Goal: Task Accomplishment & Management: Use online tool/utility

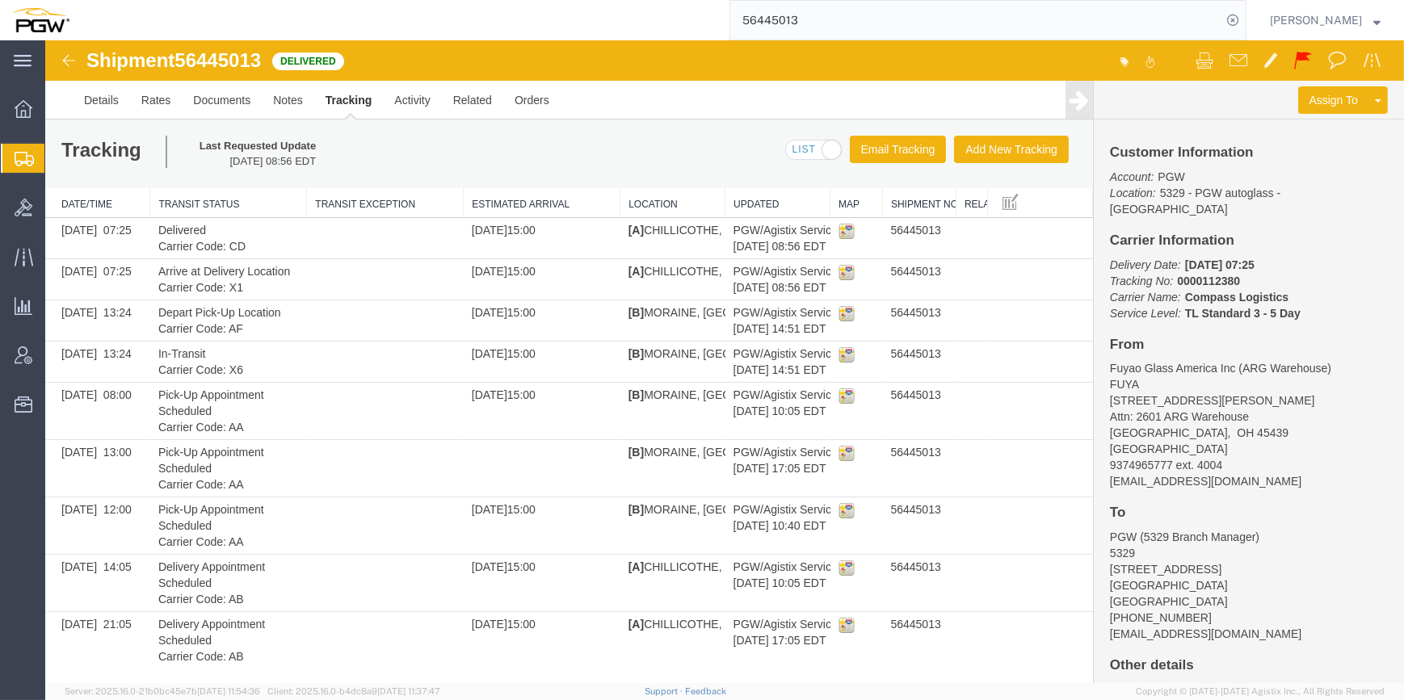
click at [0, 0] on span "Create from Template" at bounding box center [0, 0] width 0 height 0
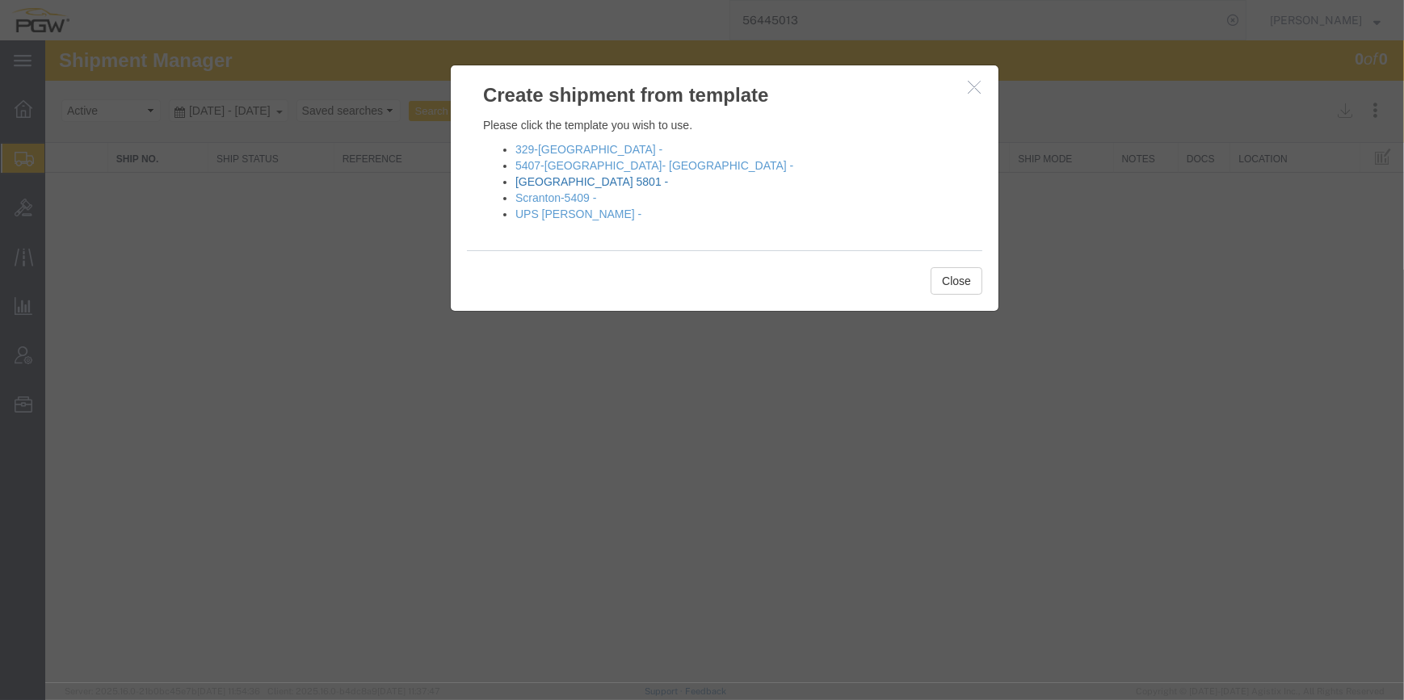
click at [557, 179] on link "[GEOGRAPHIC_DATA] 5801 -" at bounding box center [591, 181] width 153 height 13
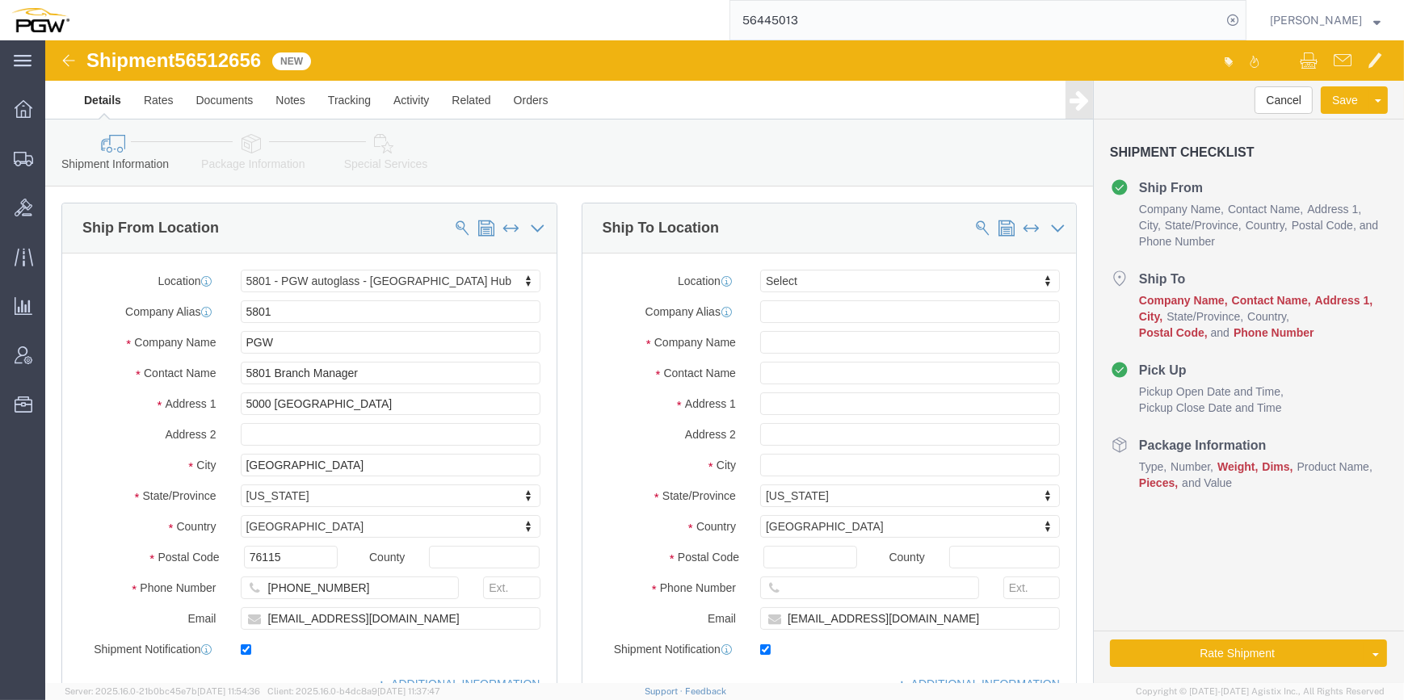
select select "62891"
select select
drag, startPoint x: 222, startPoint y: 16, endPoint x: 138, endPoint y: 19, distance: 84.1
click div "Shipment 56512656 New"
copy span "56512656"
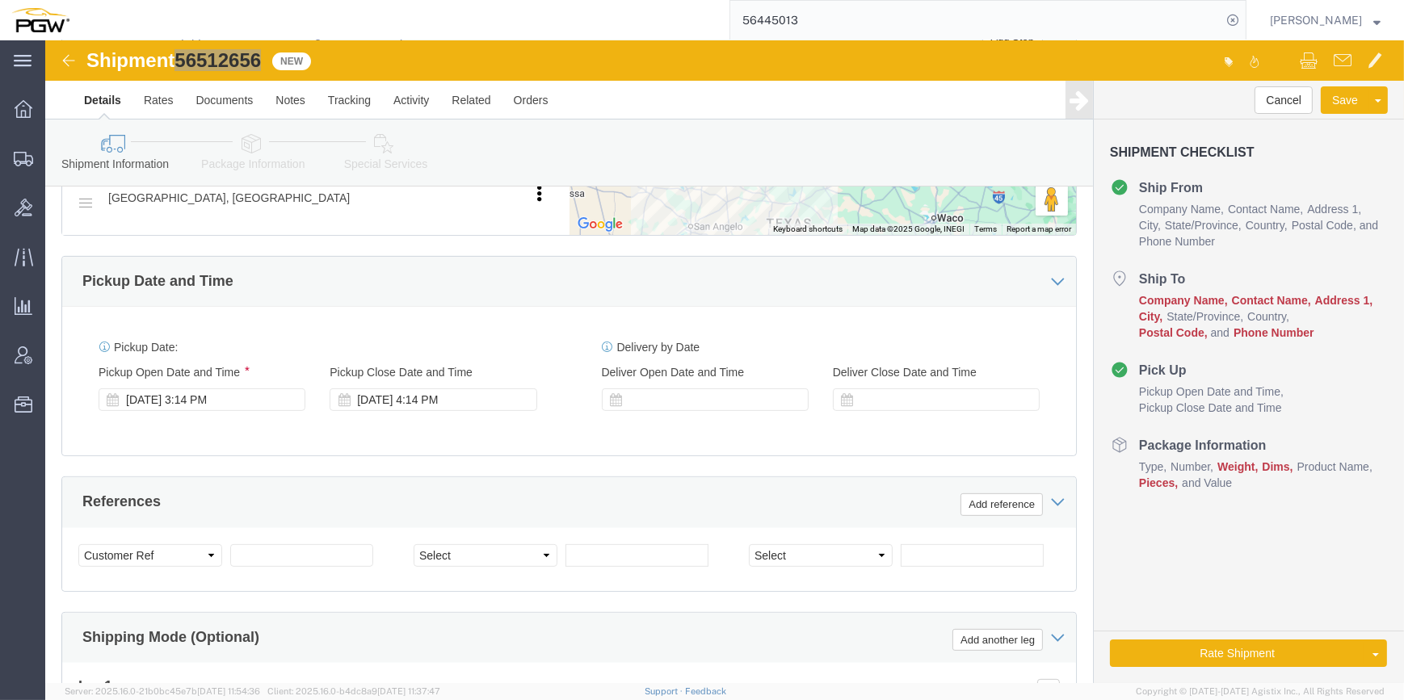
scroll to position [734, 0]
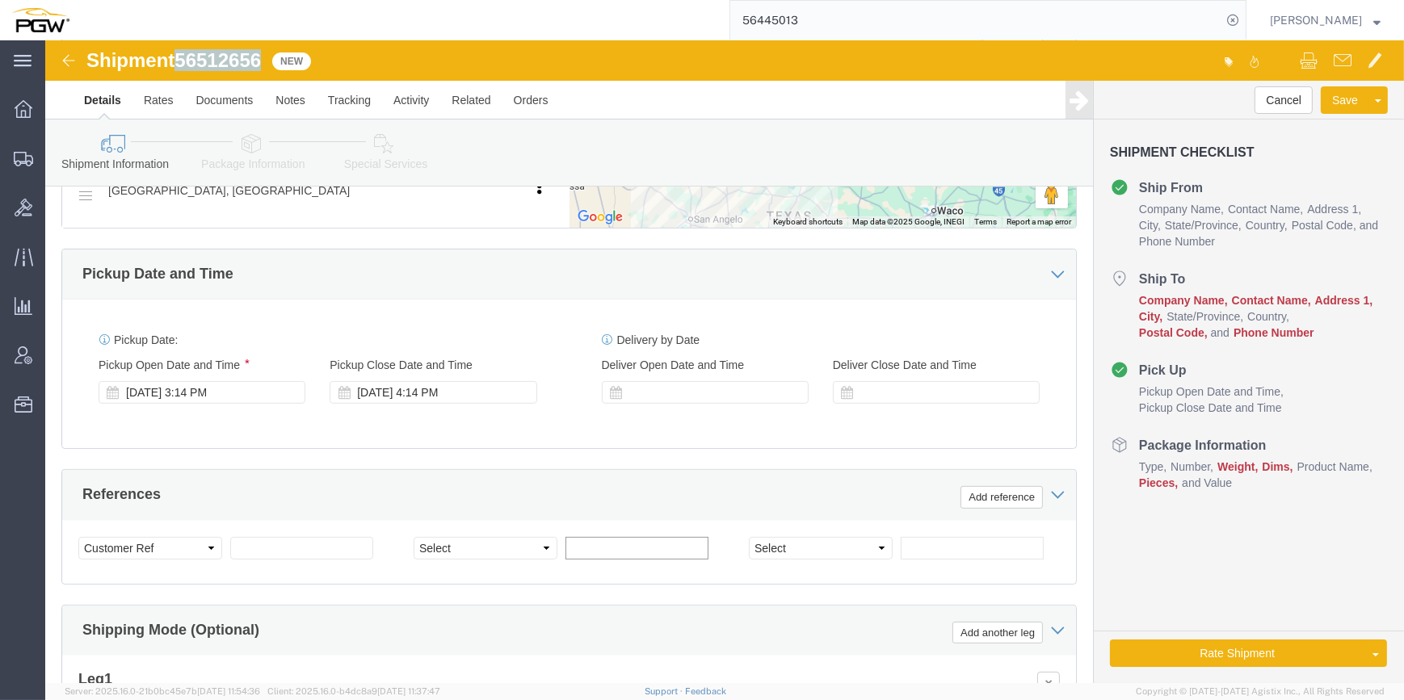
click input "text"
paste input "667103"
type input "667103"
click input "text"
paste input "667126"
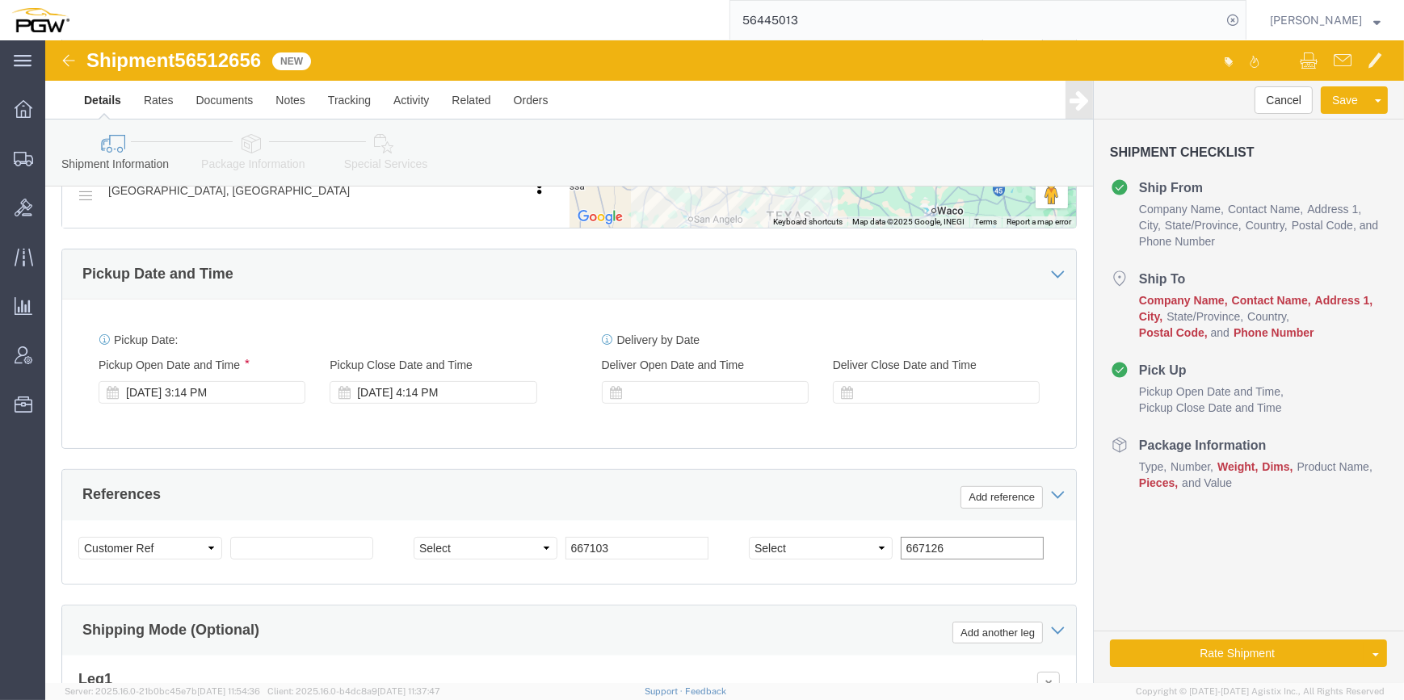
type input "667126"
click select "Select Account Type Activity ID Airline Appointment Number ASN Batch Request # …"
select select "BOL"
click select "Select Account Type Activity ID Airline Appointment Number ASN Batch Request # …"
drag, startPoint x: 221, startPoint y: 16, endPoint x: 139, endPoint y: 20, distance: 81.7
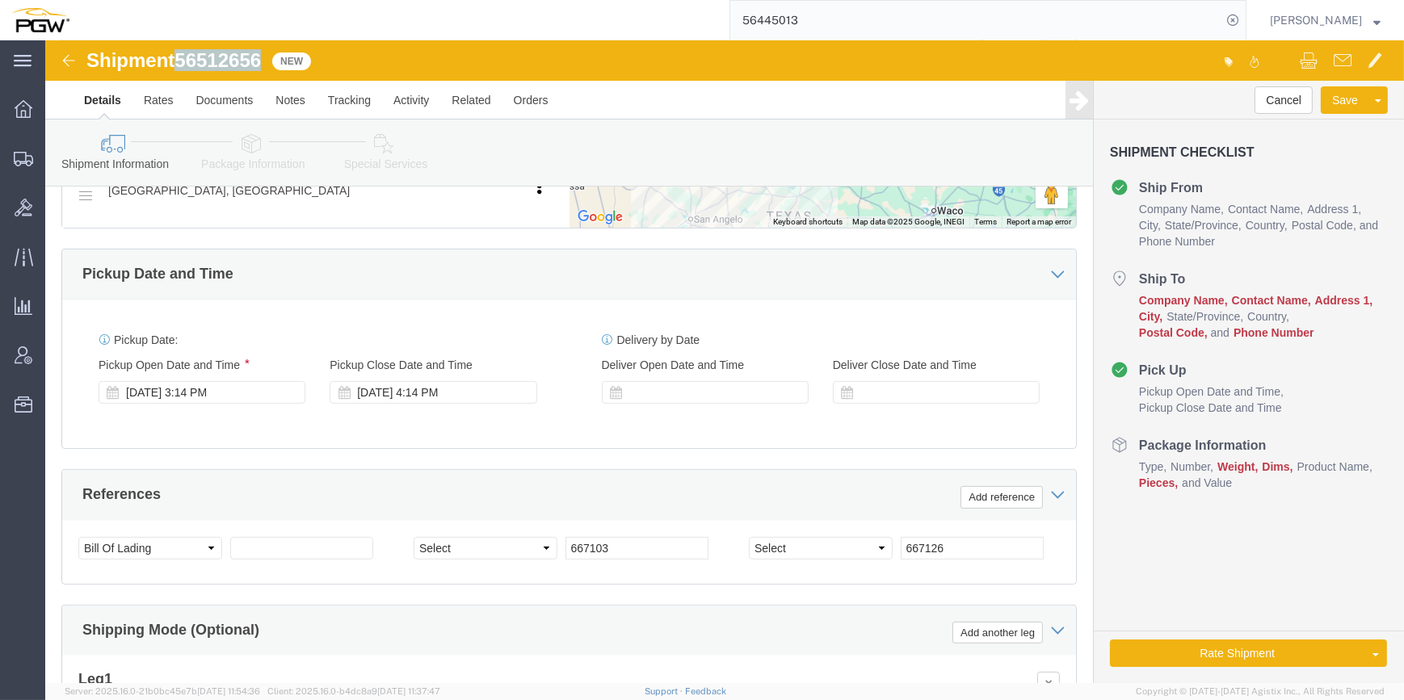
click span "56512656"
copy span "56512656"
click input "text"
paste input "56512656"
type input "56512656"
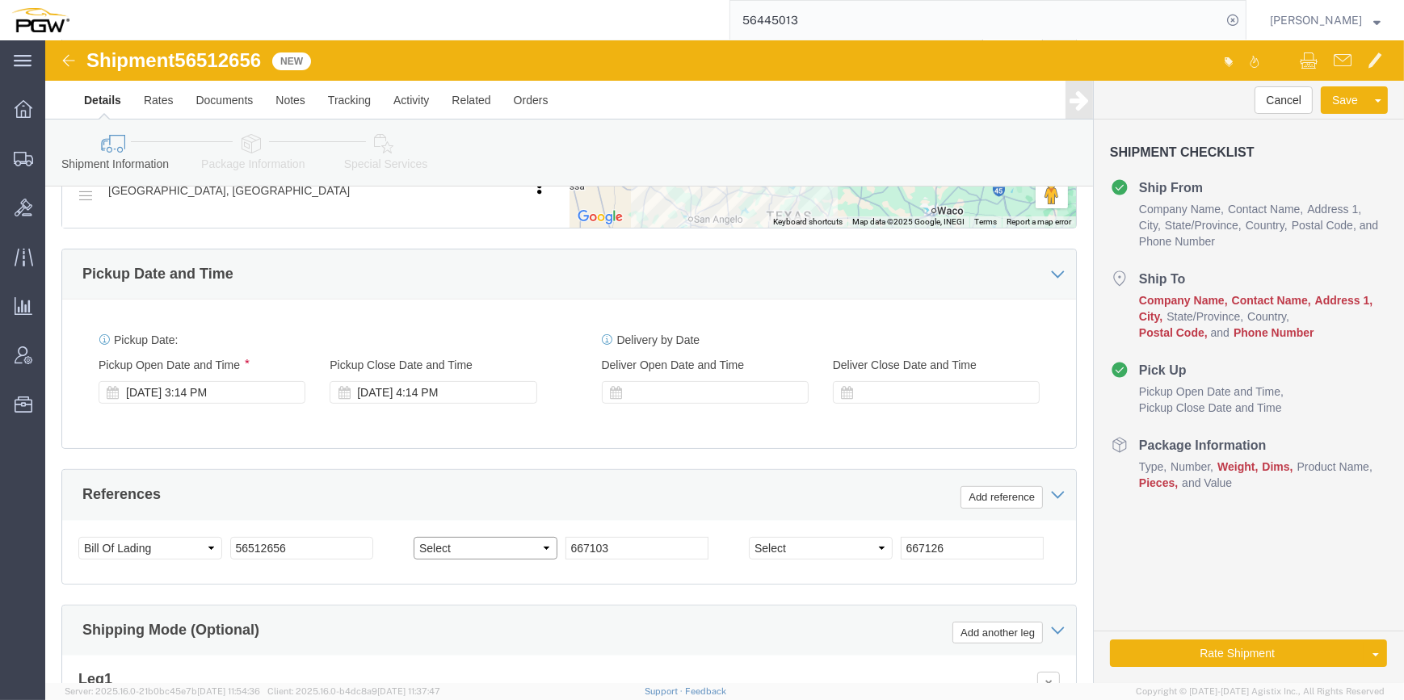
click select "Select Account Type Activity ID Airline Appointment Number ASN Batch Request # …"
select select "ORDERNUM"
click select "Select Account Type Activity ID Airline Appointment Number ASN Batch Request # …"
select select "ORDERNUM"
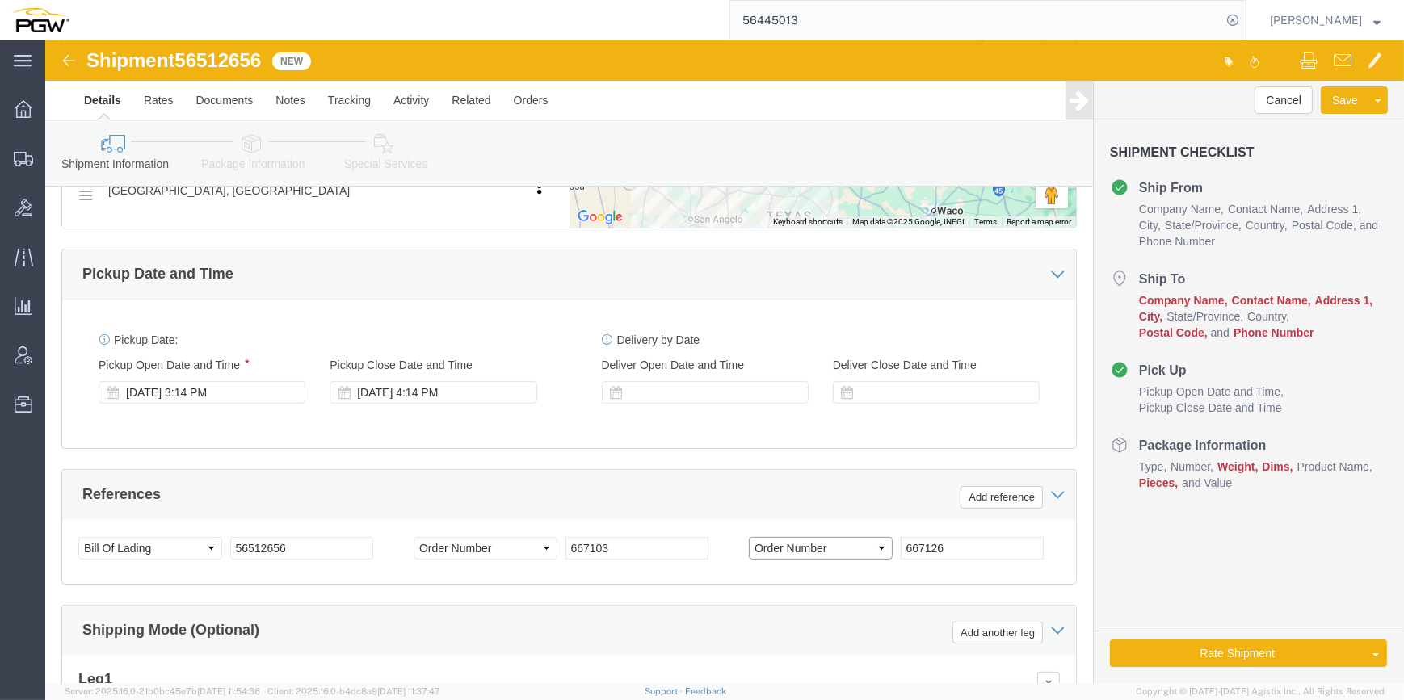
click select "Select Account Type Activity ID Airline Appointment Number ASN Batch Request # …"
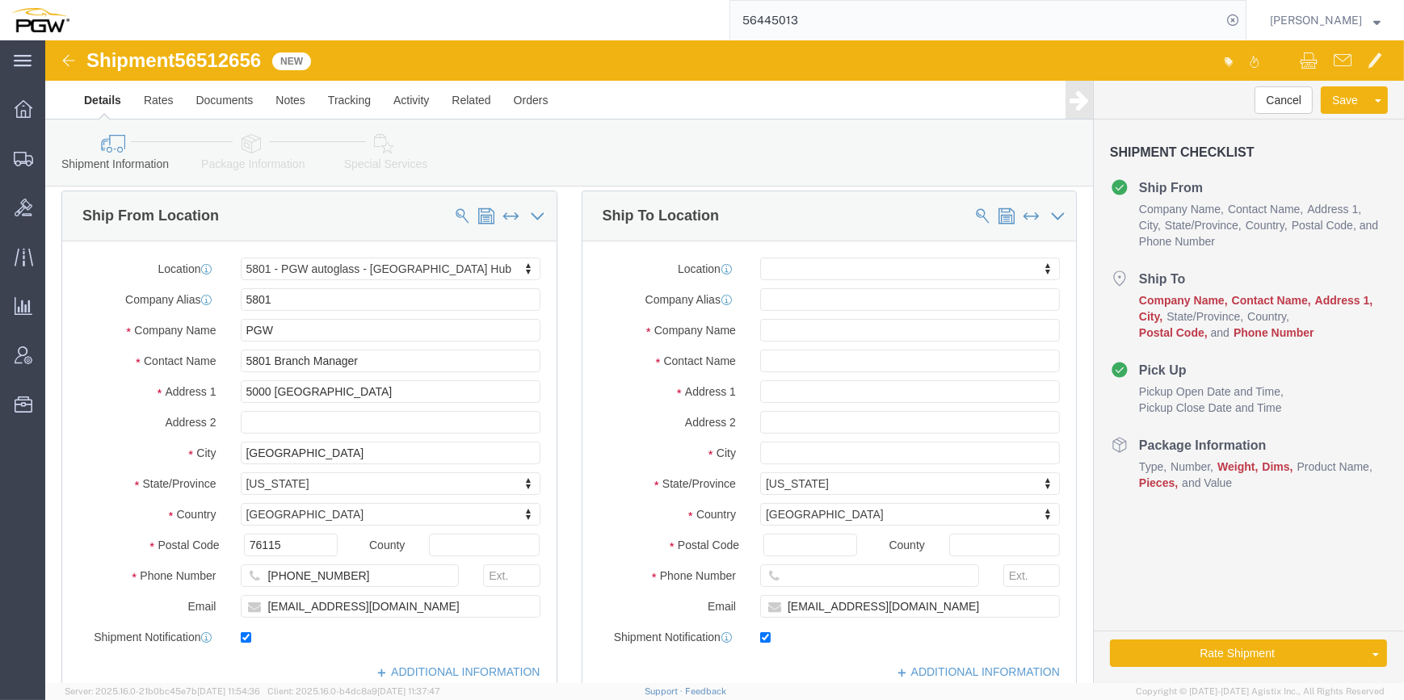
scroll to position [0, 0]
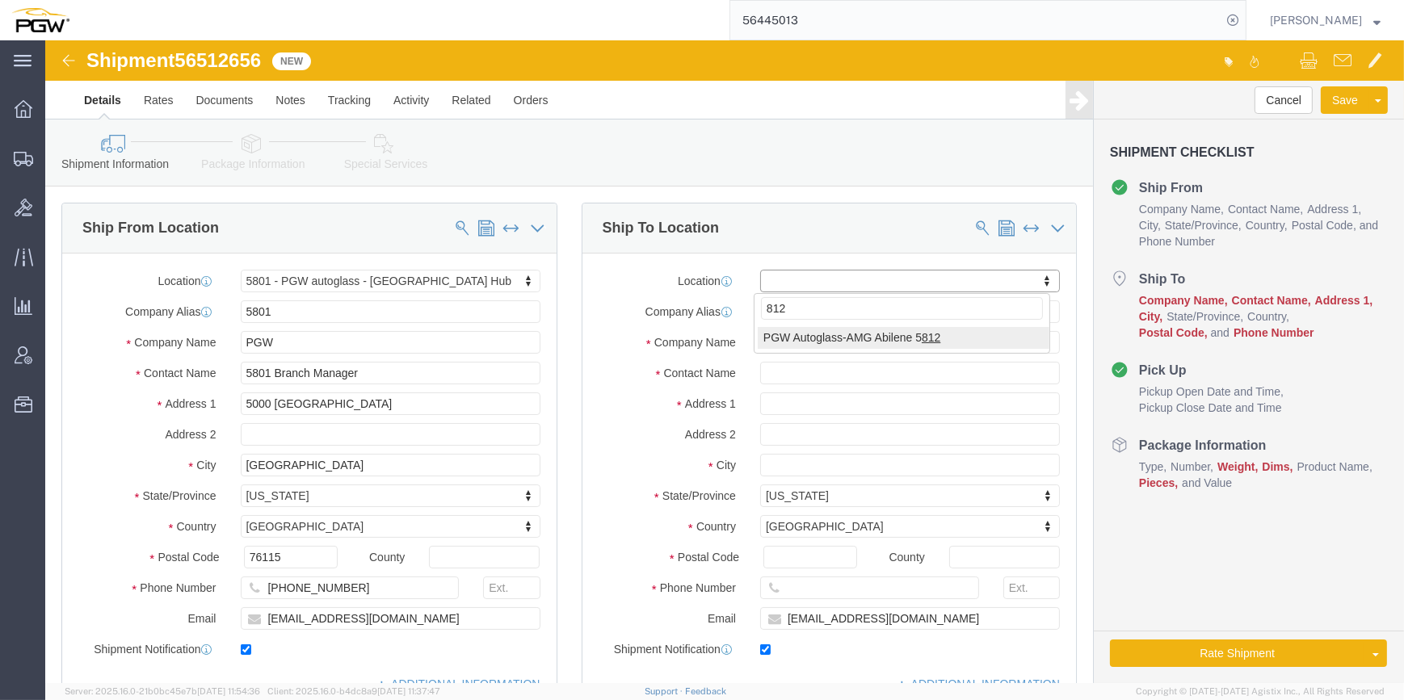
type input "812"
select select "62938"
type input "5812"
type input "PGW Autoglass-AMG Abilene 5812"
type input "[STREET_ADDRESS]"
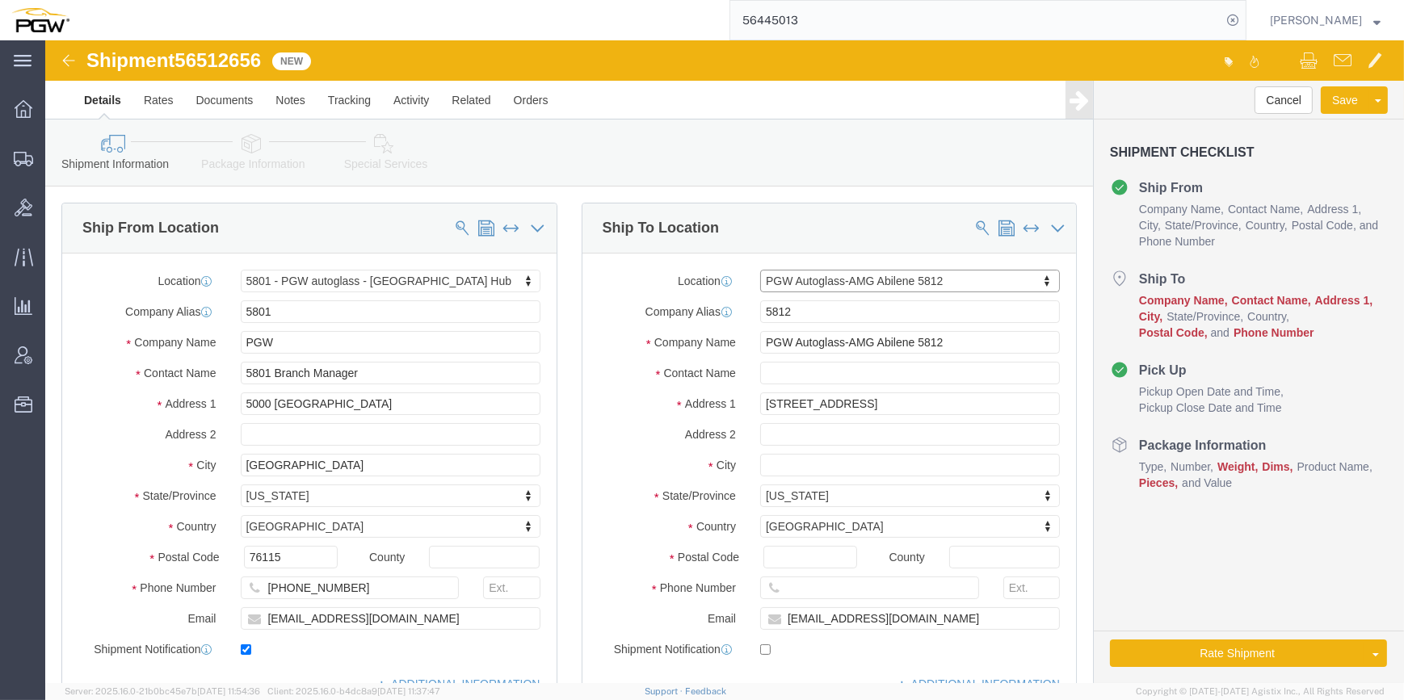
type input "Abilene"
type input "79602"
type input "[PHONE_NUMBER]"
checkbox input "false"
select select "[GEOGRAPHIC_DATA]"
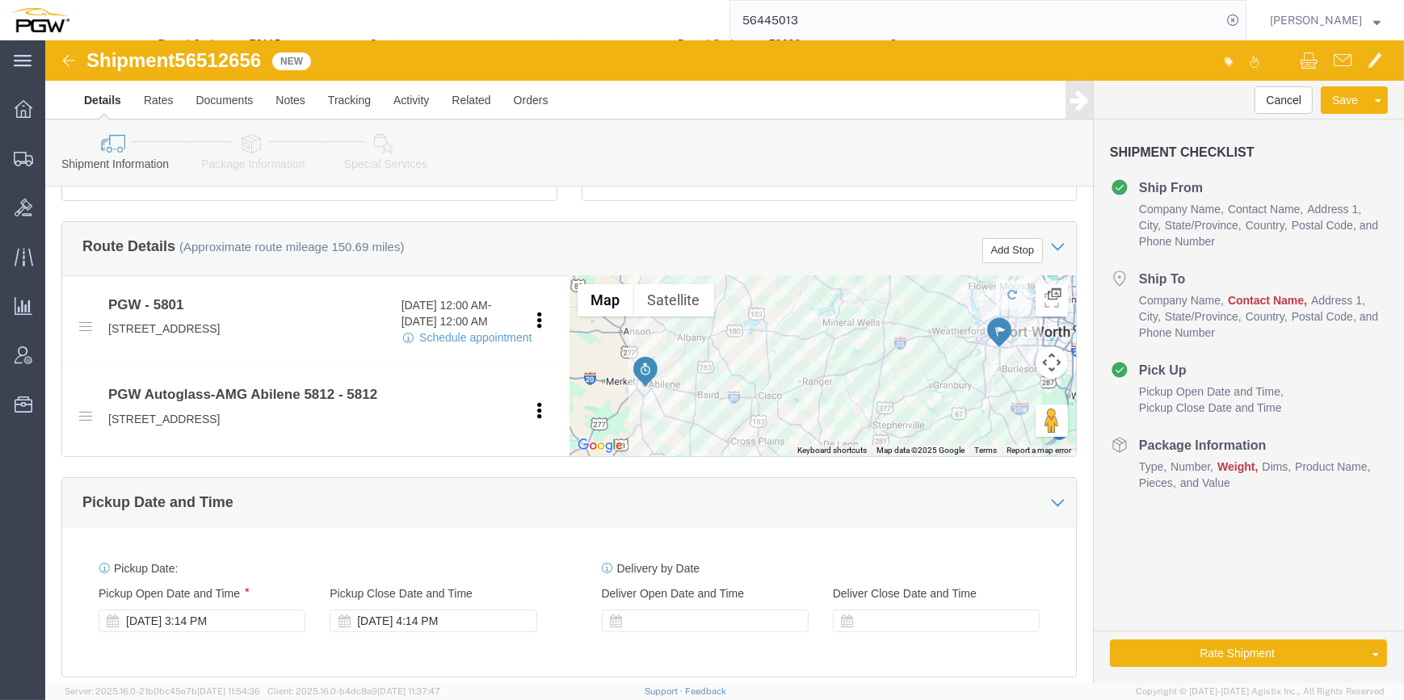
scroll to position [587, 0]
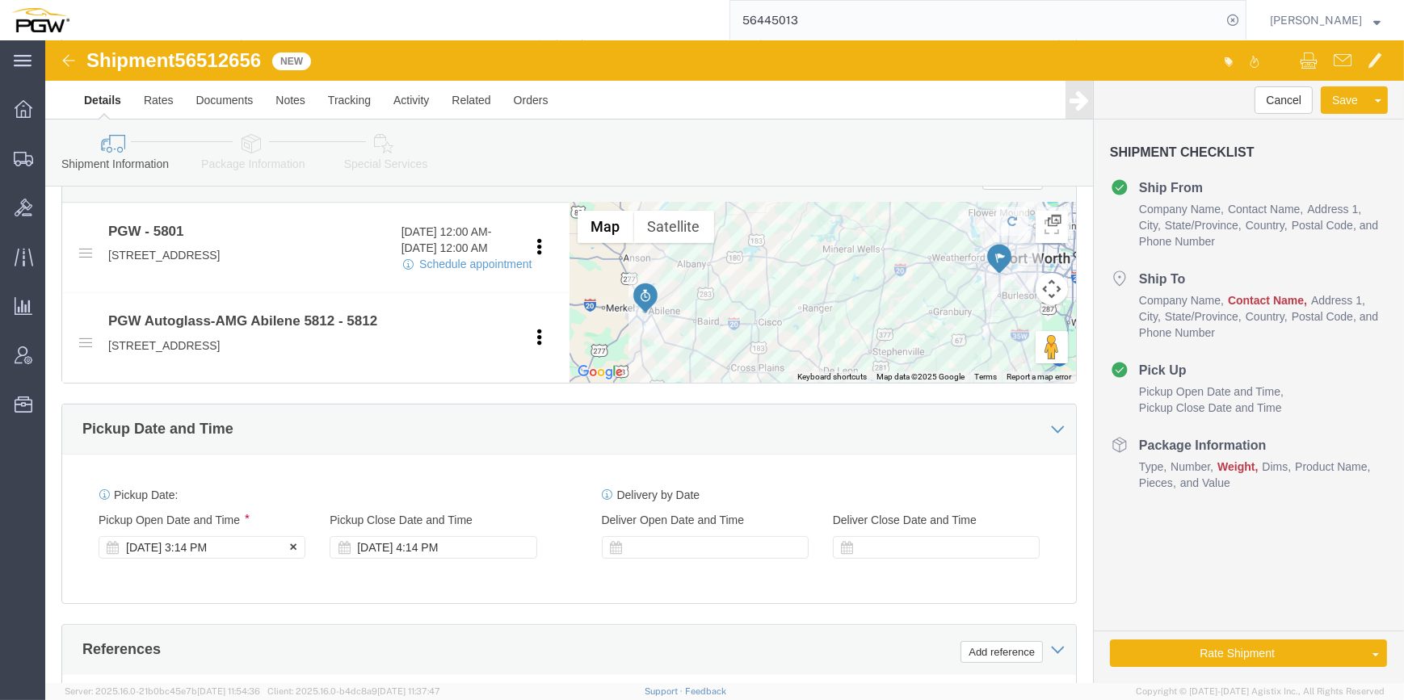
click div "[DATE] 3:14 PM"
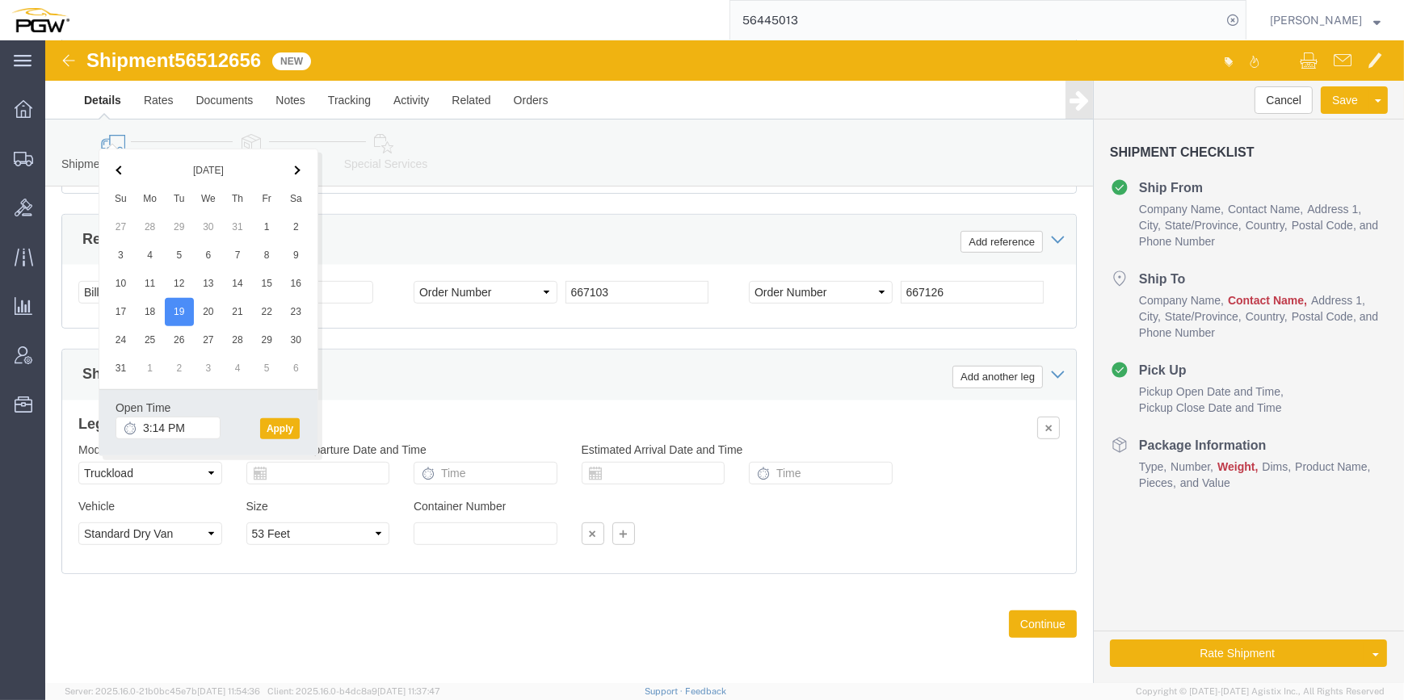
click icon
click input "3:14 PM"
type input "8:00 AM"
click button "Apply"
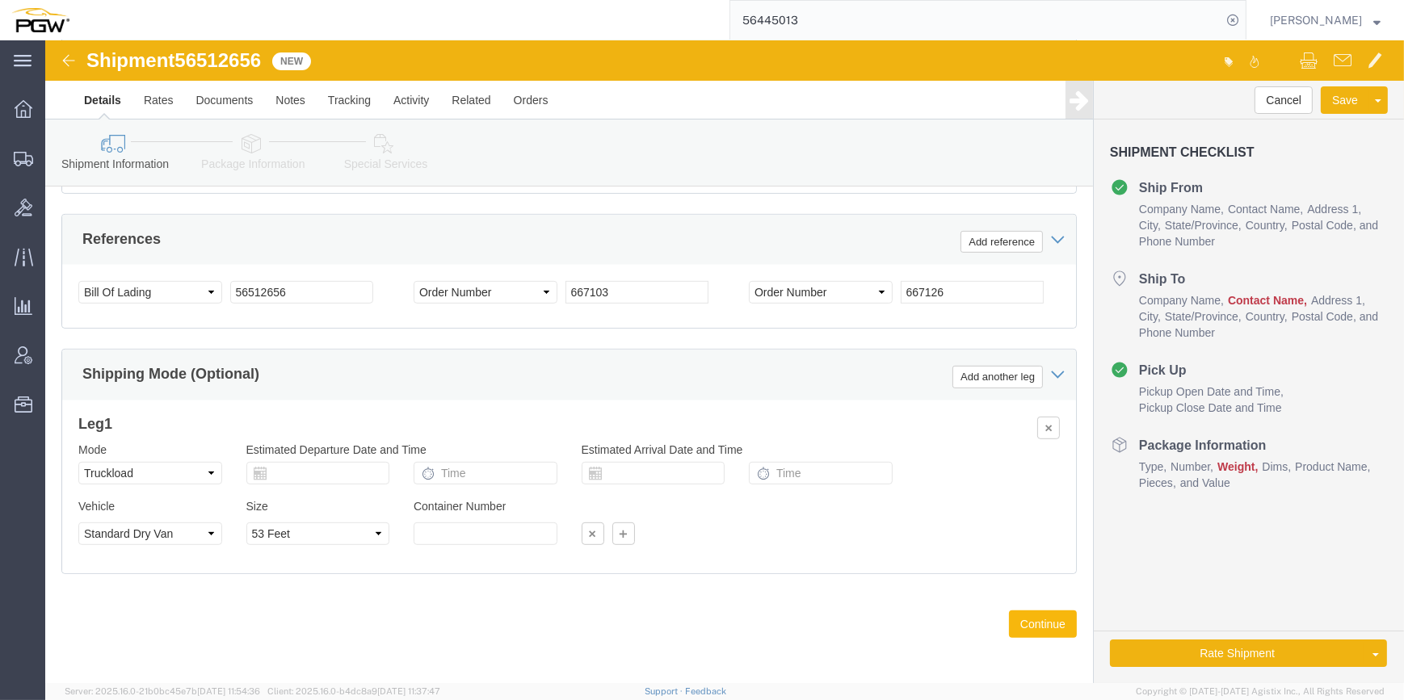
click button "Continue"
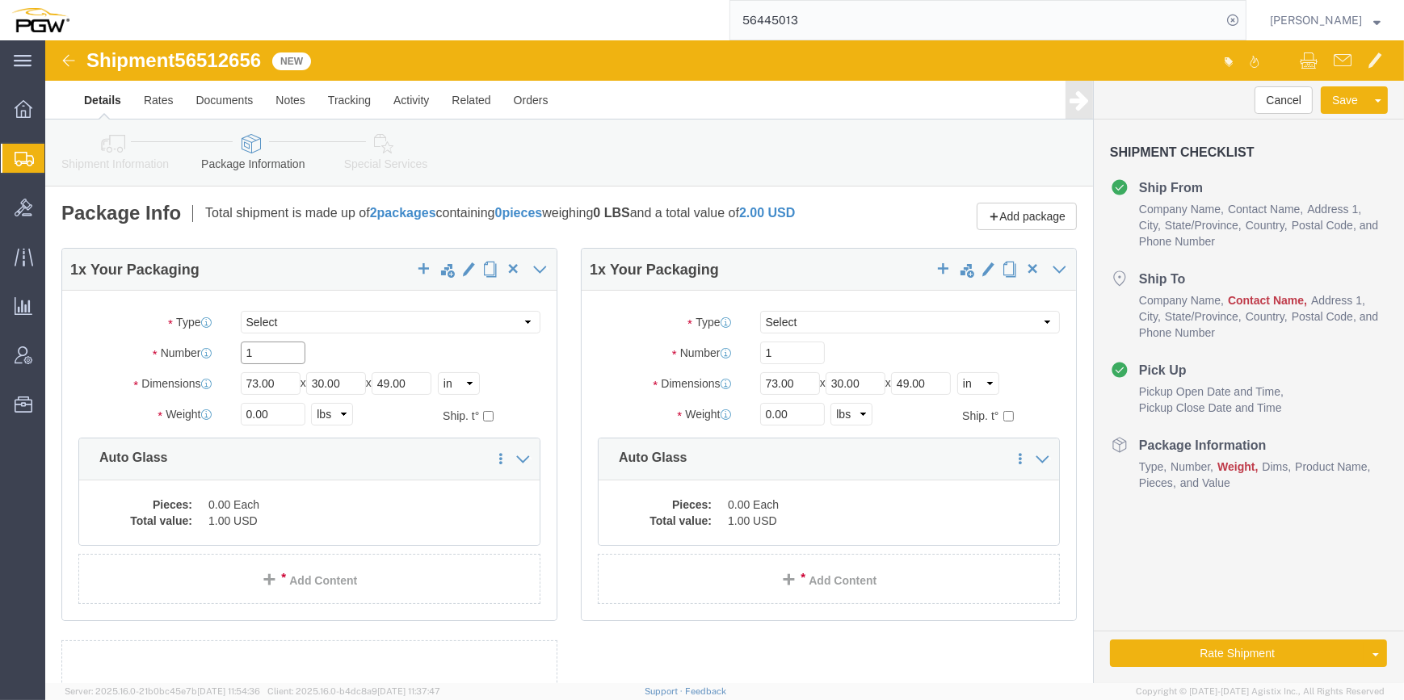
click input "1"
type input "16"
click input "0.00"
paste input "13138"
type input "13138.00"
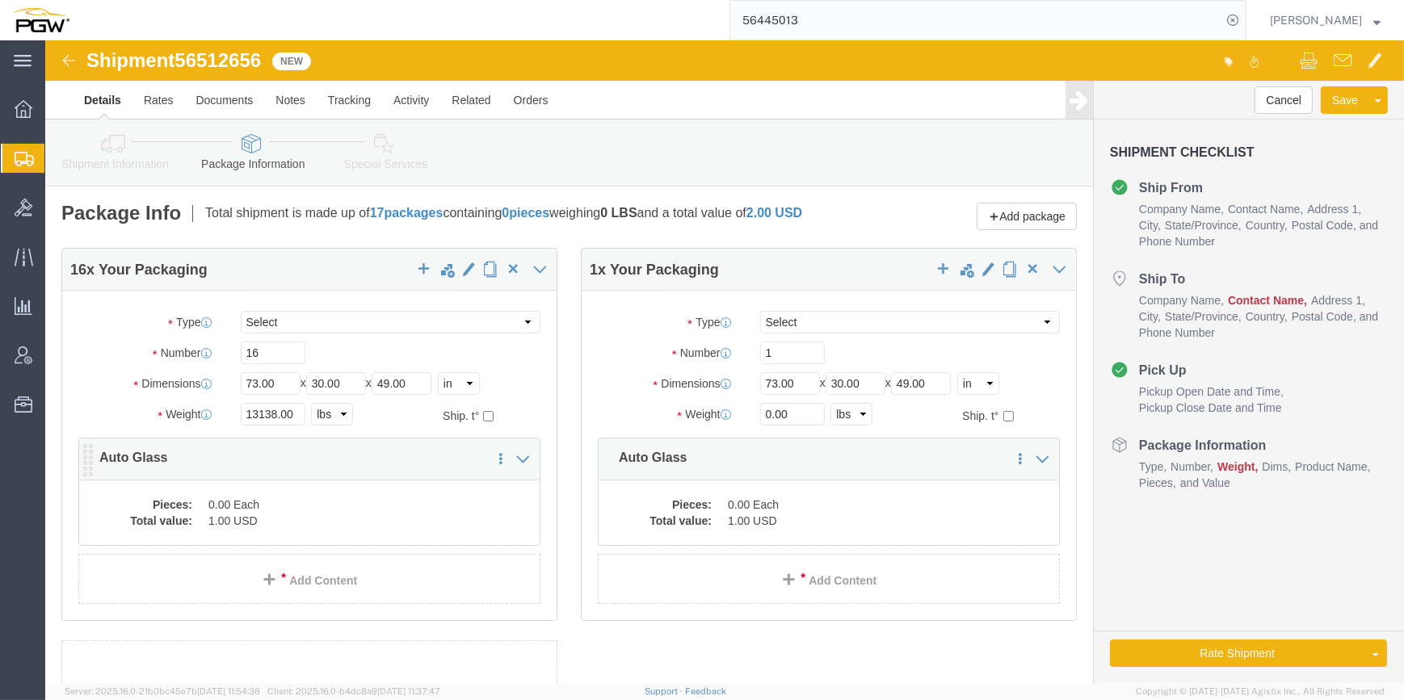
click dd "1.00 USD"
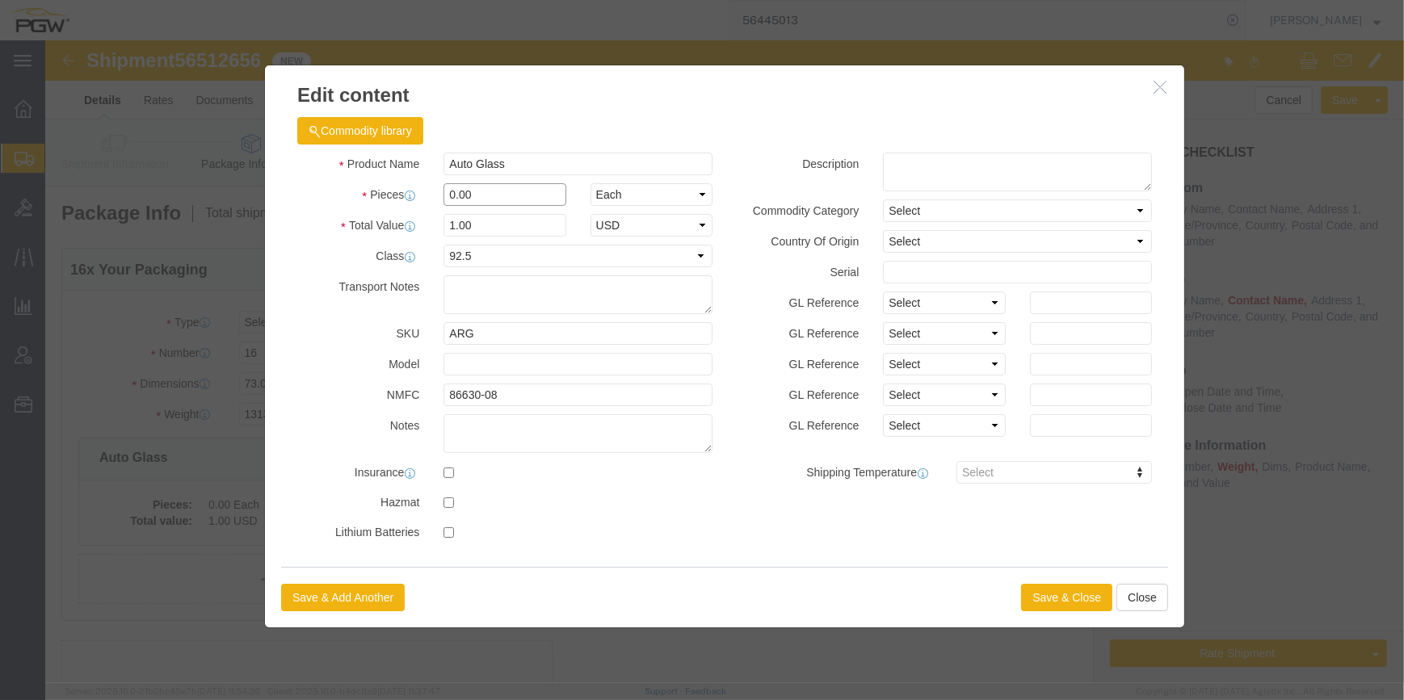
drag, startPoint x: 404, startPoint y: 152, endPoint x: 391, endPoint y: 149, distance: 13.2
click div "0.00"
type input "16.00"
type input "16"
click button "Save & Close"
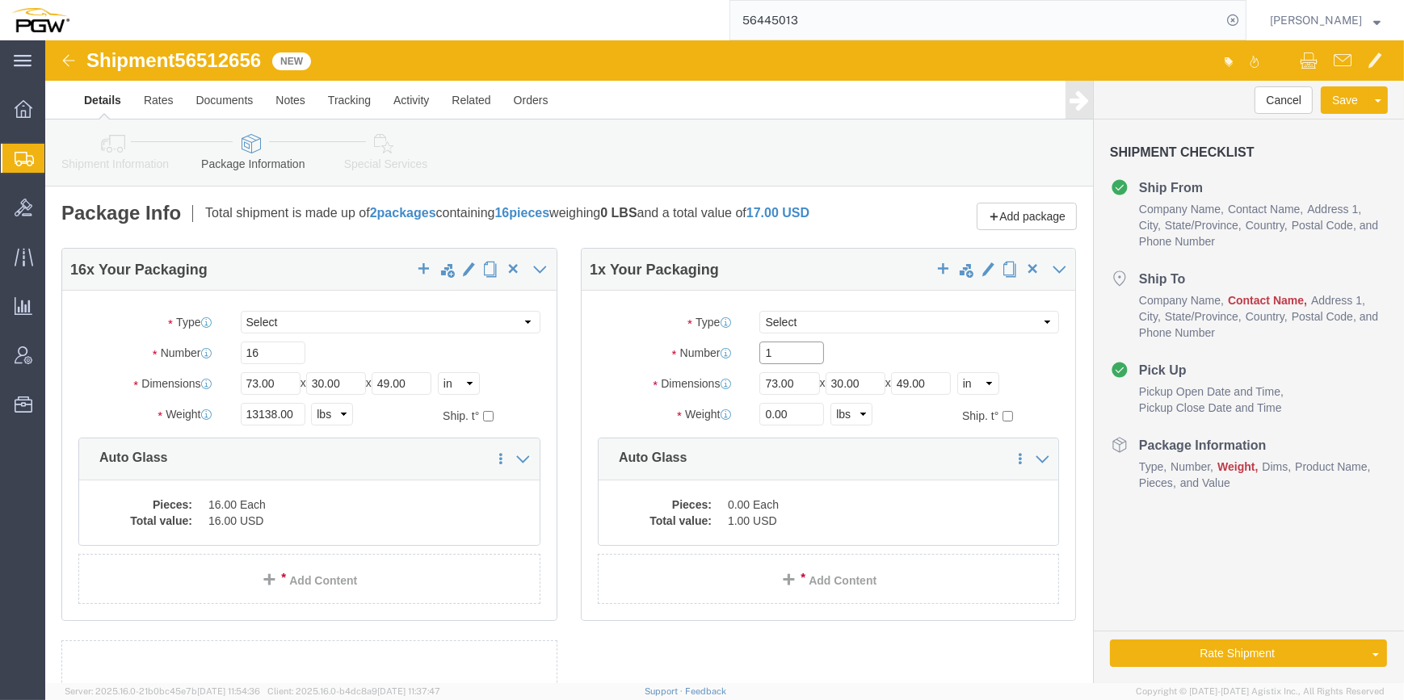
drag, startPoint x: 759, startPoint y: 315, endPoint x: 696, endPoint y: 317, distance: 62.2
click div "1"
type input "7"
click input "0.00"
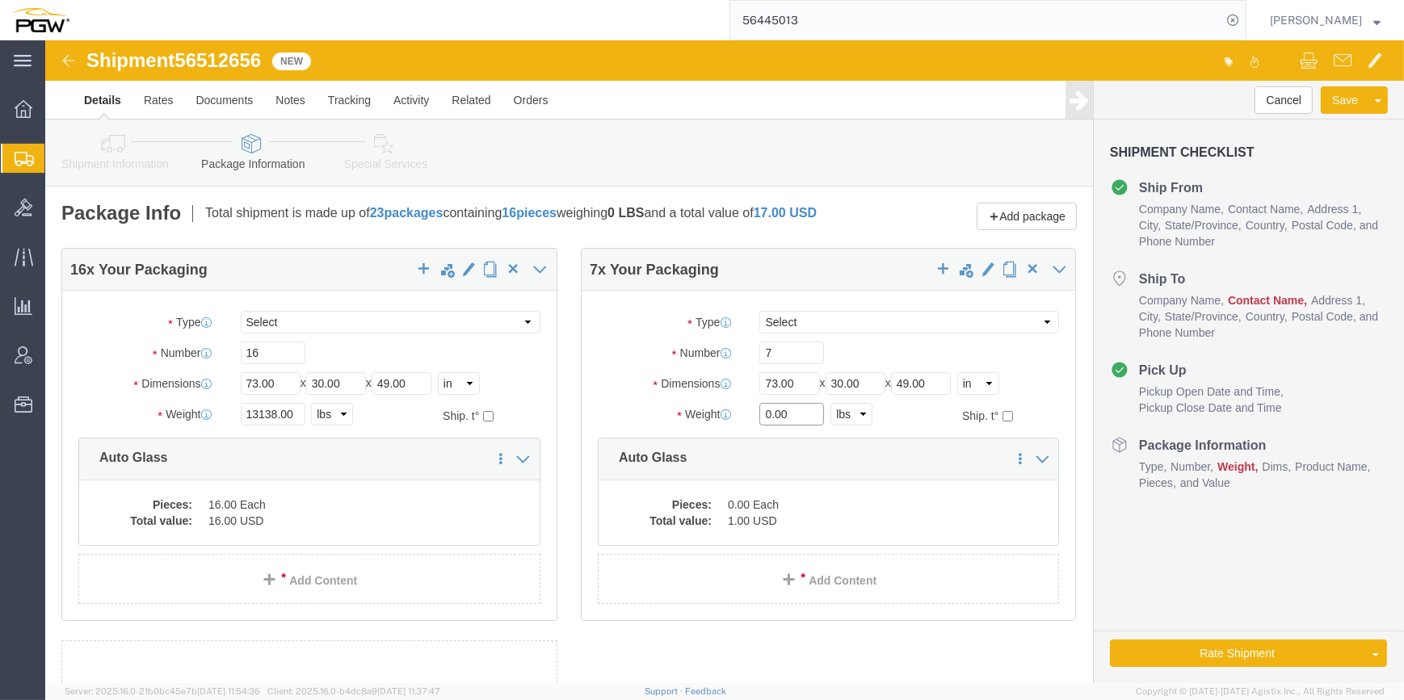
paste input "4444"
type input "4444.00"
click dd "1.00 USD"
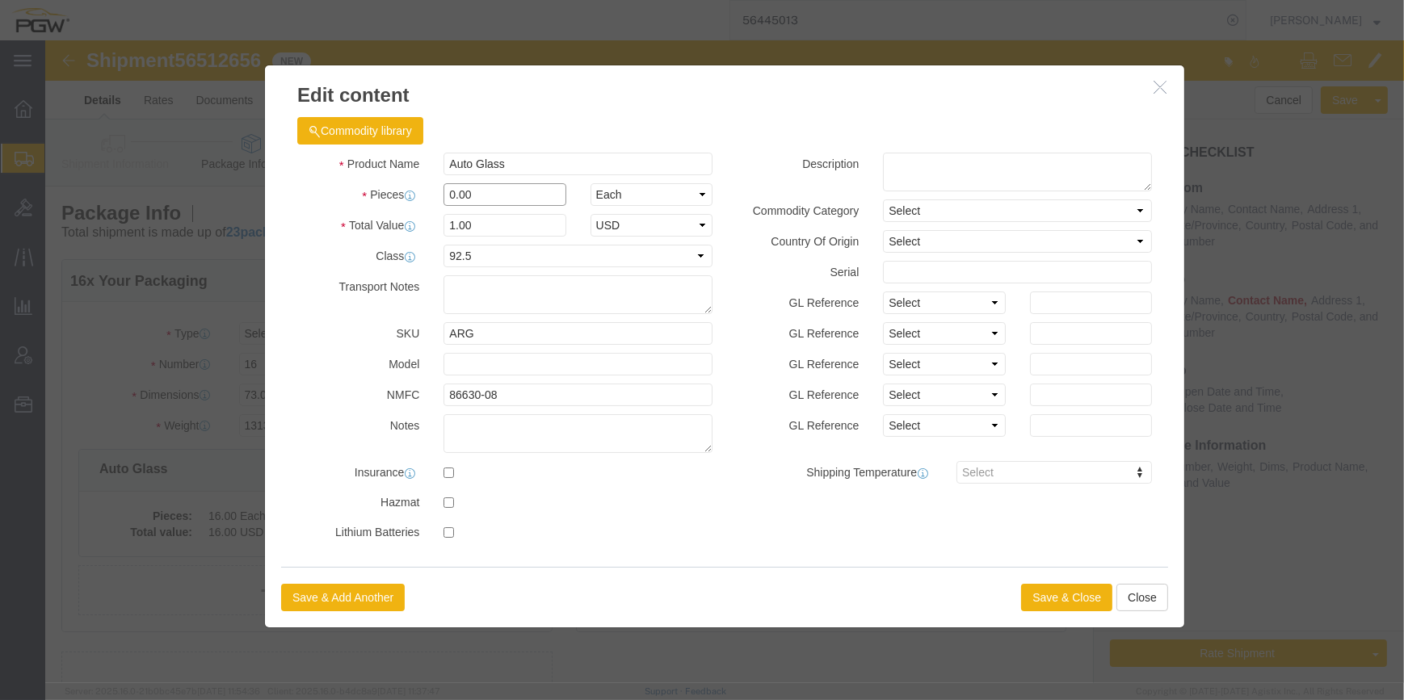
drag, startPoint x: 402, startPoint y: 158, endPoint x: 392, endPoint y: 149, distance: 14.3
click input "0.00"
type input "7.00"
type input "7"
click button "Save & Close"
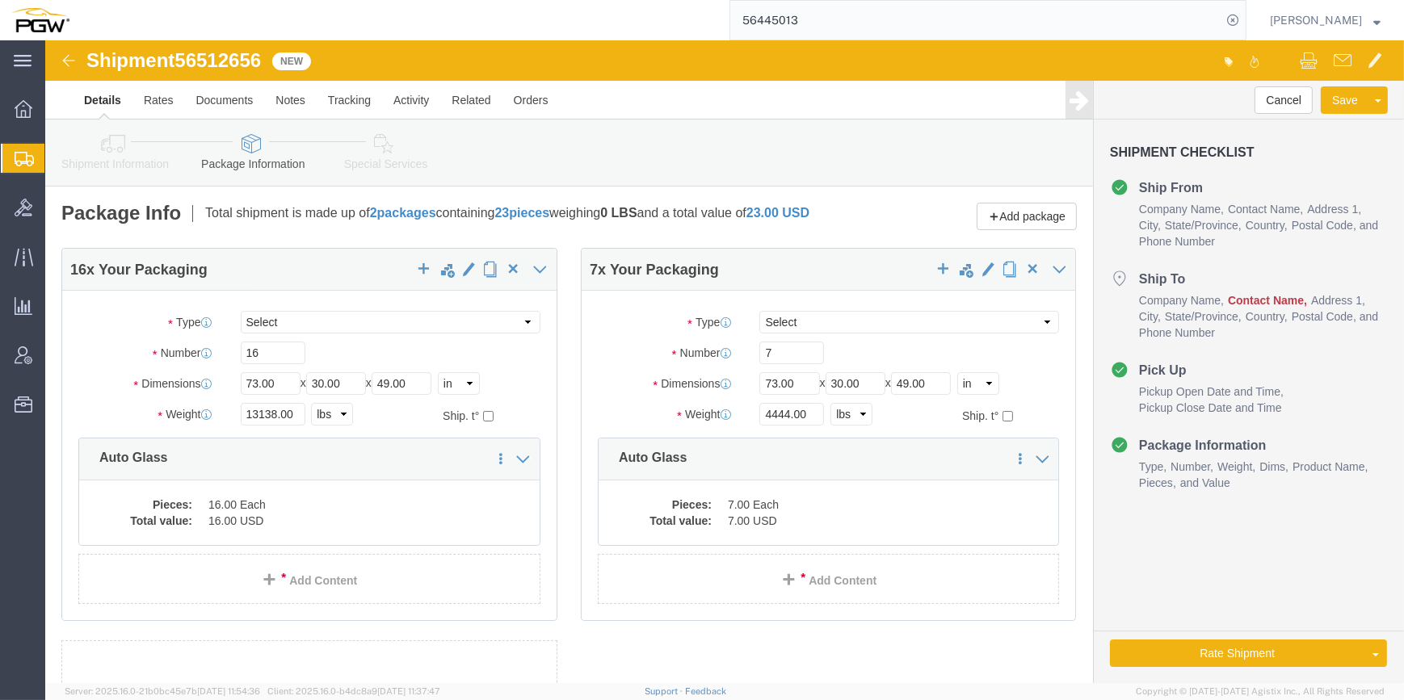
click link "Shipment Information"
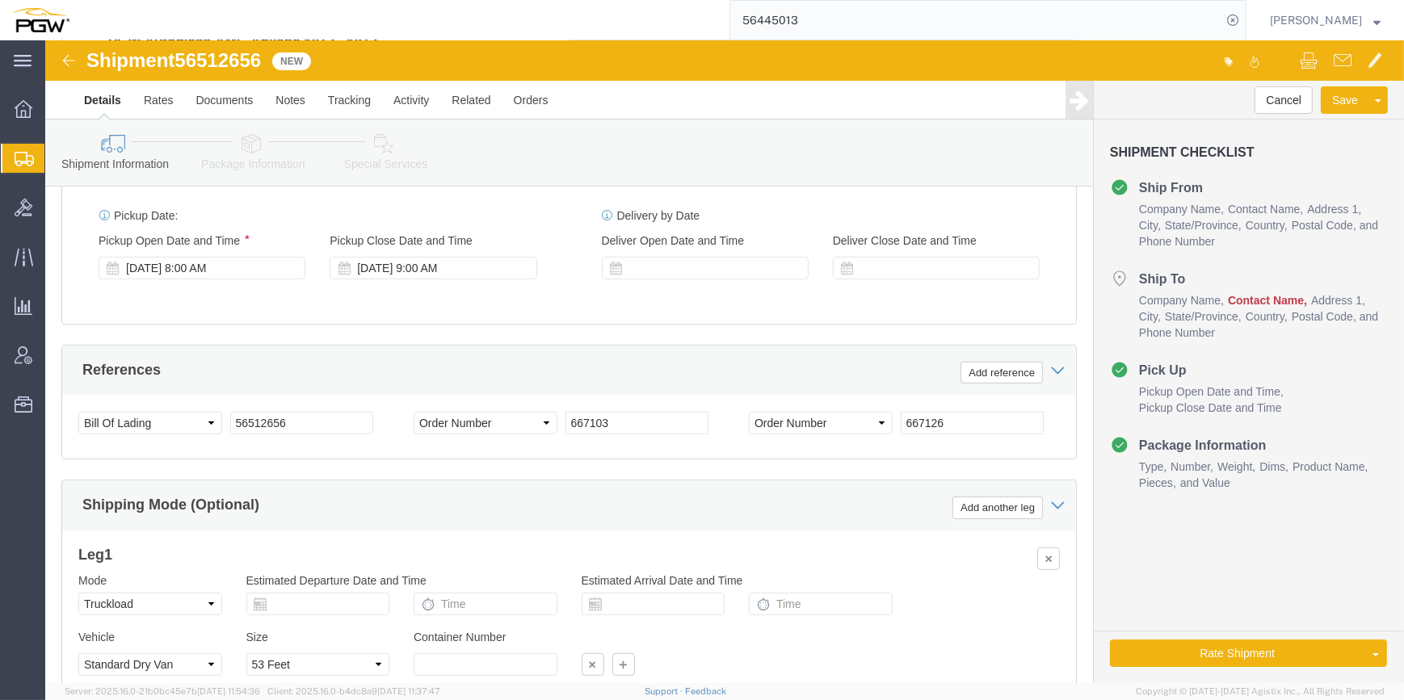
scroll to position [954, 0]
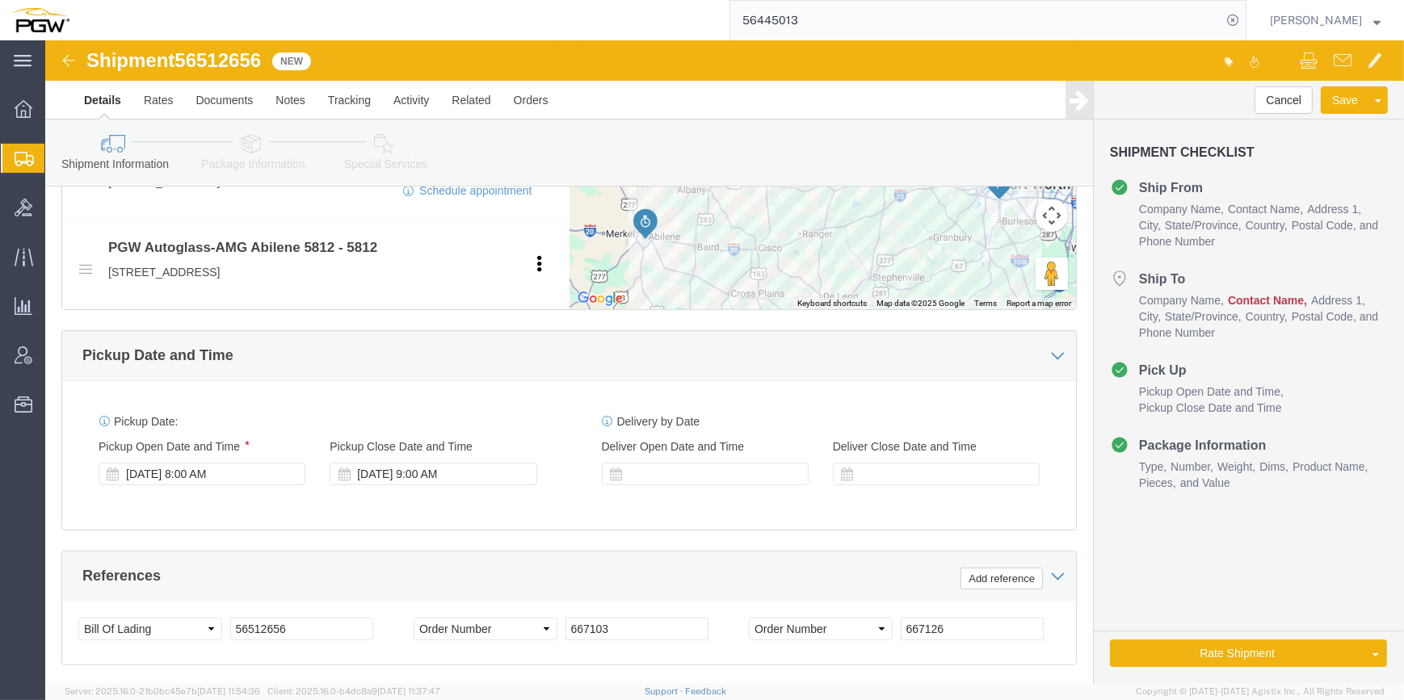
click link "Package Information"
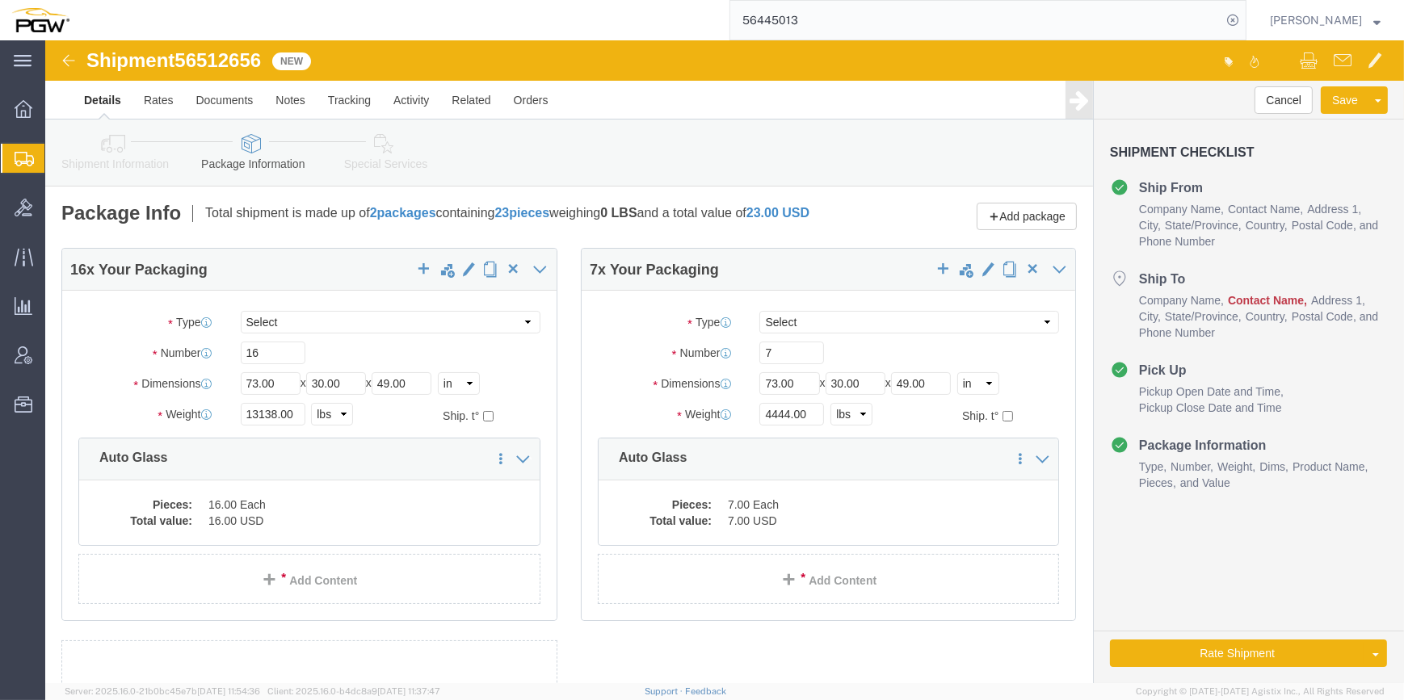
click icon
click div
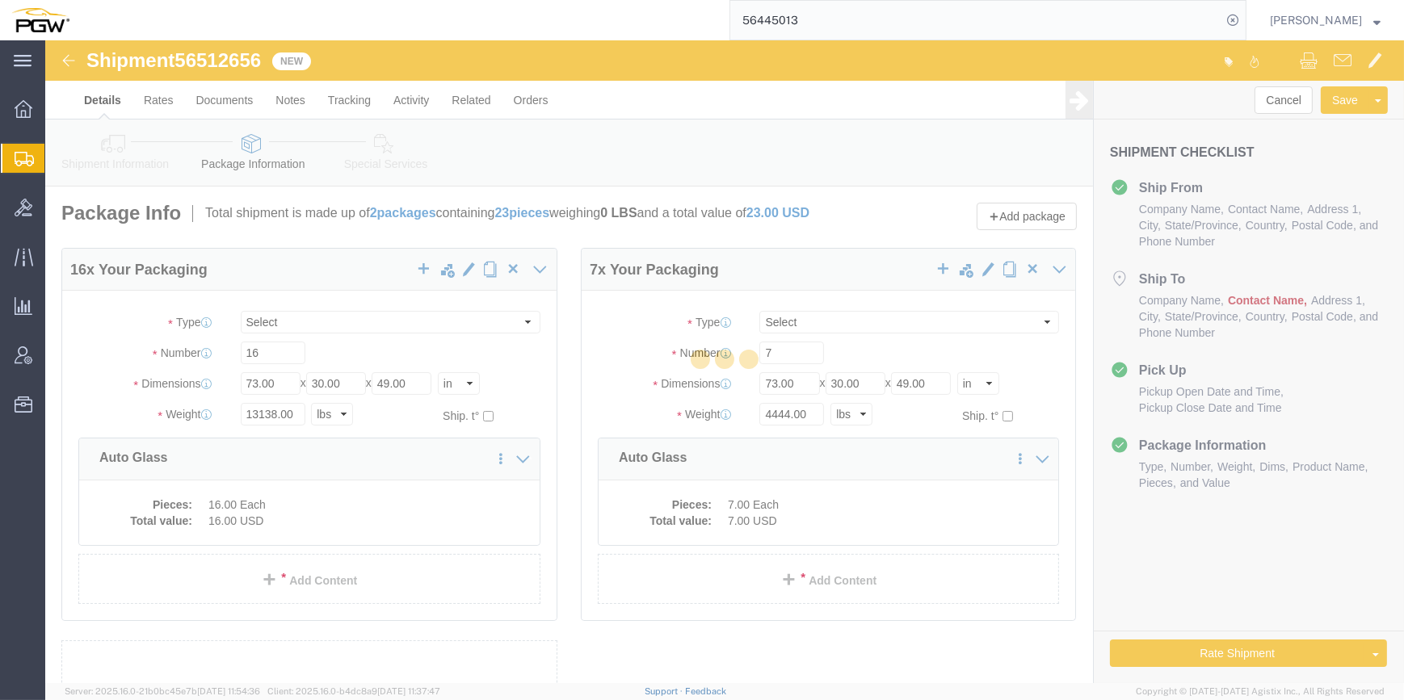
select select
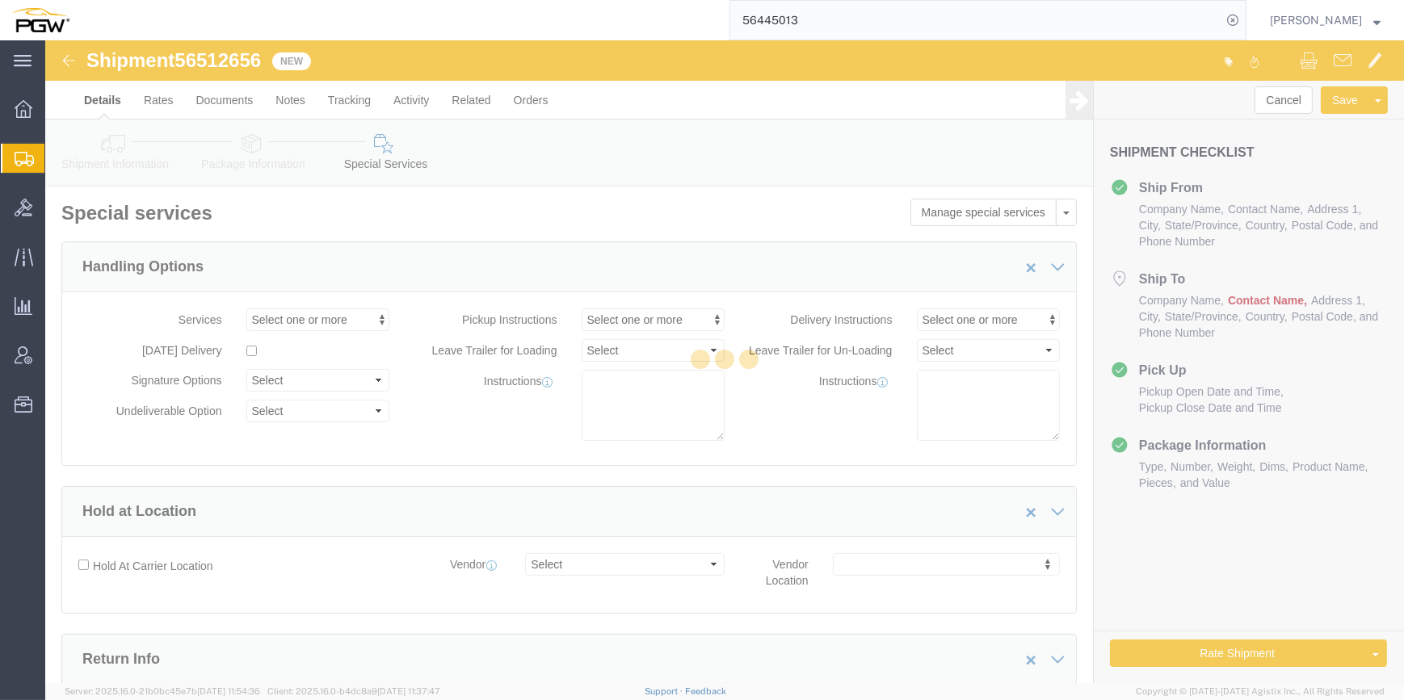
select select "COSTCENTER"
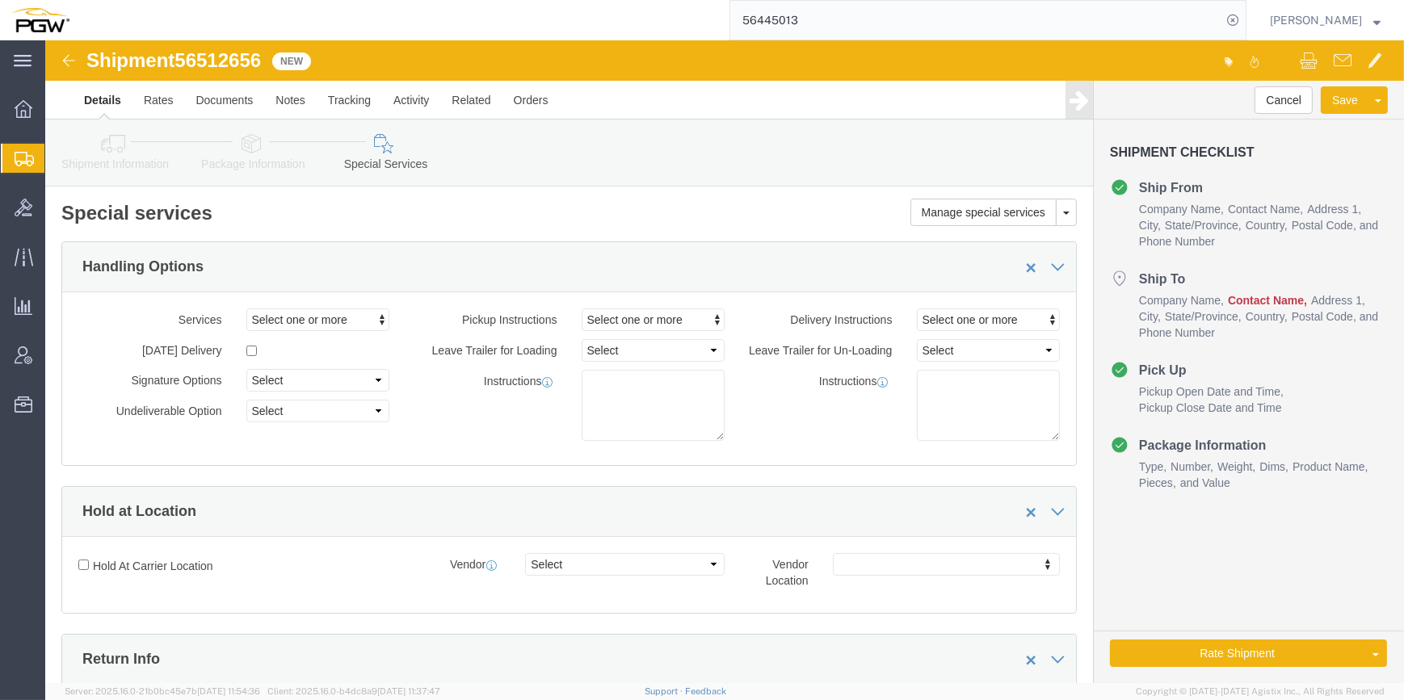
click link "Shipment Information"
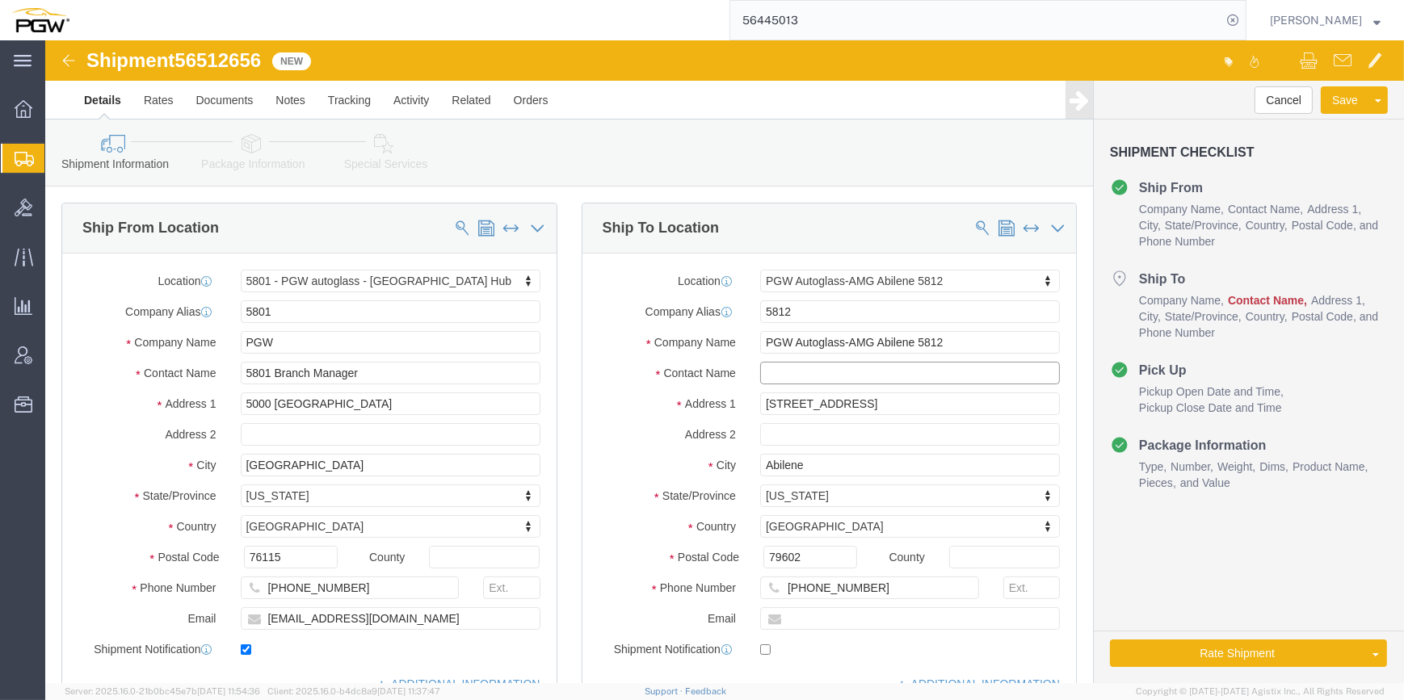
click input "text"
type input "b"
type input "Branch manager"
click link "Package Information"
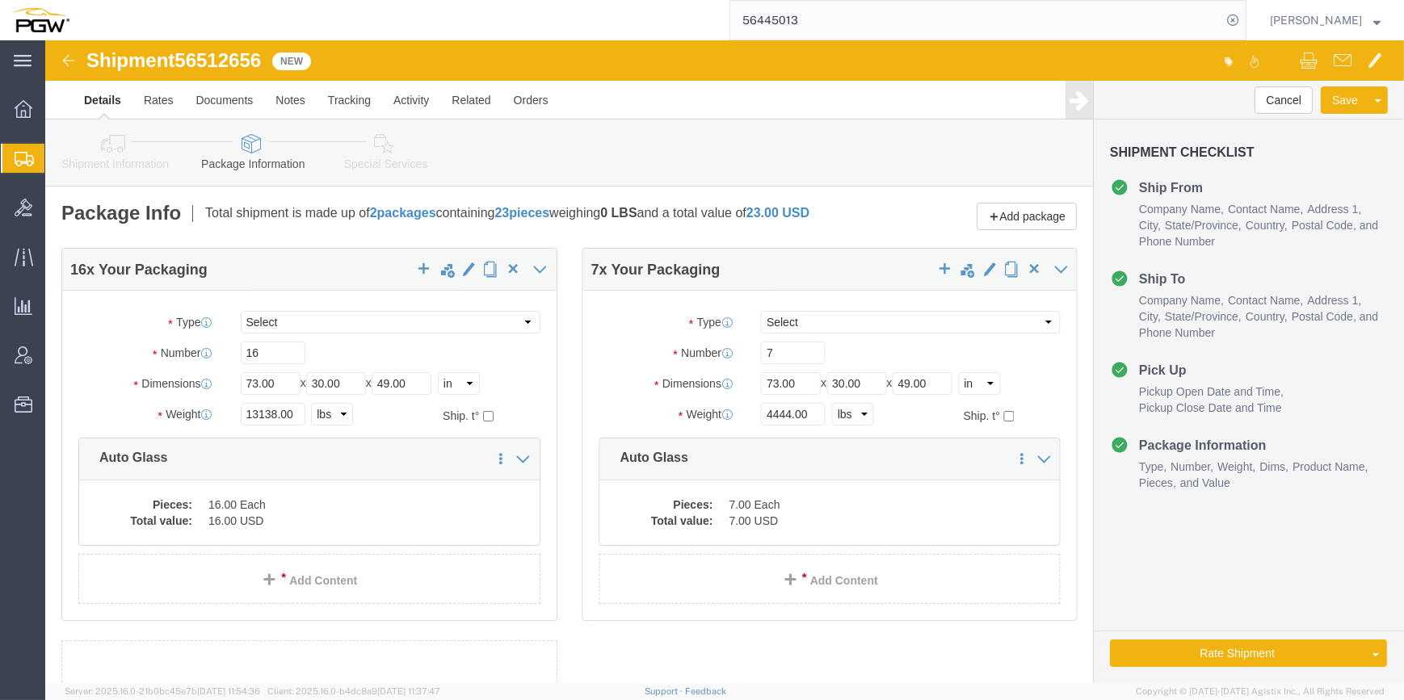
click icon
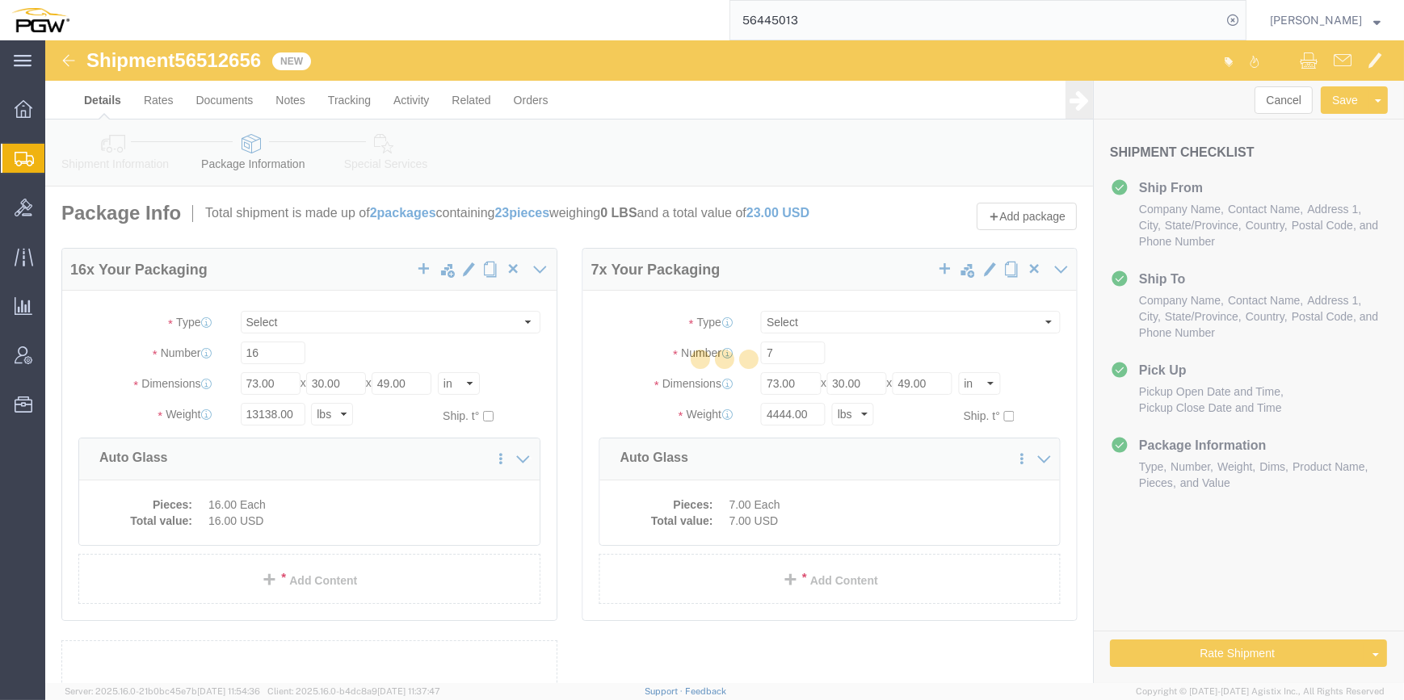
select select
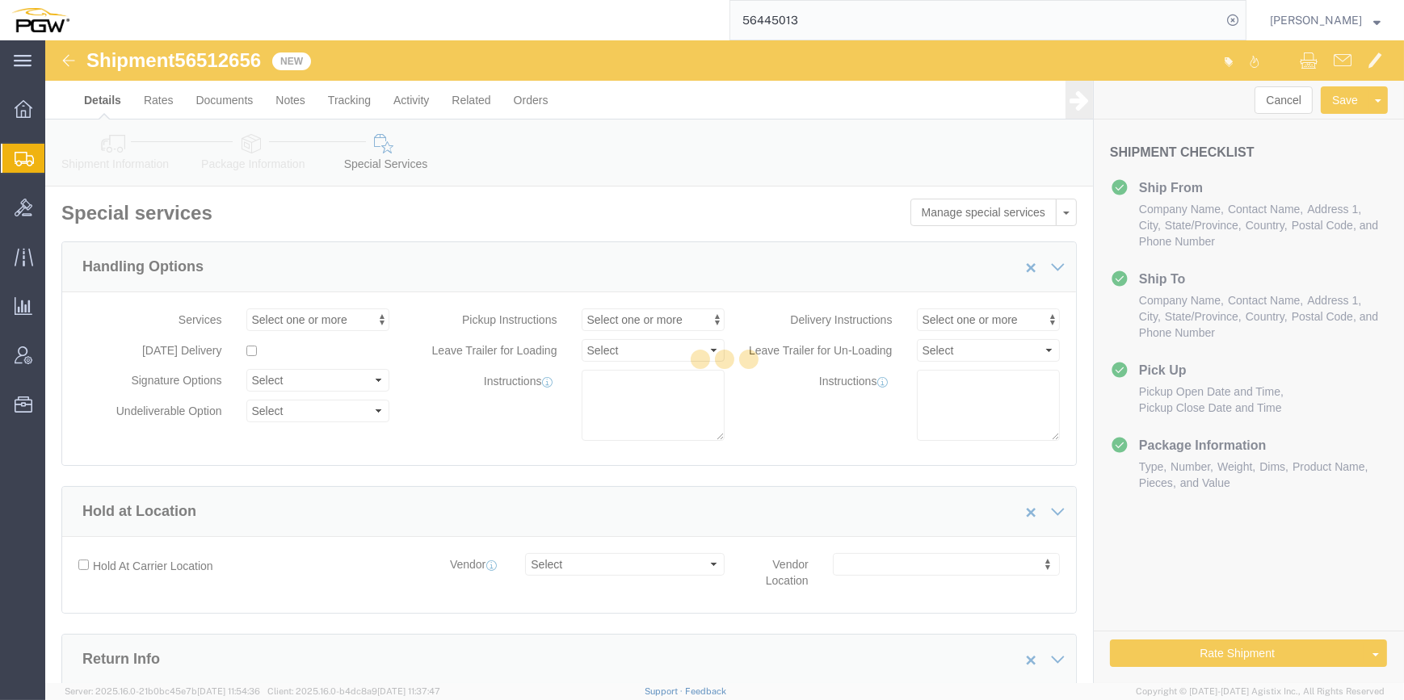
select select "COSTCENTER"
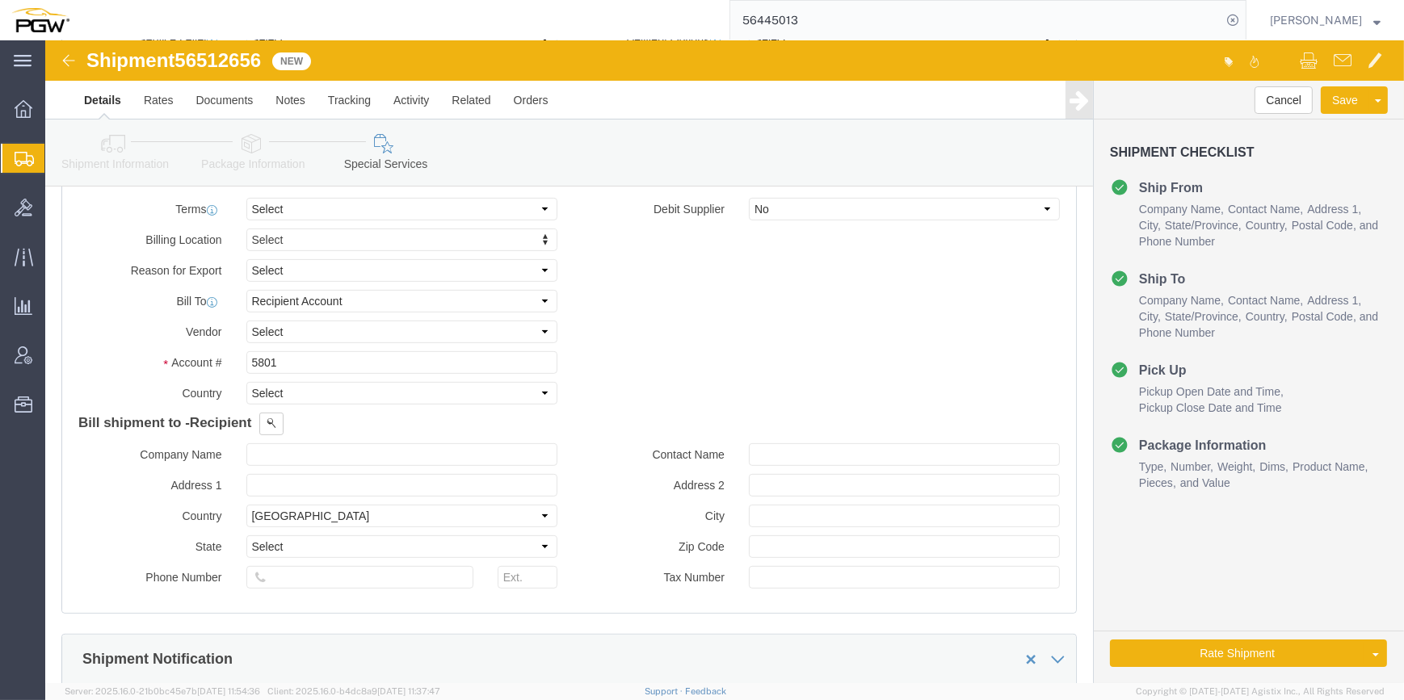
scroll to position [954, 0]
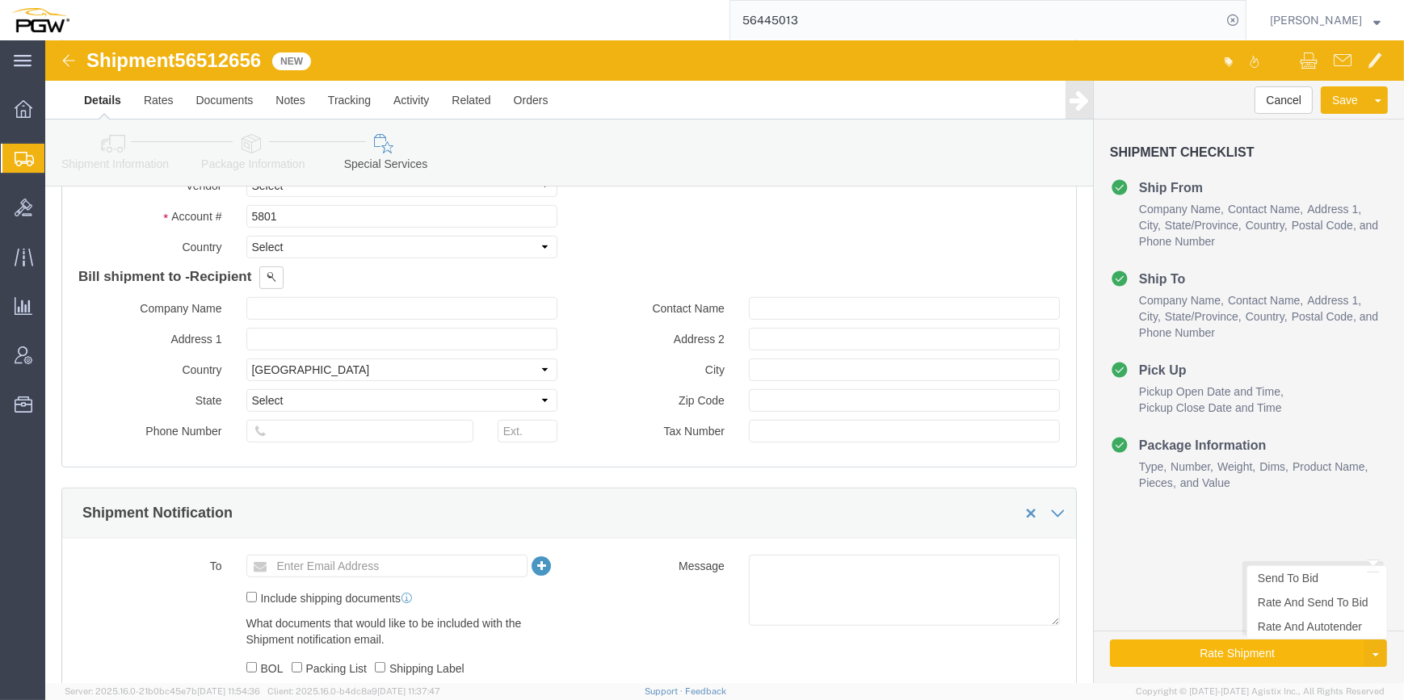
click button "Rate Shipment"
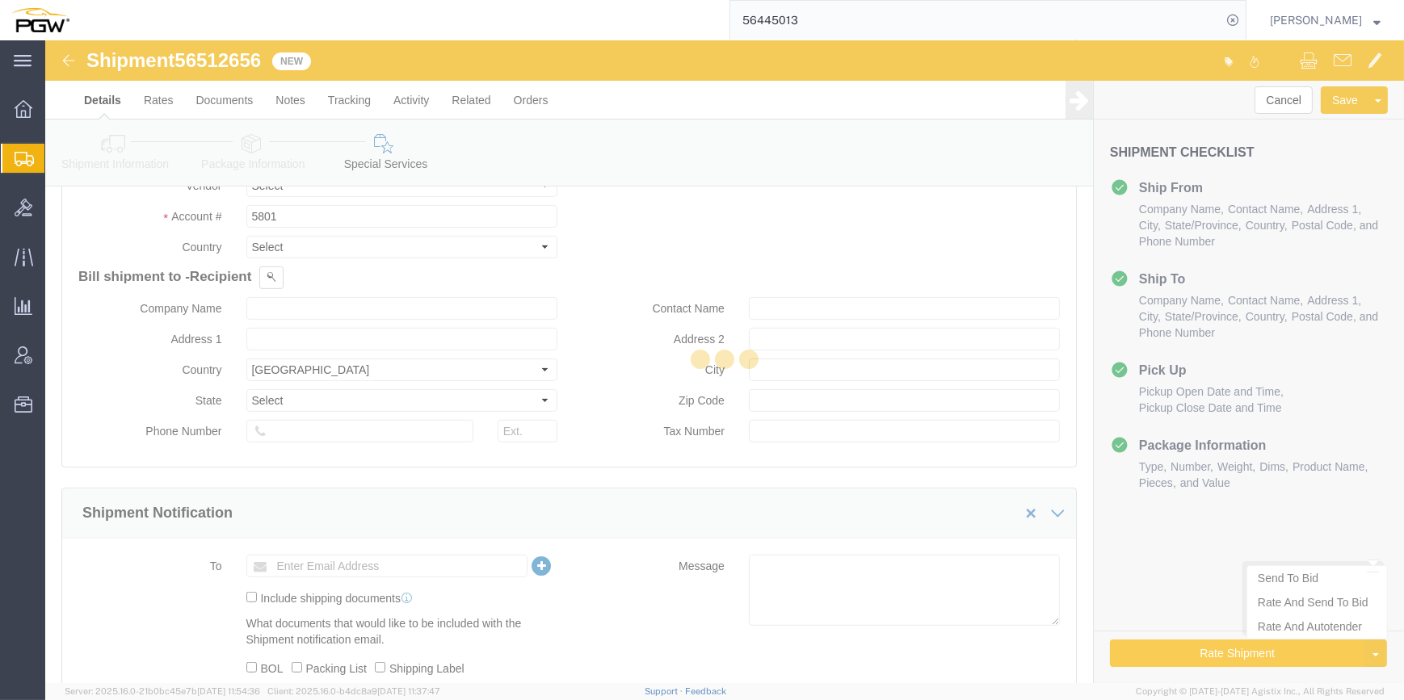
scroll to position [0, 0]
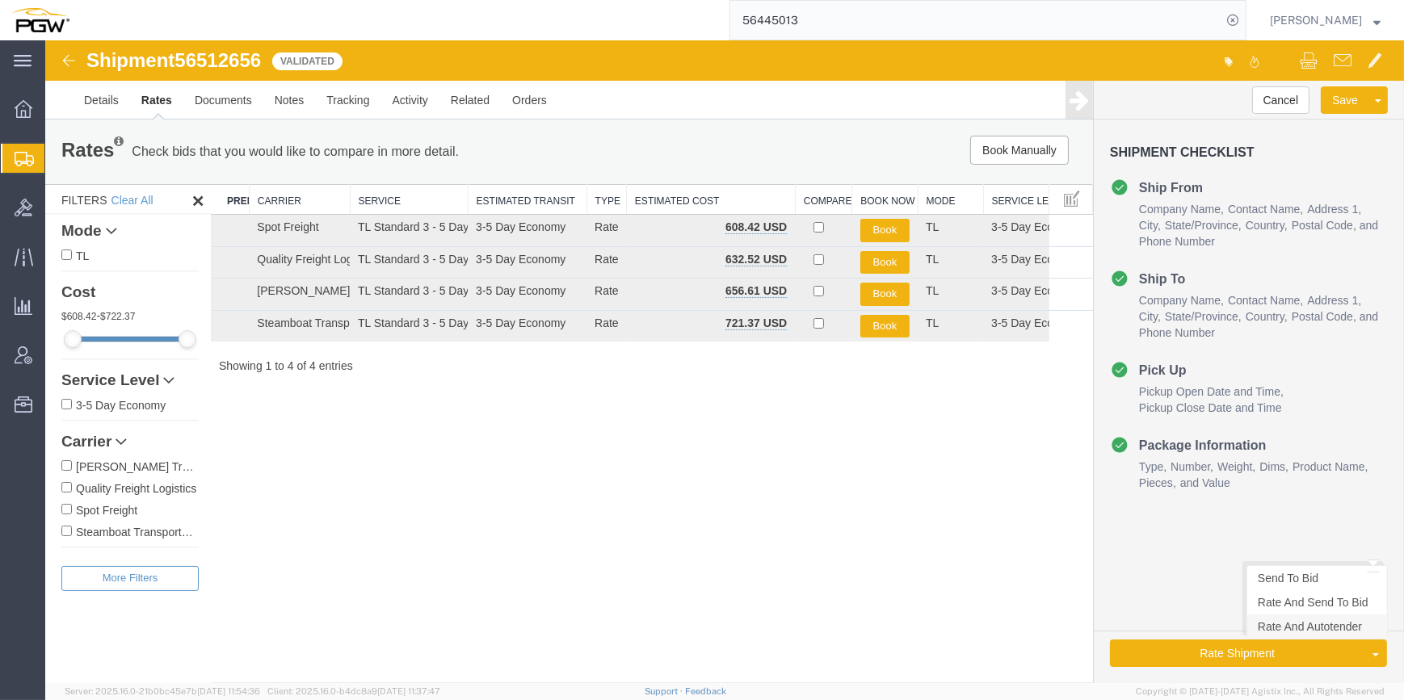
click at [1289, 624] on link "Rate And Autotender" at bounding box center [1317, 627] width 140 height 24
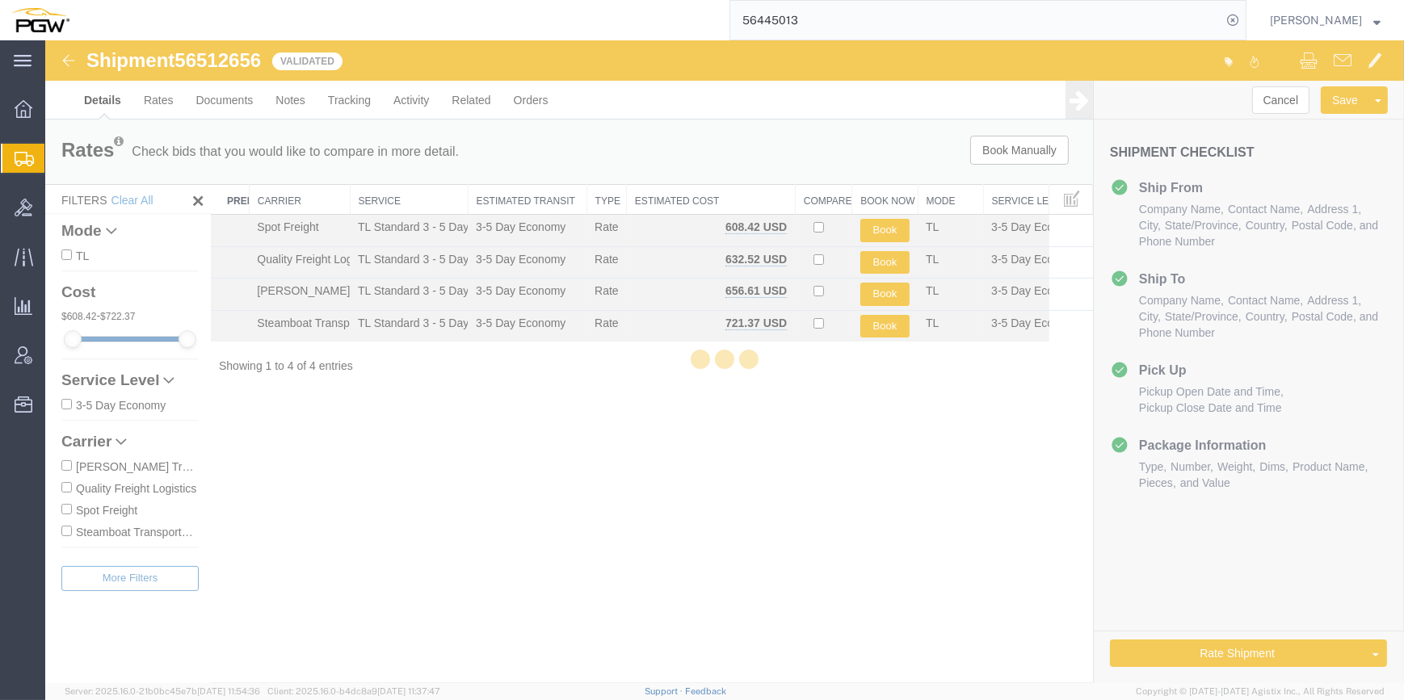
select select "62891"
select select "62938"
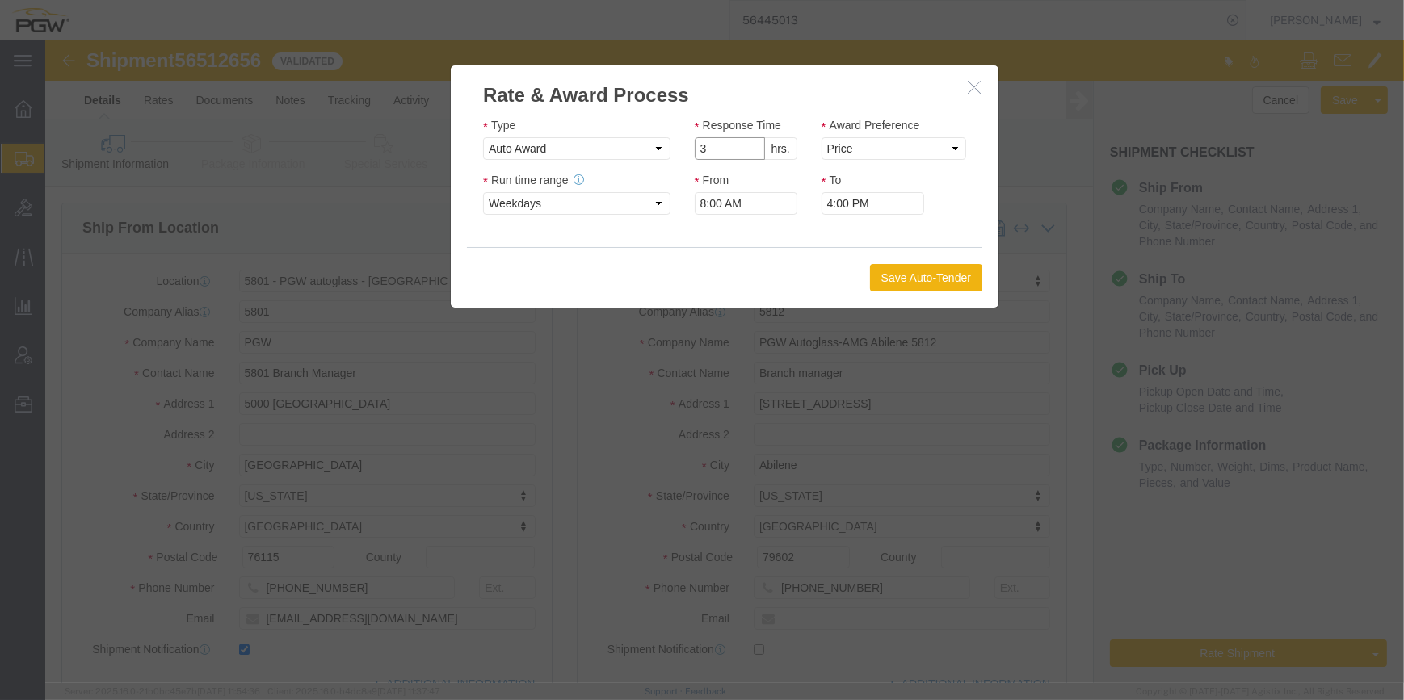
click input "3"
type input "2"
click input "2"
click select "Price Carrier Rank"
select select "LANE_RANK"
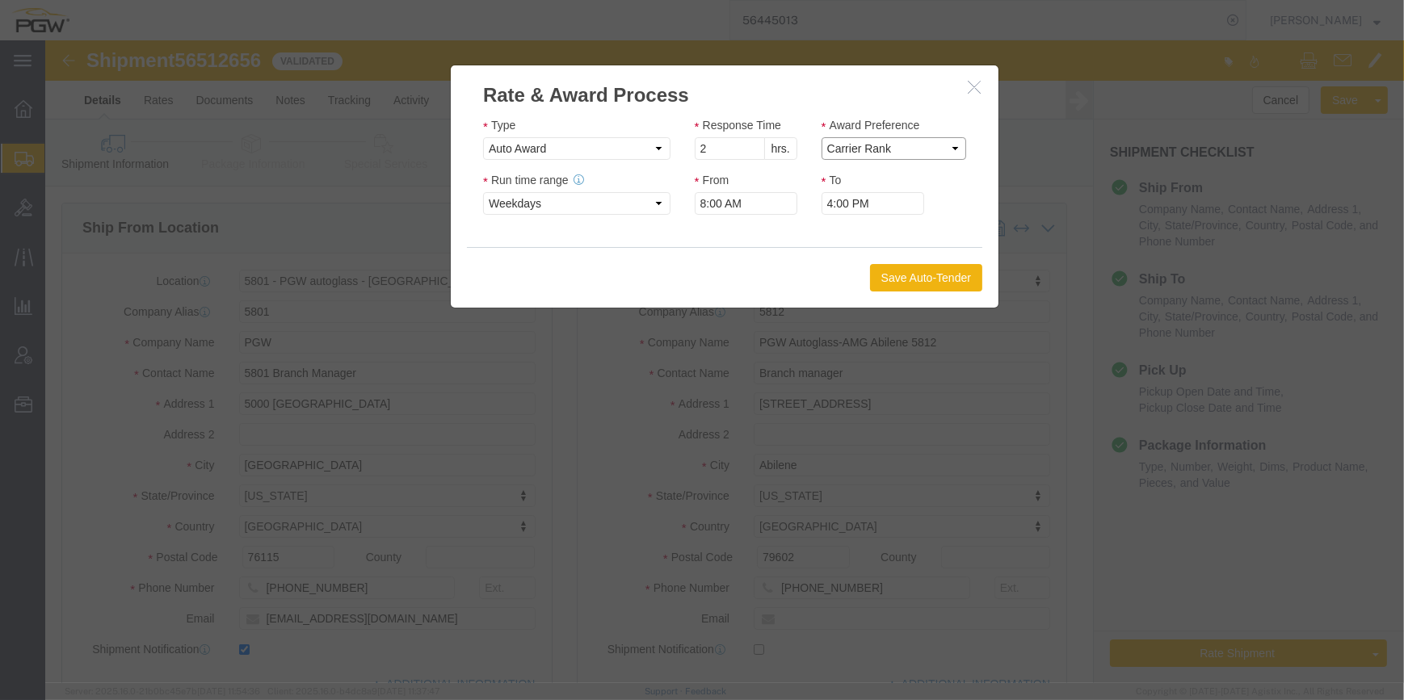
click select "Price Carrier Rank"
click button "Save Auto-Tender"
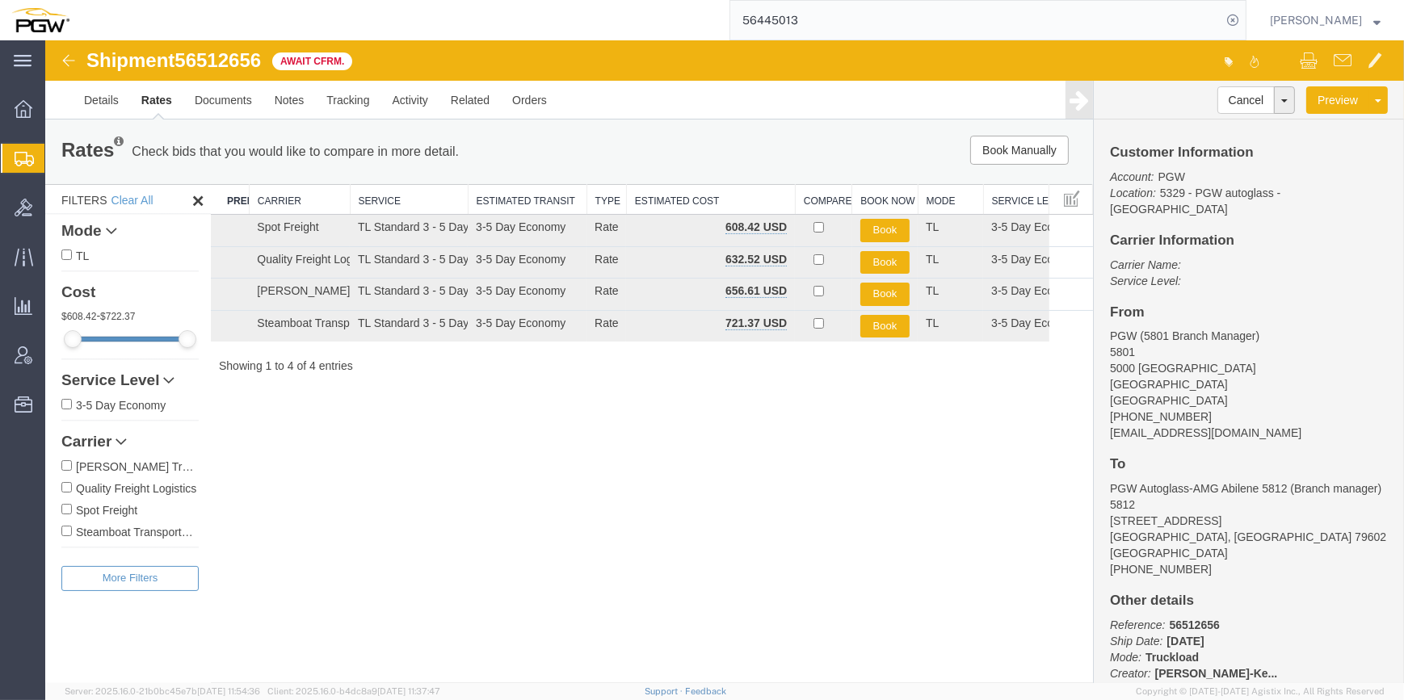
click at [0, 0] on span "Create from Template" at bounding box center [0, 0] width 0 height 0
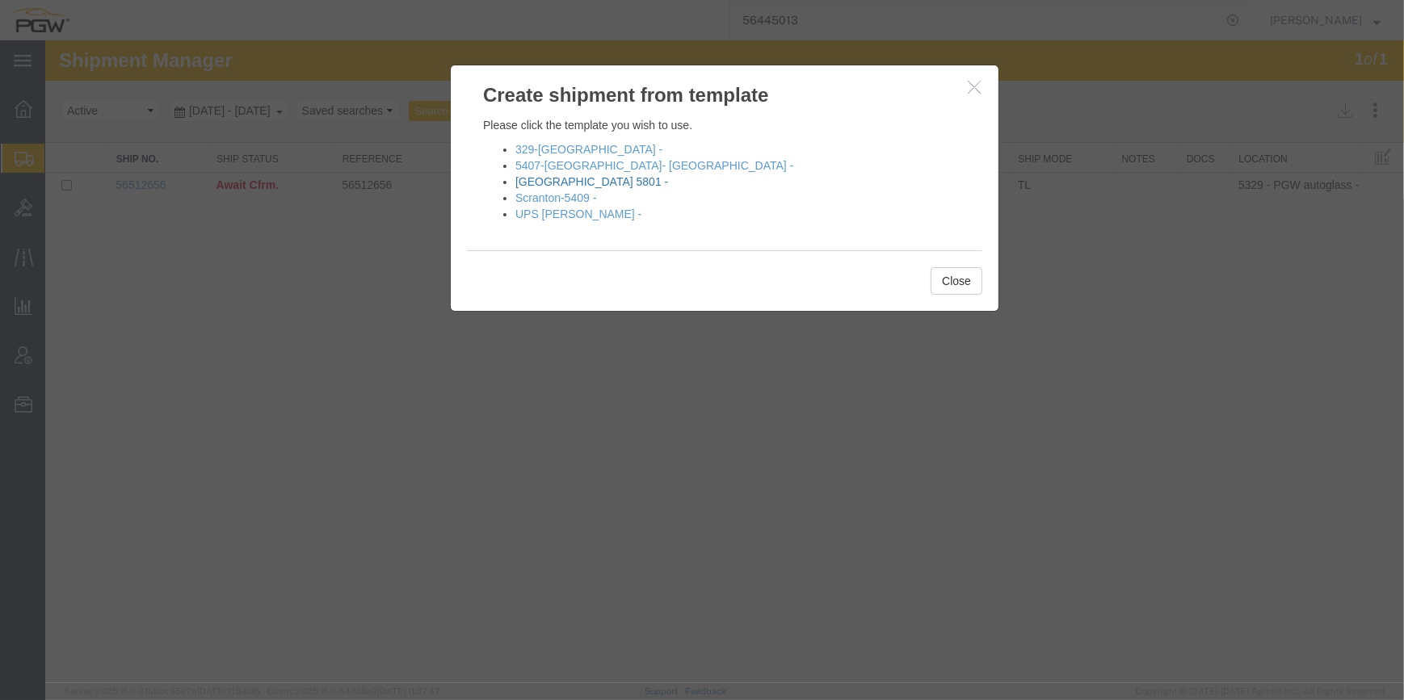
click at [565, 186] on link "[GEOGRAPHIC_DATA] 5801 -" at bounding box center [591, 181] width 153 height 13
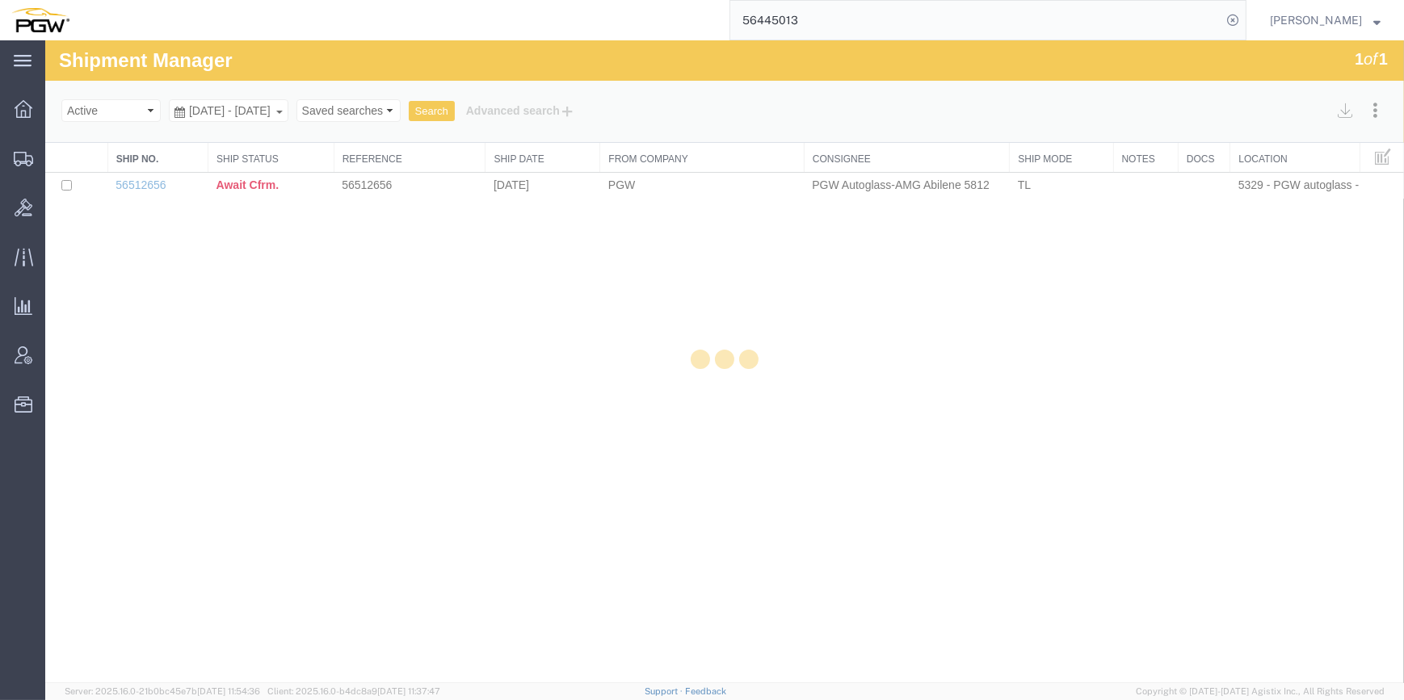
select select "62891"
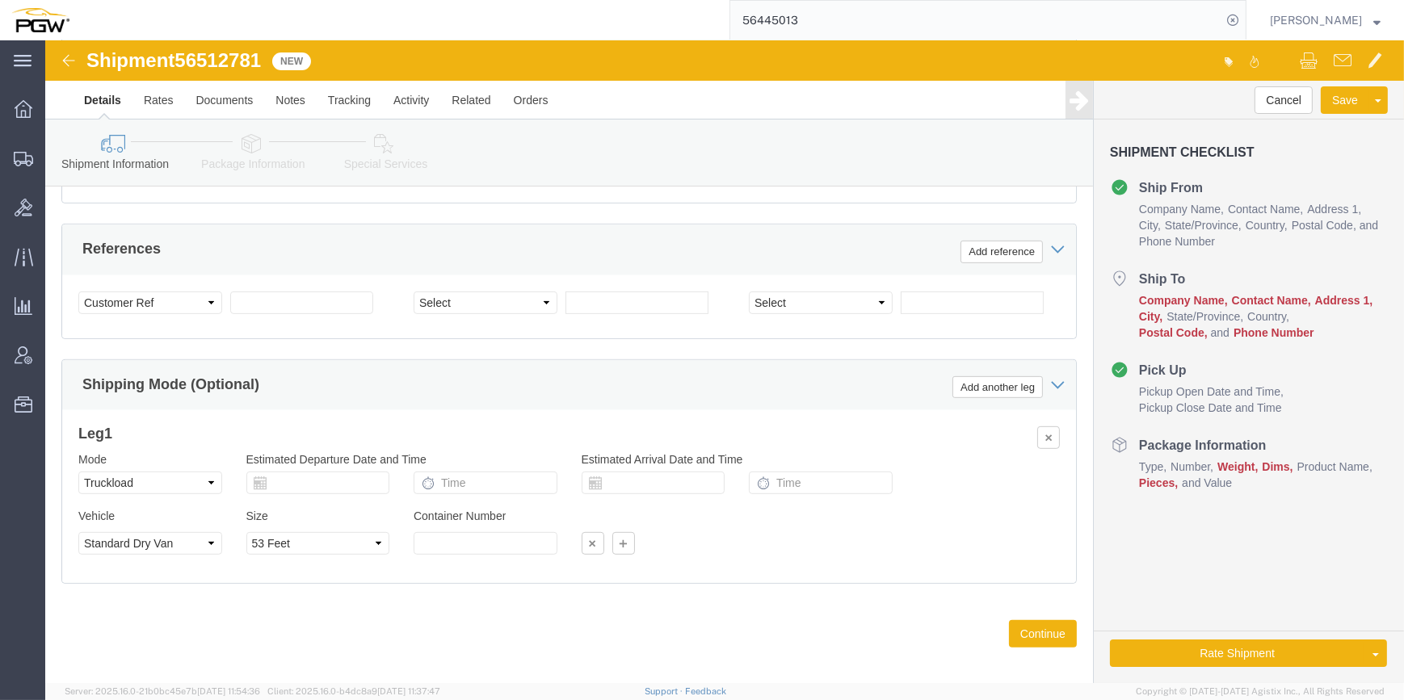
scroll to position [990, 0]
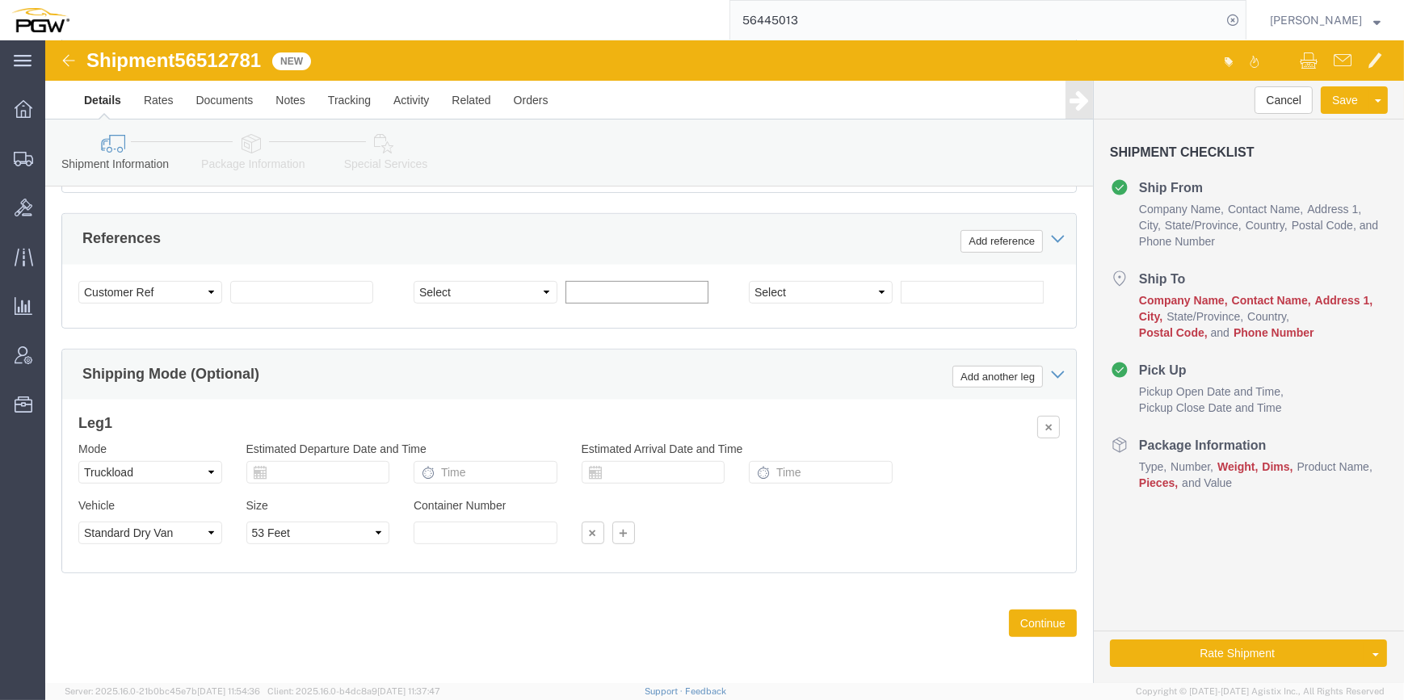
click input "text"
paste input "667118"
type input "667118"
click select "Select Account Type Activity ID Airline Appointment Number ASN Batch Request # …"
select select "ORDERNUM"
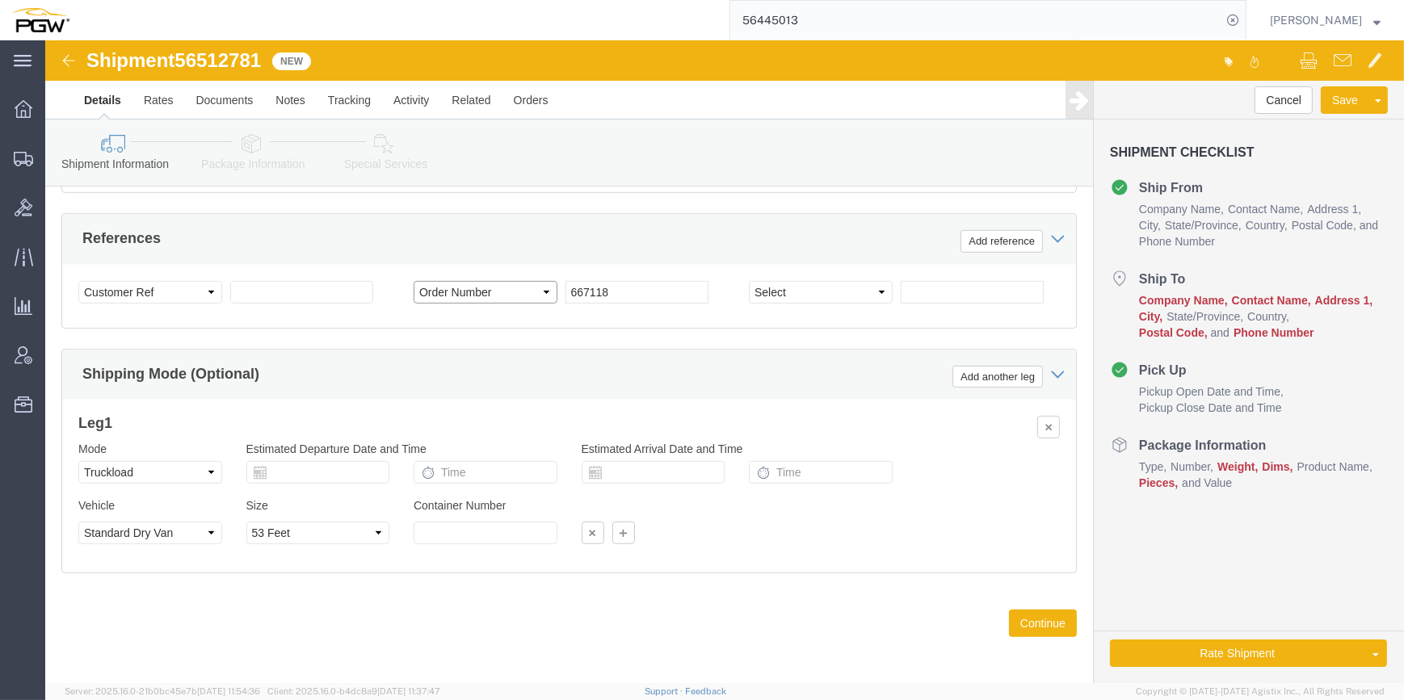
click select "Select Account Type Activity ID Airline Appointment Number ASN Batch Request # …"
drag, startPoint x: 229, startPoint y: 15, endPoint x: 139, endPoint y: 19, distance: 89.8
click div "Shipment 56512781 New"
copy span "56512781"
click input "text"
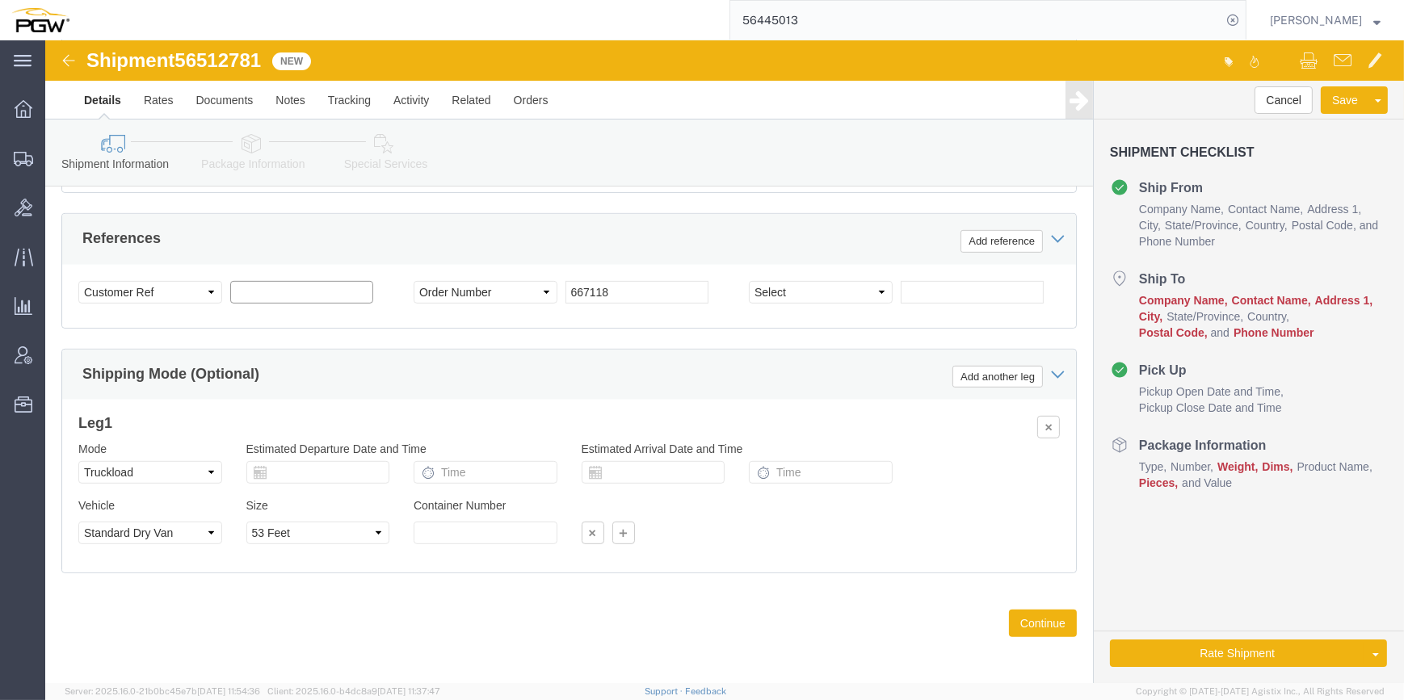
paste input "56512781"
type input "56512781"
click select "Select Account Type Activity ID Airline Appointment Number ASN Batch Request # …"
select select "BOL"
click select "Select Account Type Activity ID Airline Appointment Number ASN Batch Request # …"
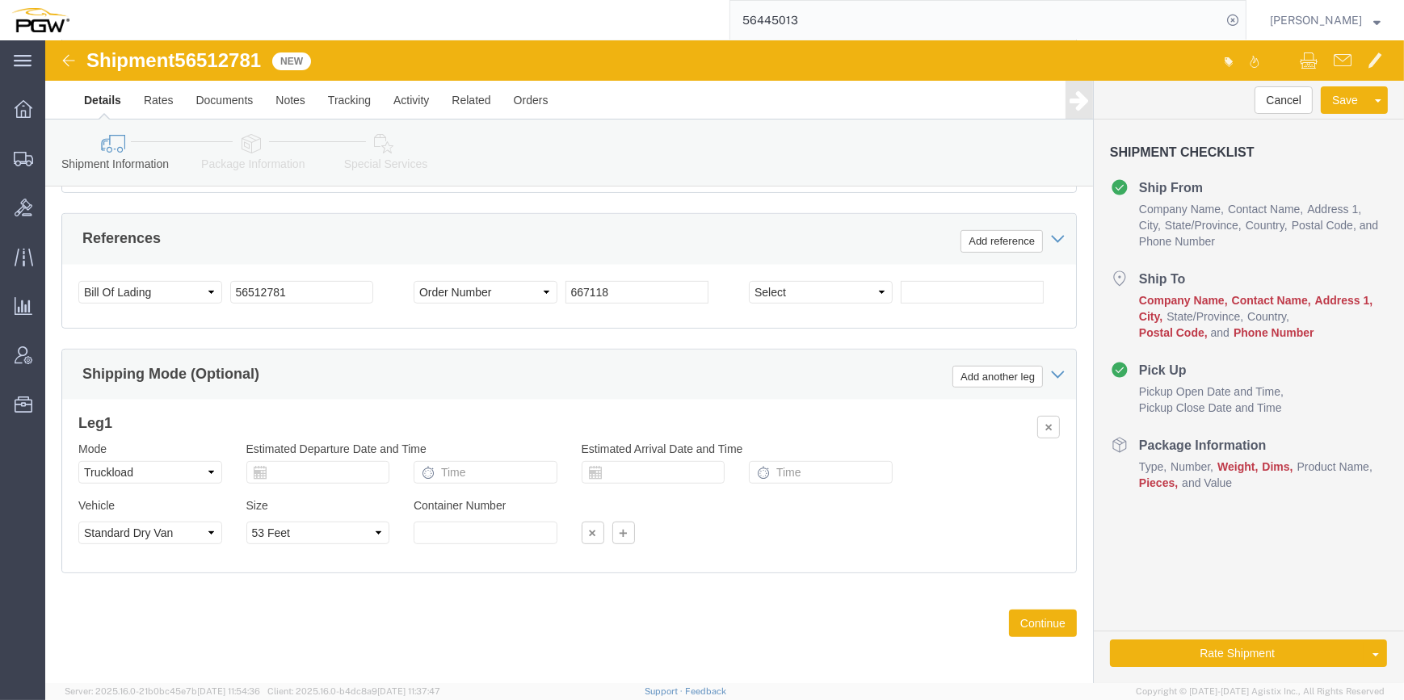
click div "Shipping Mode (Optional) Add another leg"
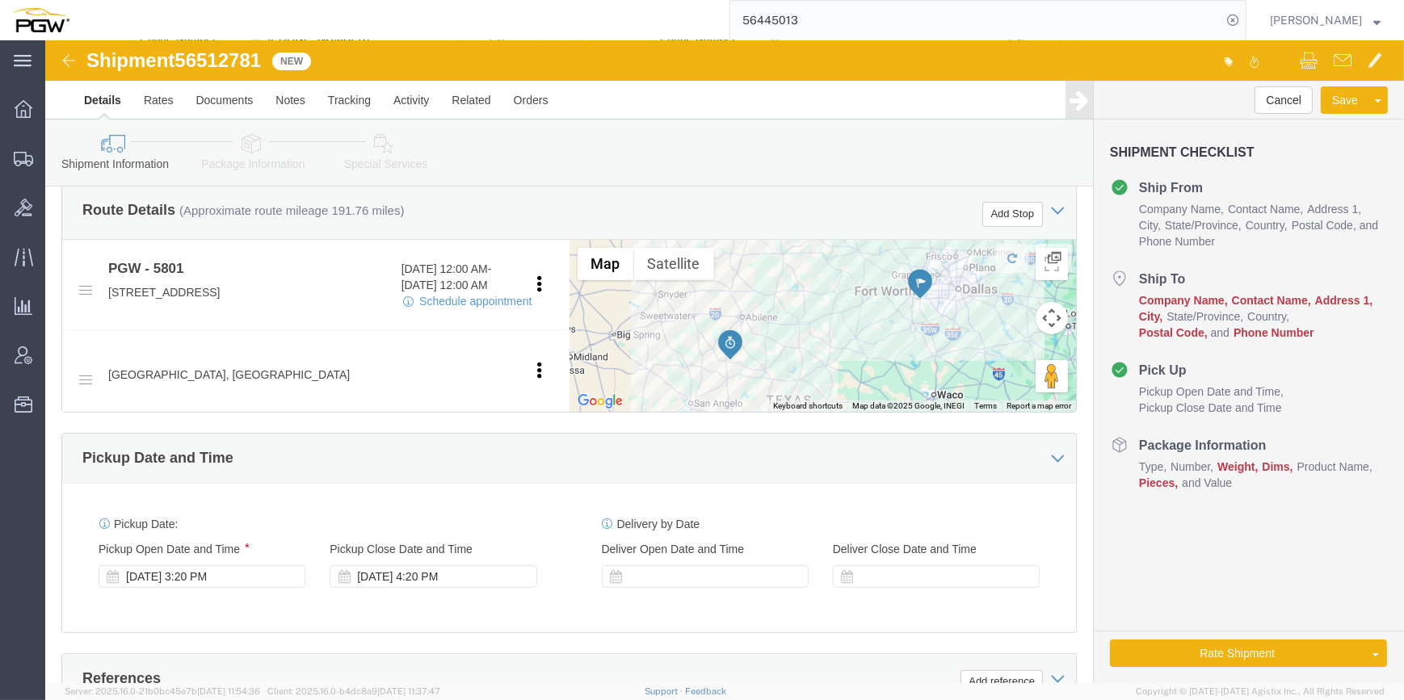
scroll to position [549, 0]
click div "[DATE] 3:20 PM"
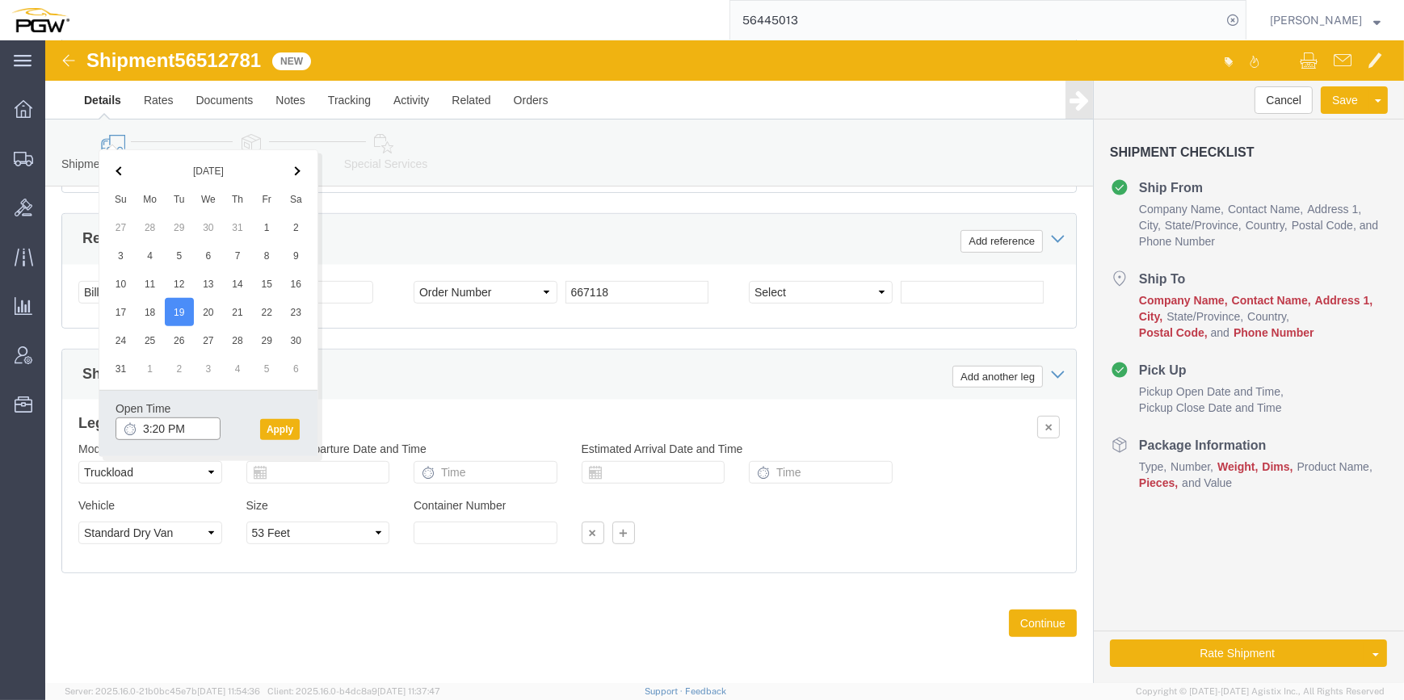
click input "3:20 PM"
click input "9:20 PM"
click input "9:00 PM"
type input "9:00 AM"
click button "Apply"
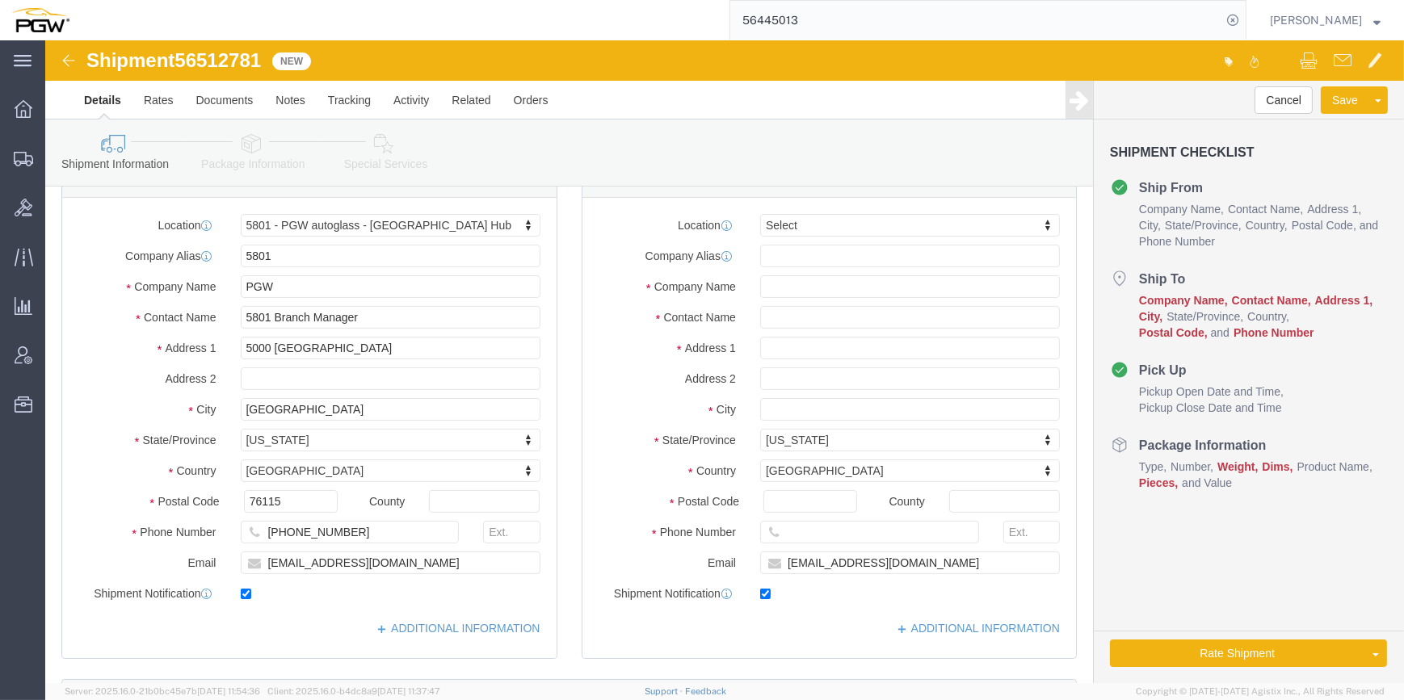
scroll to position [0, 0]
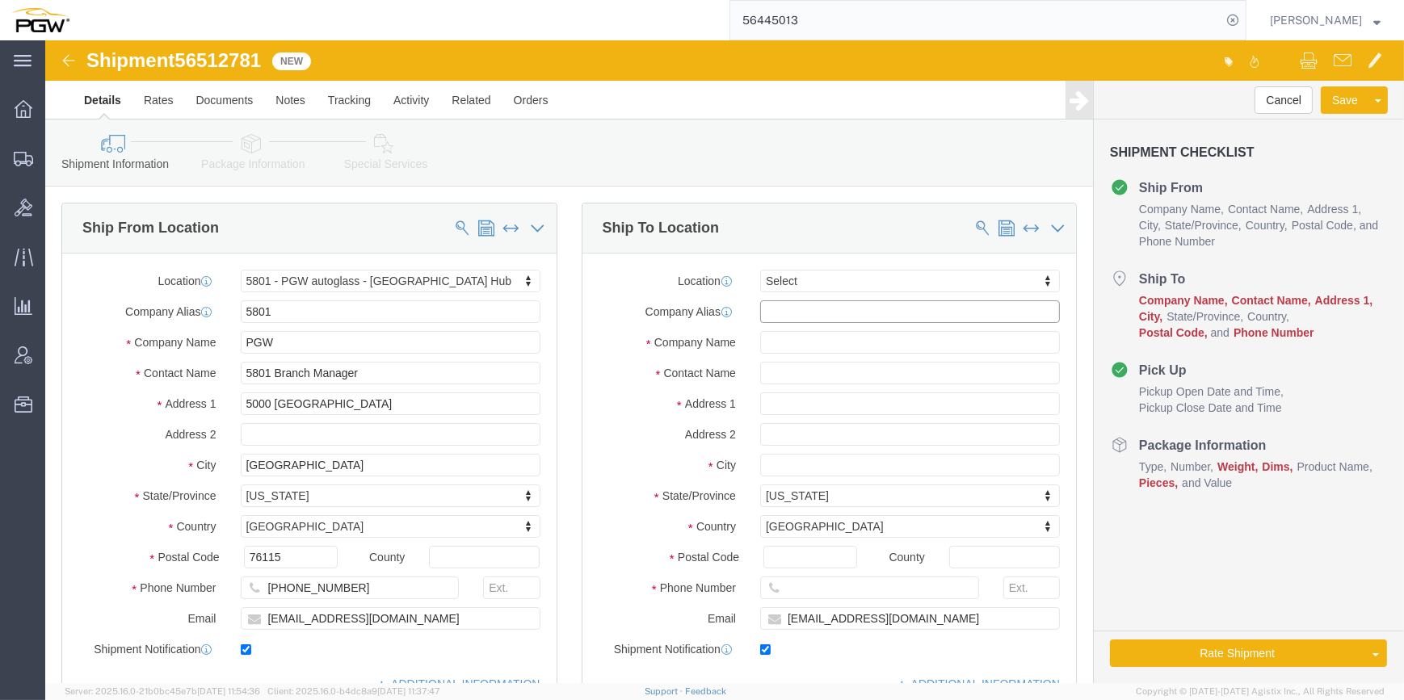
click input "text"
paste input "811"
type input "8"
type input "811"
select select "62051"
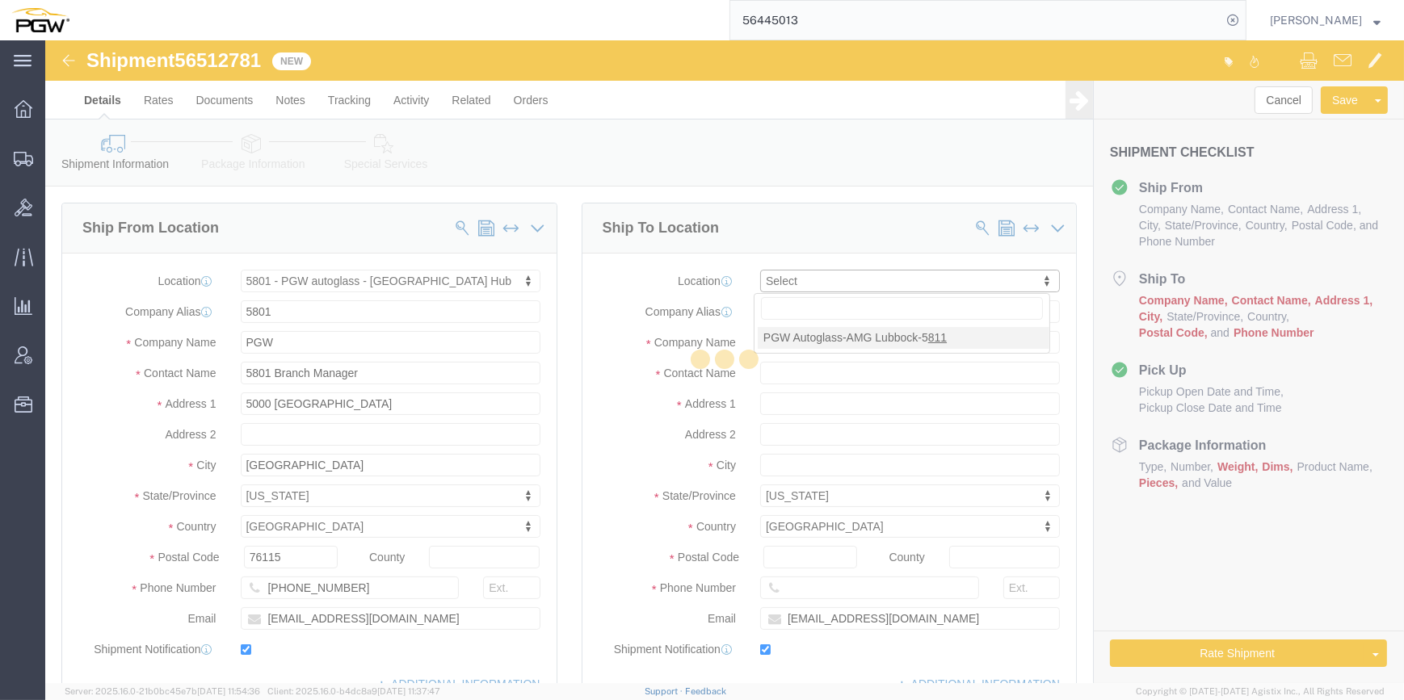
type input "5811"
type input "PGW"
type input "[PERSON_NAME]"
type input "[STREET_ADDRESS]"
type input "Lubbock"
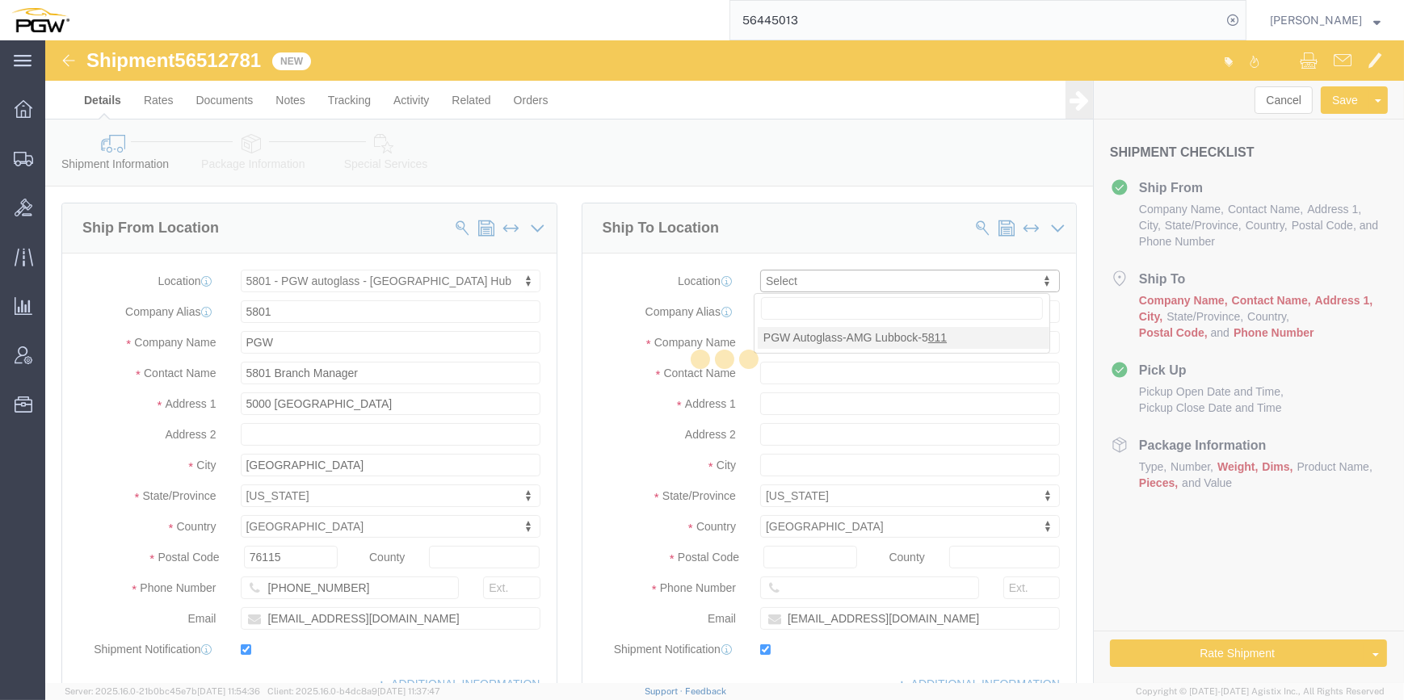
type input "79423"
type input "[PHONE_NUMBER]"
select select "[GEOGRAPHIC_DATA]"
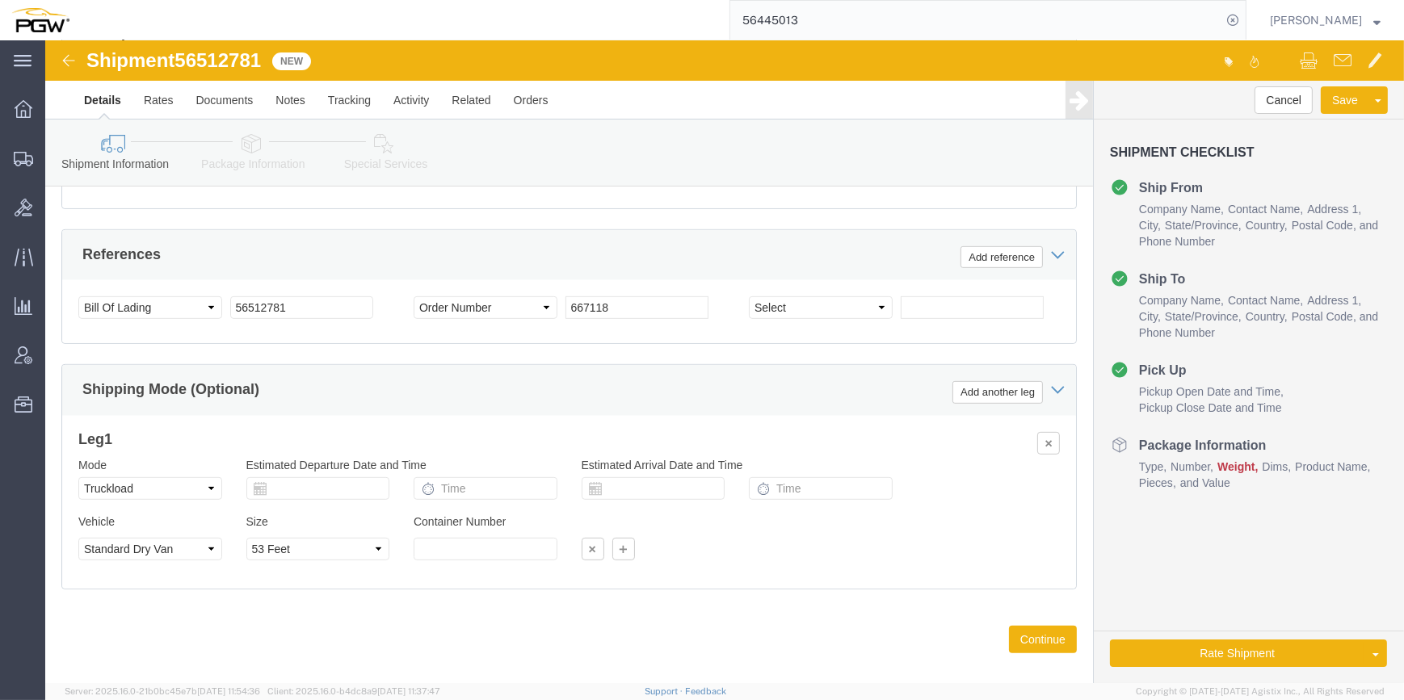
scroll to position [998, 0]
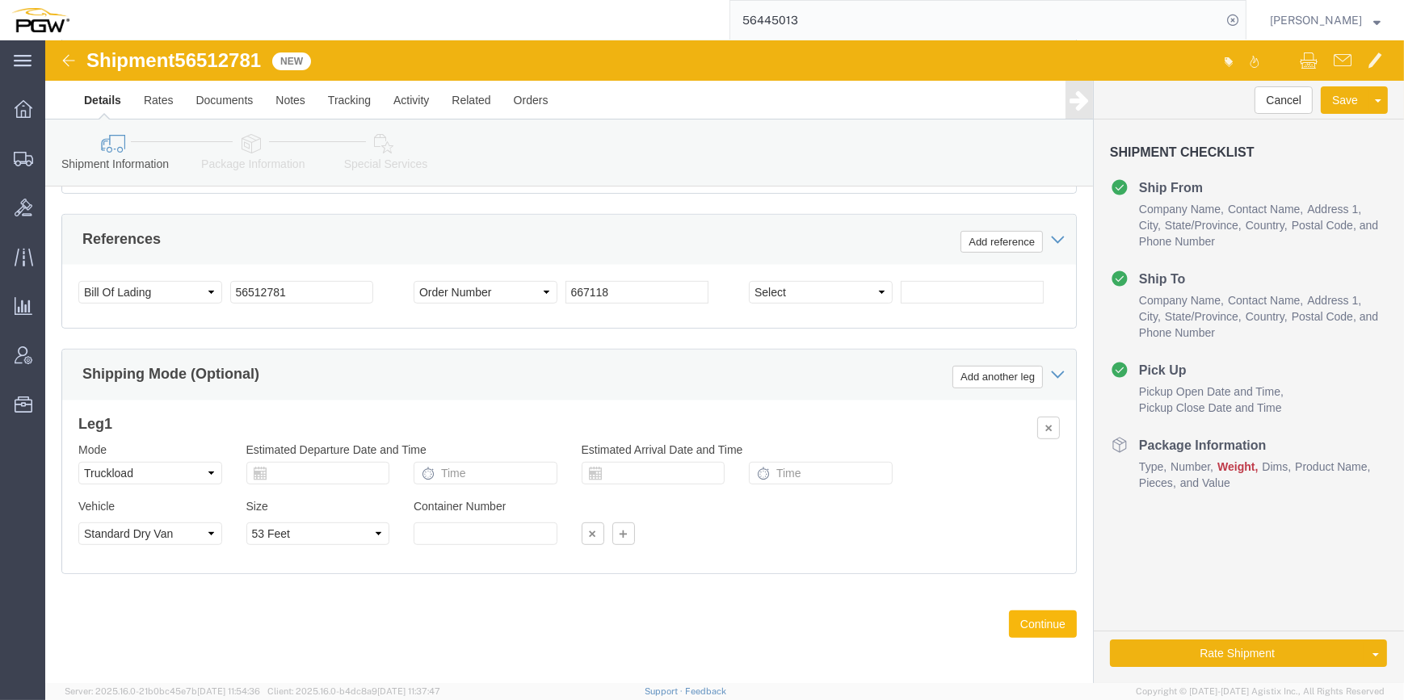
click button "Continue"
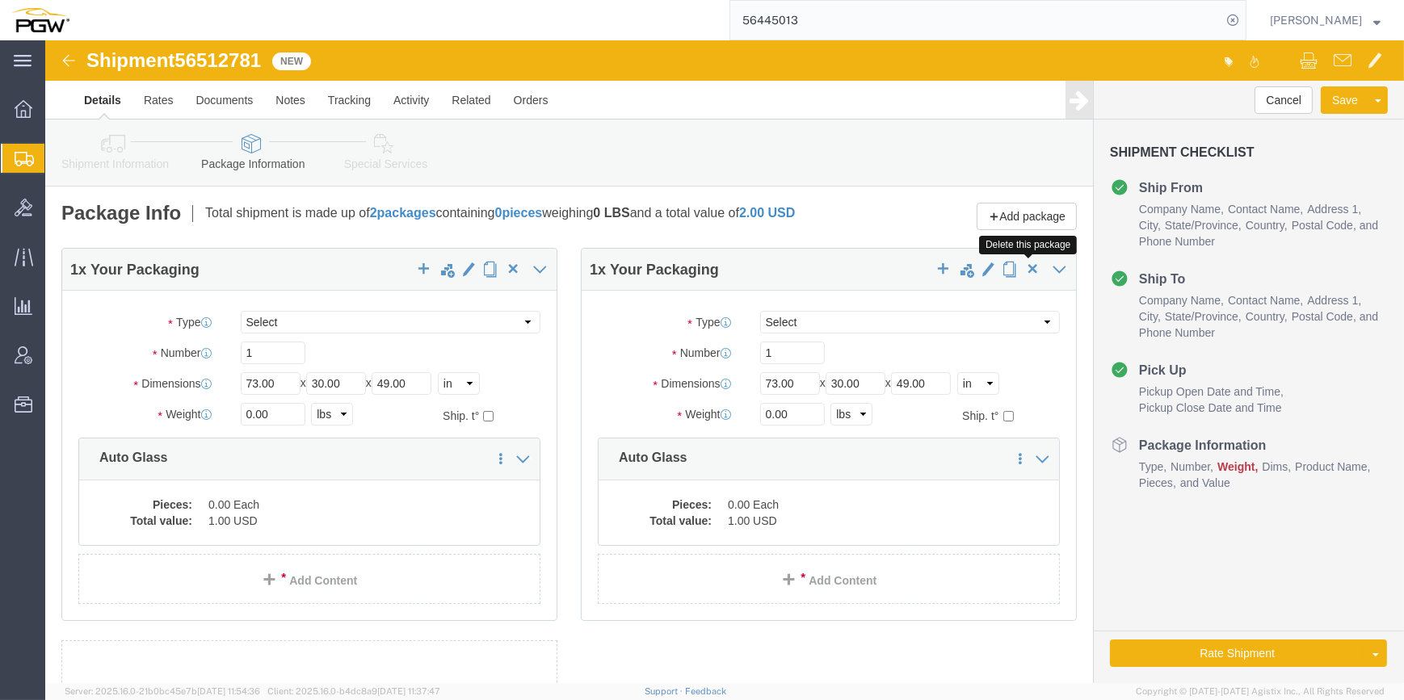
click span "button"
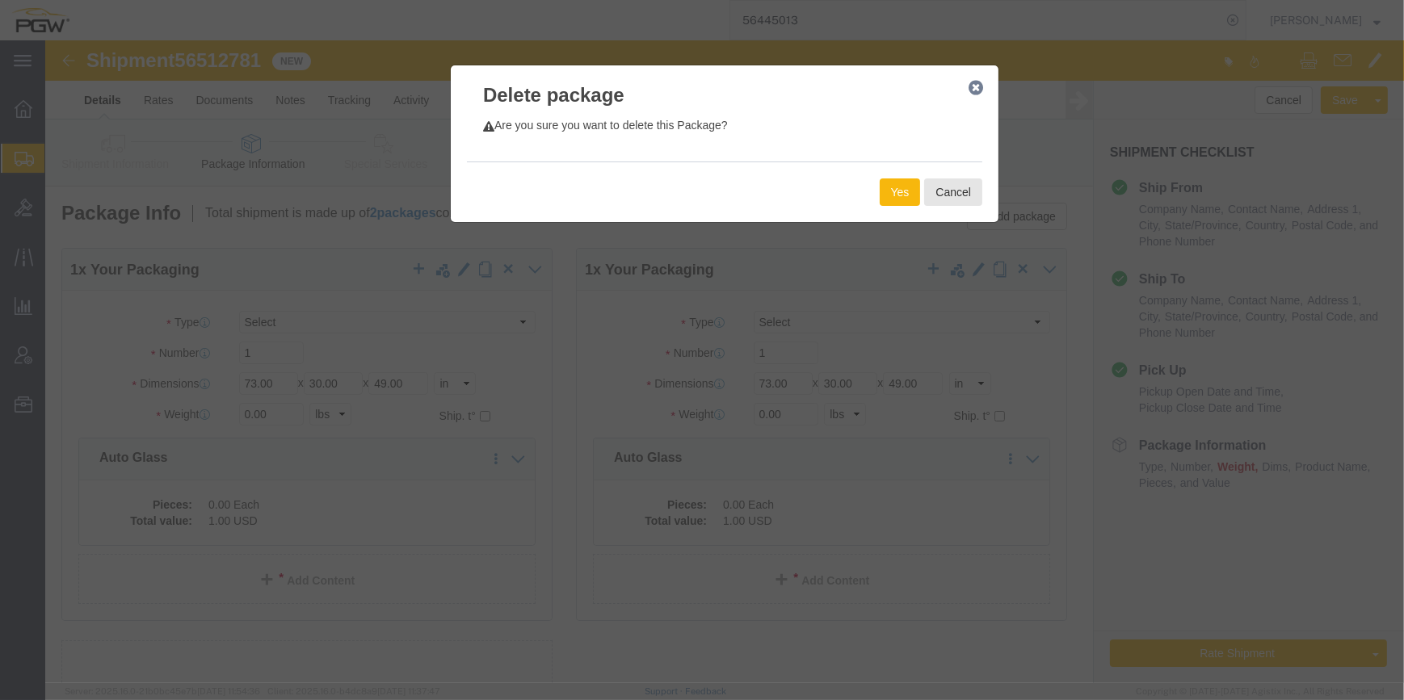
click button "Yes"
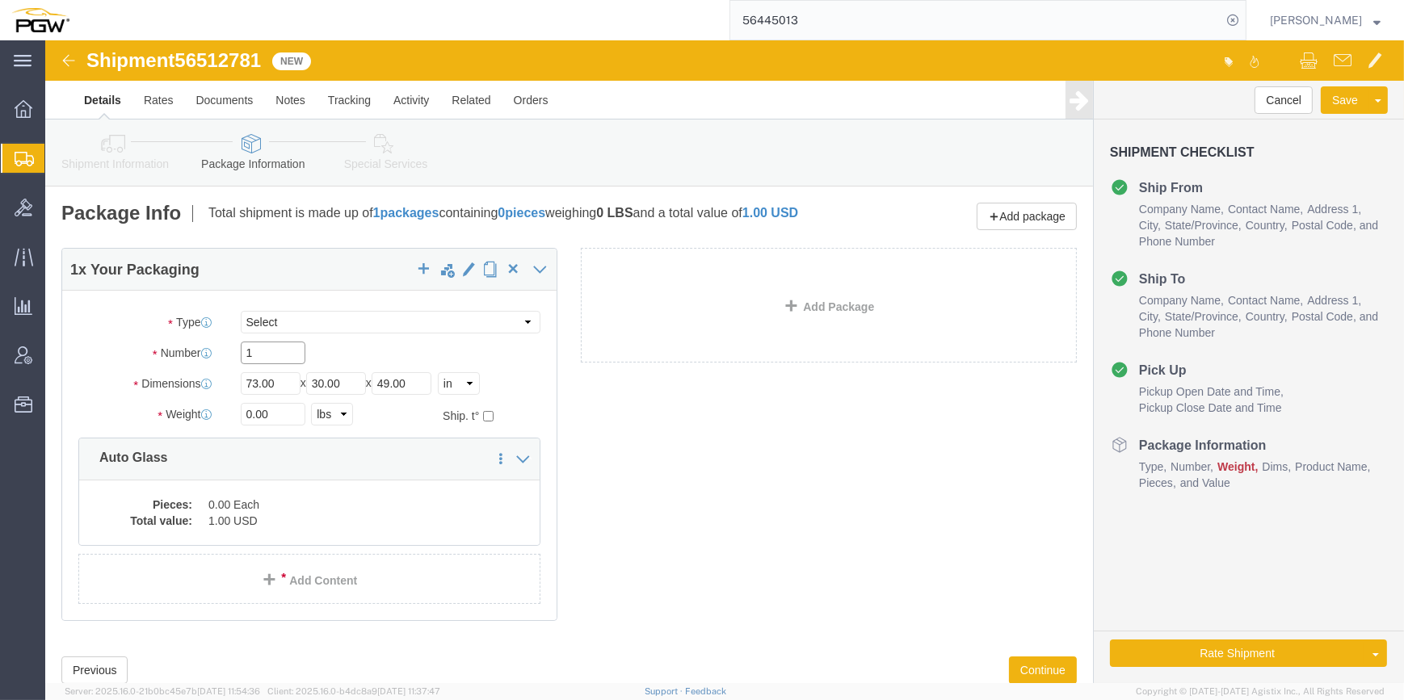
drag, startPoint x: 216, startPoint y: 321, endPoint x: 163, endPoint y: 318, distance: 52.6
click div "Number 1"
paste input "39"
type input "39"
drag, startPoint x: 204, startPoint y: 387, endPoint x: 192, endPoint y: 369, distance: 21.5
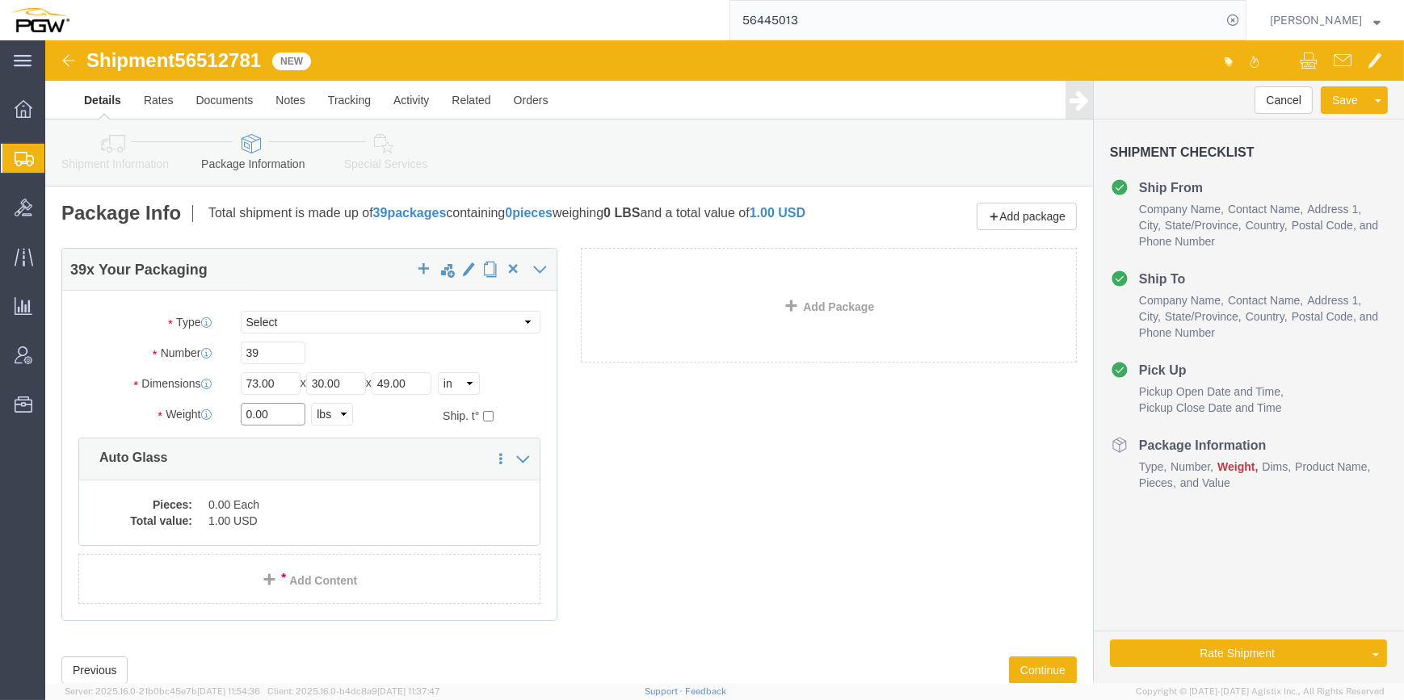
click div "0.00 Select kgs lbs"
paste input "35809"
type input "35809.00"
click dd "1.00 USD"
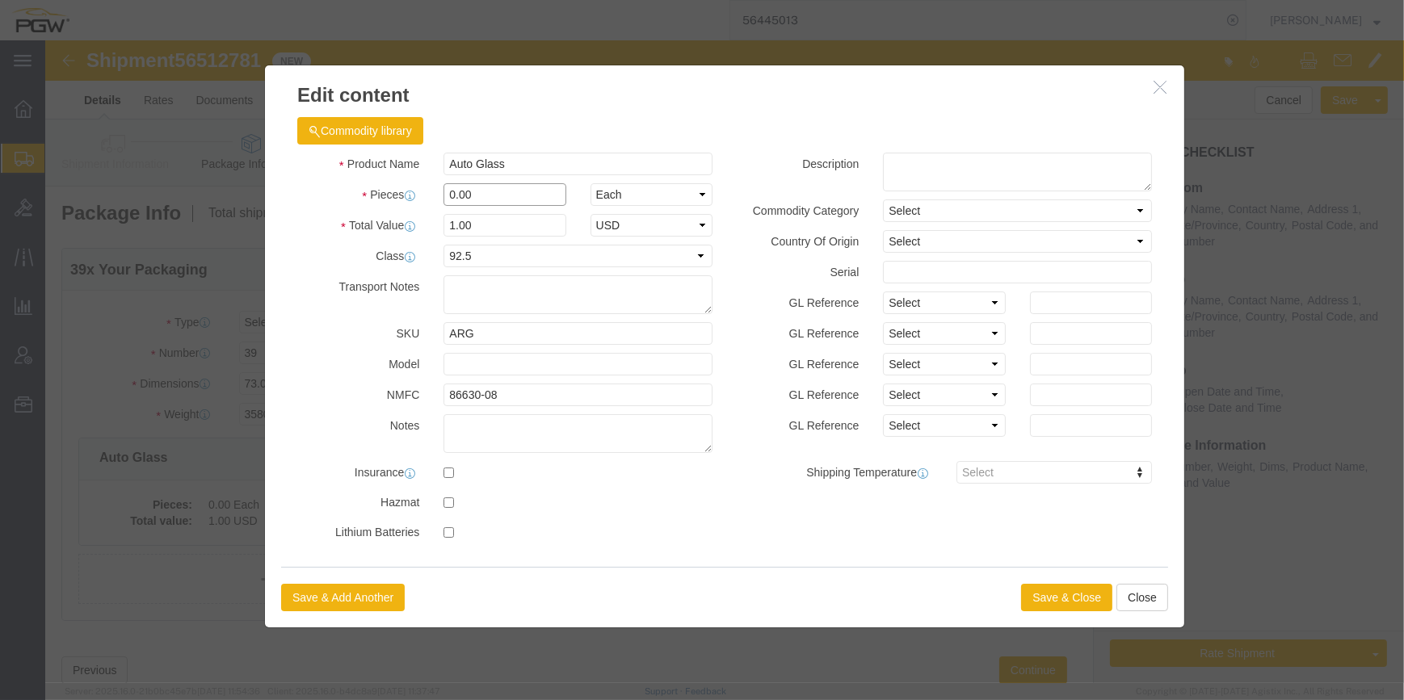
drag, startPoint x: 402, startPoint y: 153, endPoint x: 385, endPoint y: 150, distance: 17.3
click div "0.00"
type input "39.00"
type input "39"
click button "Save & Close"
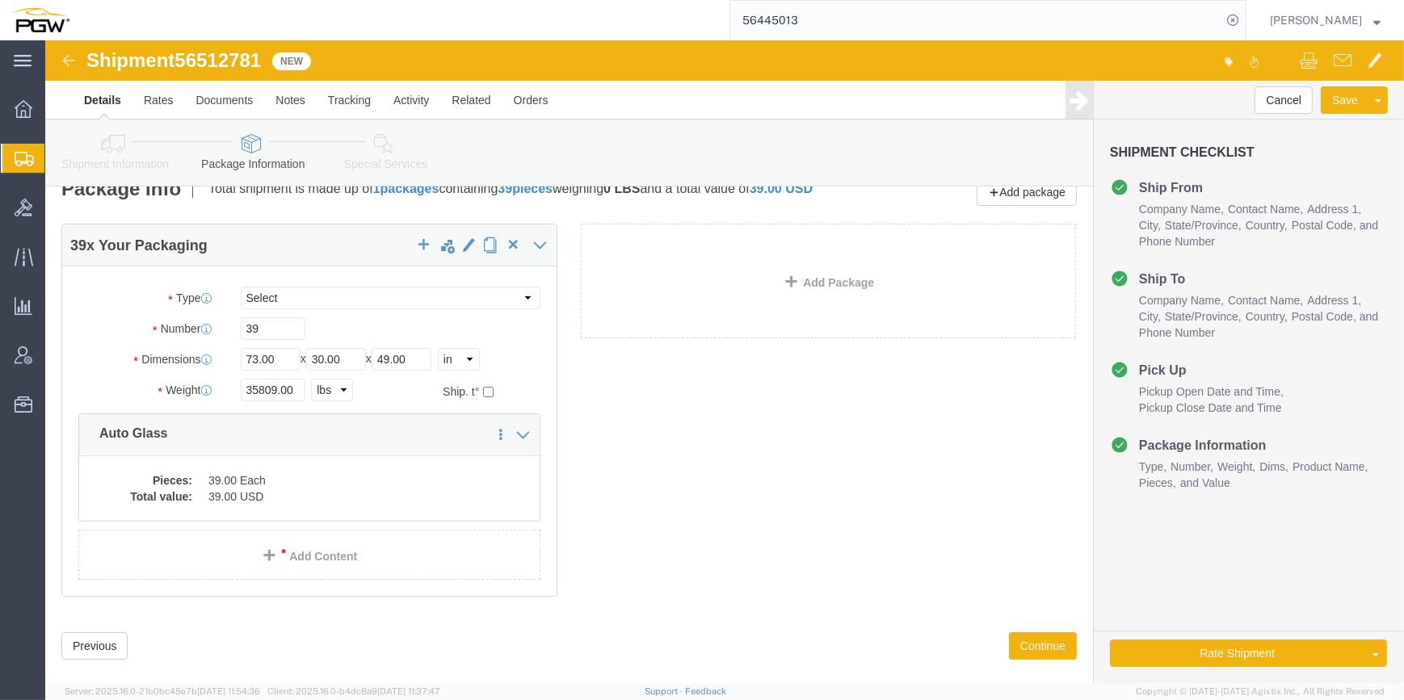
scroll to position [61, 0]
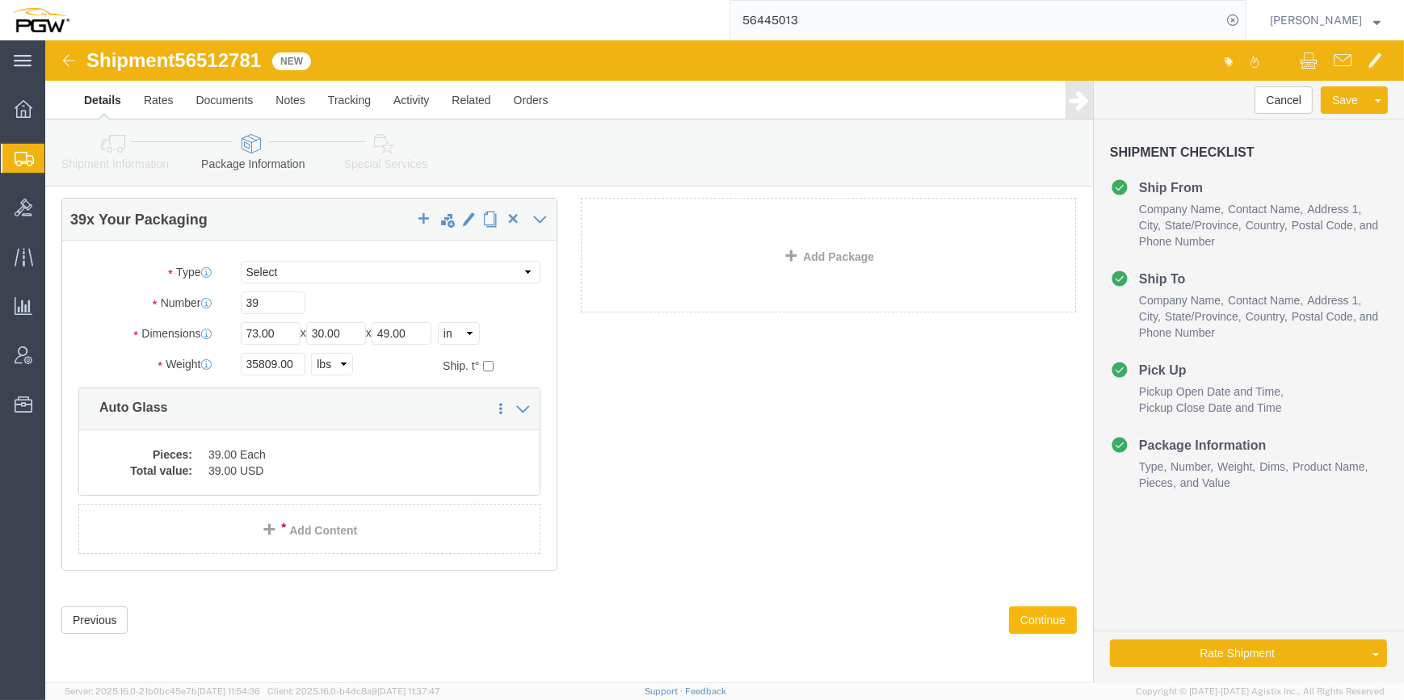
click button "Continue"
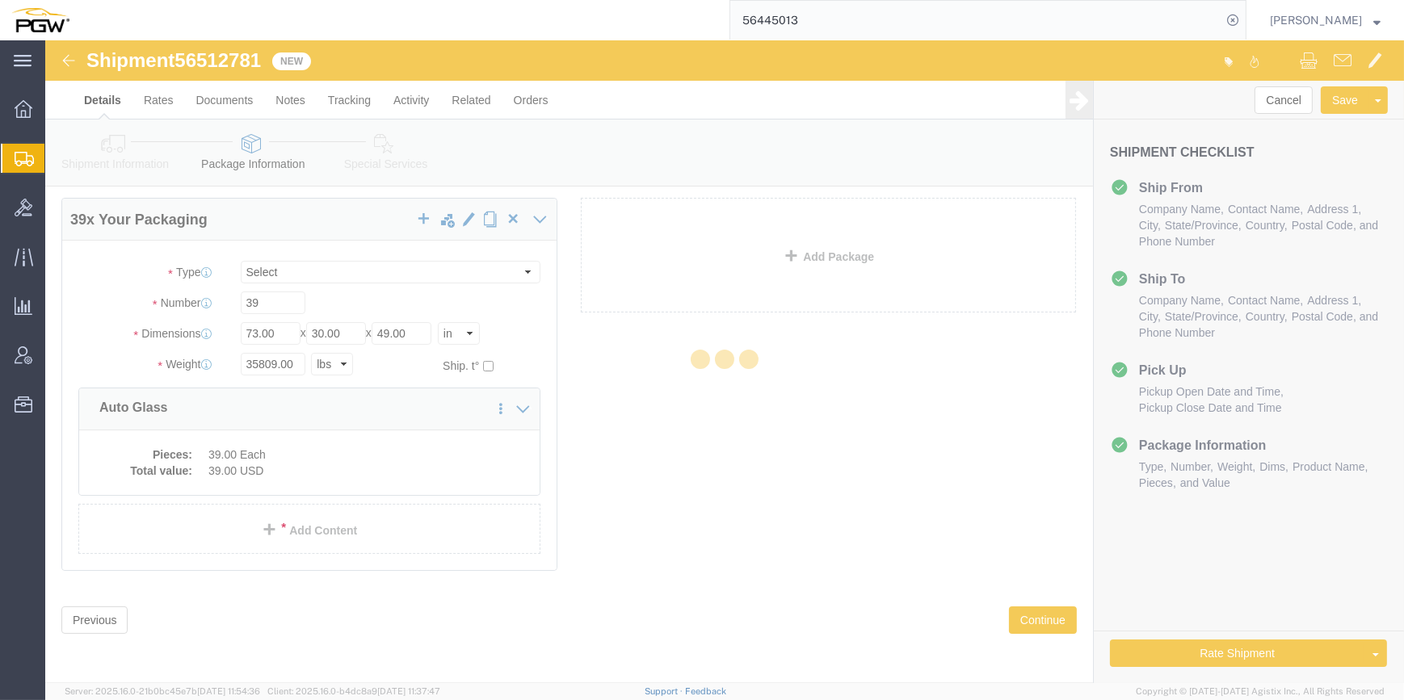
select select
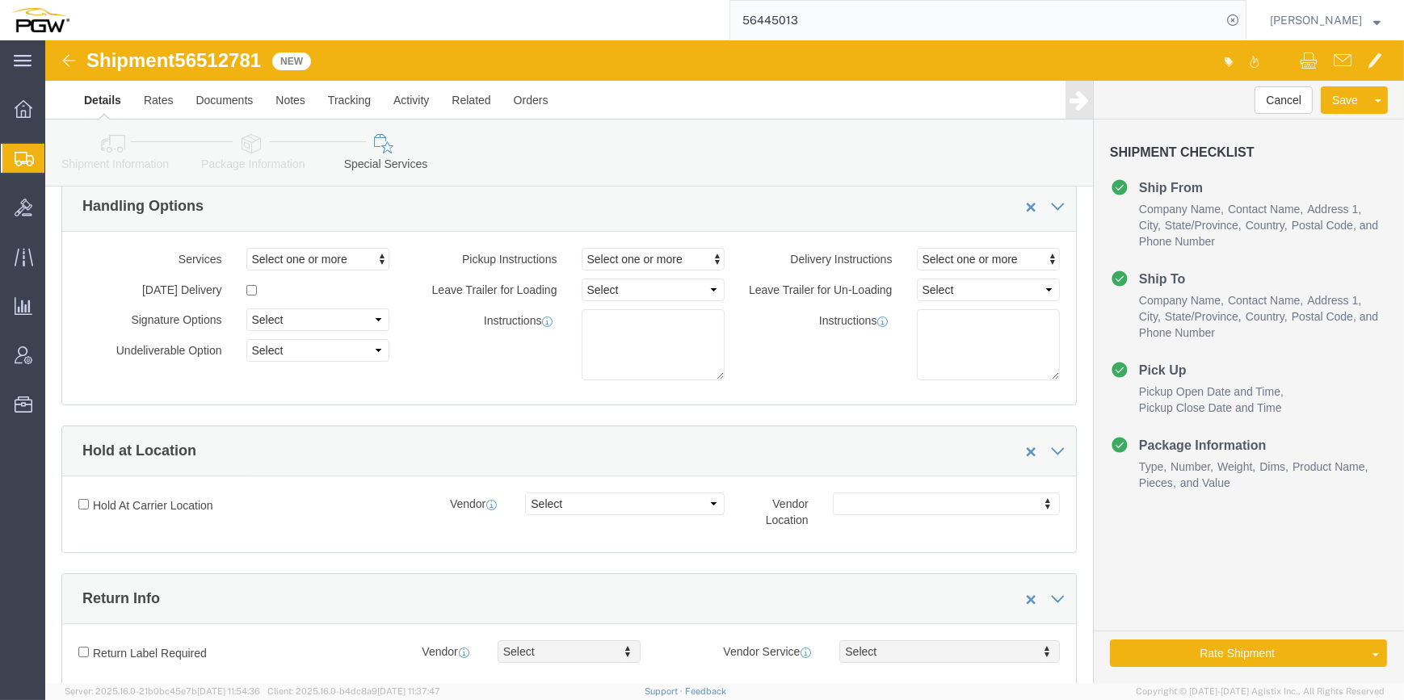
select select "COSTCENTER"
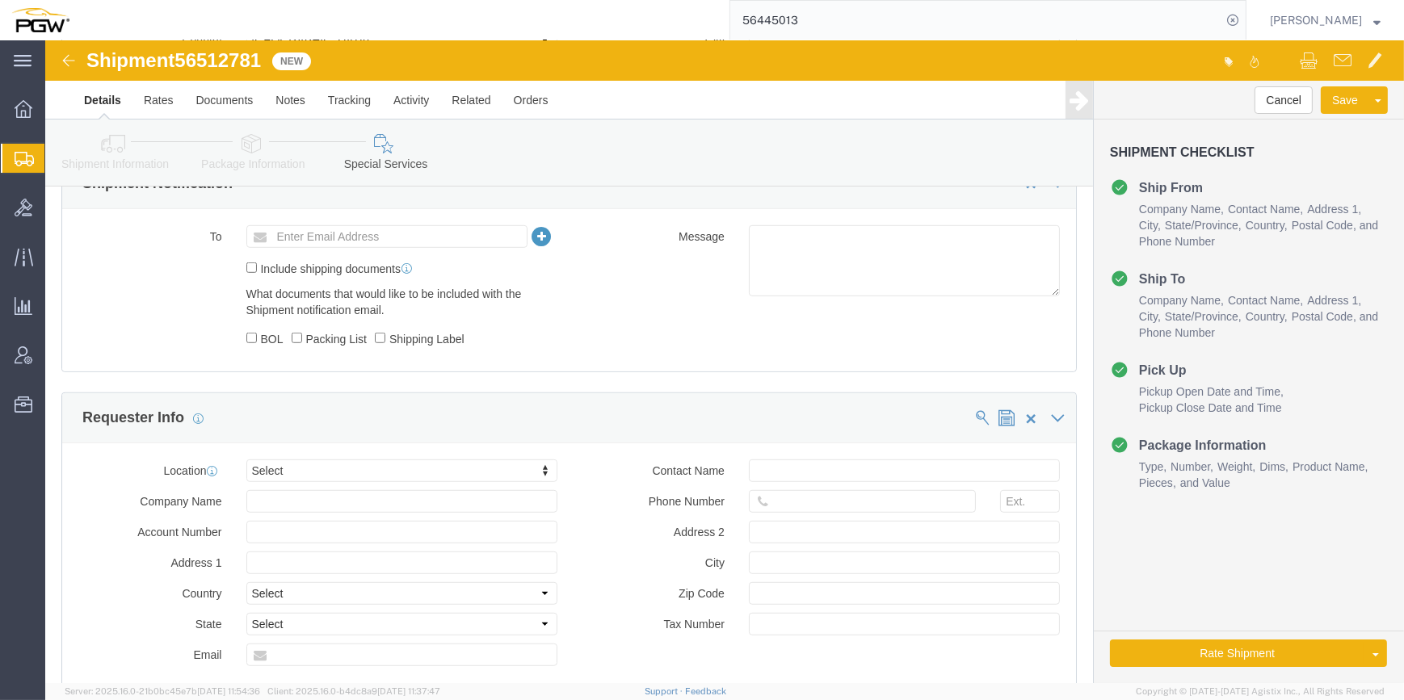
scroll to position [1250, 0]
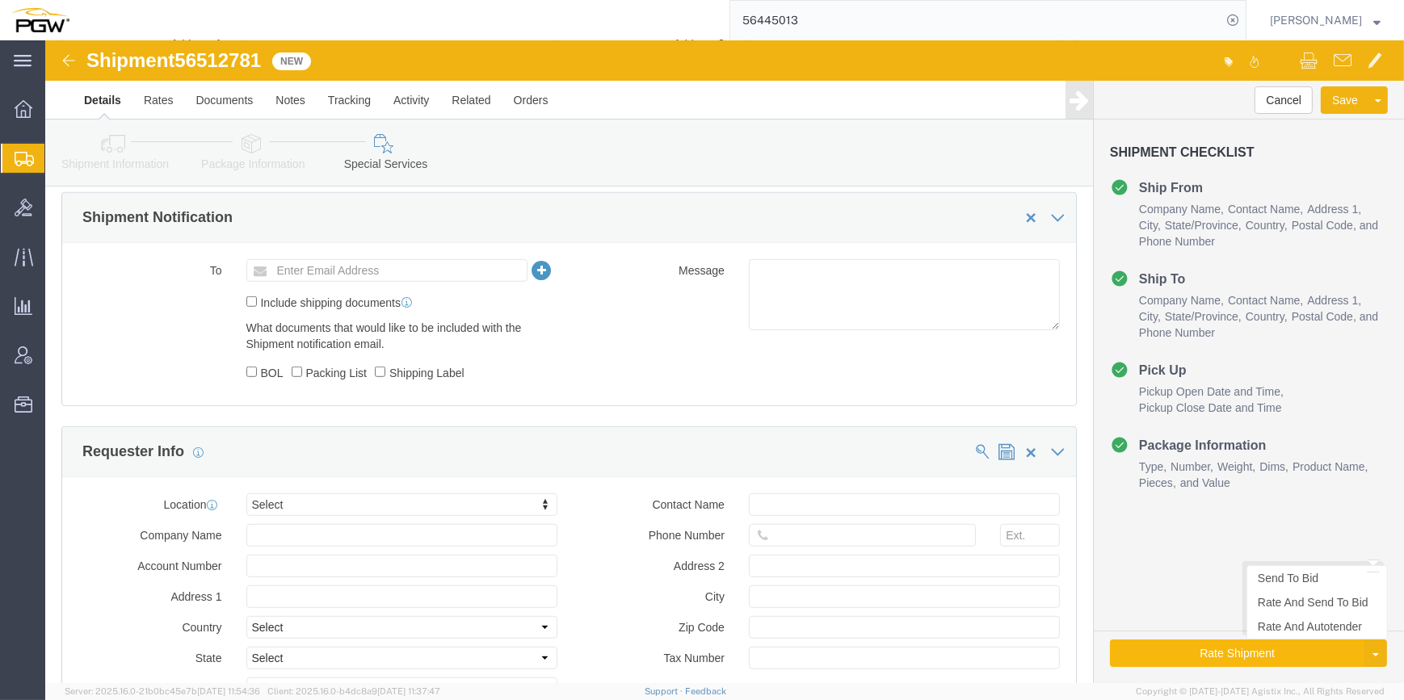
click button "Rate Shipment"
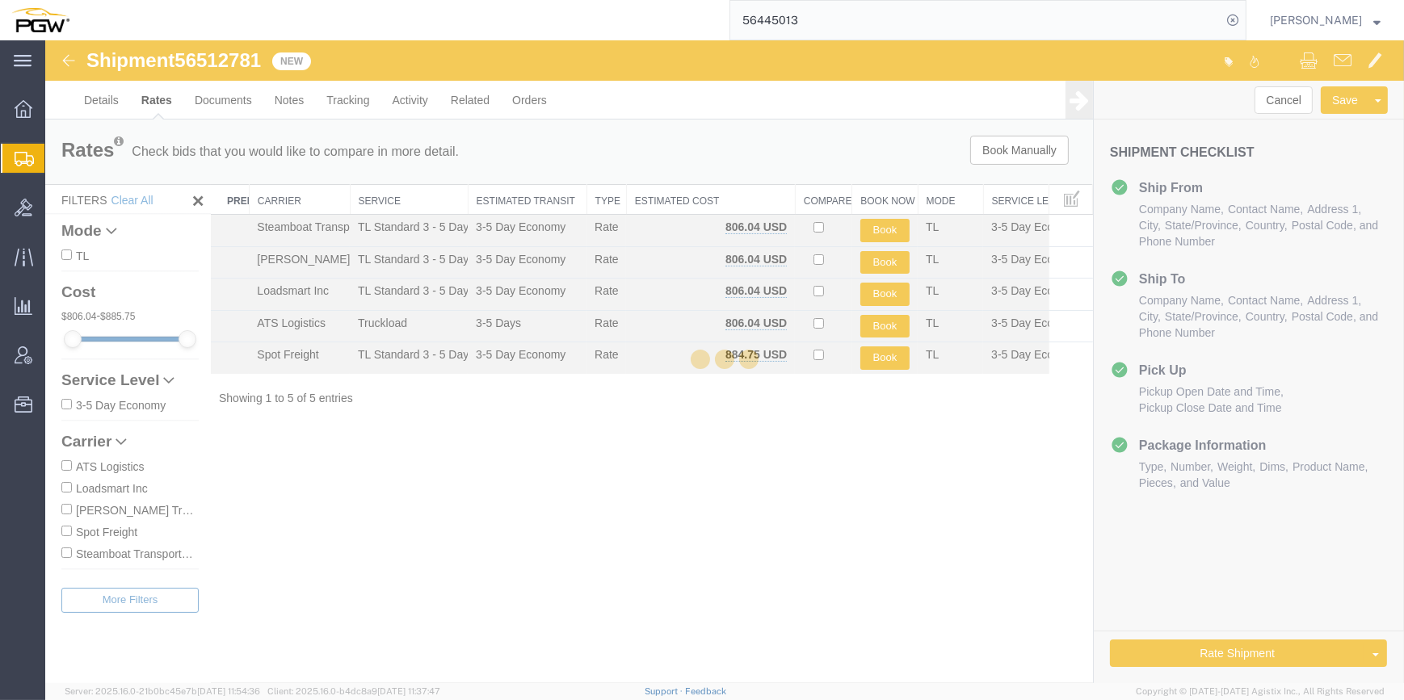
scroll to position [0, 0]
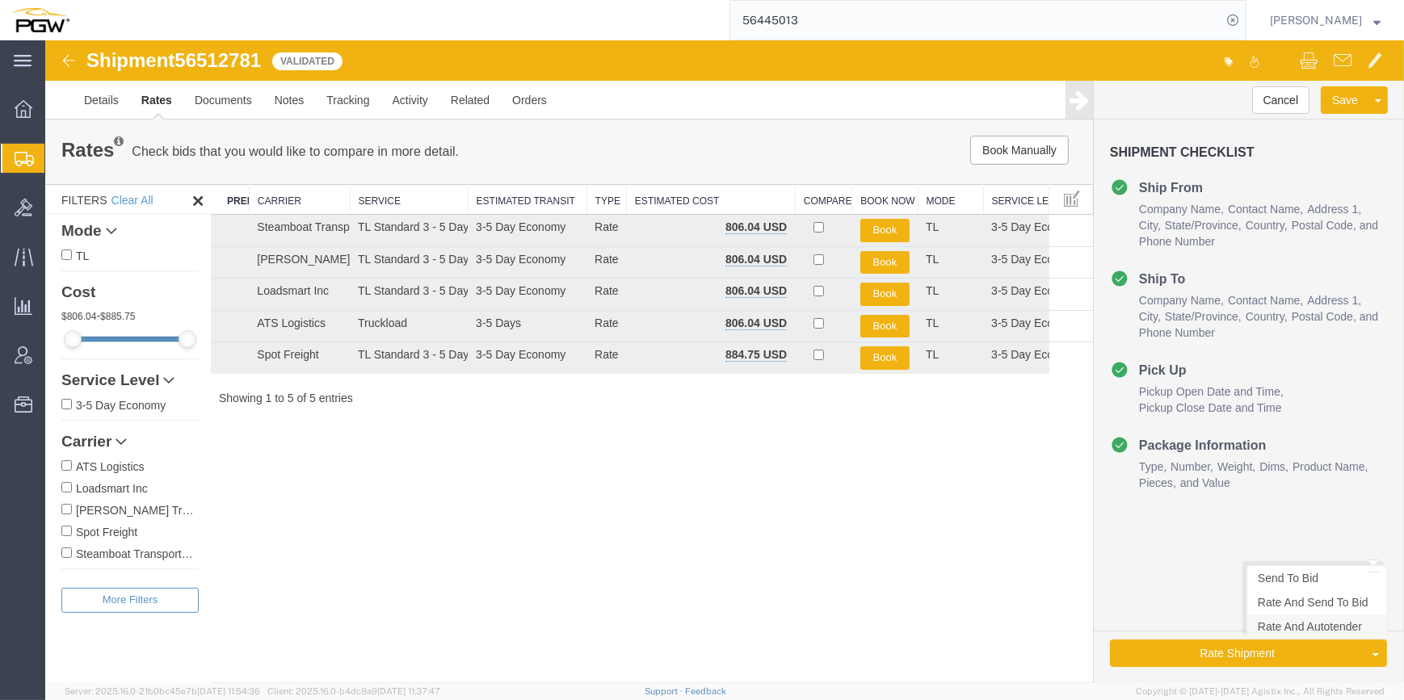
click at [1301, 629] on link "Rate And Autotender" at bounding box center [1317, 627] width 140 height 24
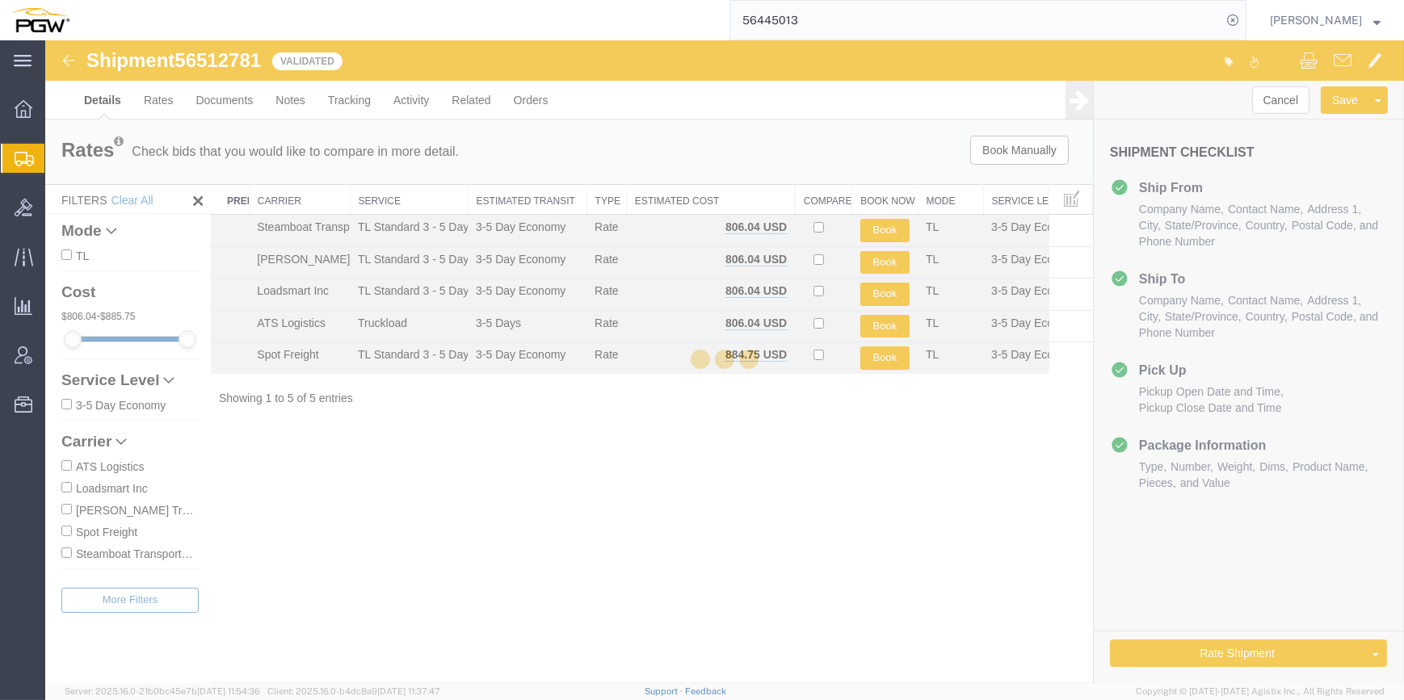
select select "62891"
select select "62051"
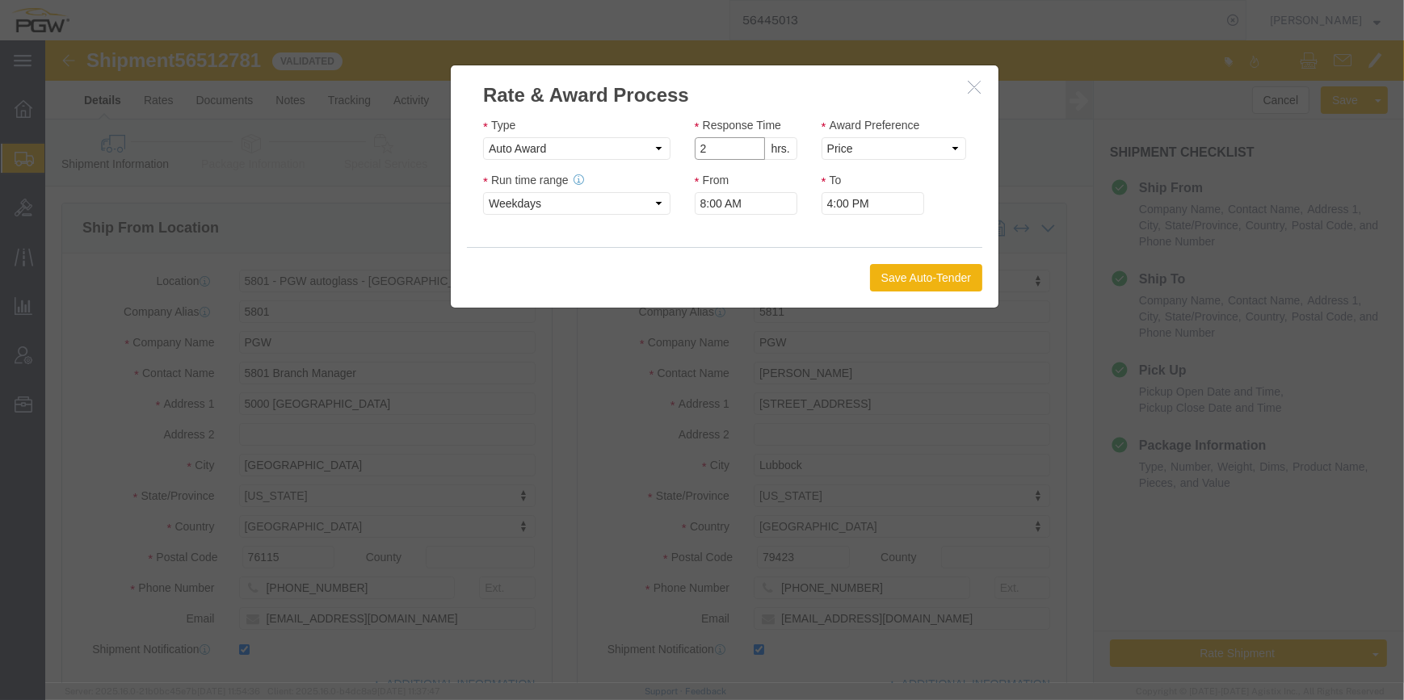
type input "2"
click input "2"
click select "Price Carrier Rank"
select select "LANE_RANK"
click select "Price Carrier Rank"
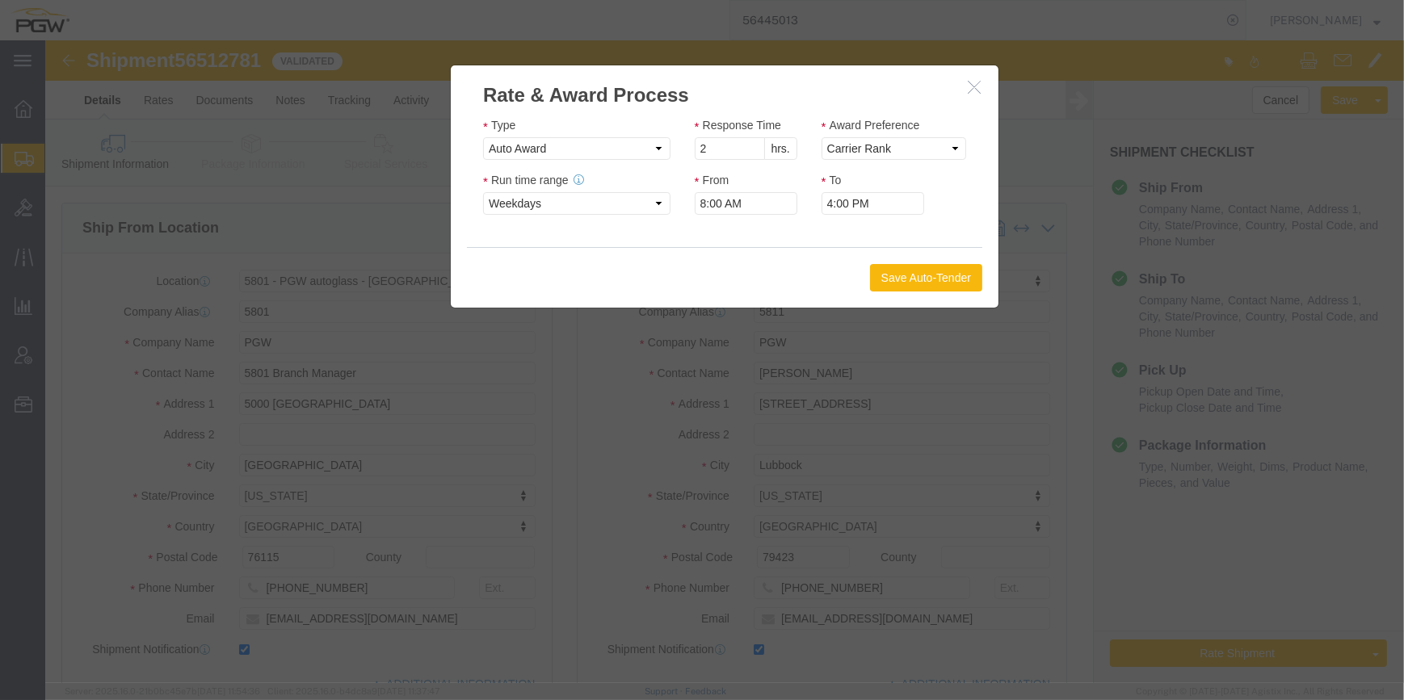
click button "Save Auto-Tender"
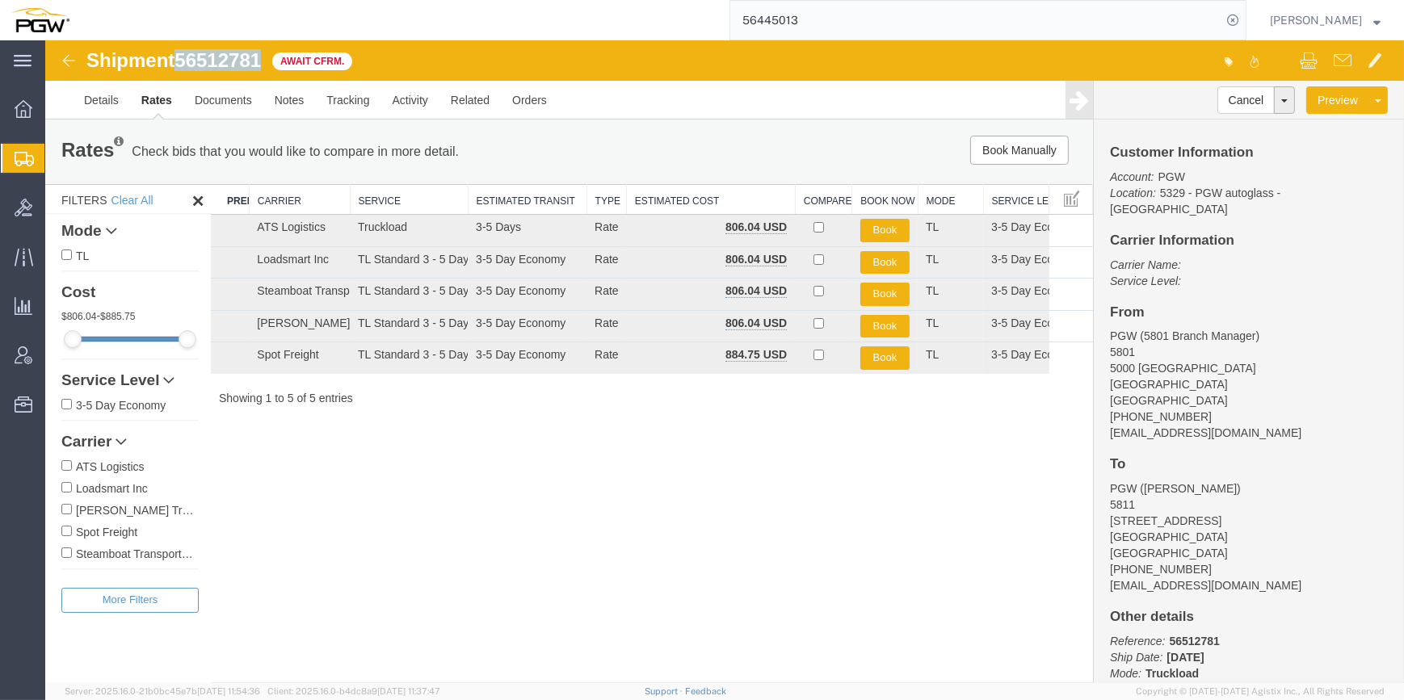
drag, startPoint x: 265, startPoint y: 60, endPoint x: 183, endPoint y: 60, distance: 82.4
click at [183, 60] on div "Shipment 56512781 5 of 5 Await Cfrm." at bounding box center [386, 65] width 678 height 31
copy span "56512781"
click at [101, 108] on link "Details" at bounding box center [101, 100] width 57 height 39
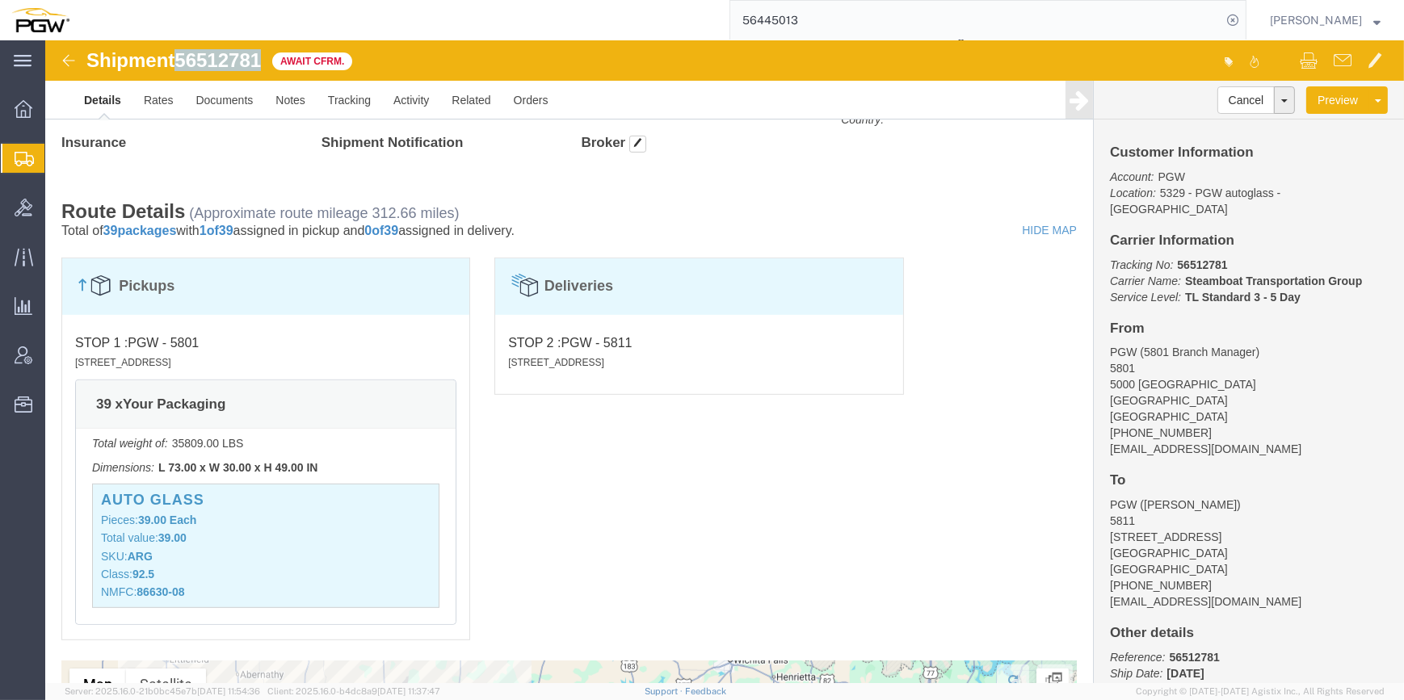
scroll to position [881, 0]
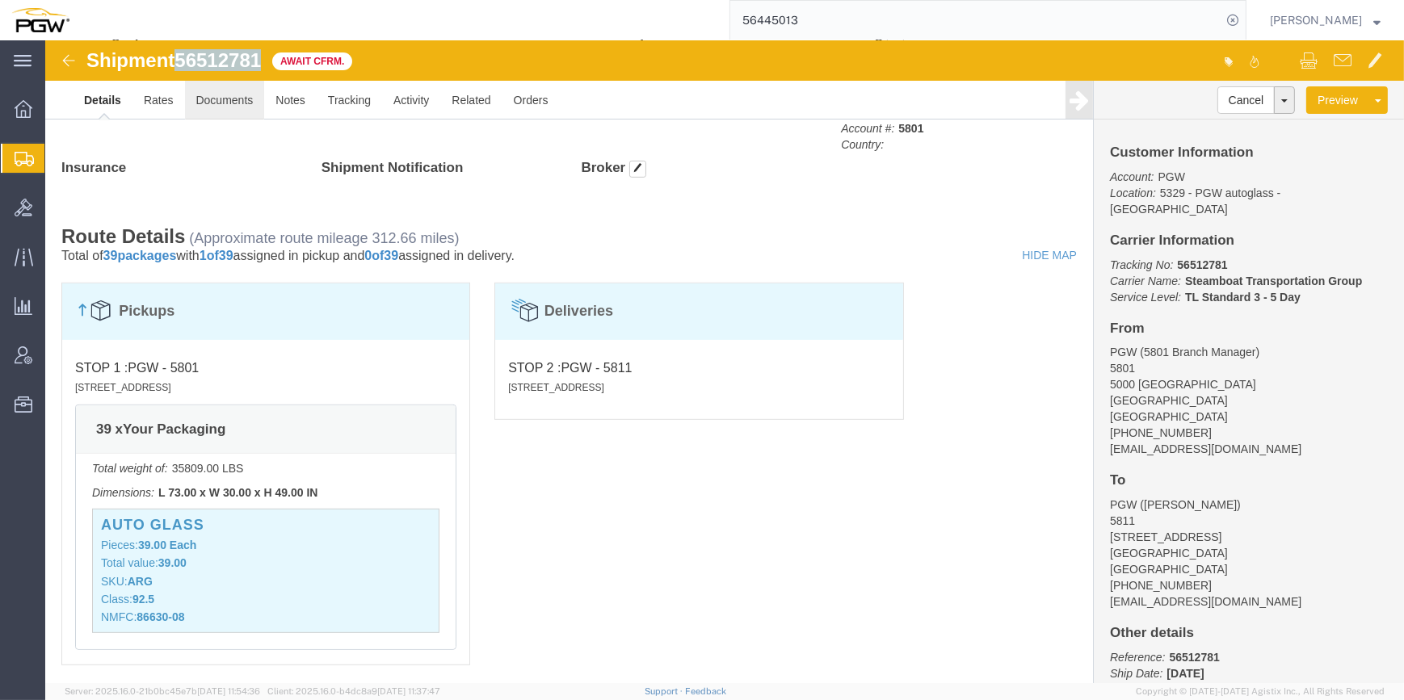
click link "Documents"
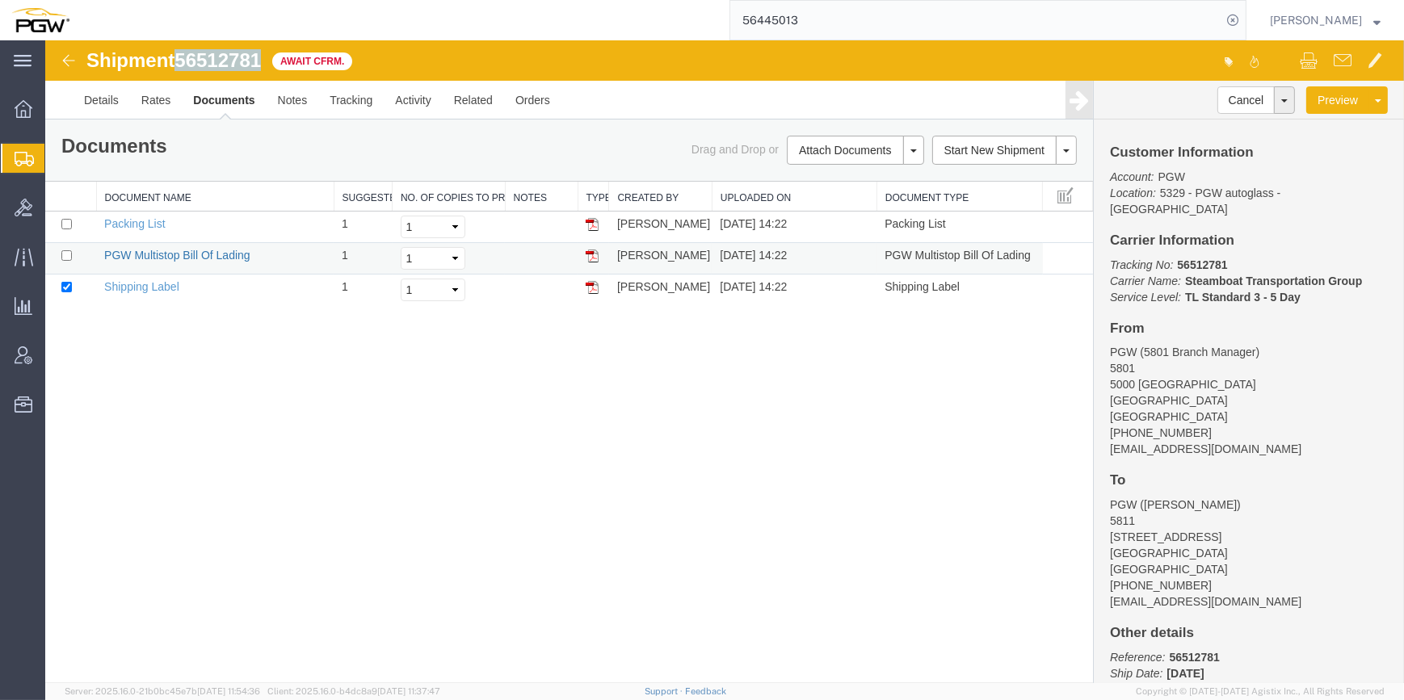
click at [197, 259] on link "PGW Multistop Bill Of Lading" at bounding box center [177, 255] width 146 height 13
click at [0, 0] on span "Create from Template" at bounding box center [0, 0] width 0 height 0
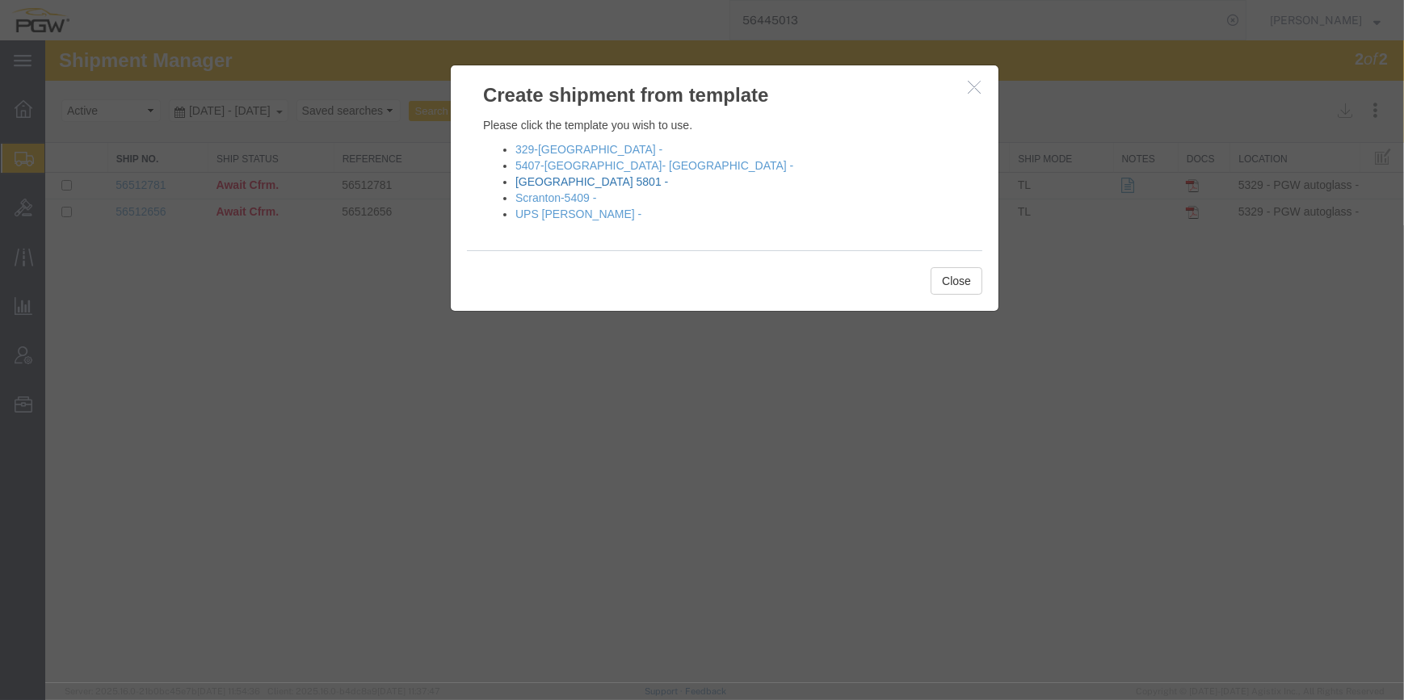
click at [578, 181] on link "[GEOGRAPHIC_DATA] 5801 -" at bounding box center [591, 181] width 153 height 13
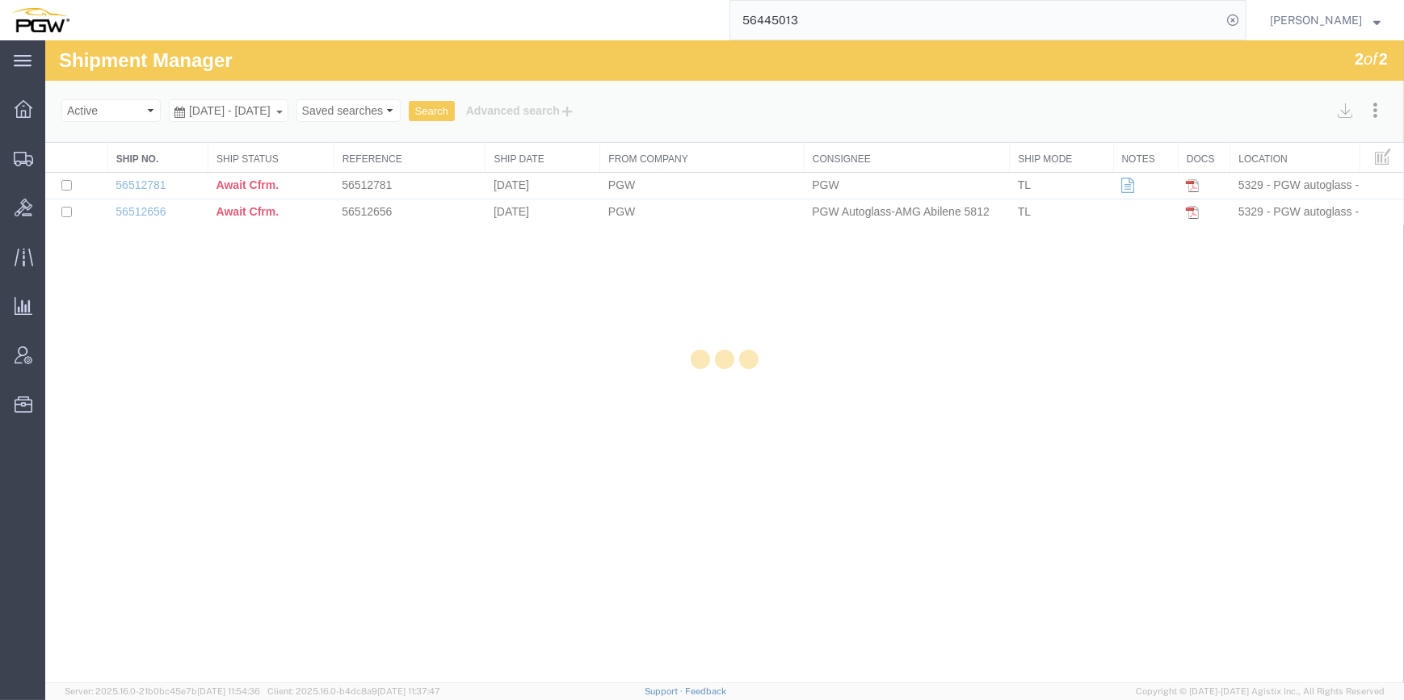
select select "62891"
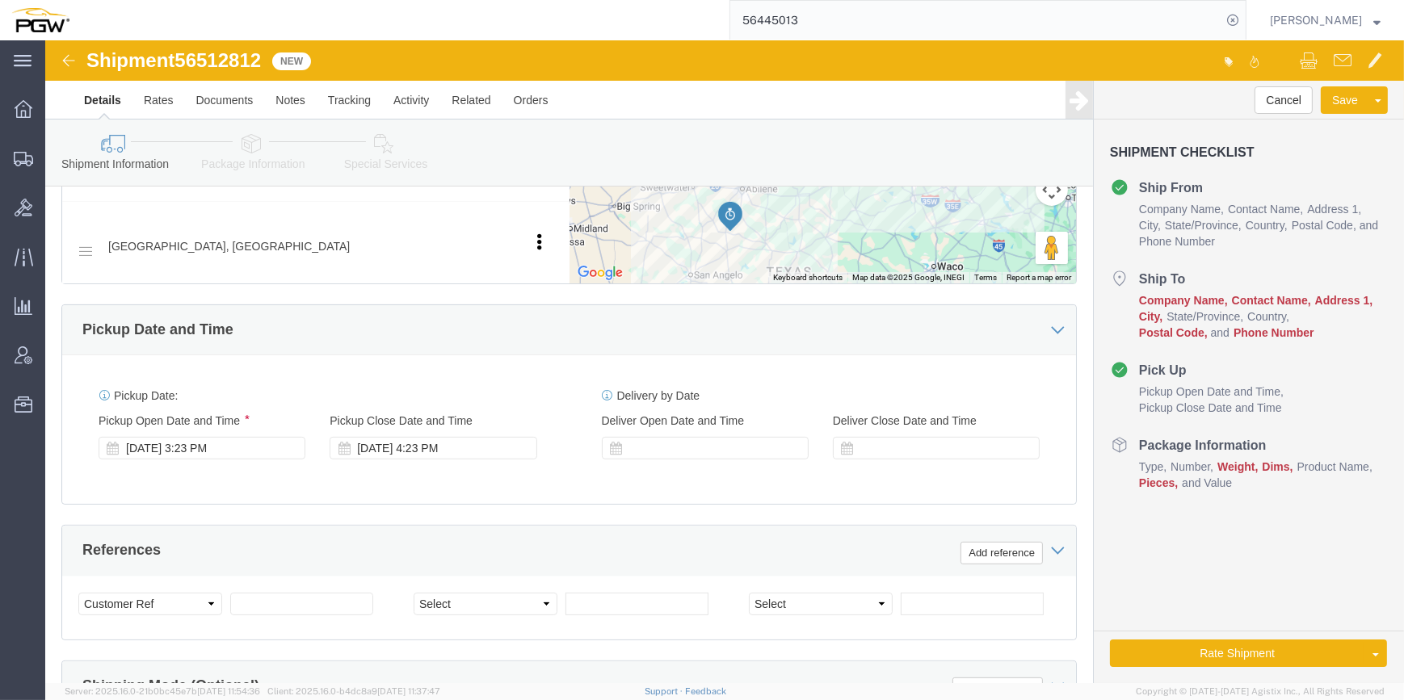
scroll to position [808, 0]
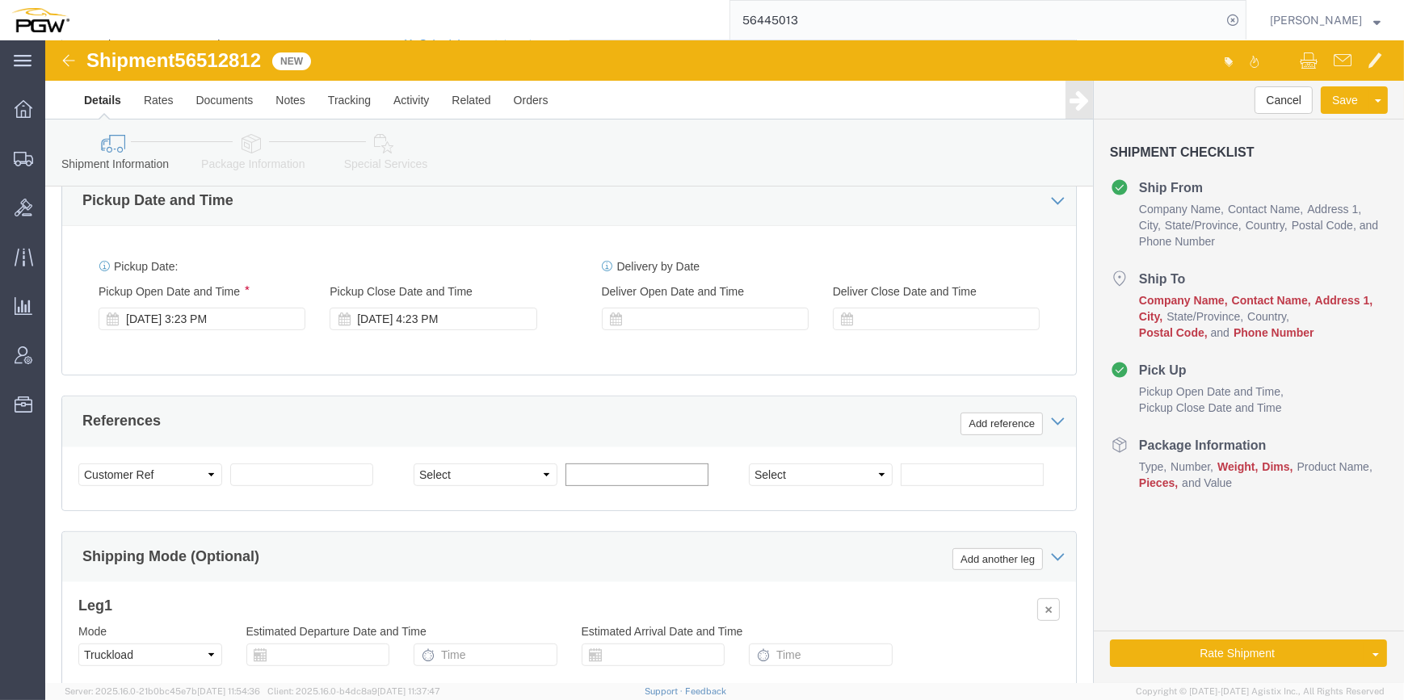
click input "text"
paste input "667092"
type input "667092"
click select "Select Account Type Activity ID Airline Appointment Number ASN Batch Request # …"
select select "ORDERNUM"
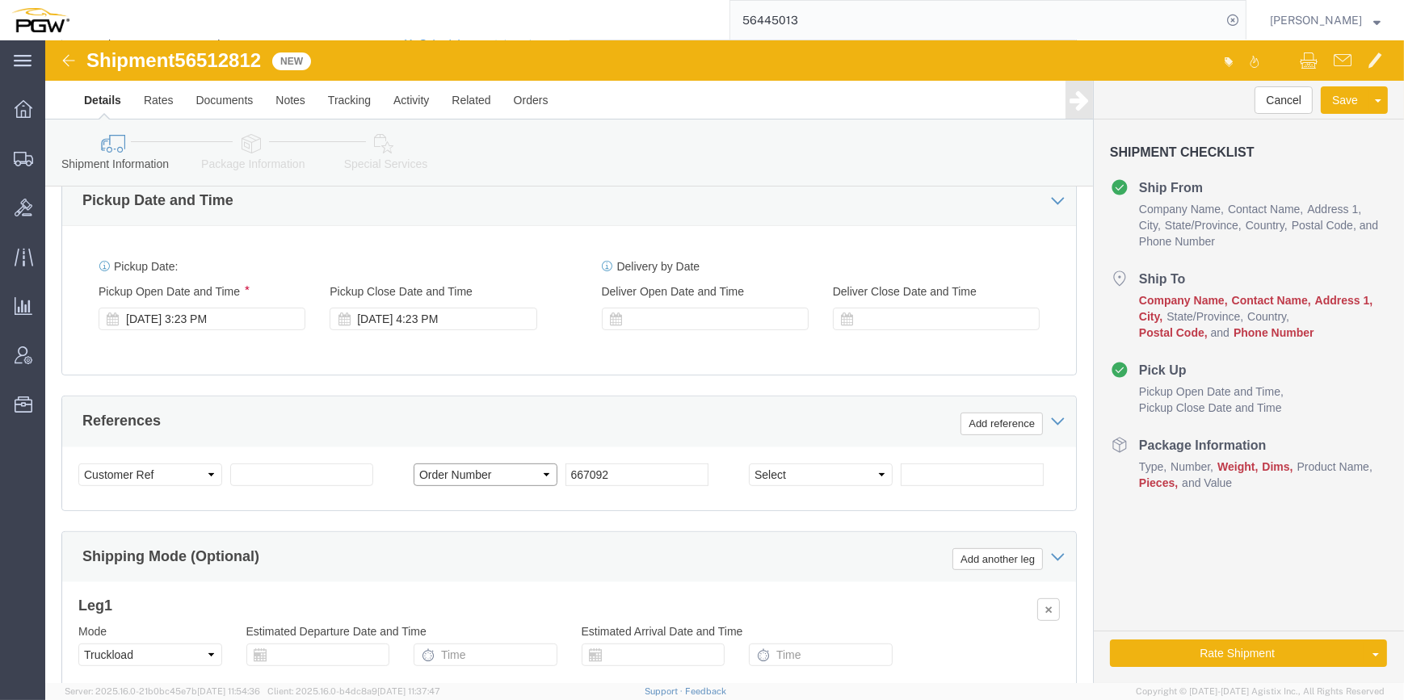
click select "Select Account Type Activity ID Airline Appointment Number ASN Batch Request # …"
drag, startPoint x: 223, startPoint y: 13, endPoint x: 135, endPoint y: 19, distance: 88.2
click div "Shipment 56512812 New"
copy span "56512812"
click input "text"
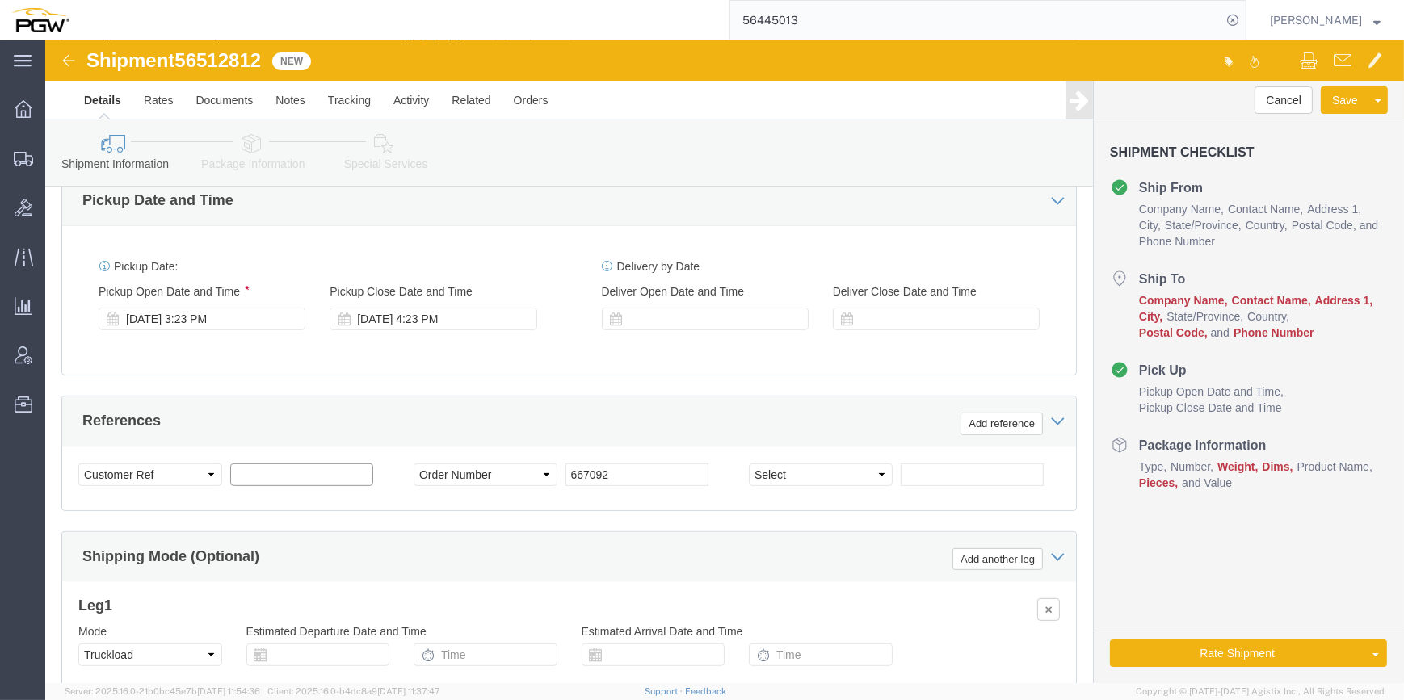
paste input "56512812"
type input "56512812"
click select "Select Account Type Activity ID Airline Appointment Number ASN Batch Request # …"
select select "BOL"
click select "Select Account Type Activity ID Airline Appointment Number ASN Batch Request # …"
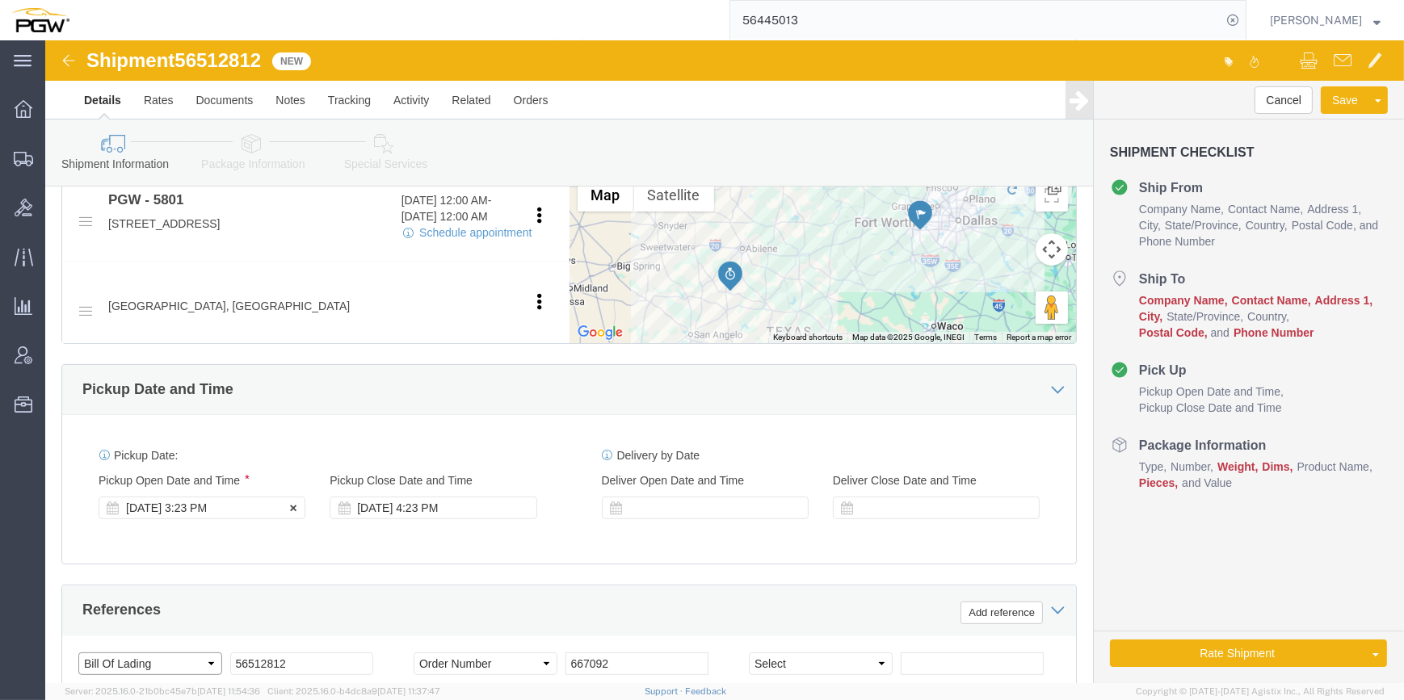
scroll to position [587, 0]
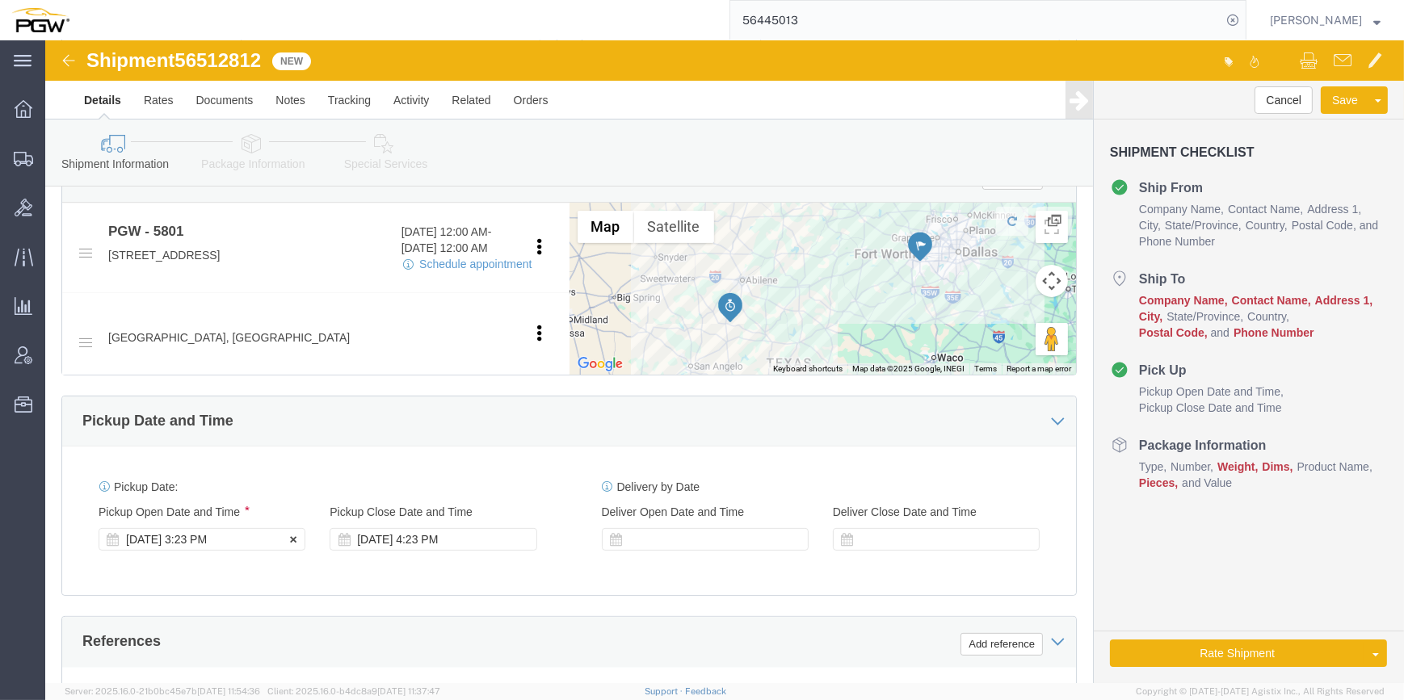
click div "[DATE] 3:23 PM"
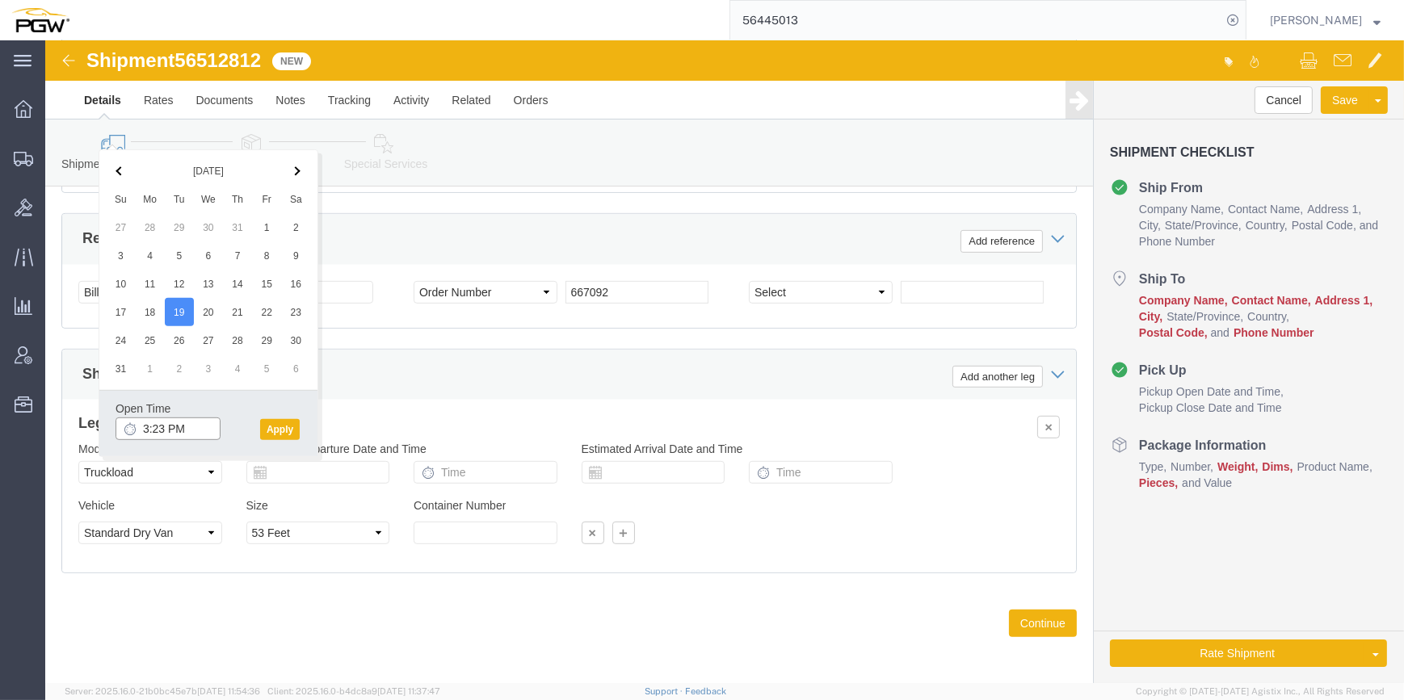
click input "3:23 PM"
type input "10:00 AM"
click button "Apply"
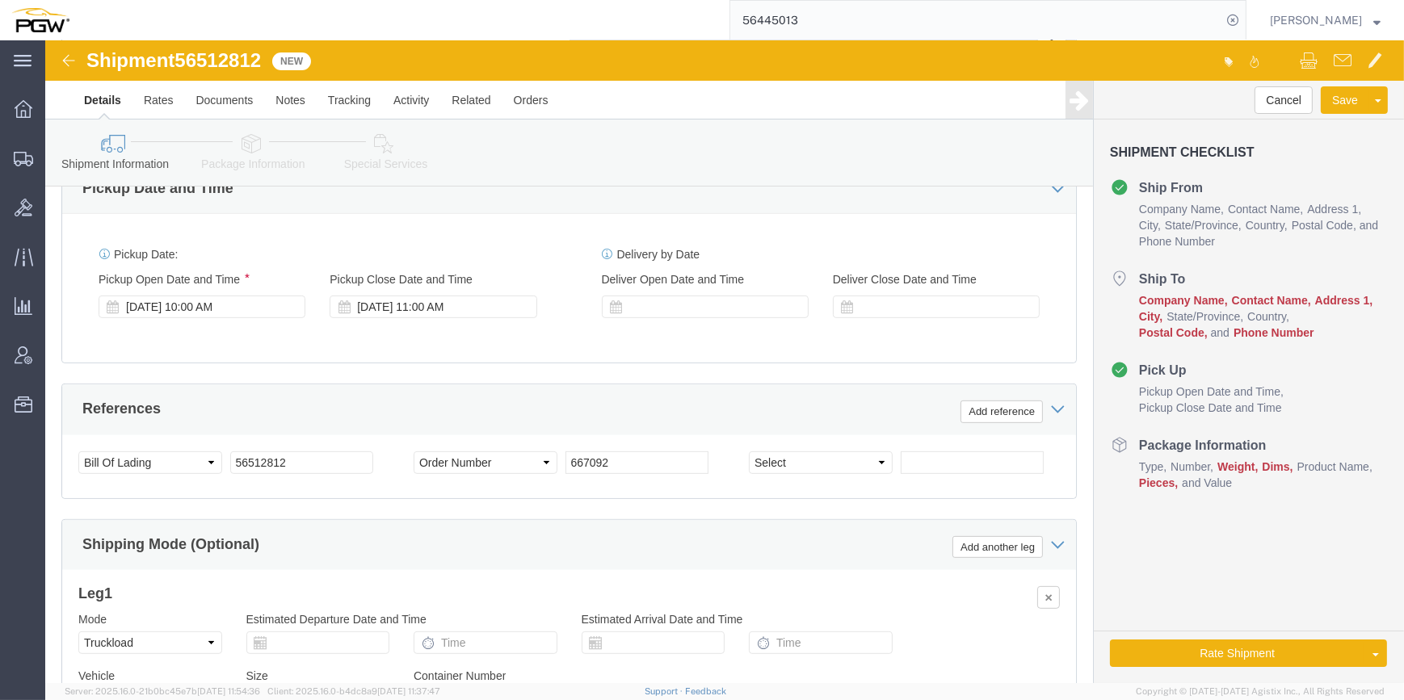
scroll to position [770, 0]
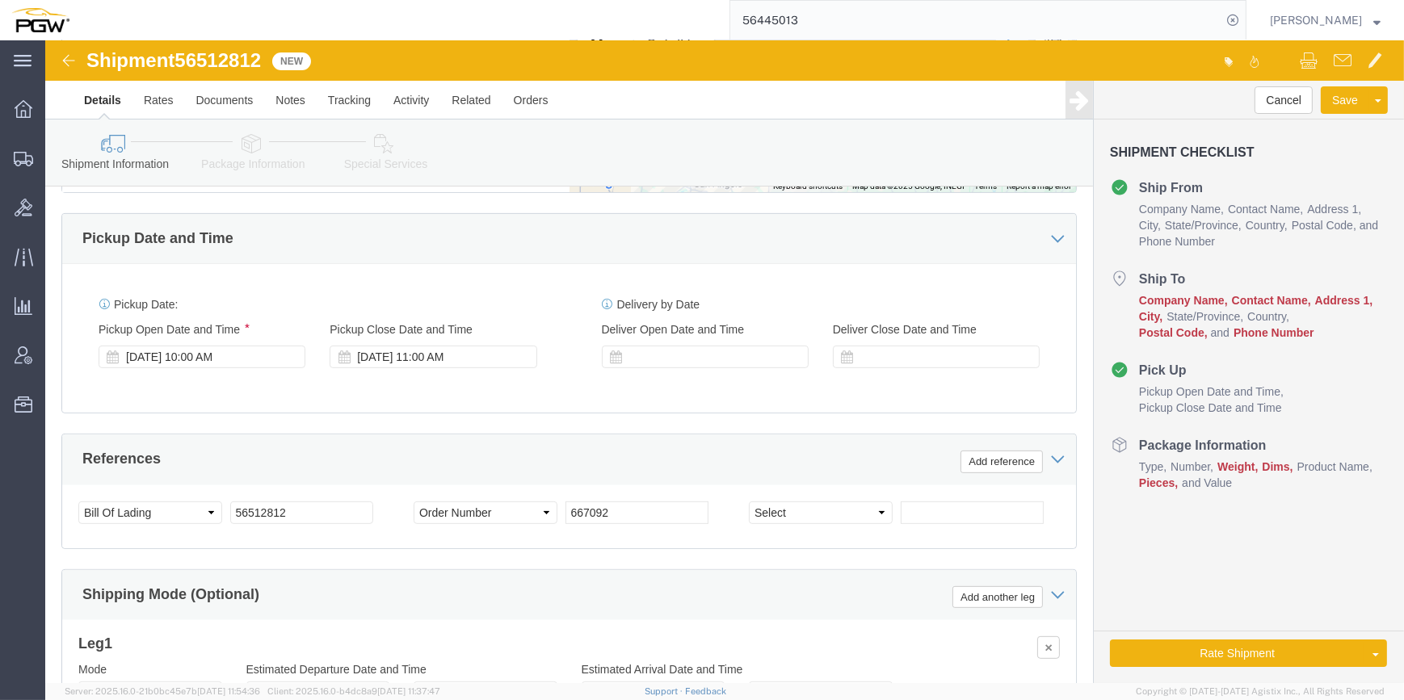
click span "56512812"
drag, startPoint x: 221, startPoint y: 20, endPoint x: 137, endPoint y: 17, distance: 84.9
click div "Shipment 56512812 New"
copy span "56512812"
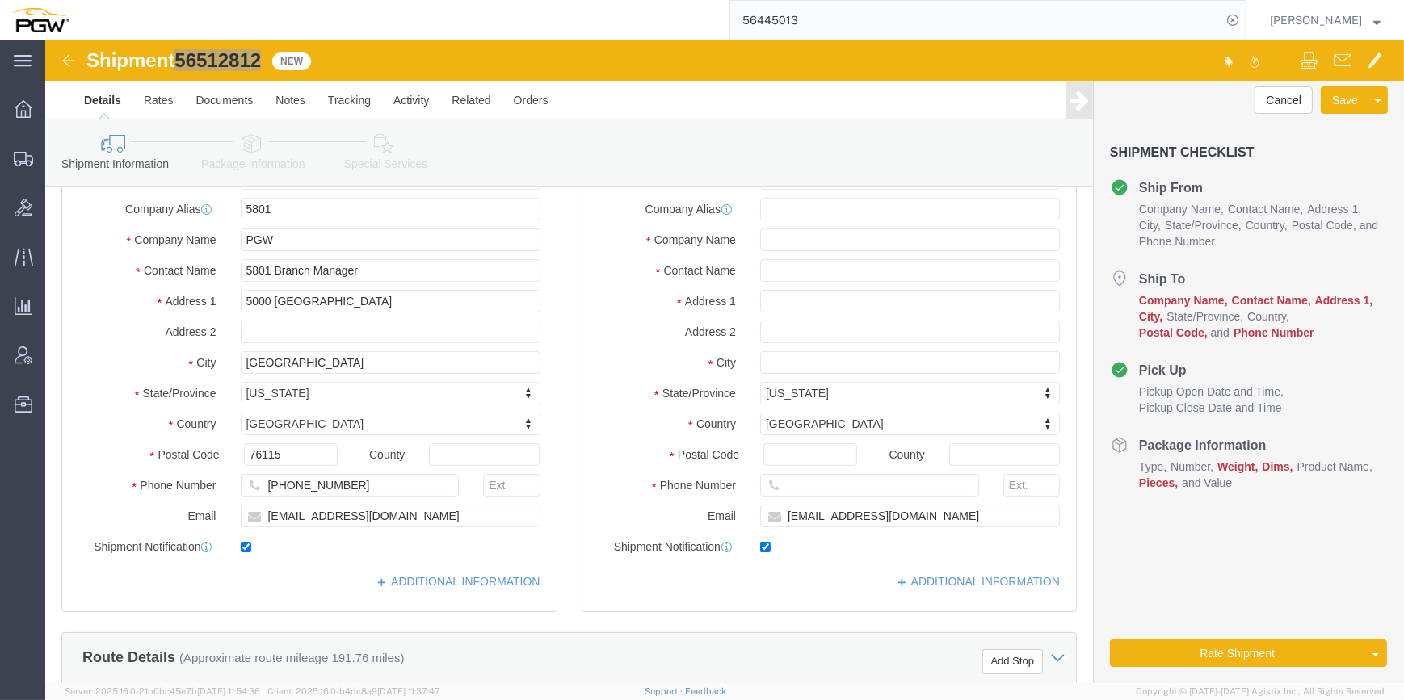
scroll to position [0, 0]
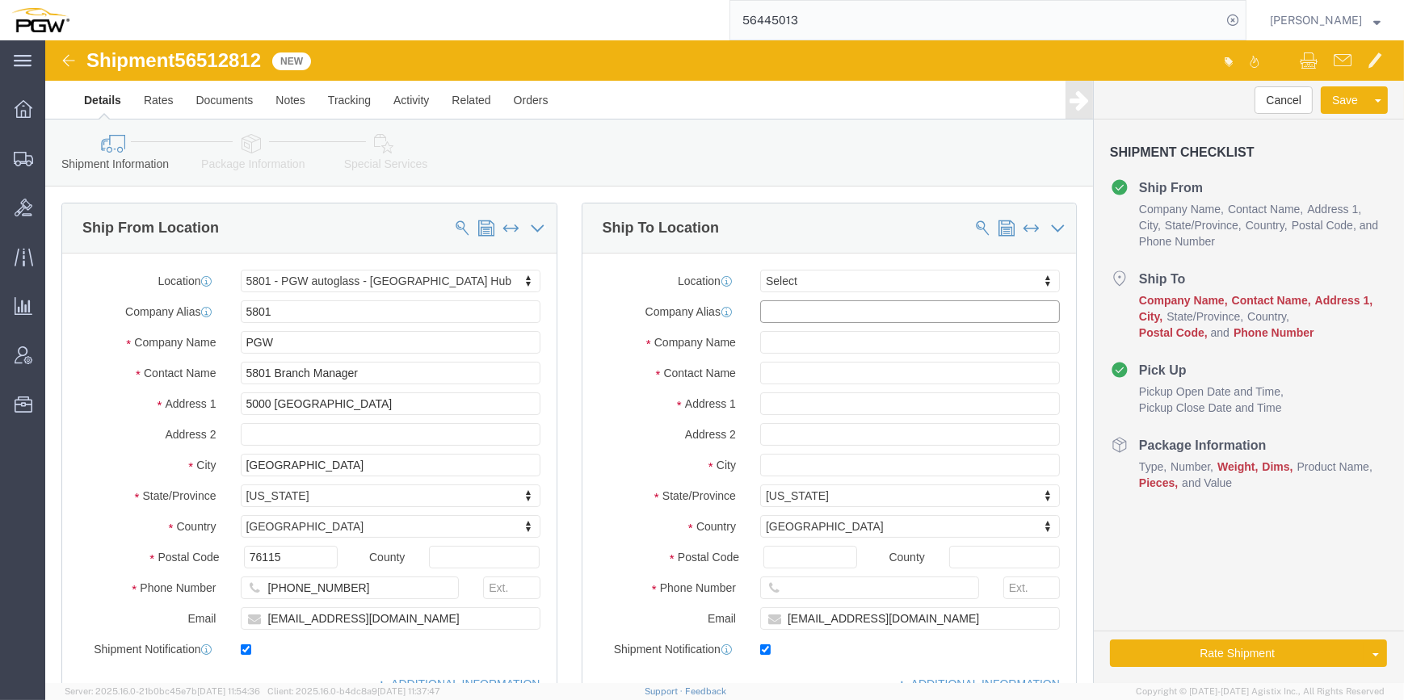
click input "text"
type input "642"
select select "28427"
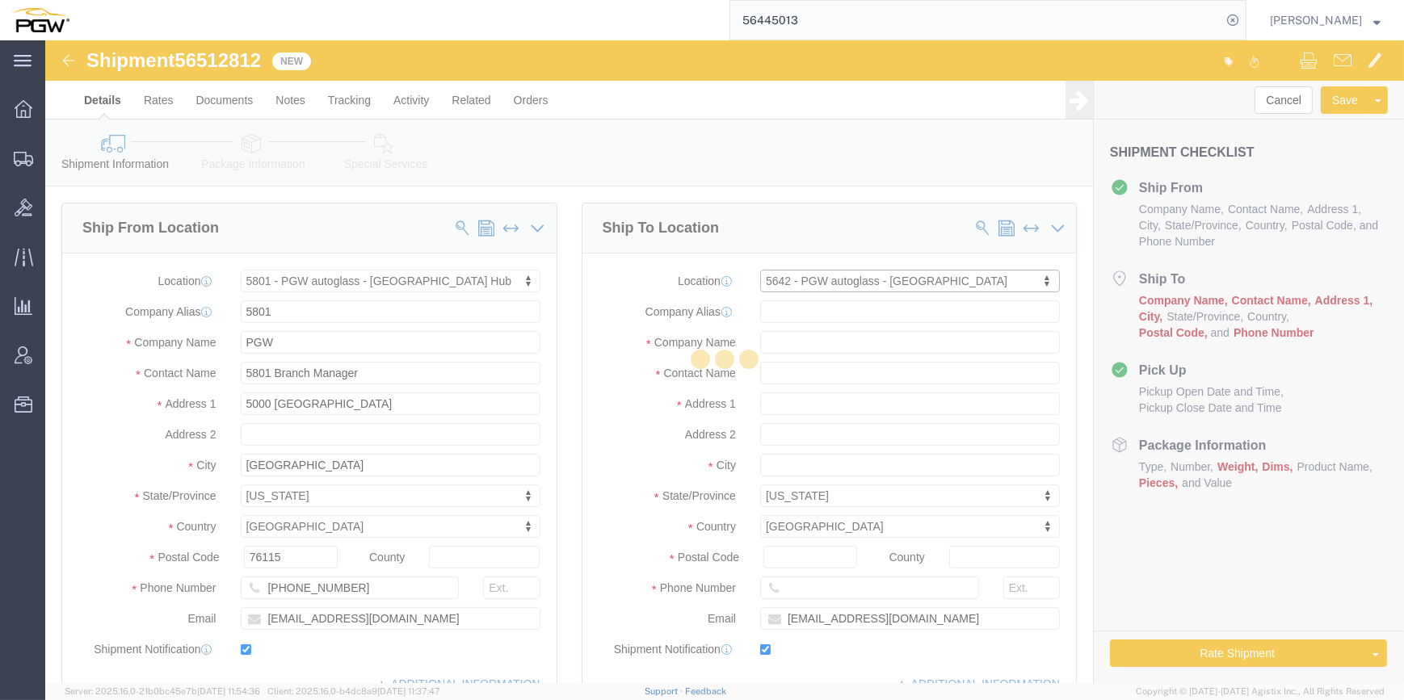
type input "5642"
type input "PGW"
type input "5642 Branch Manager"
type input "[STREET_ADDRESS]"
type input "[GEOGRAPHIC_DATA]"
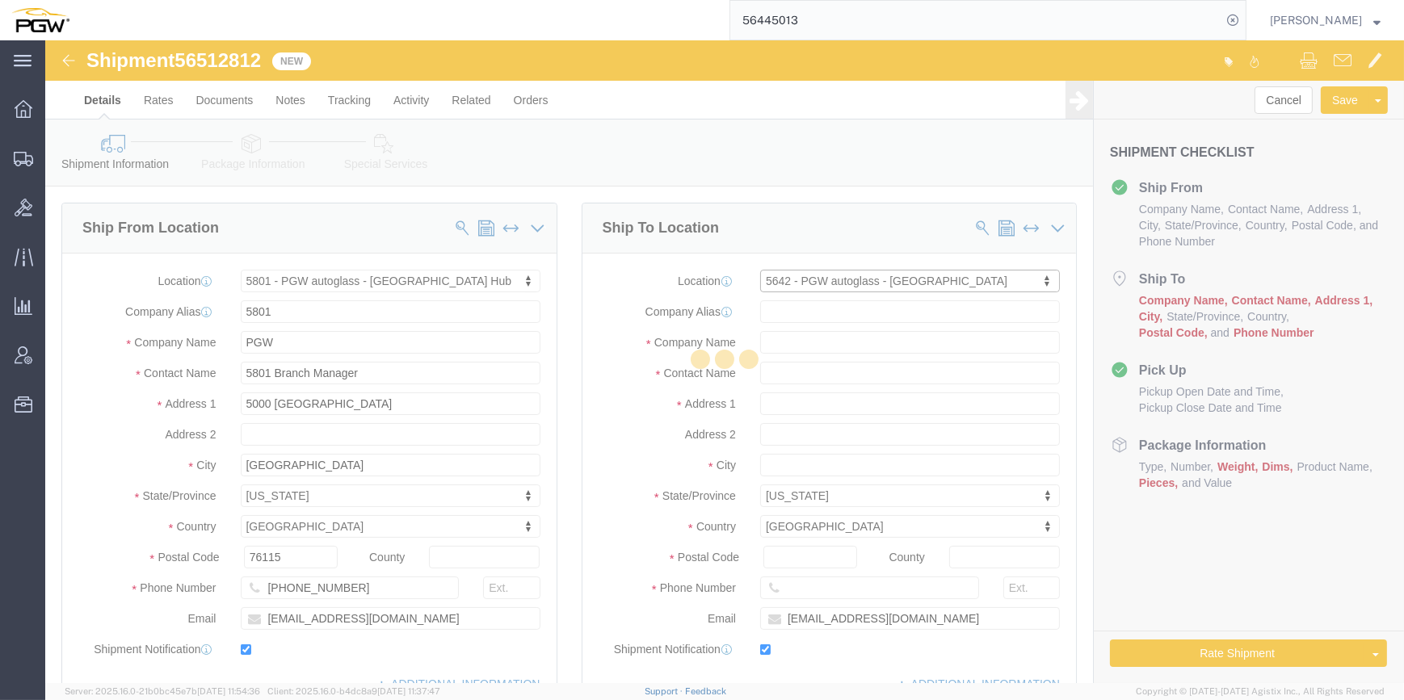
type input "79765"
type input "[PHONE_NUMBER]"
type input "[EMAIL_ADDRESS][DOMAIN_NAME]"
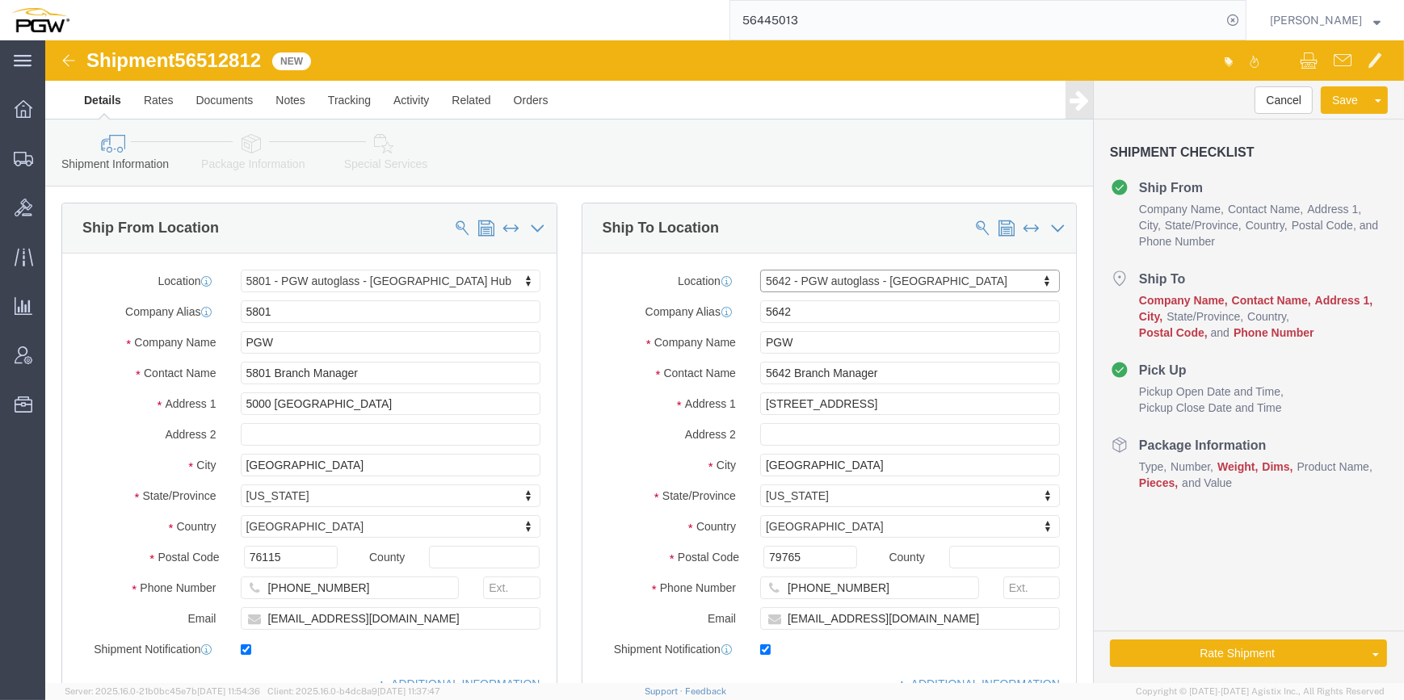
select select "[GEOGRAPHIC_DATA]"
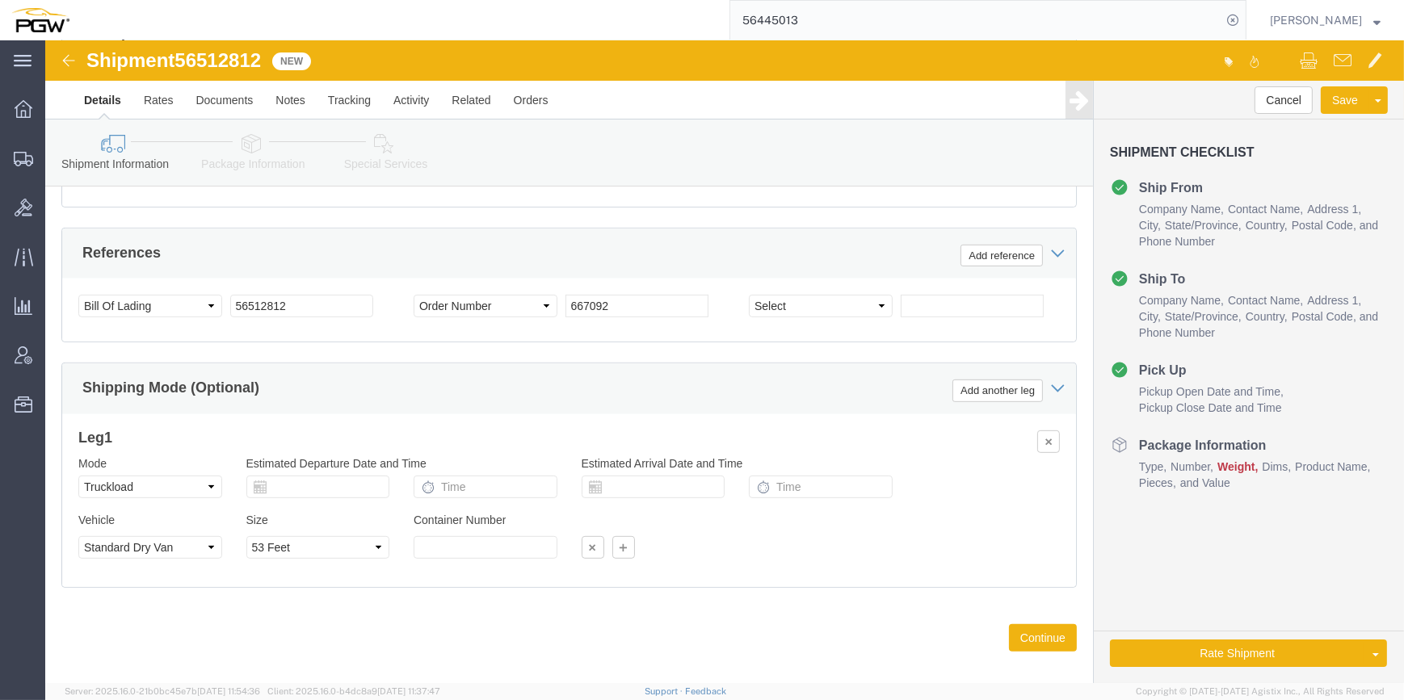
scroll to position [998, 0]
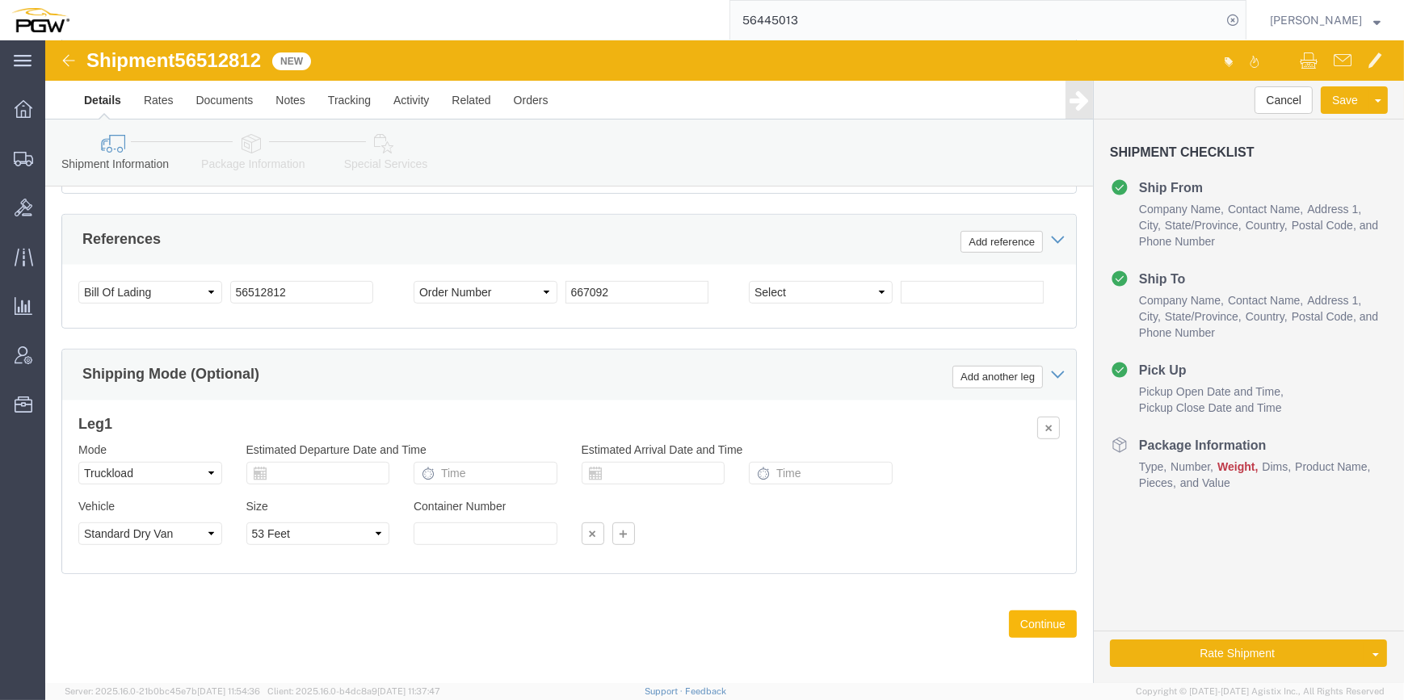
click button "Continue"
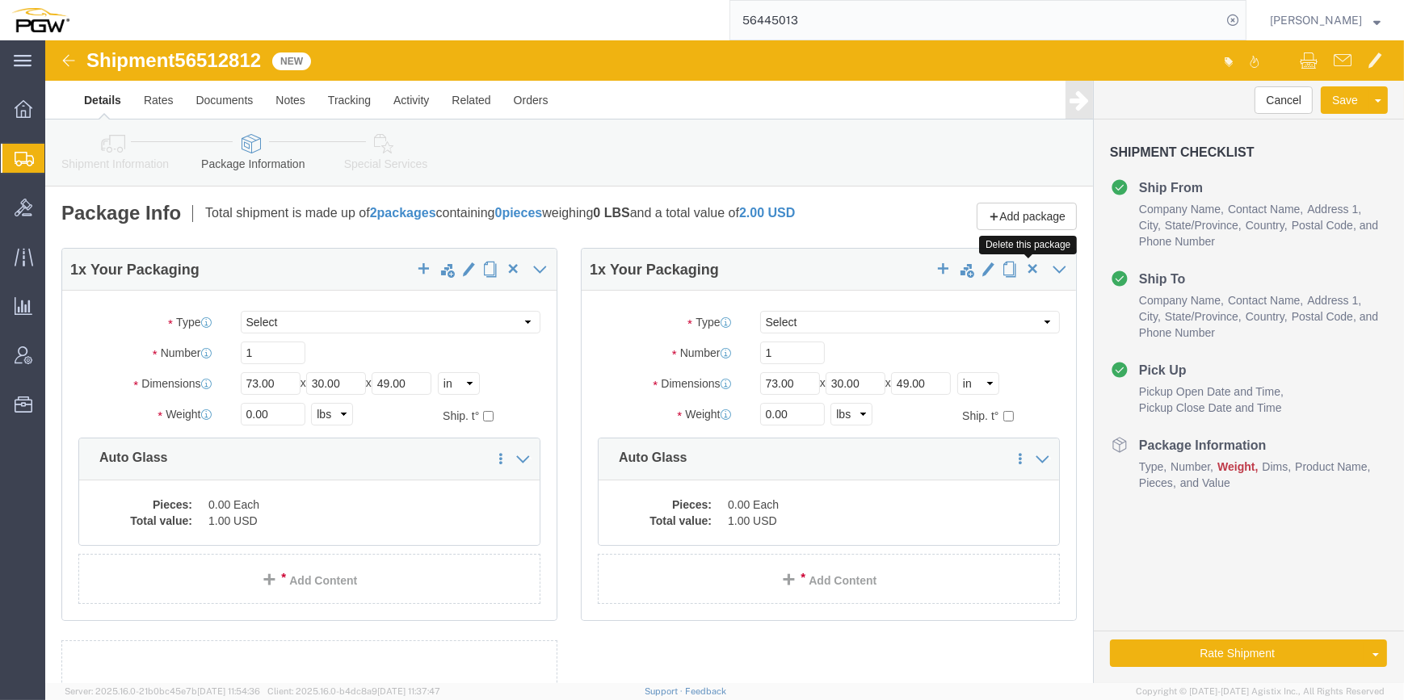
click span "button"
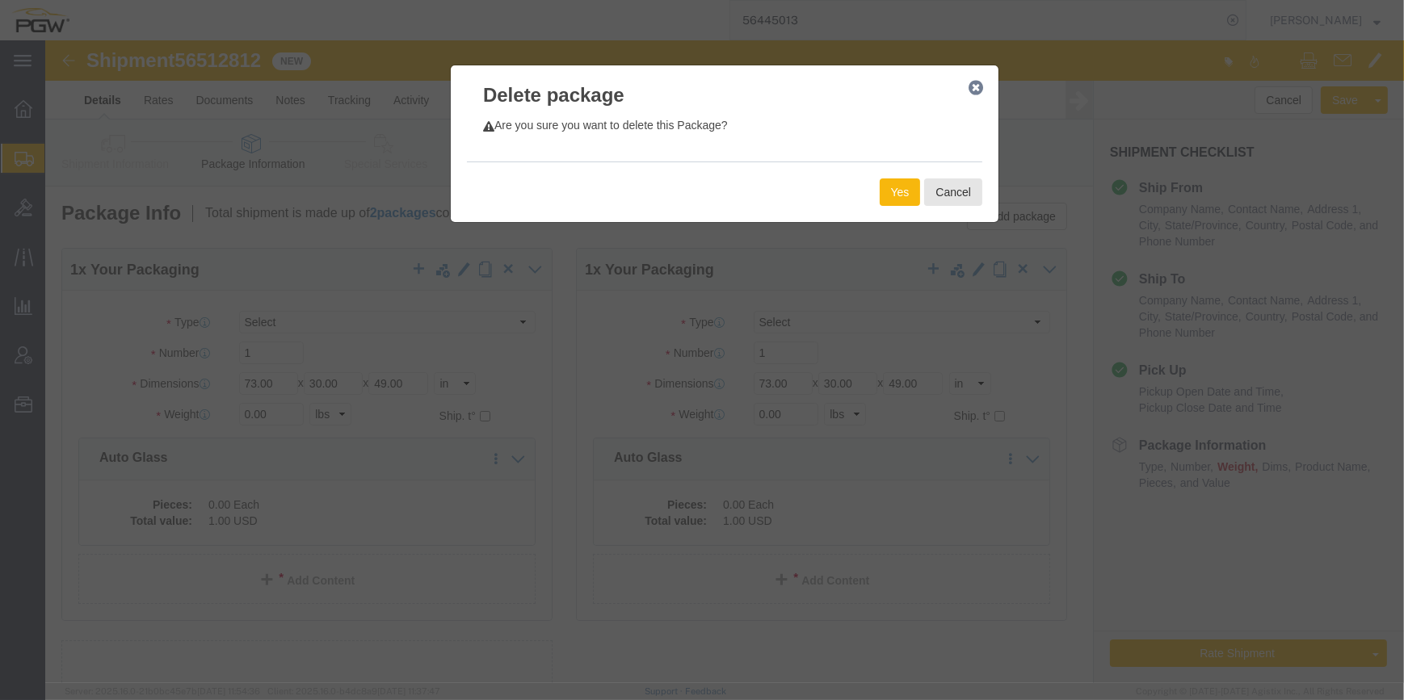
click button "Yes"
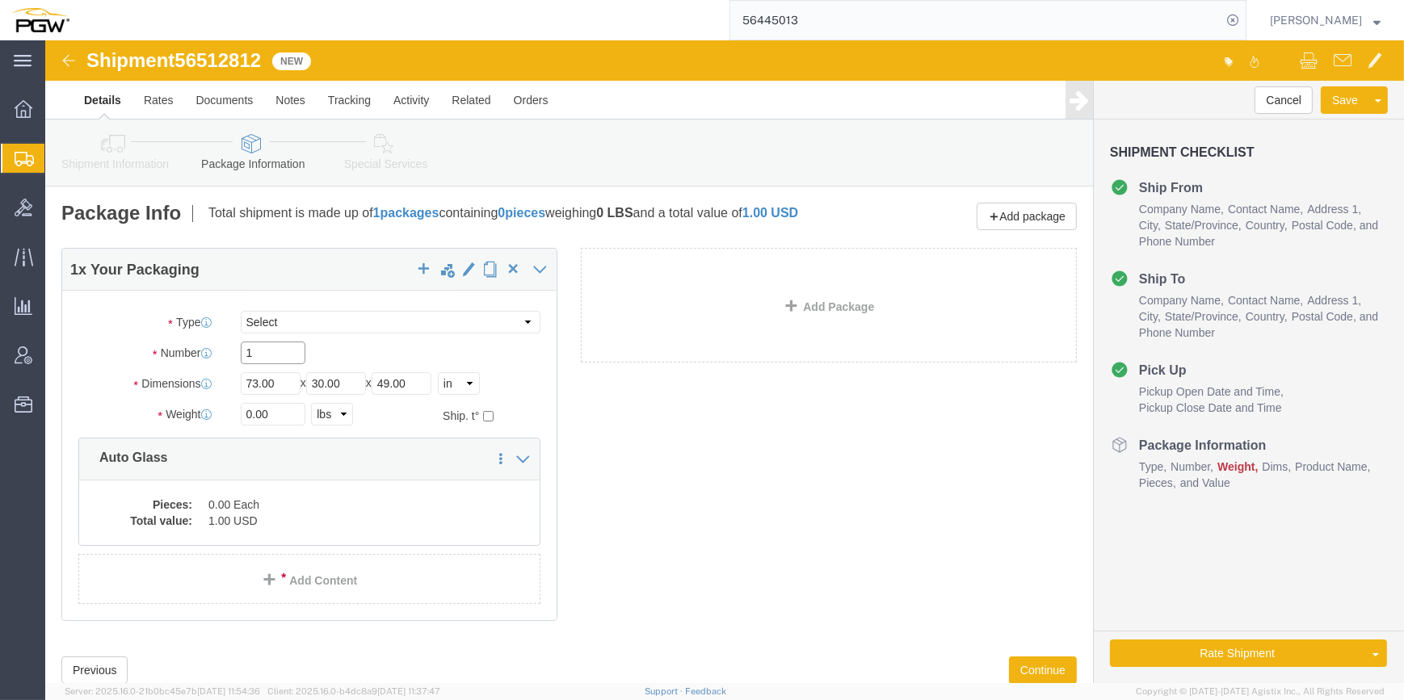
click input "1"
type input "31"
drag, startPoint x: 204, startPoint y: 381, endPoint x: 262, endPoint y: 359, distance: 62.4
click input "0.00"
paste input "29939"
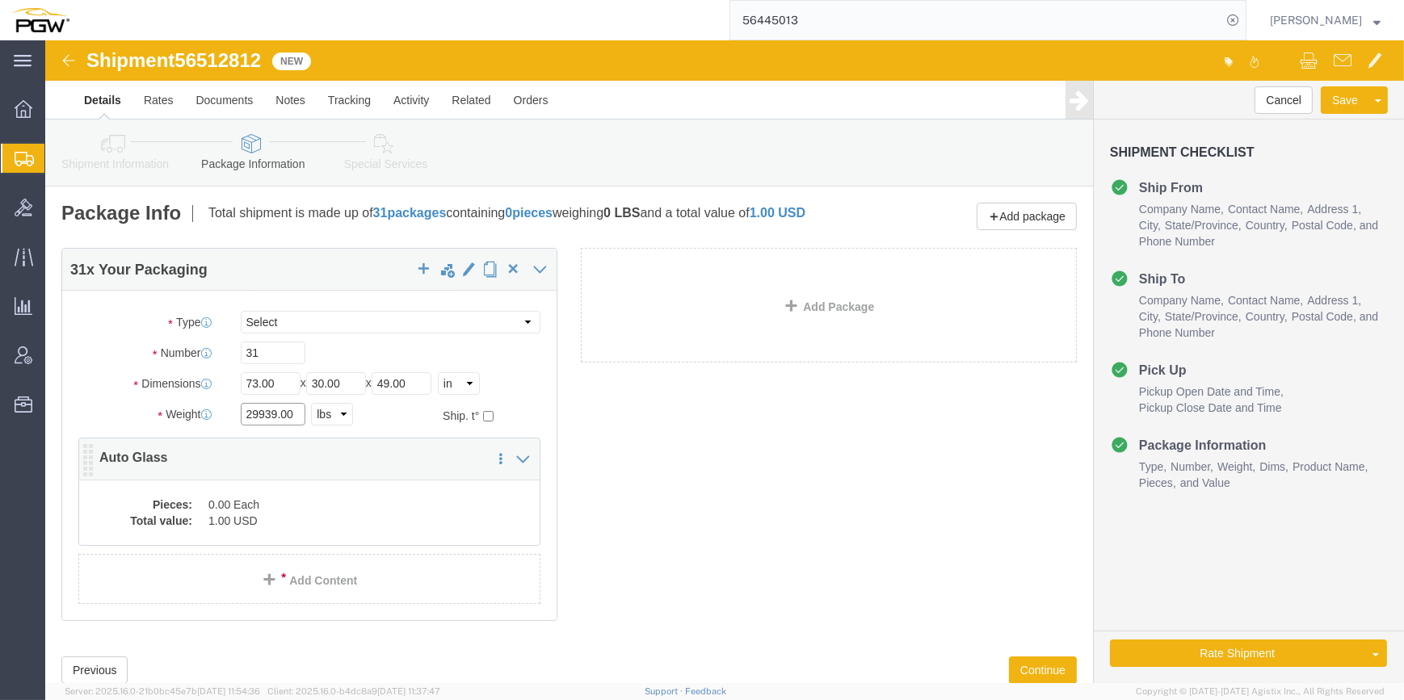
type input "29939.00"
click dd "1.00 USD"
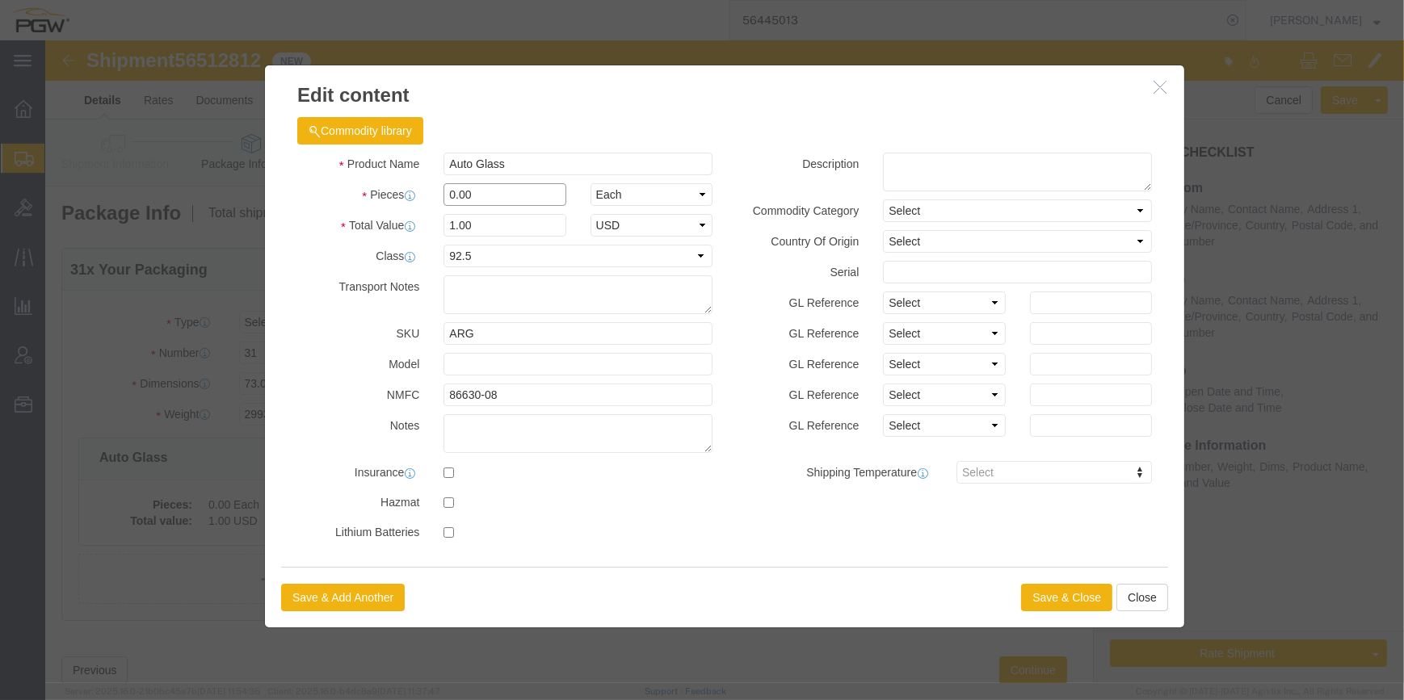
click input "0.00"
drag, startPoint x: 402, startPoint y: 149, endPoint x: 391, endPoint y: 149, distance: 11.3
click div "0.00"
type input "31.00"
type input "31"
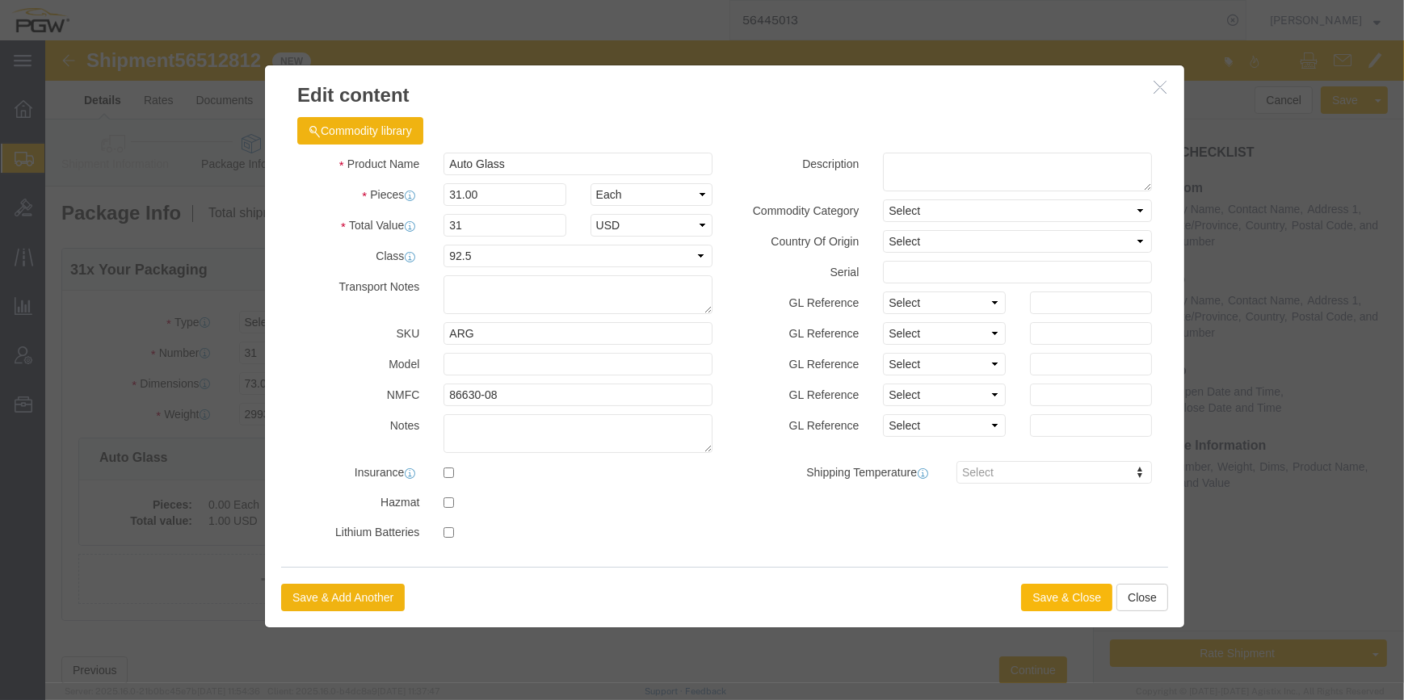
click button "Save & Close"
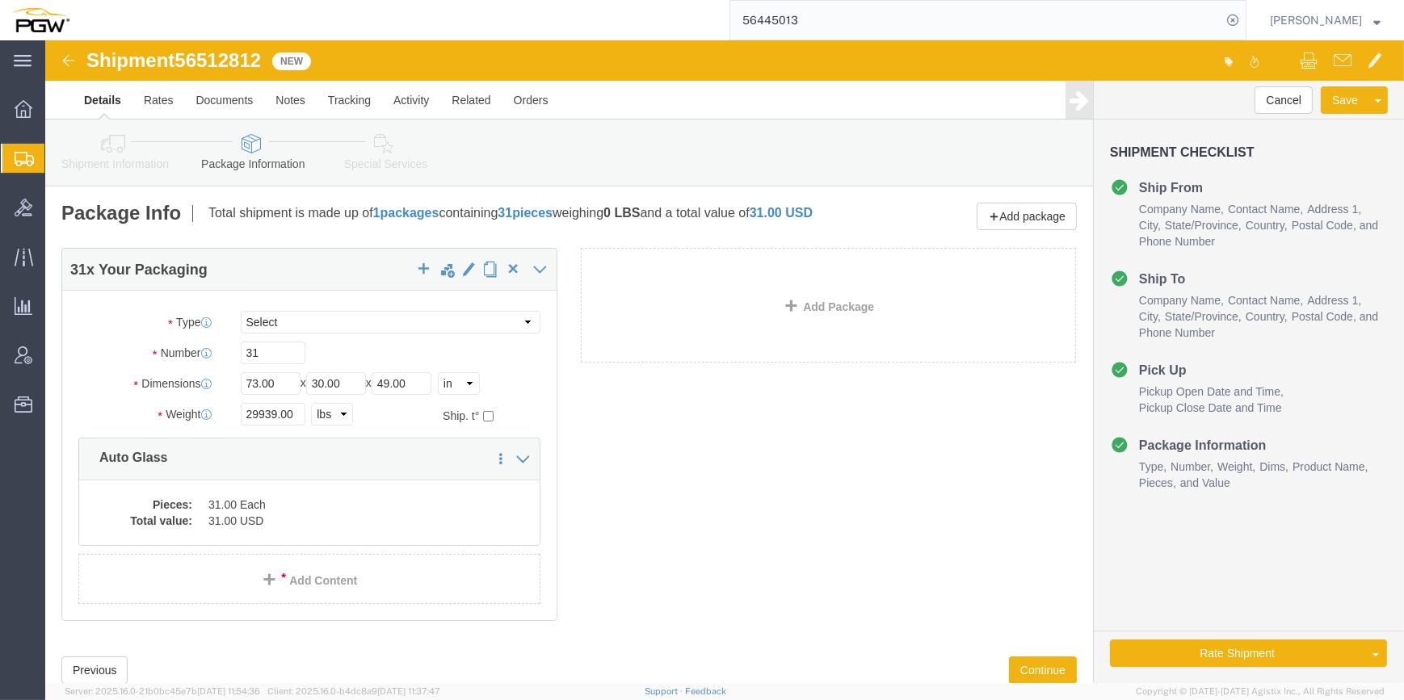
click icon
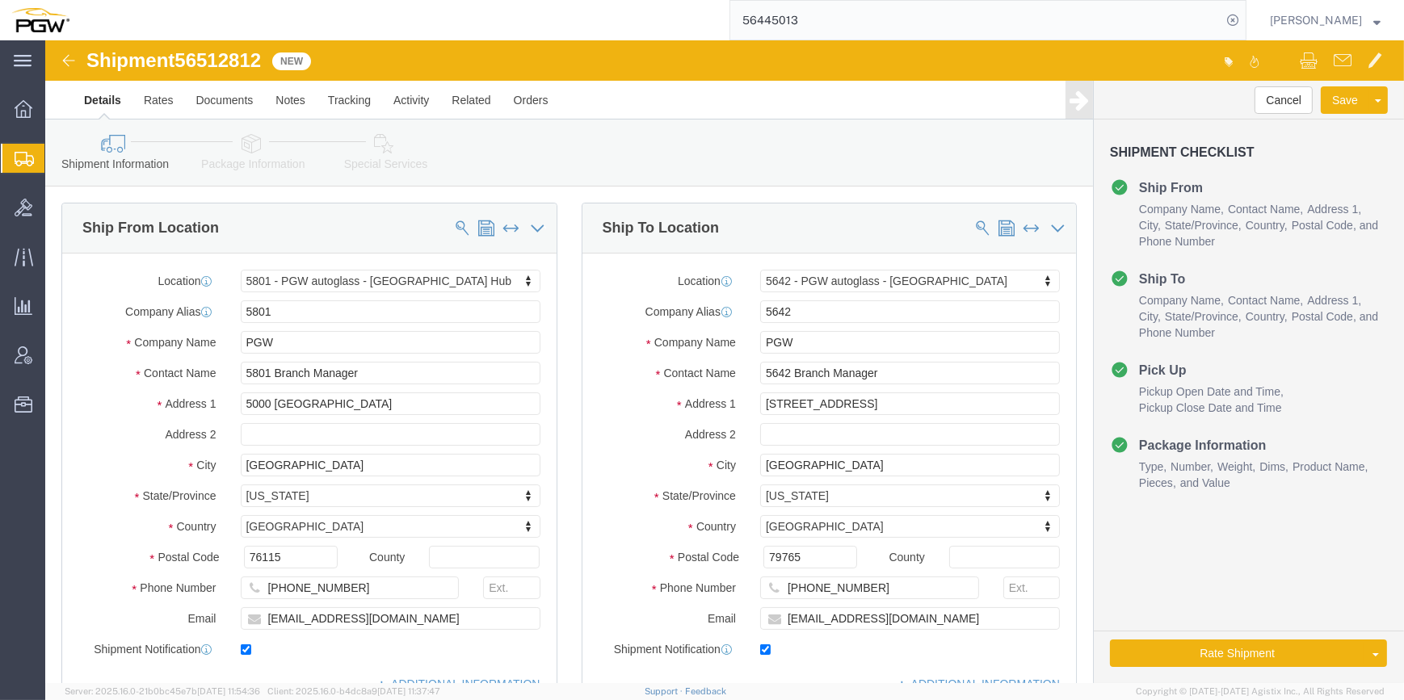
click icon
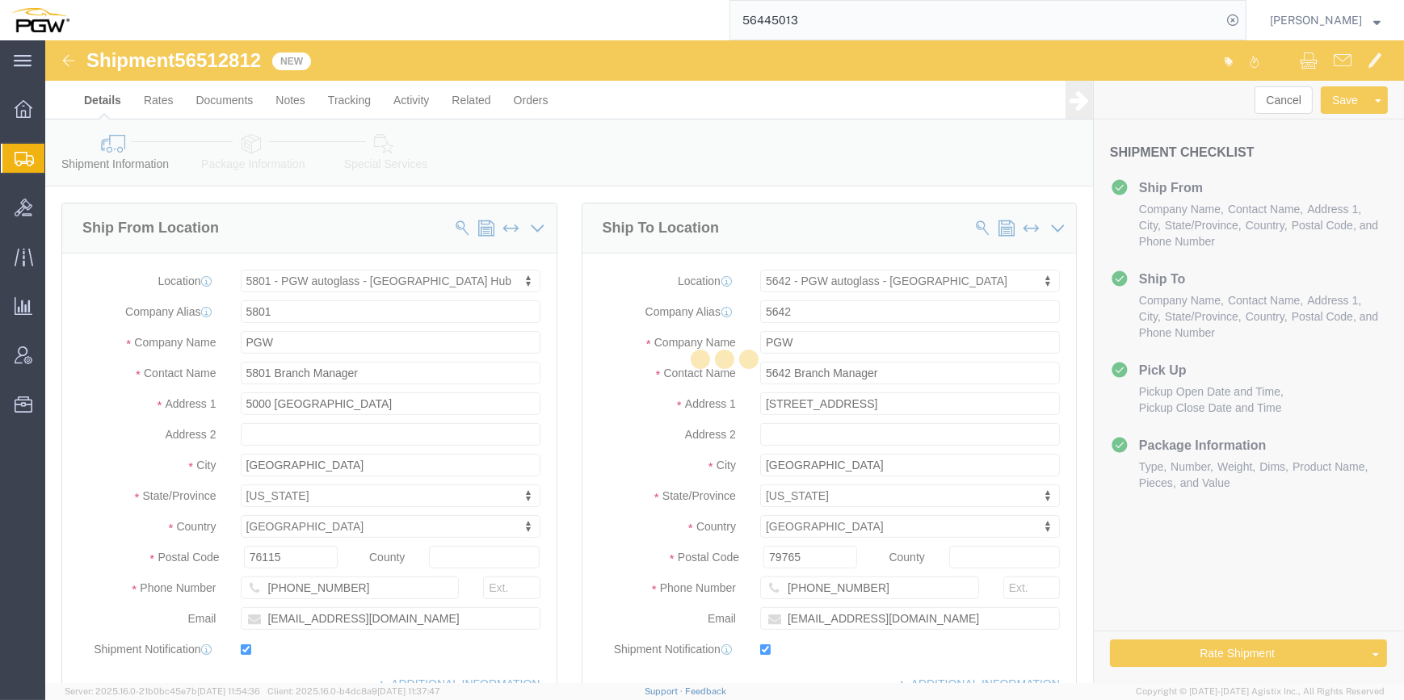
select select
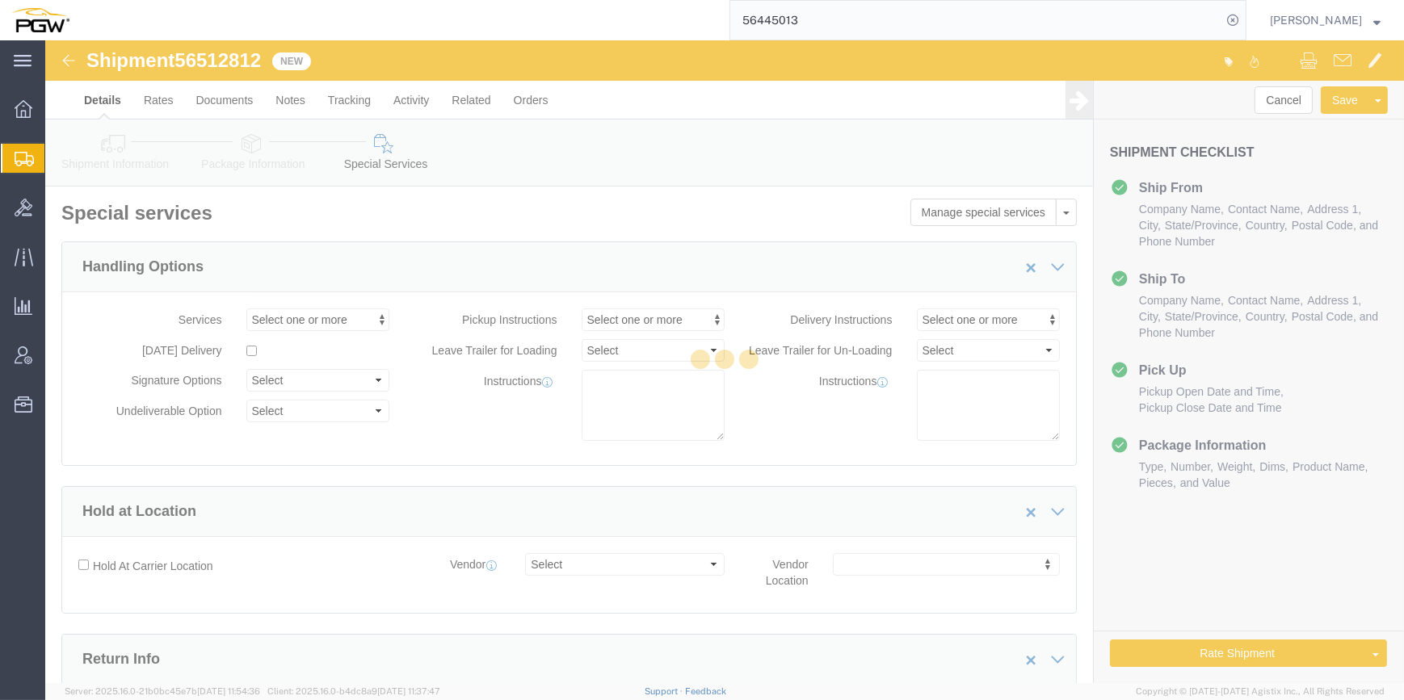
select select "COSTCENTER"
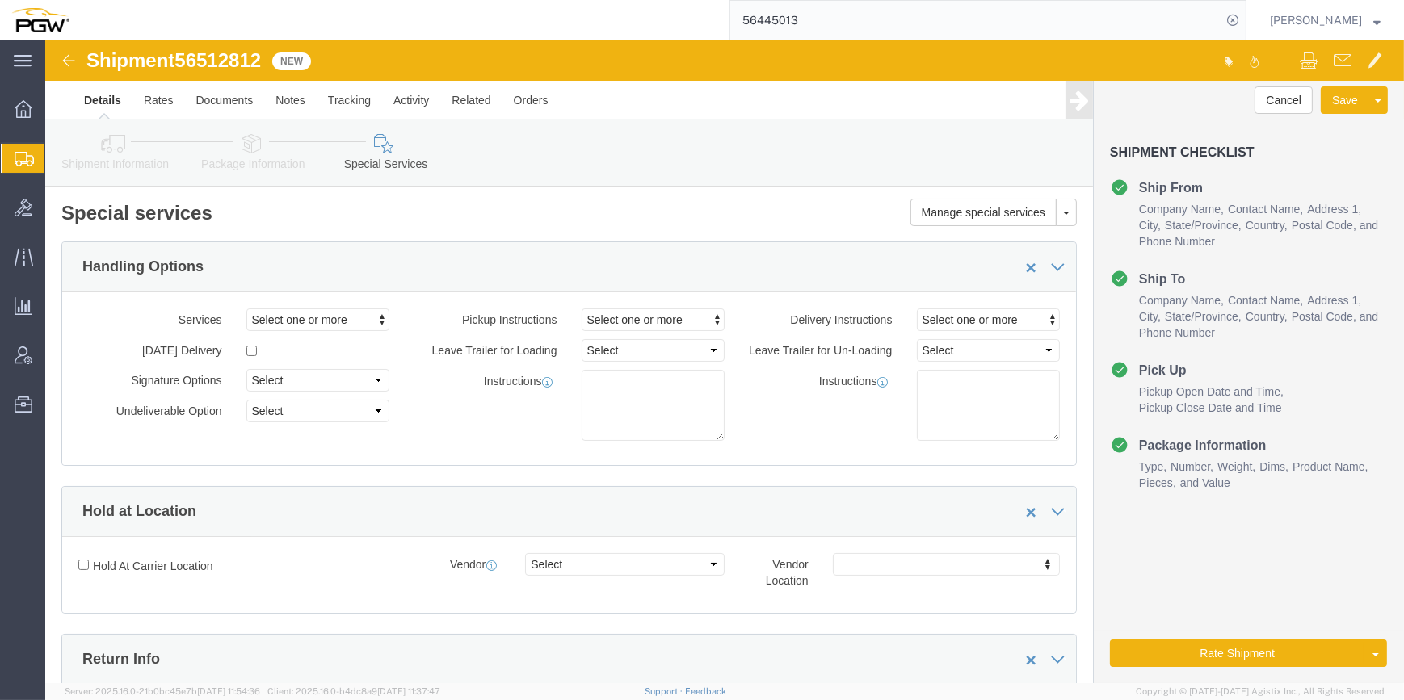
click link "Package Information"
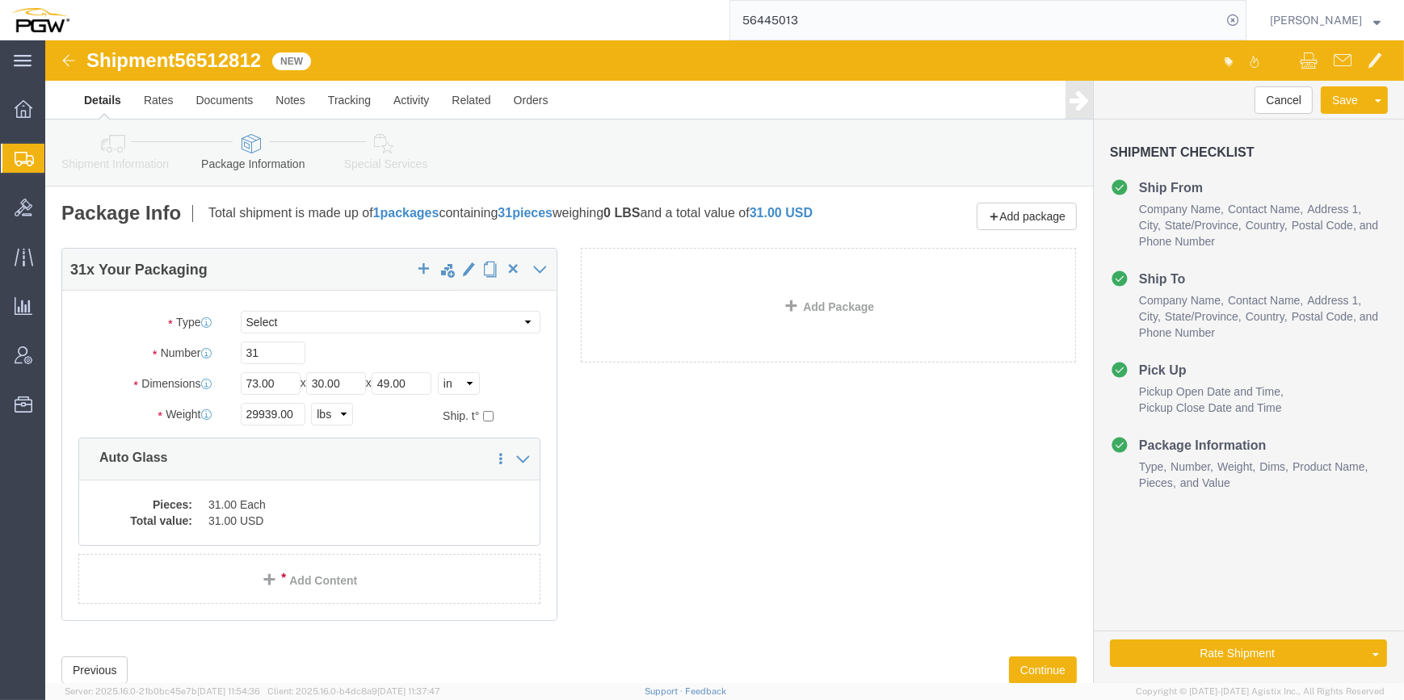
click icon
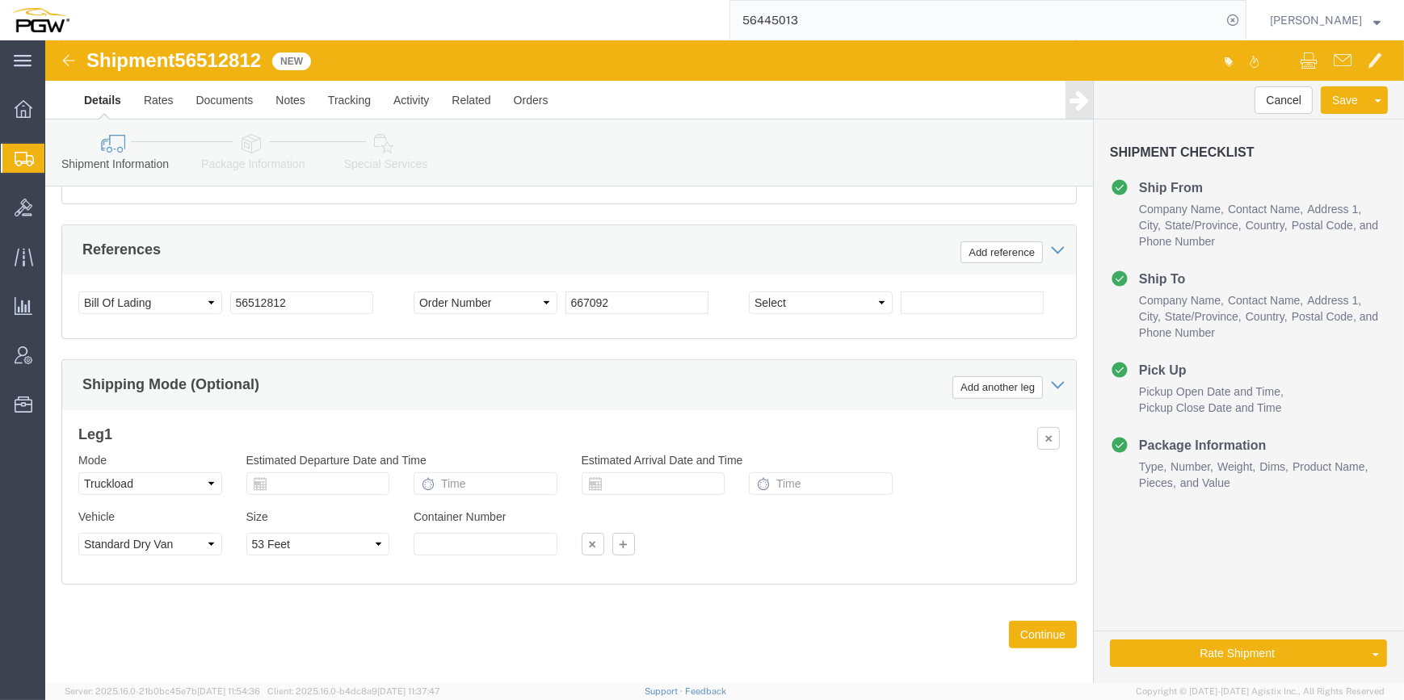
scroll to position [998, 0]
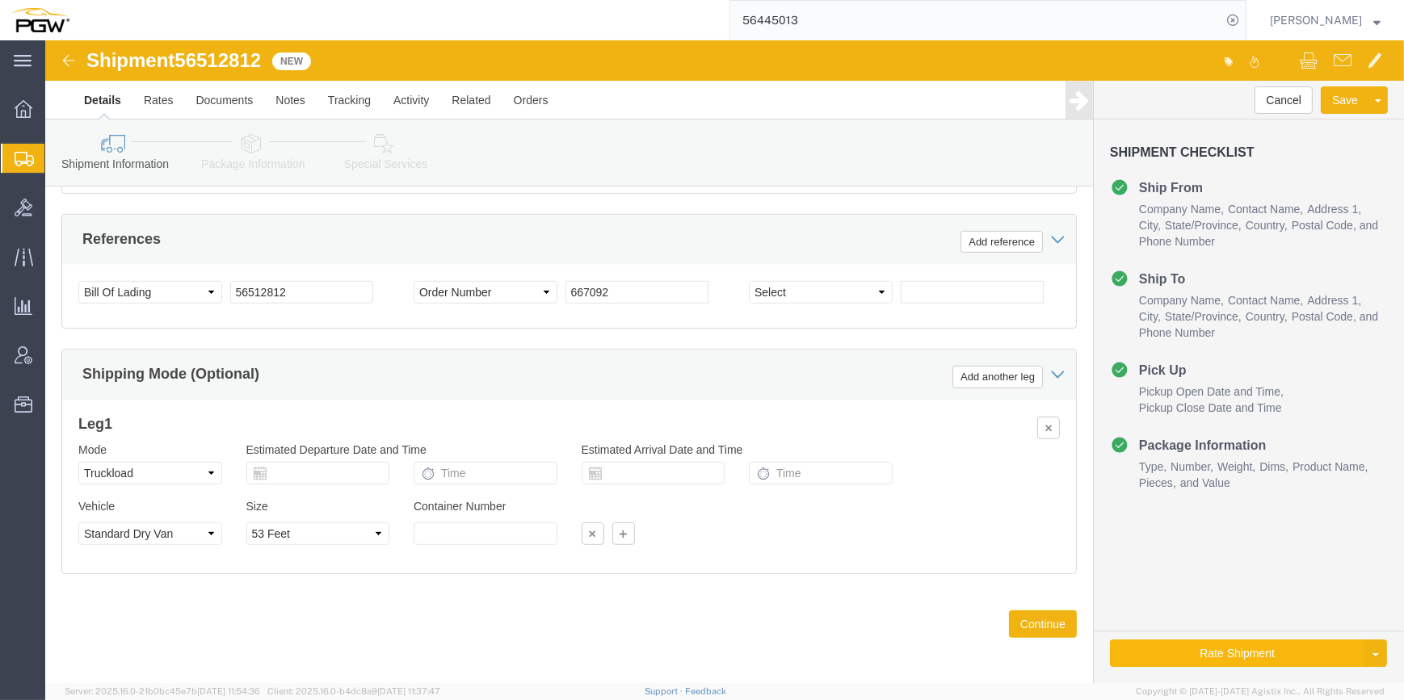
click button "Rate Shipment"
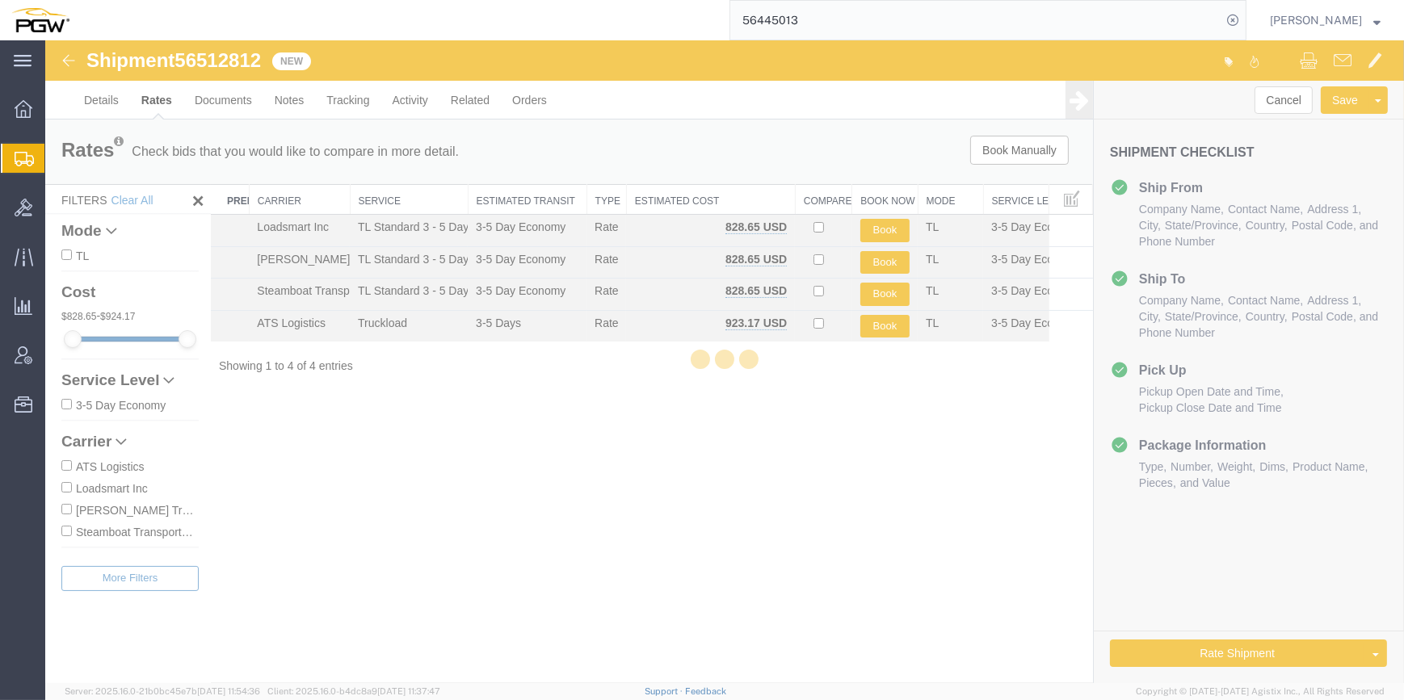
scroll to position [0, 0]
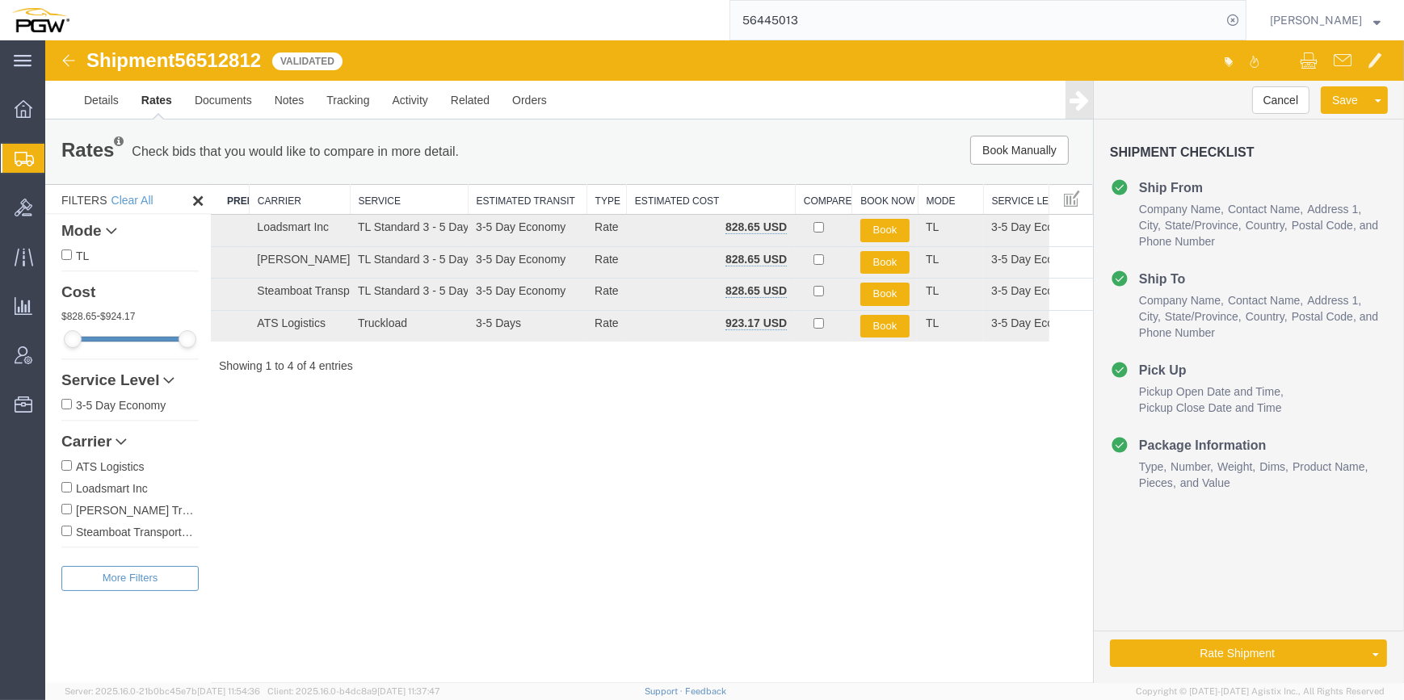
click at [45, 40] on link "Rate And Autotender" at bounding box center [45, 40] width 0 height 0
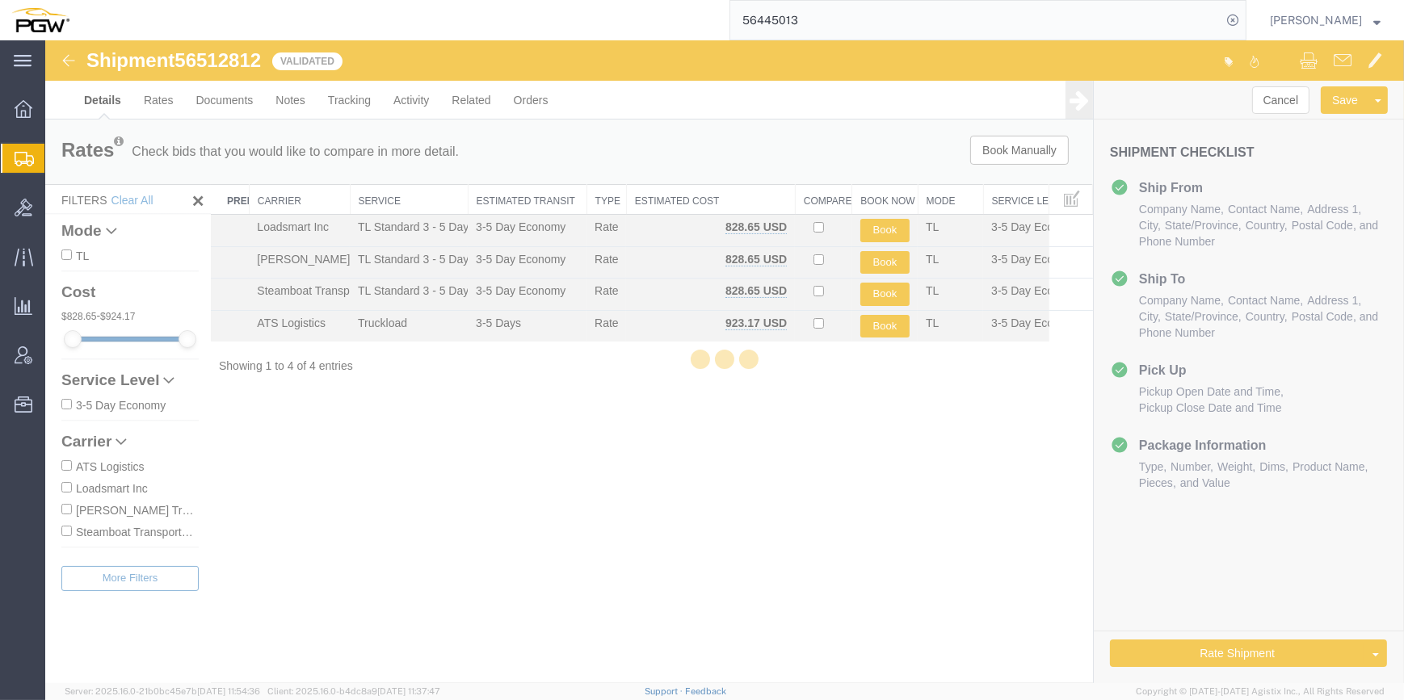
select select "62891"
select select "28427"
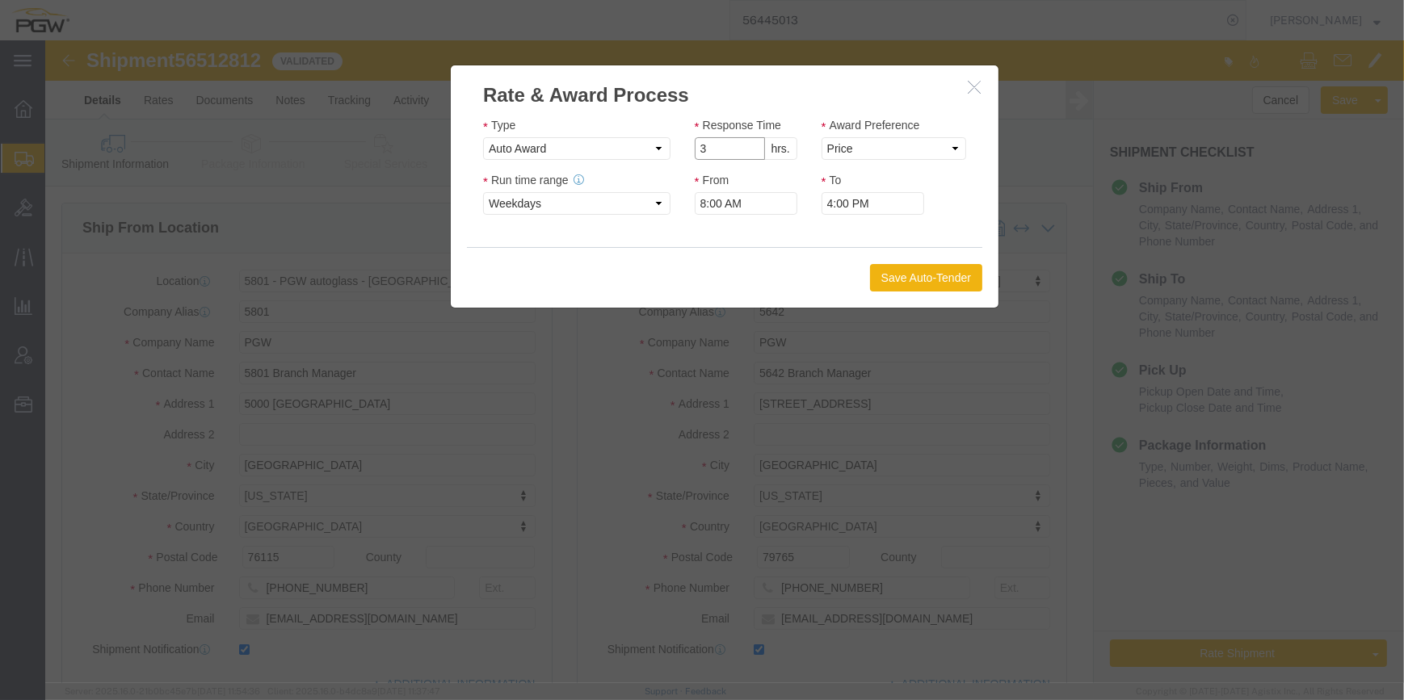
click input "3"
type input "2"
click input "2"
click select "Price Carrier Rank"
select select "LANE_RANK"
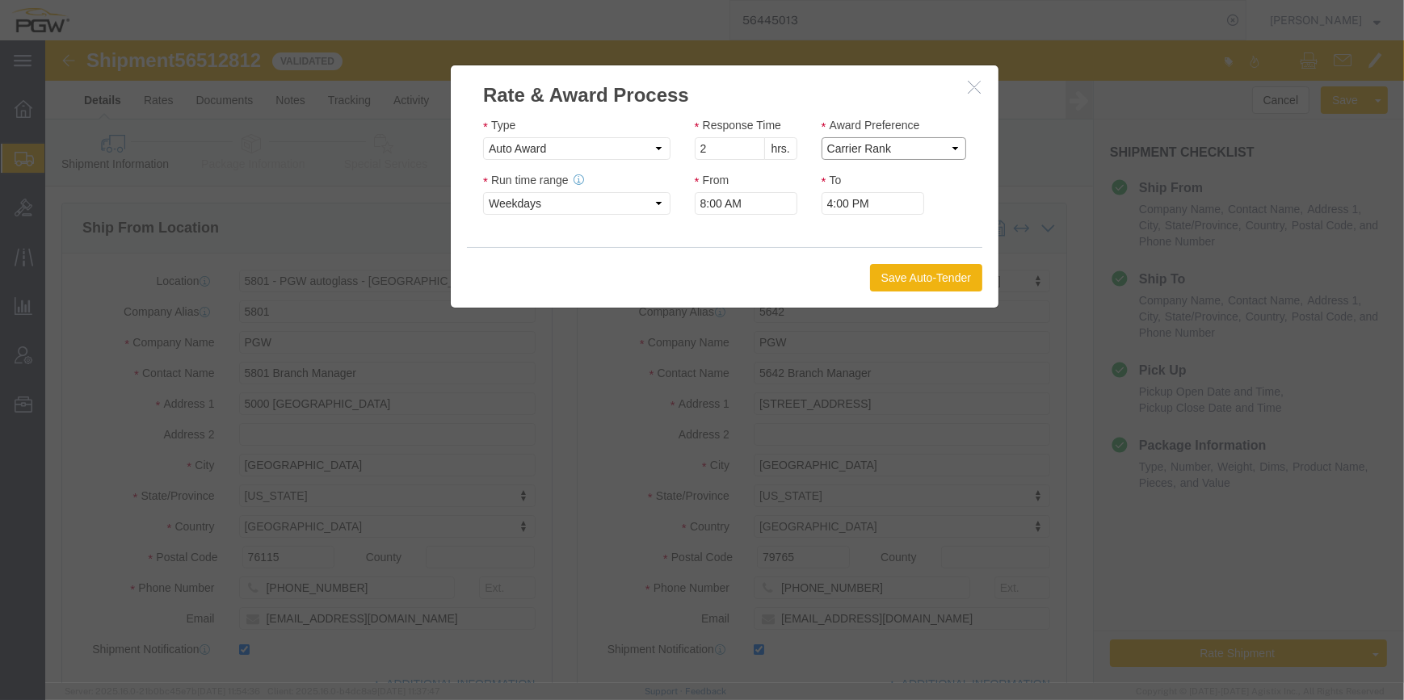
click select "Price Carrier Rank"
click button "Save Auto-Tender"
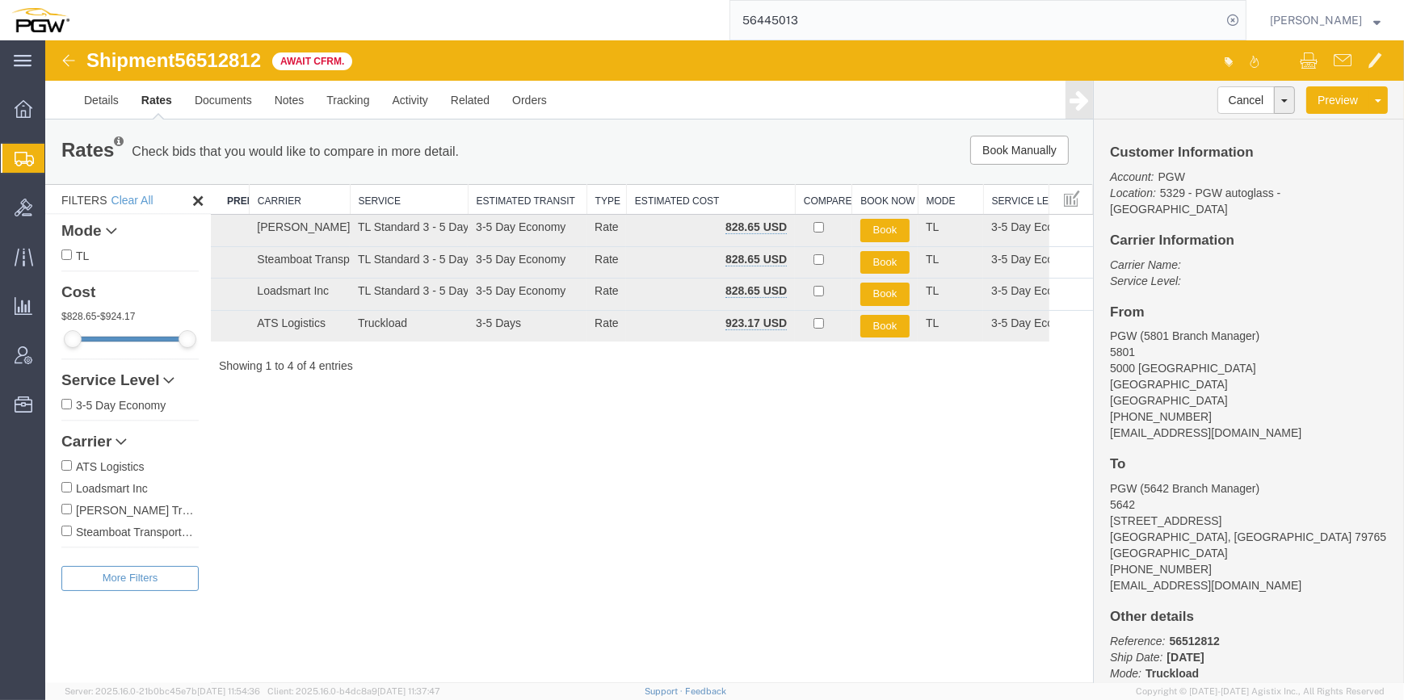
scroll to position [72, 0]
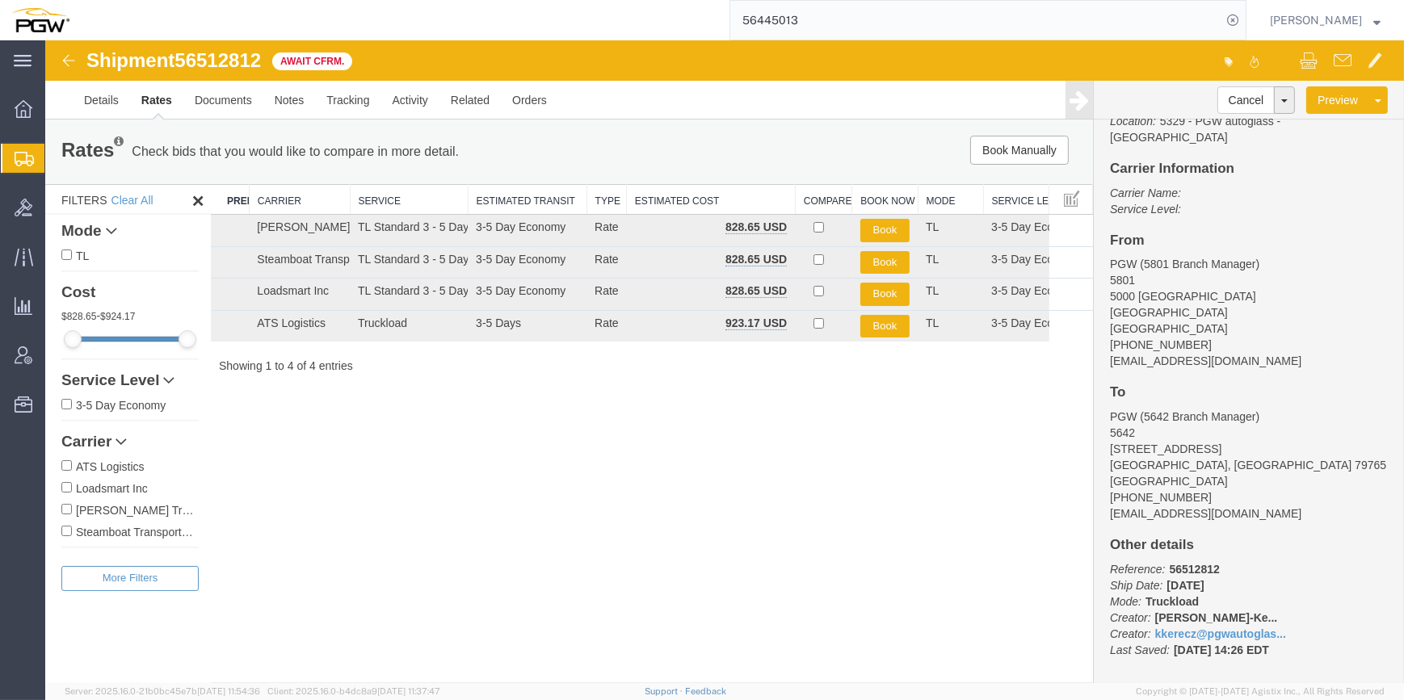
click at [0, 0] on span "Create from Template" at bounding box center [0, 0] width 0 height 0
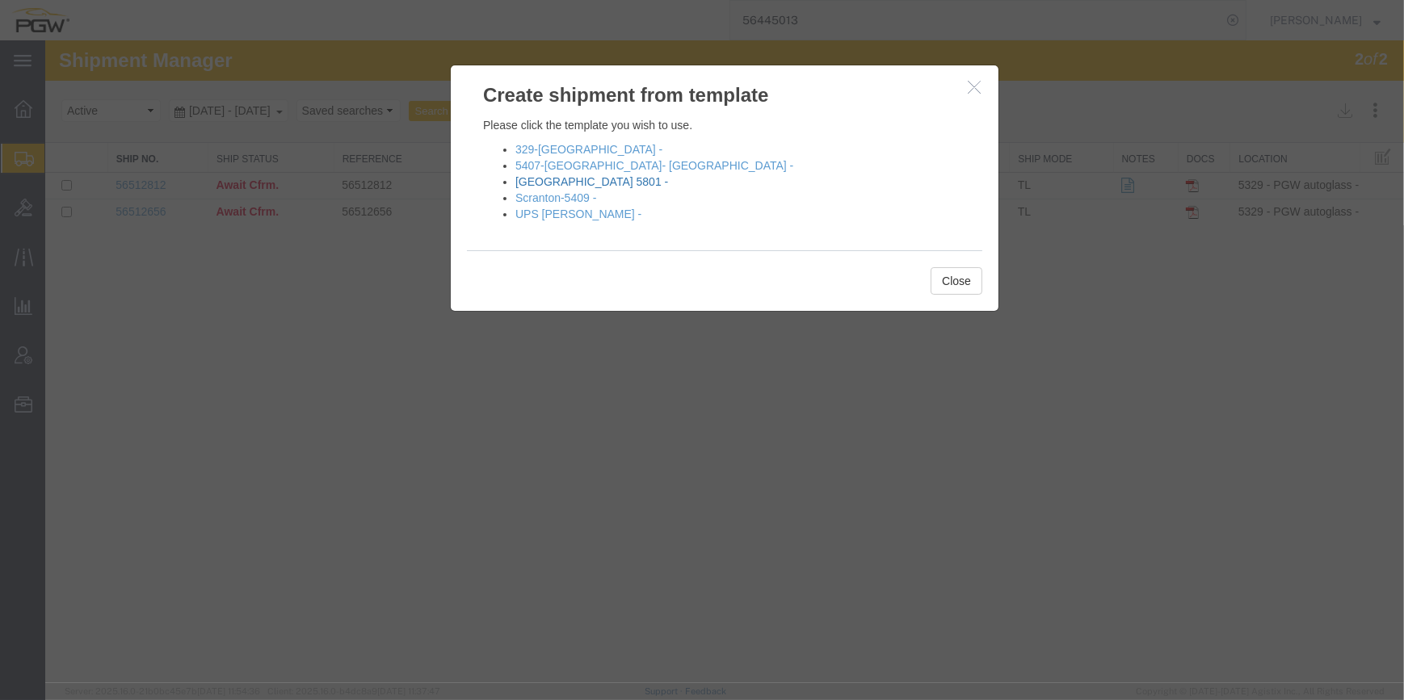
click at [558, 179] on link "[GEOGRAPHIC_DATA] 5801 -" at bounding box center [591, 181] width 153 height 13
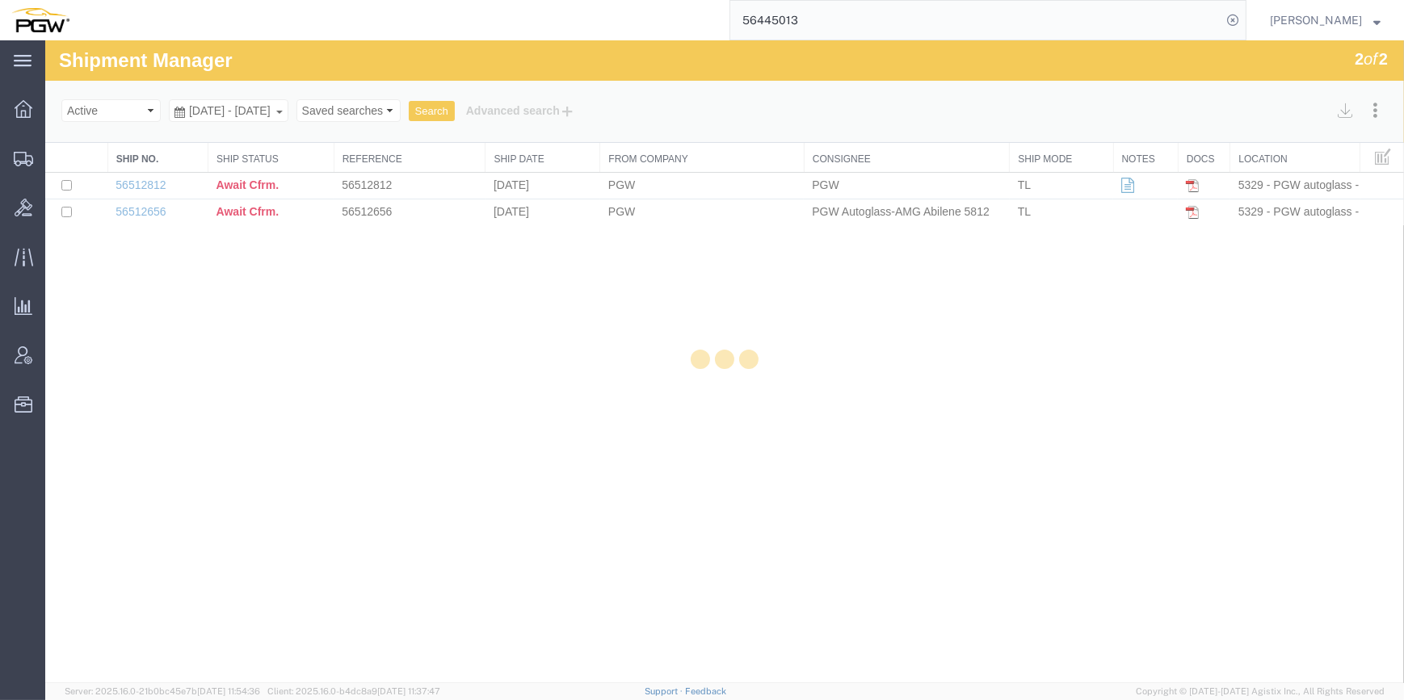
select select "62891"
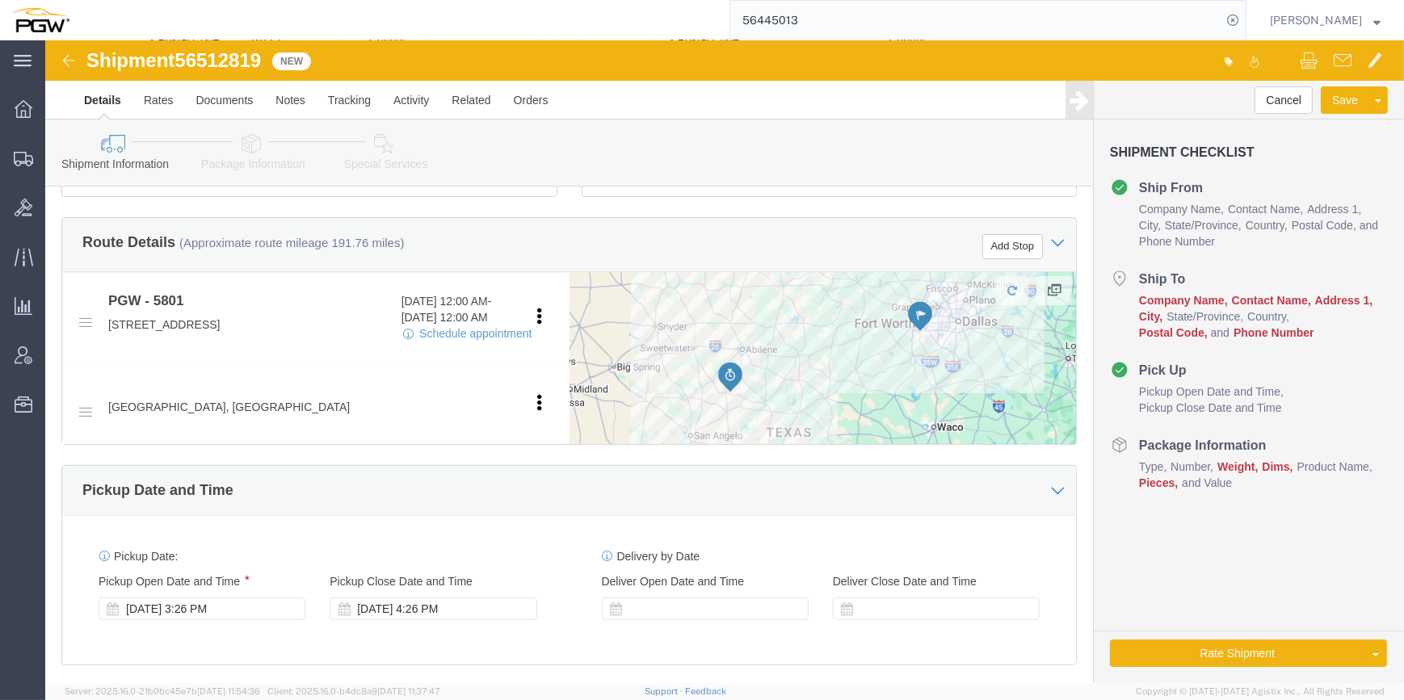
scroll to position [734, 0]
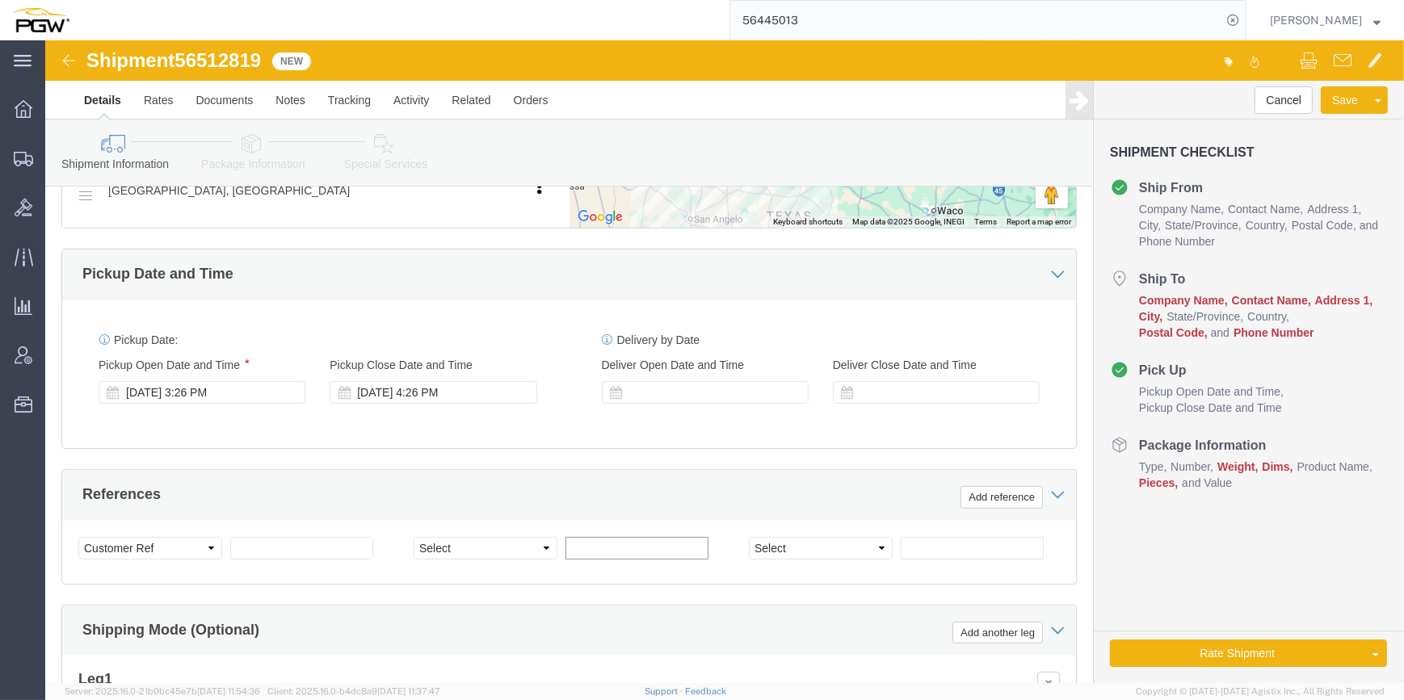
click input "text"
paste input "667131"
type input "667131"
click select "Select Account Type Activity ID Airline Appointment Number ASN Batch Request # …"
select select "ORDERNUM"
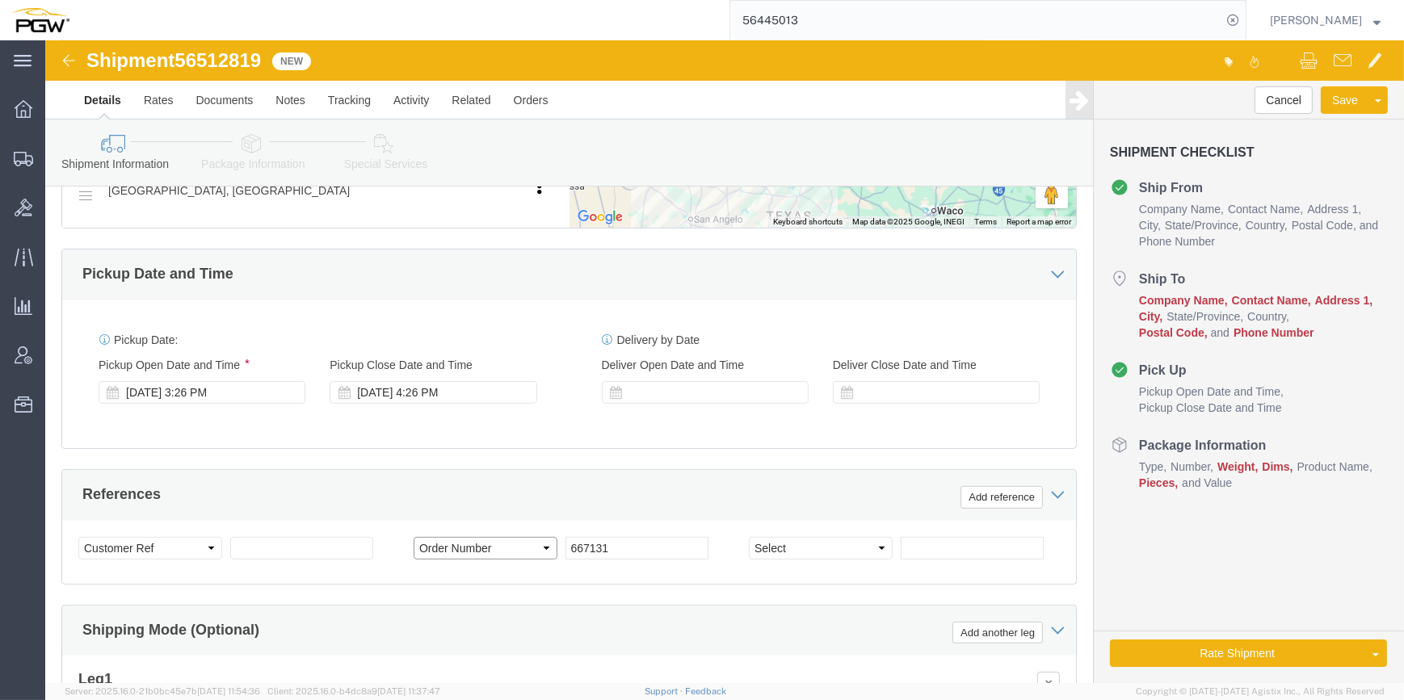
click select "Select Account Type Activity ID Airline Appointment Number ASN Batch Request # …"
select select "BOL"
click select "Select Account Type Activity ID Airline Appointment Number ASN Batch Request # …"
drag, startPoint x: 221, startPoint y: 19, endPoint x: 137, endPoint y: 16, distance: 84.1
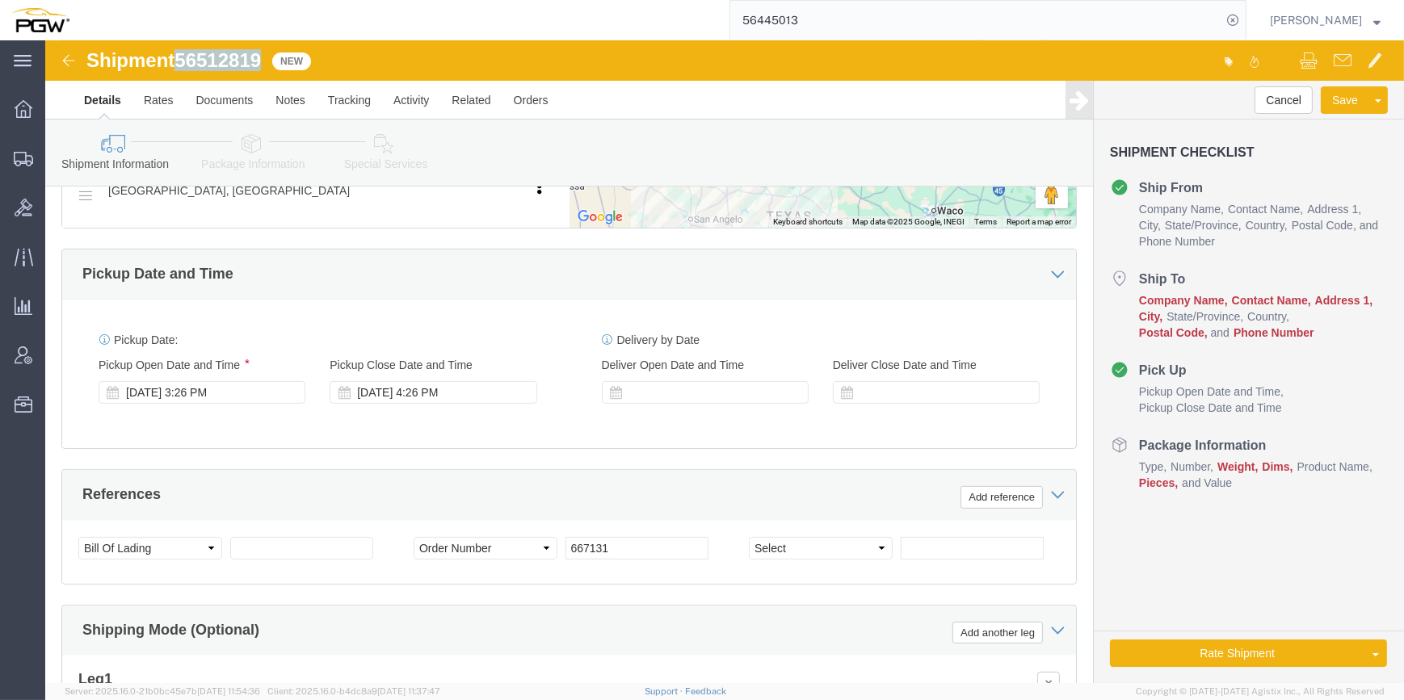
click span "56512819"
copy span "56512819"
click input "text"
paste input "56512819"
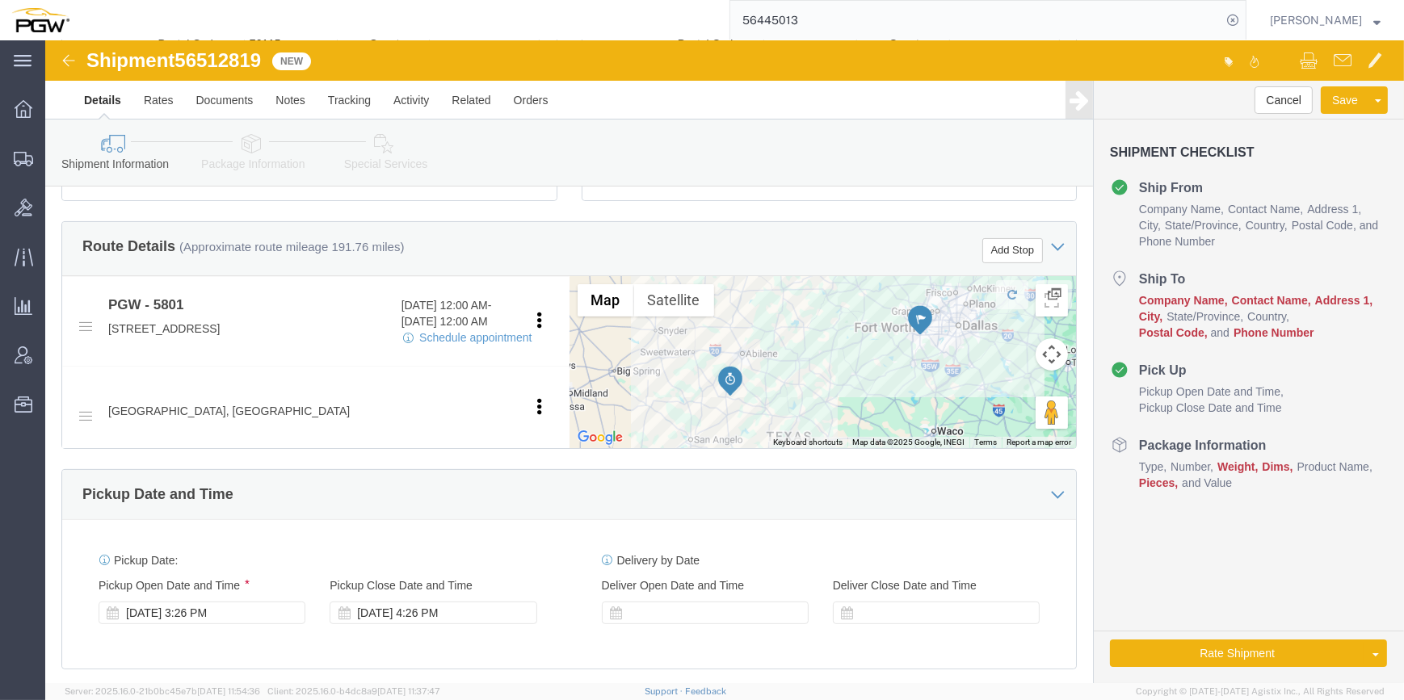
scroll to position [661, 0]
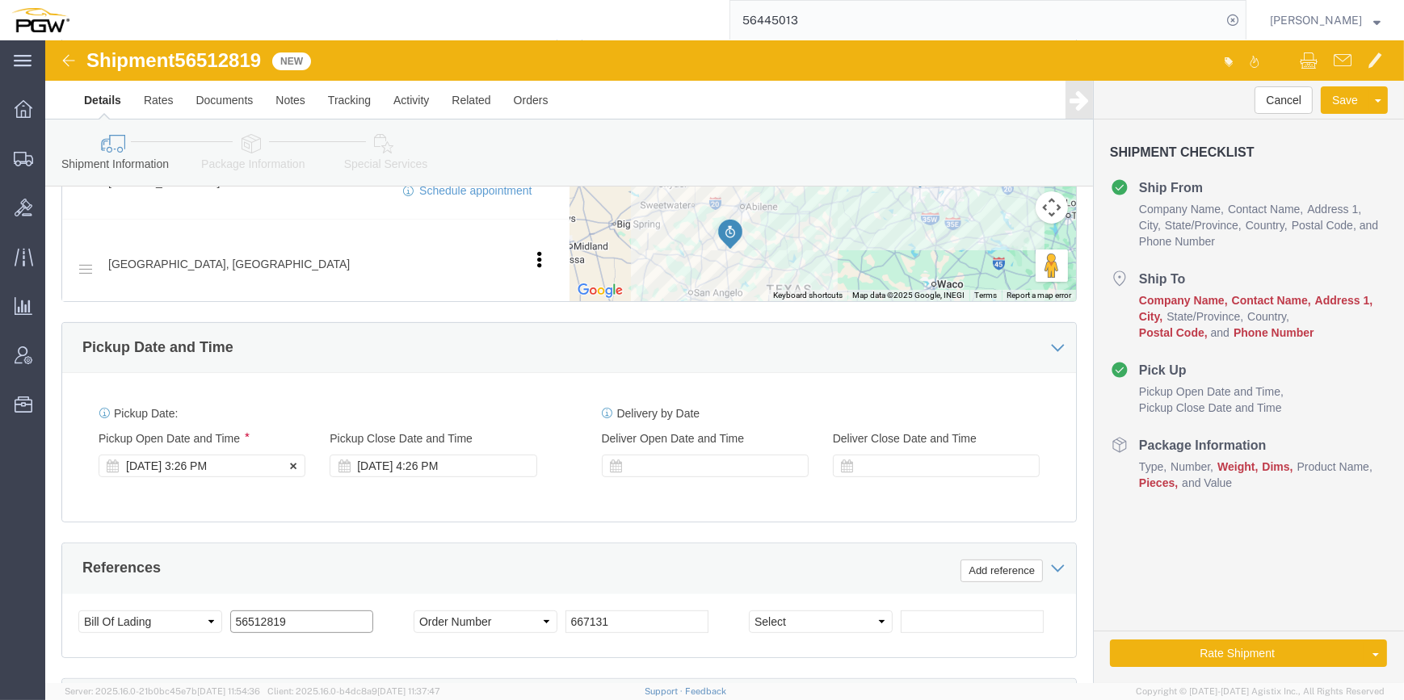
type input "56512819"
click div "[DATE] 3:26 PM"
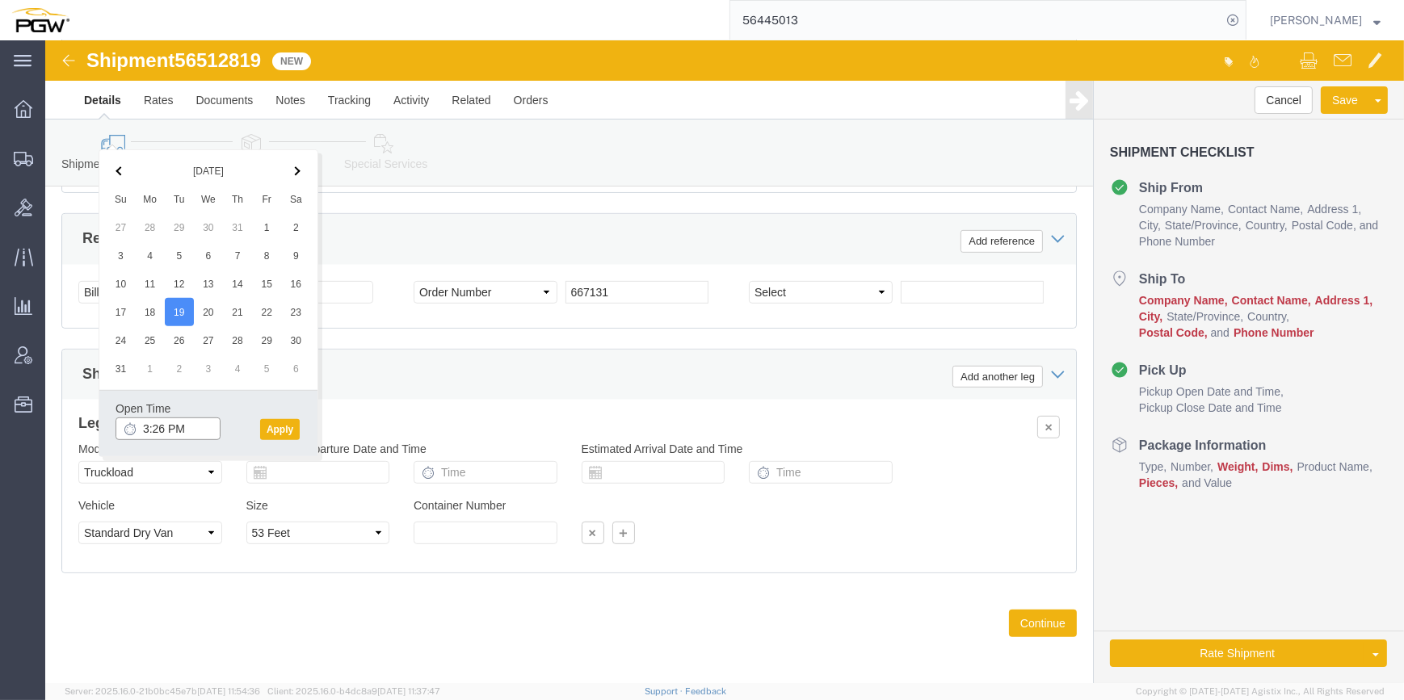
click input "3:26 PM"
click input "11:26 PM"
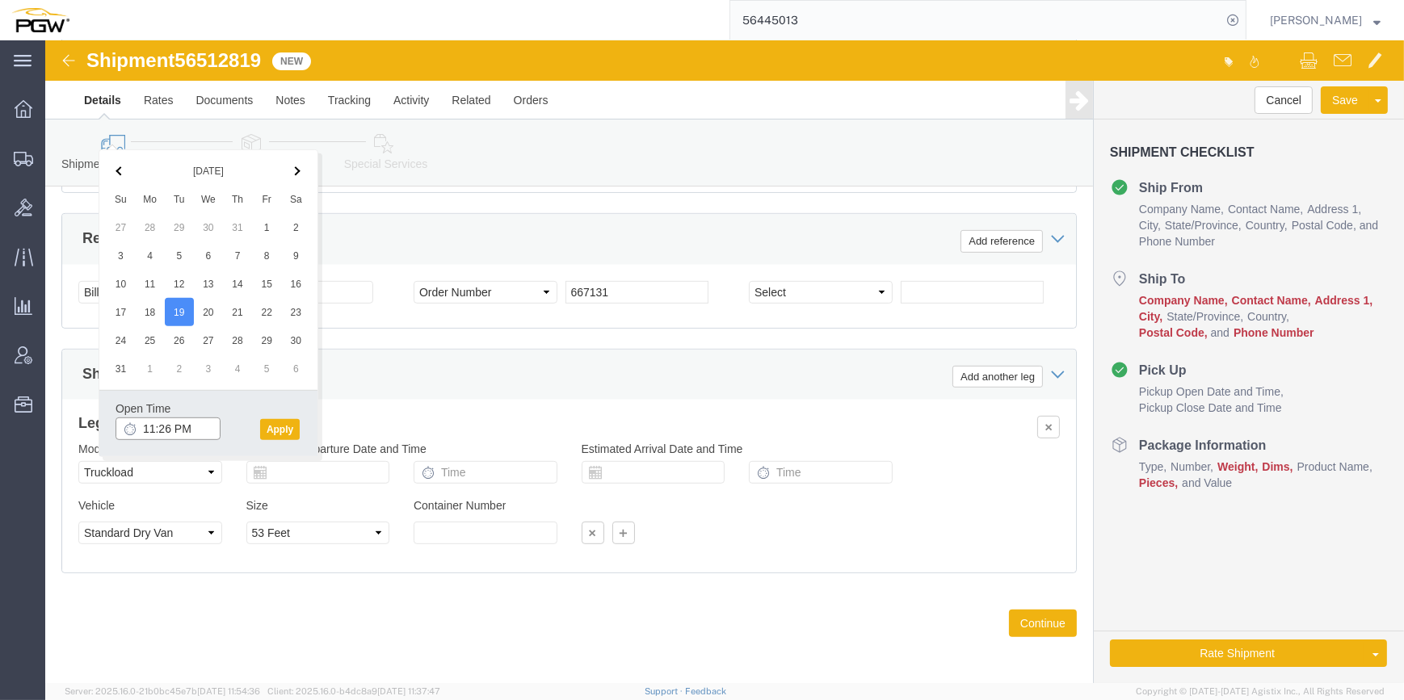
click input "11:26 PM"
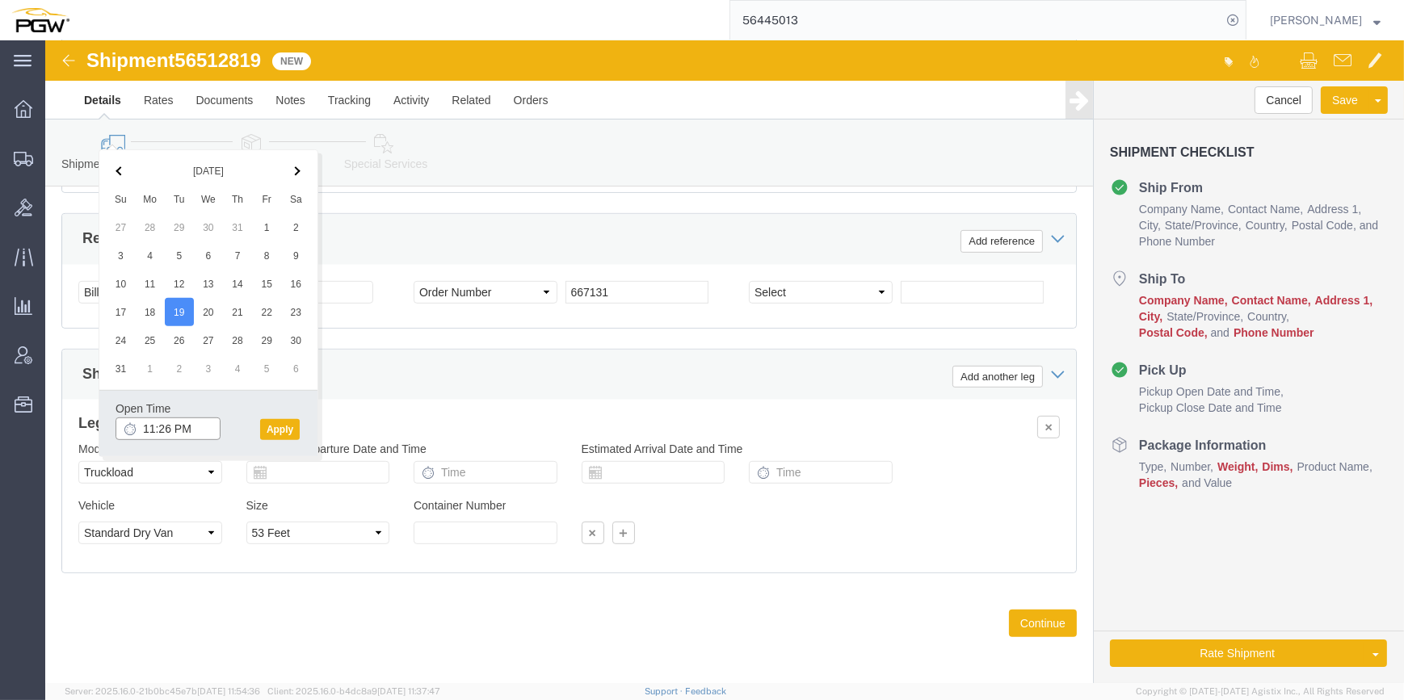
click input "11:26 PM"
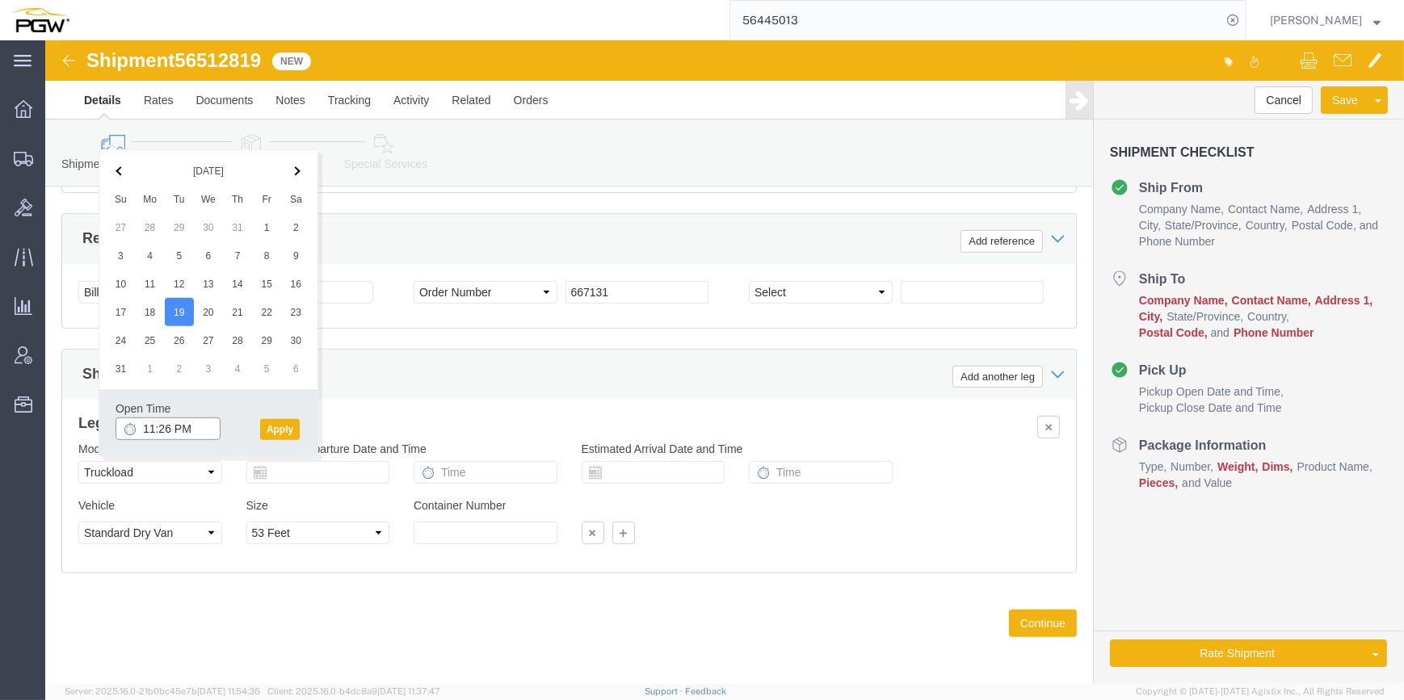
click input "11:26 PM"
click input "11:00 PM"
type input "11:00 AM"
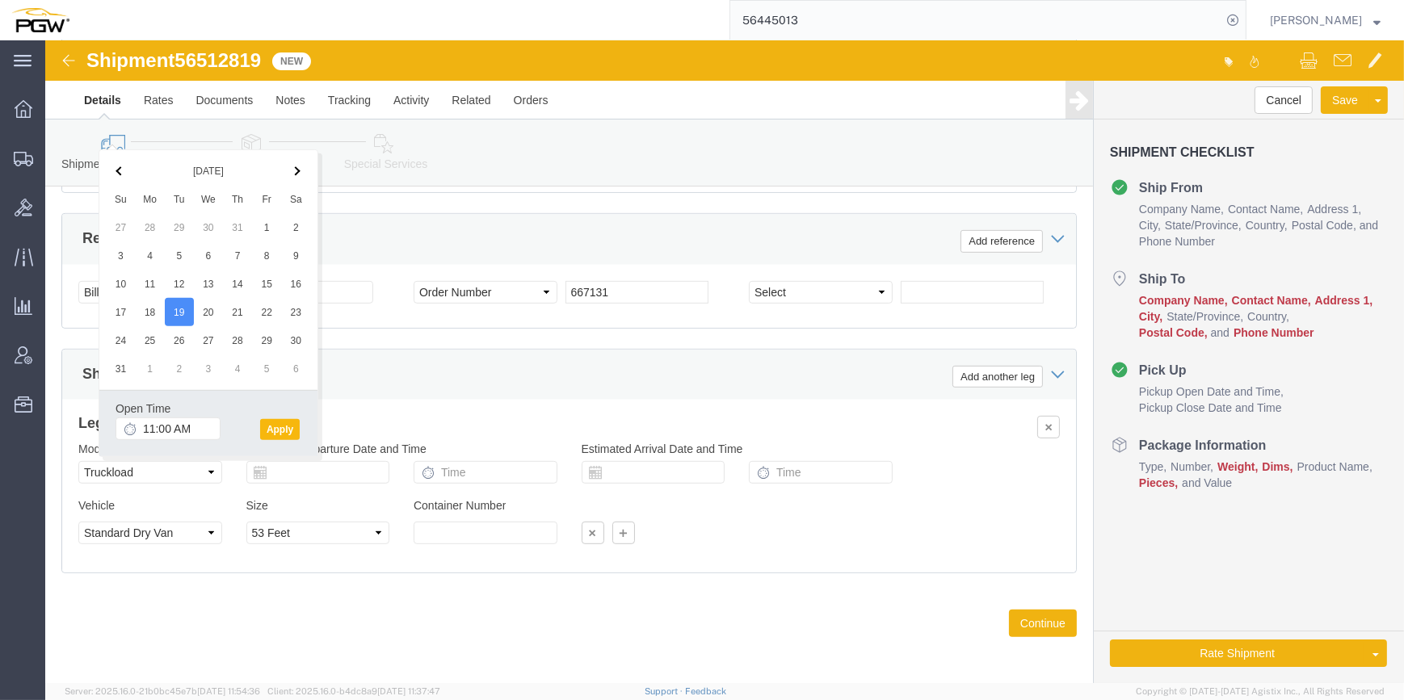
click button "Apply"
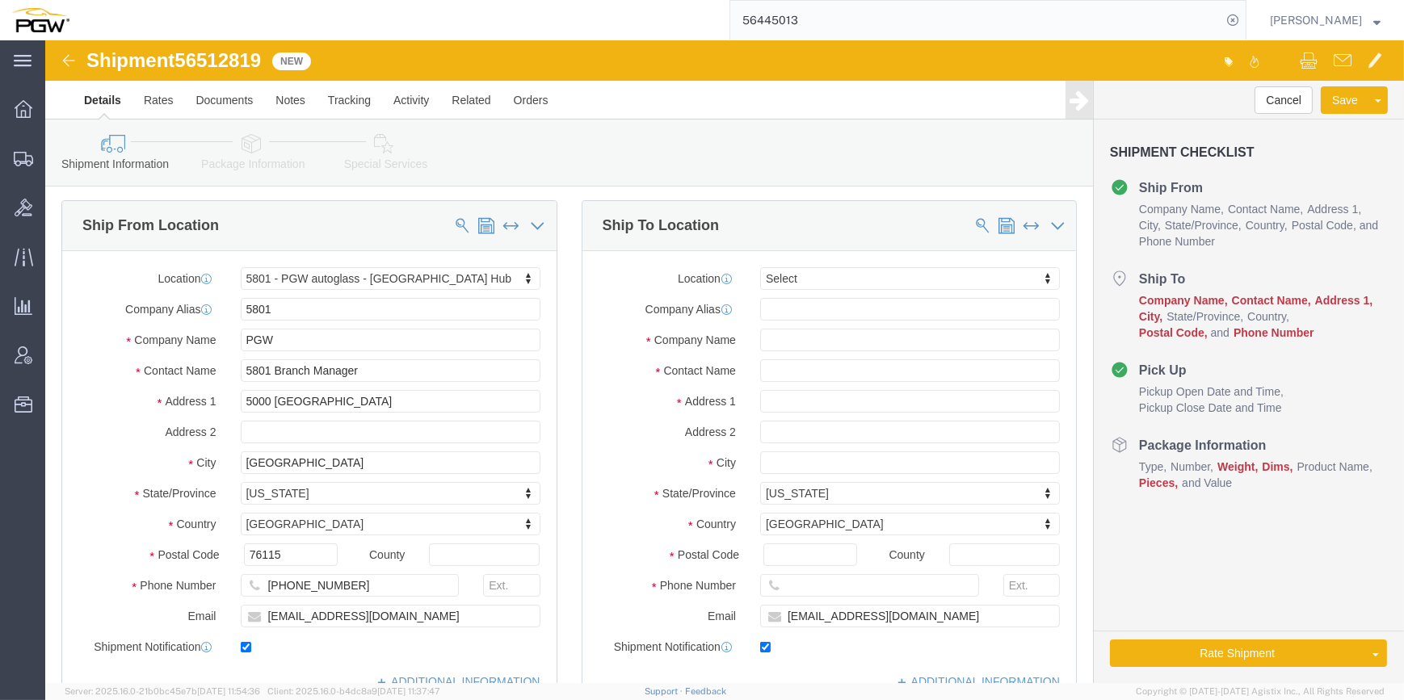
scroll to position [0, 0]
click input "text"
type input "585"
select select "28385"
type input "5585"
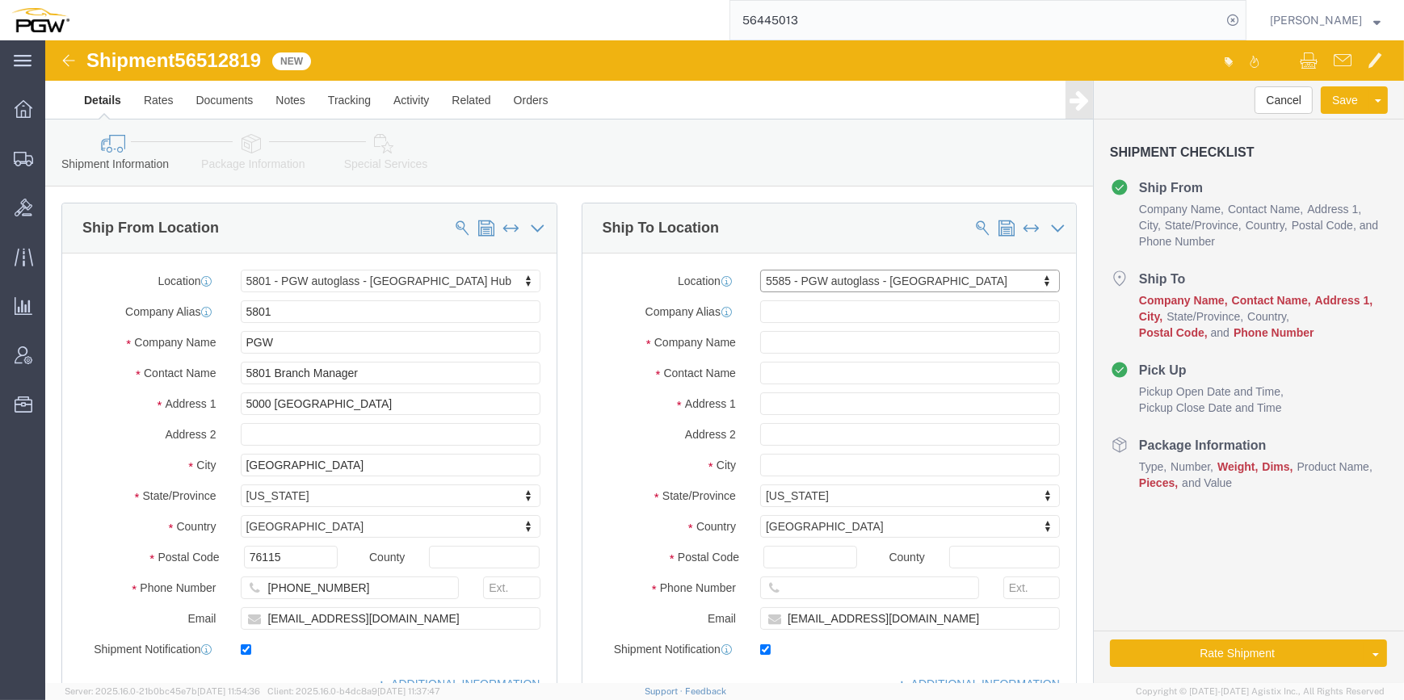
type input "PGW"
type input "5585 Branch Manager"
type input "[STREET_ADDRESS]"
type input "Suite 550"
type input "[GEOGRAPHIC_DATA]"
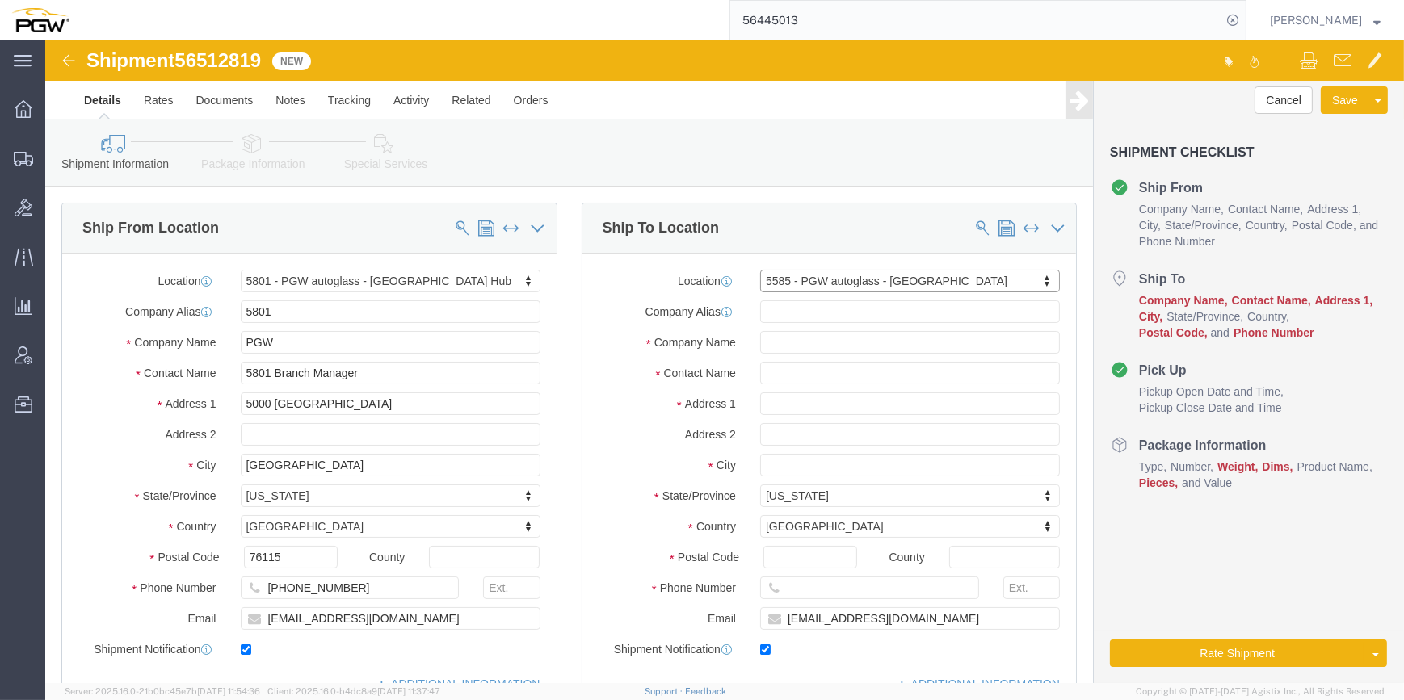
type input "64150"
type input "[PHONE_NUMBER]"
type input "[EMAIL_ADDRESS][DOMAIN_NAME]"
select select "MO"
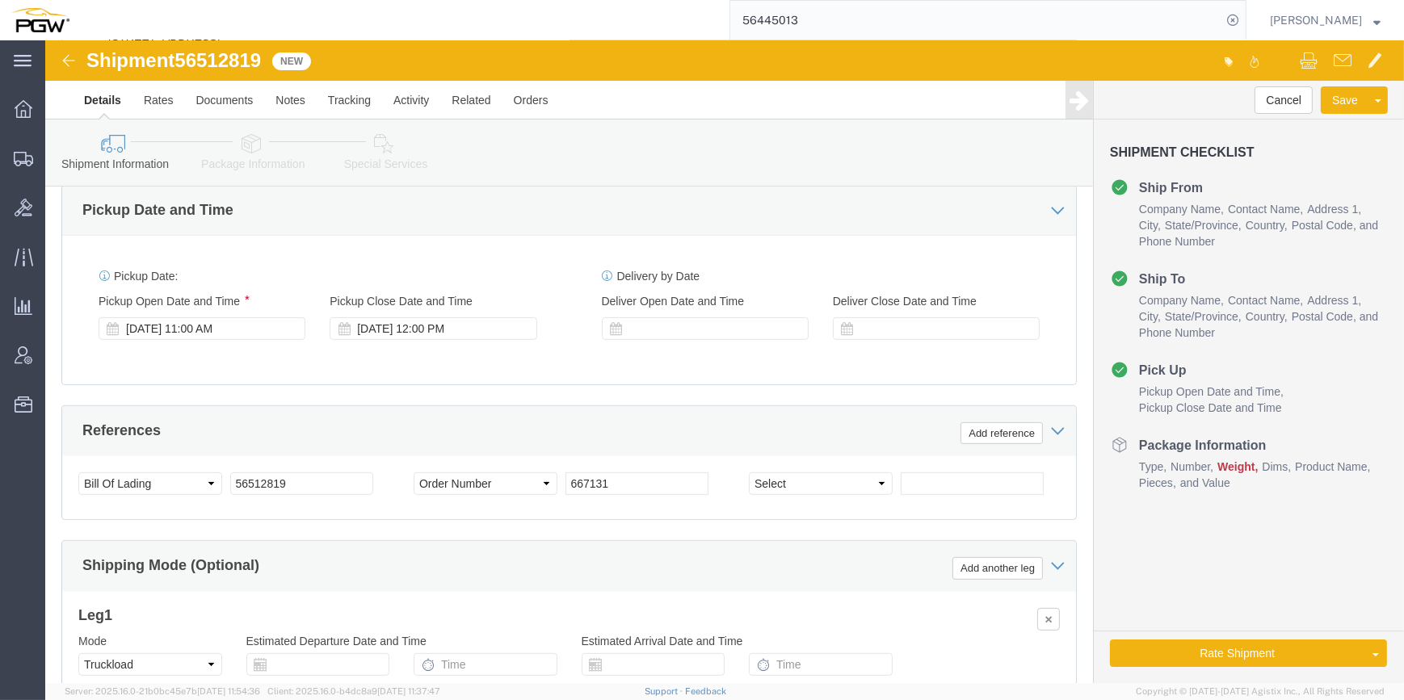
scroll to position [1014, 0]
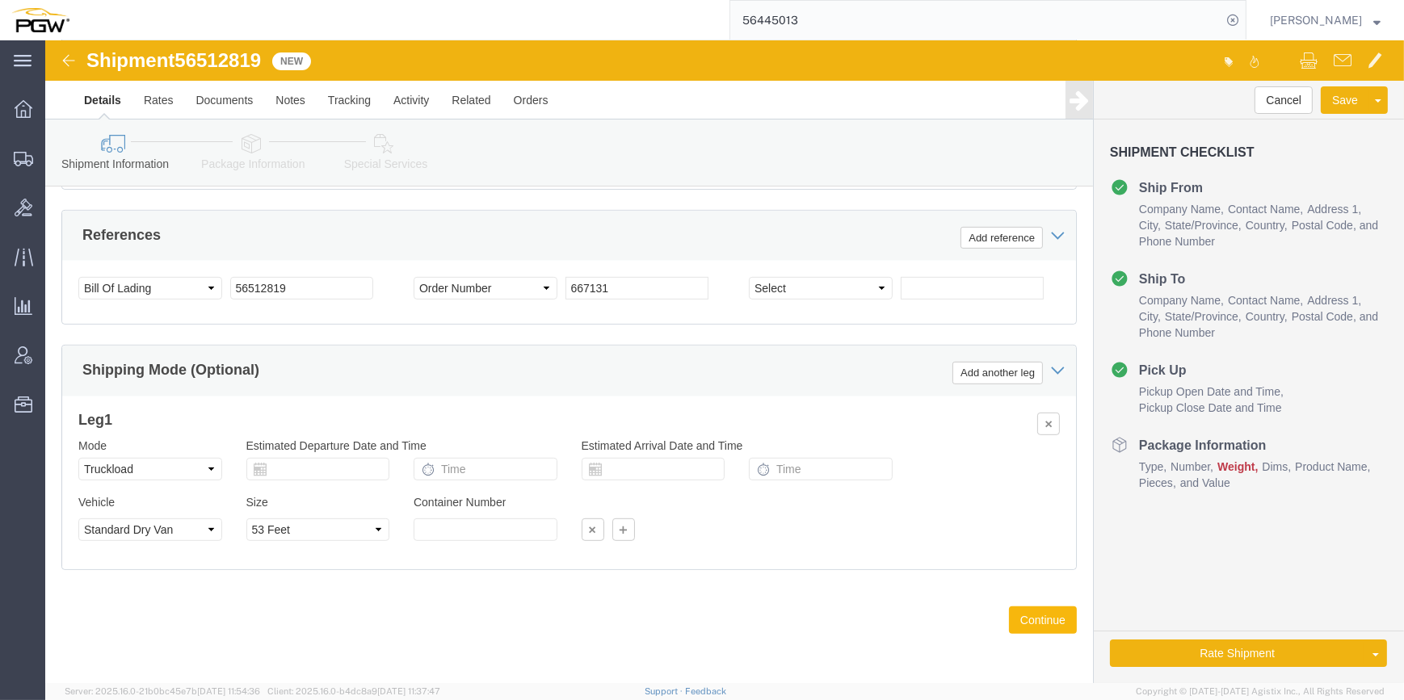
click button "Continue"
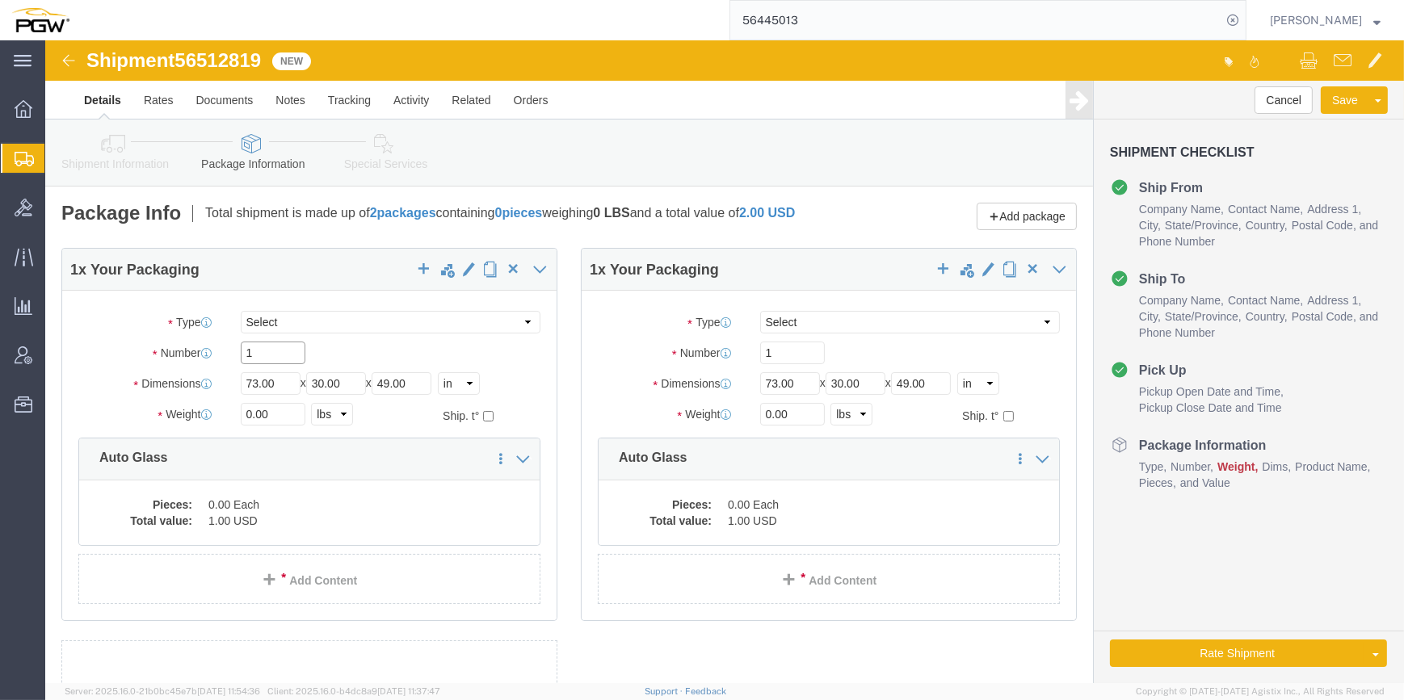
drag, startPoint x: 210, startPoint y: 326, endPoint x: 213, endPoint y: 317, distance: 10.2
click input "1"
drag, startPoint x: 213, startPoint y: 316, endPoint x: 198, endPoint y: 309, distance: 16.7
click input "1"
type input "26"
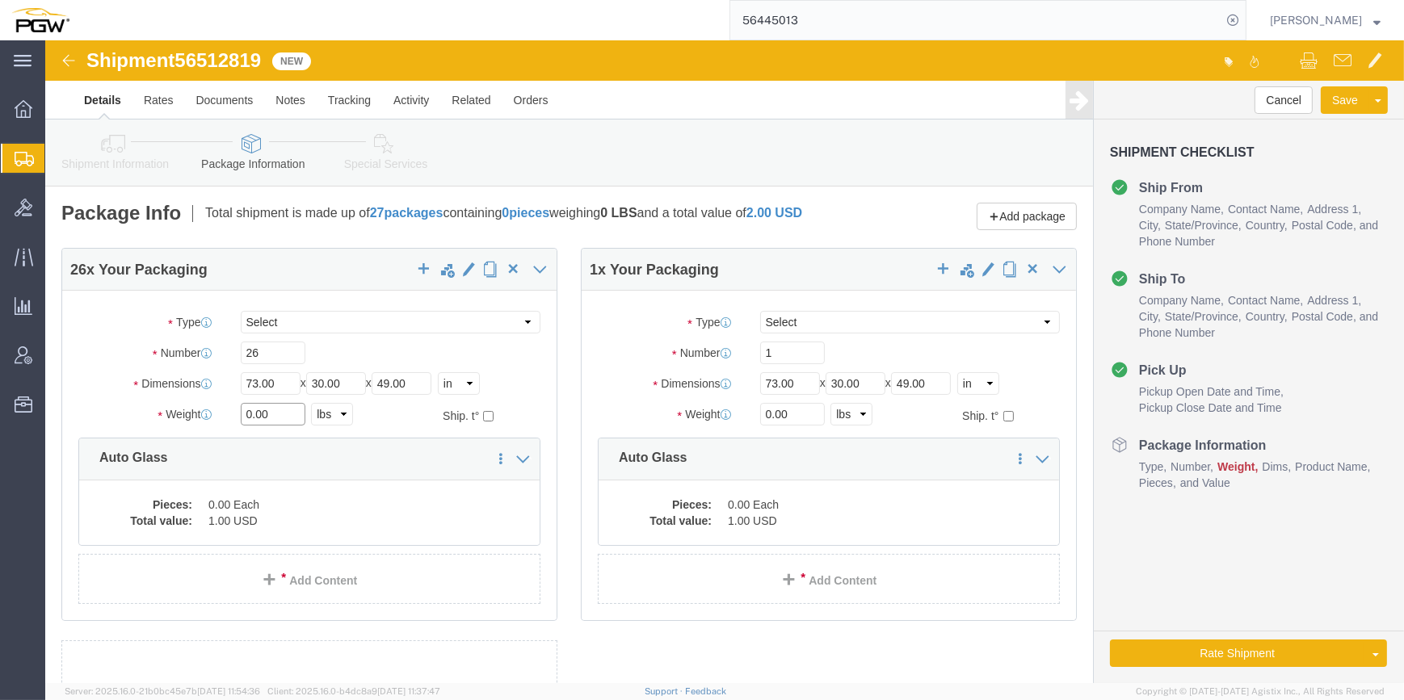
drag, startPoint x: 205, startPoint y: 378, endPoint x: 197, endPoint y: 373, distance: 9.4
click input "0.00"
paste input "21033"
type input "21033.00"
click div "26 x Your Packaging Package Type Select Bale(s) Basket(s) Bolt(s) Bottle(s) Buc…"
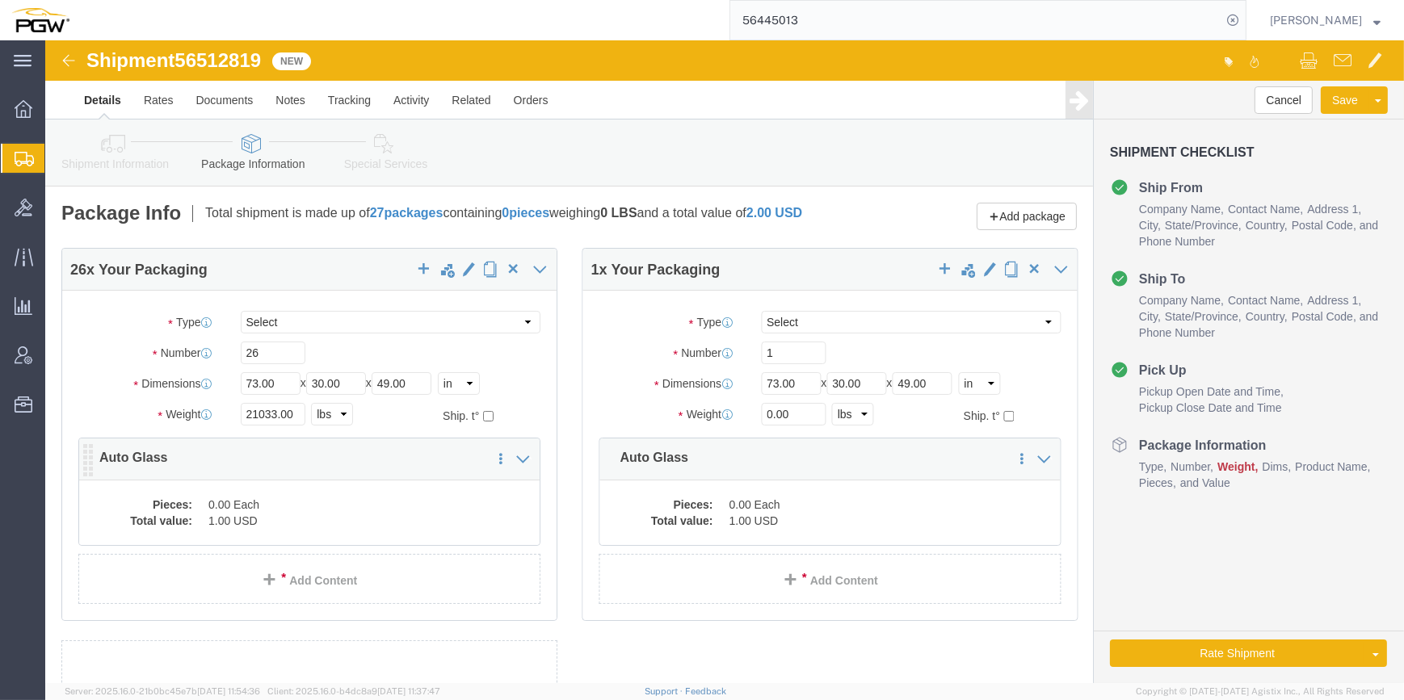
click dd "1.00 USD"
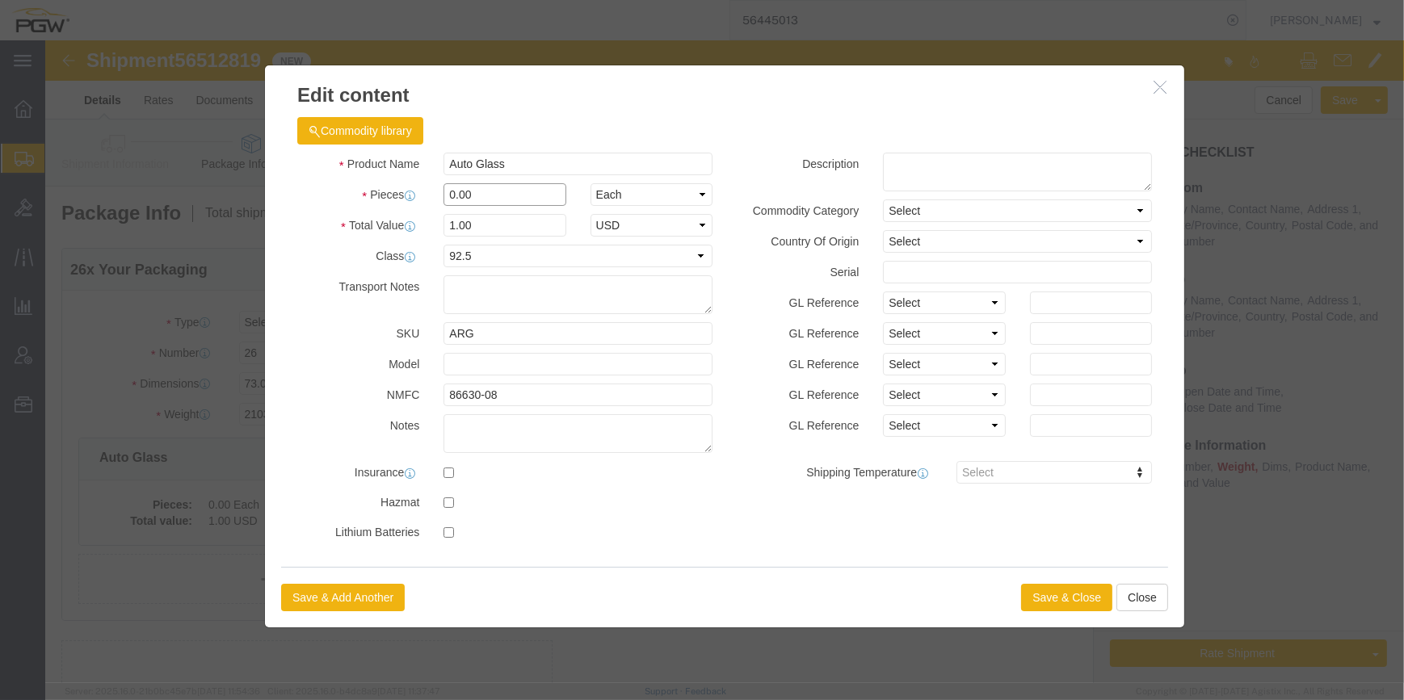
drag, startPoint x: 402, startPoint y: 153, endPoint x: 392, endPoint y: 145, distance: 12.1
click input "0.00"
type input "26.00"
type input "26"
click button "Save & Close"
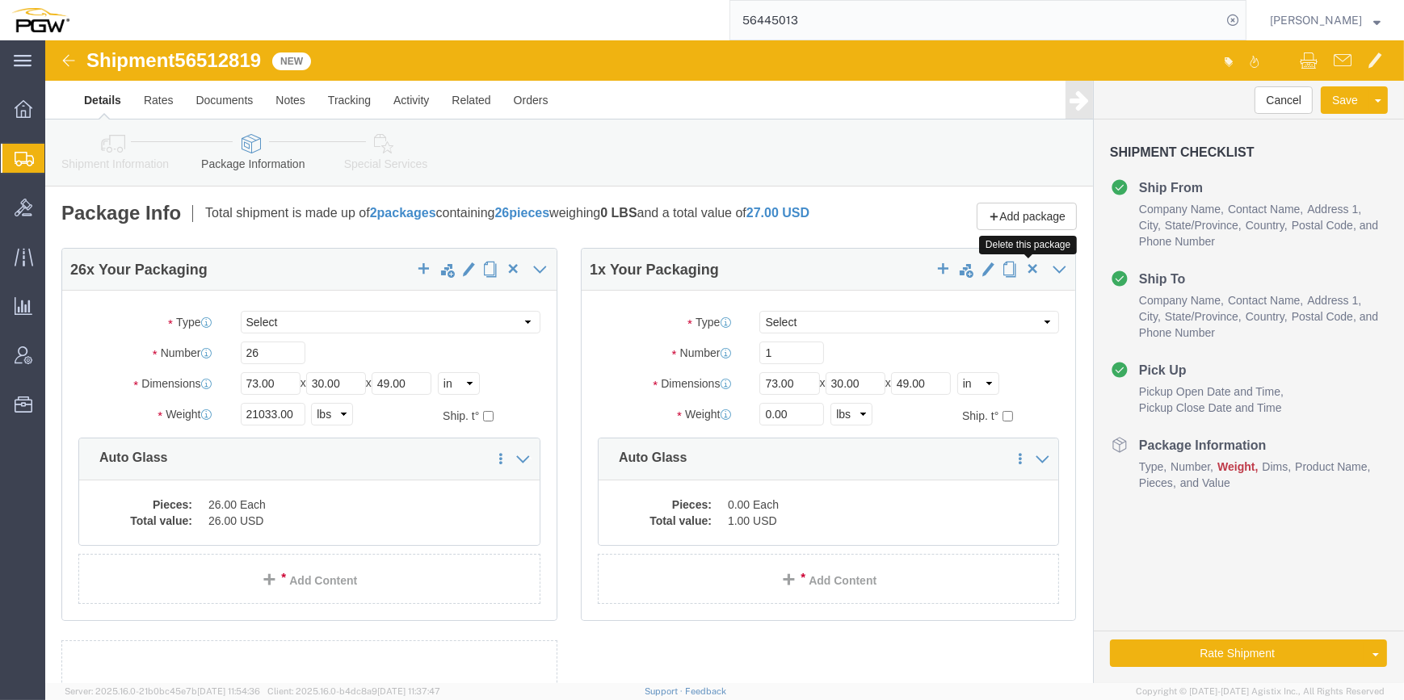
click span "button"
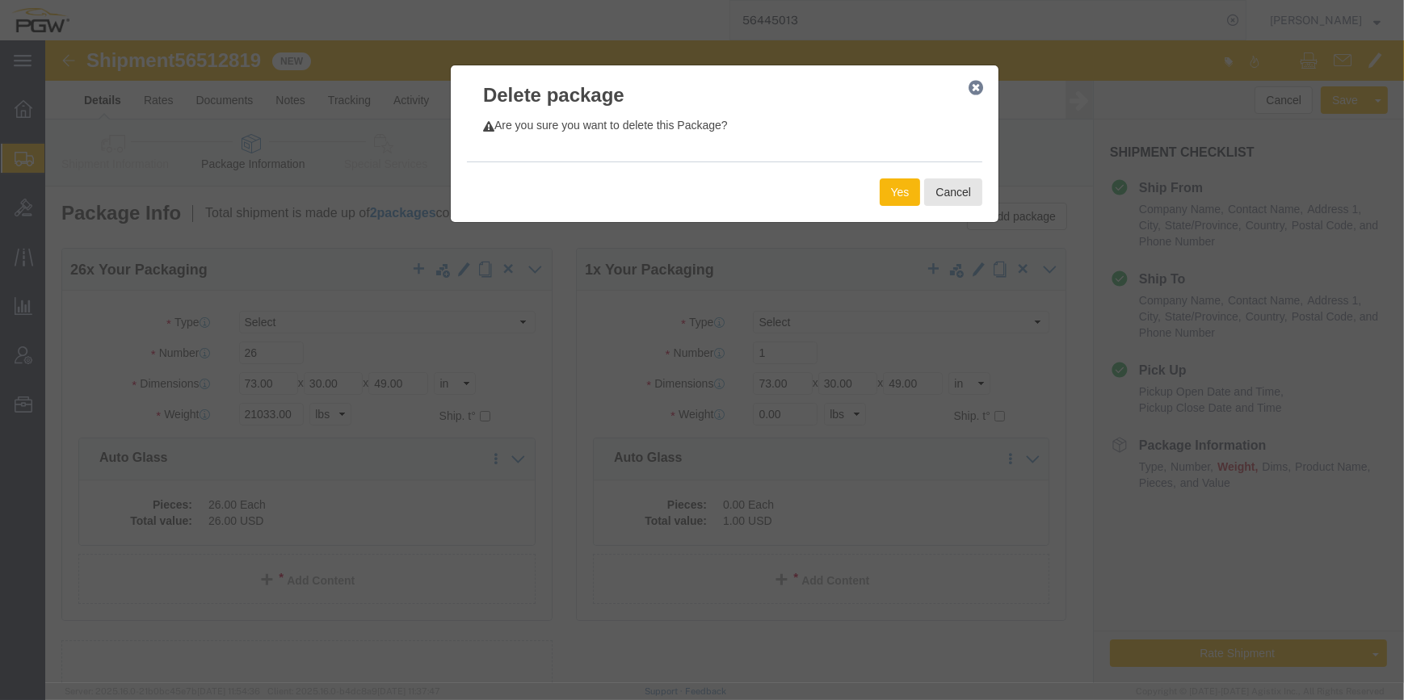
click button "Yes"
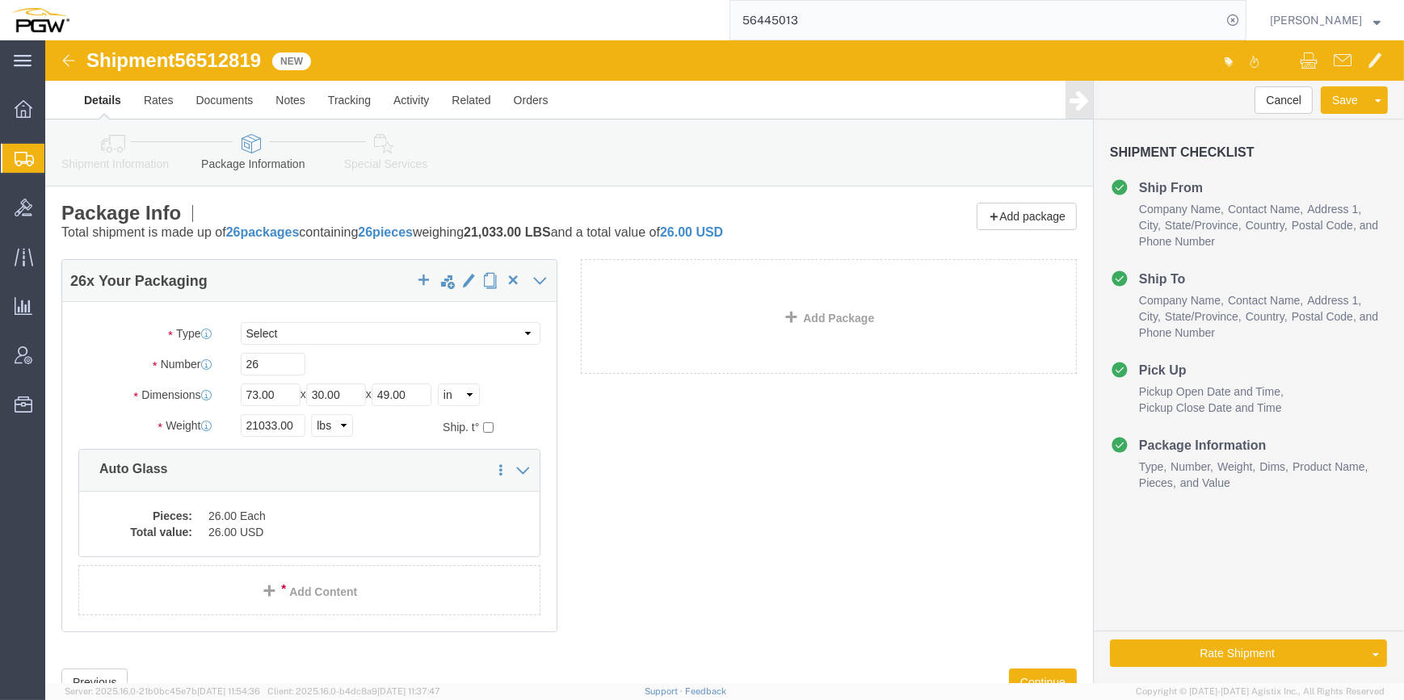
scroll to position [61, 0]
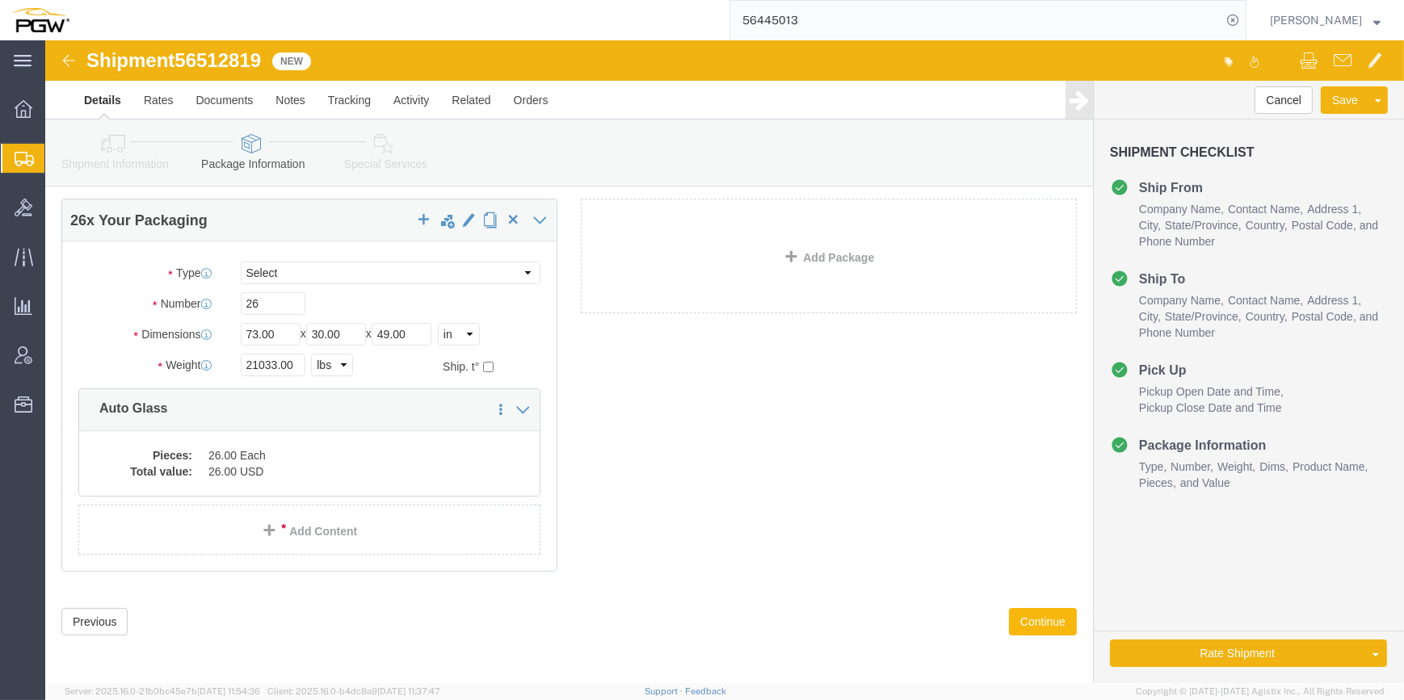
click button "Continue"
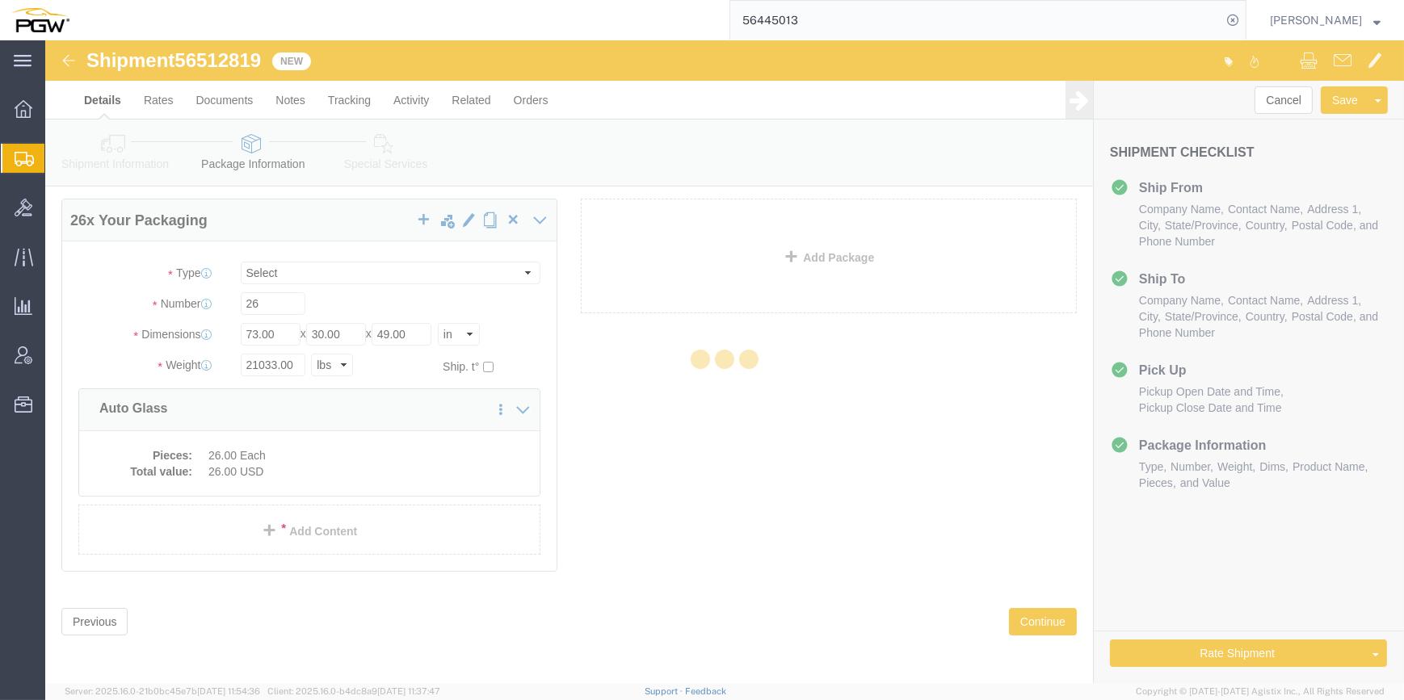
select select
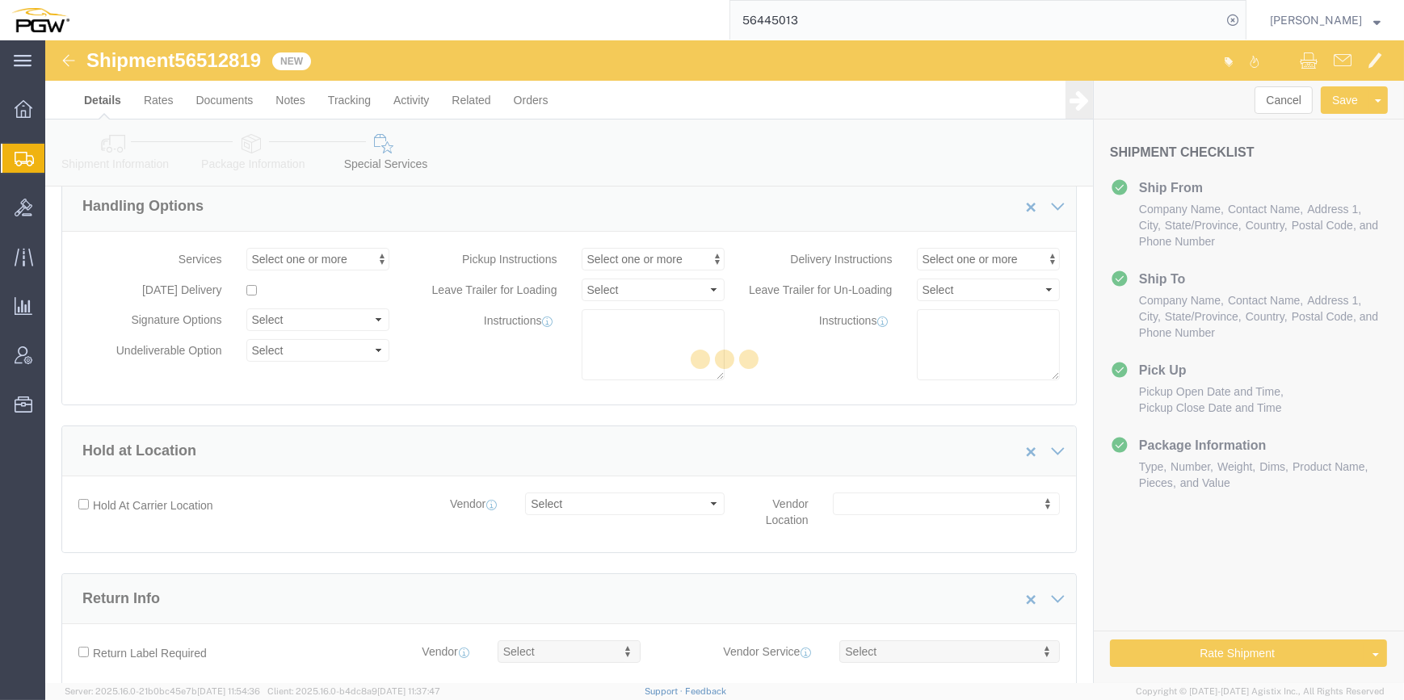
select select "COSTCENTER"
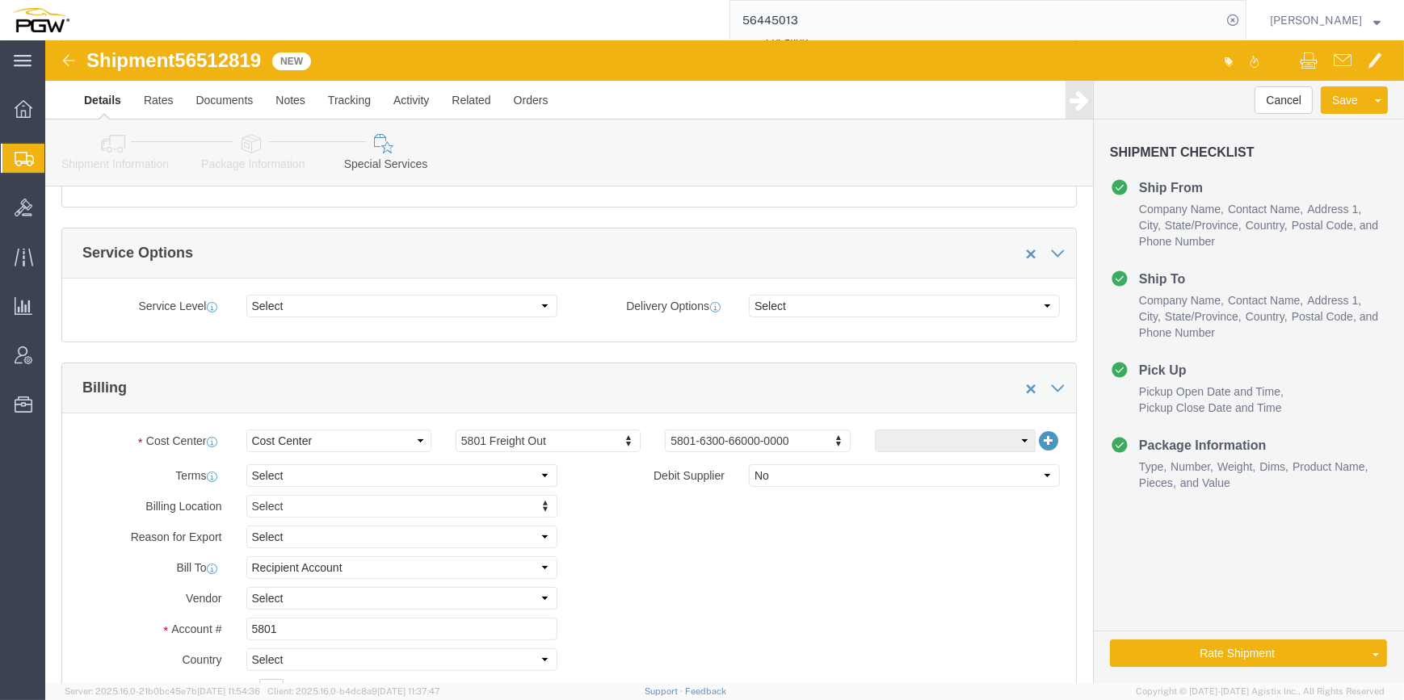
scroll to position [367, 0]
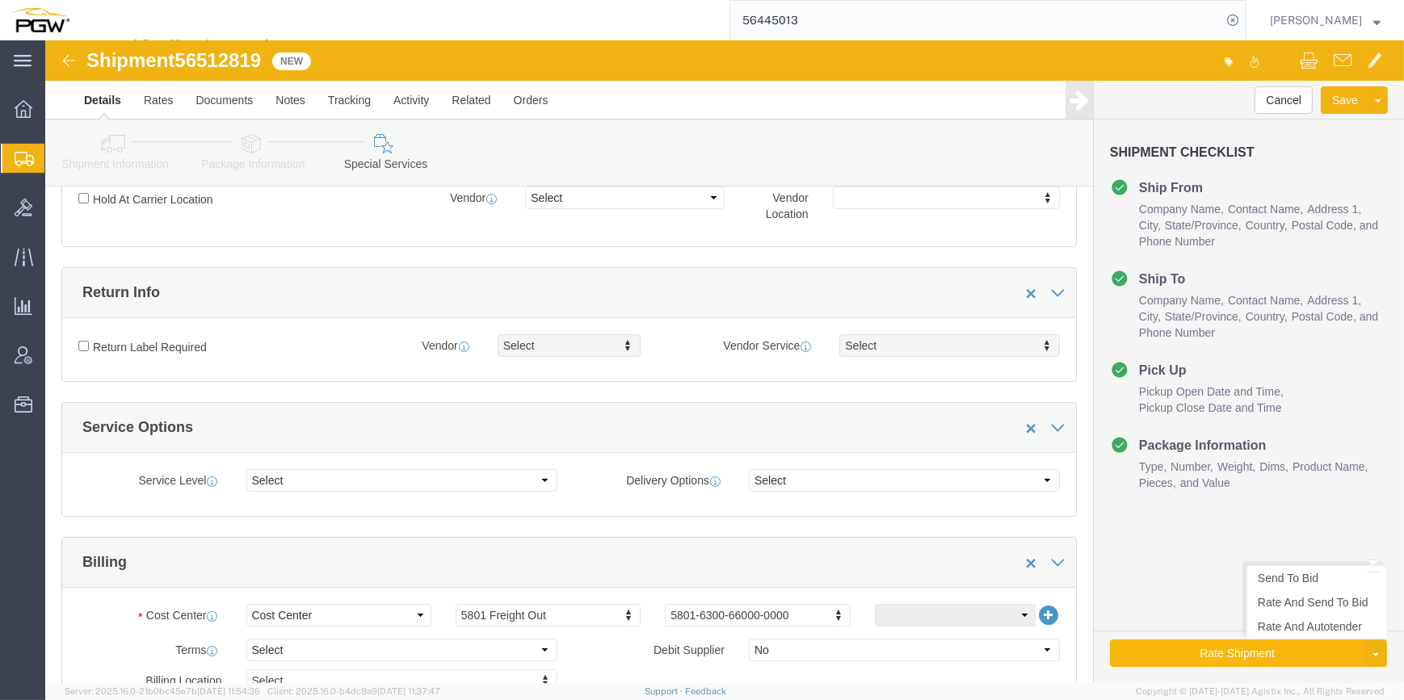
click button "Rate Shipment"
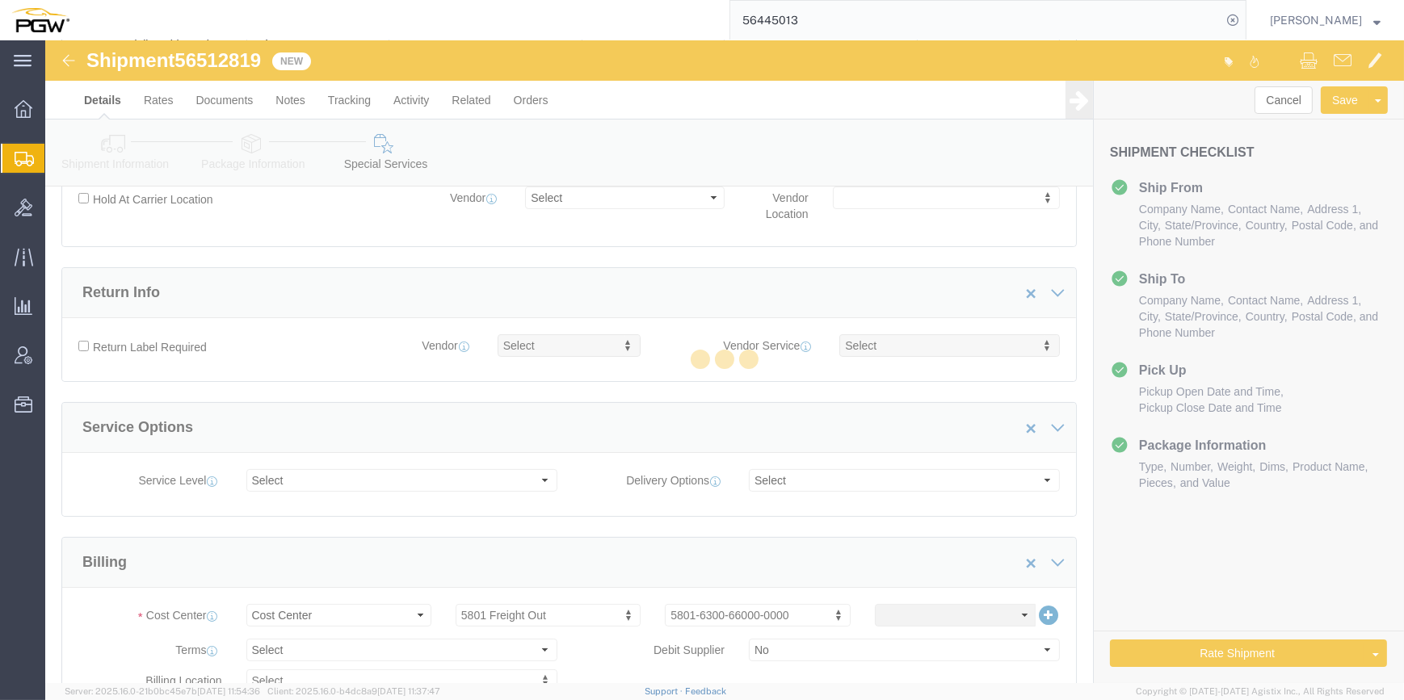
scroll to position [0, 0]
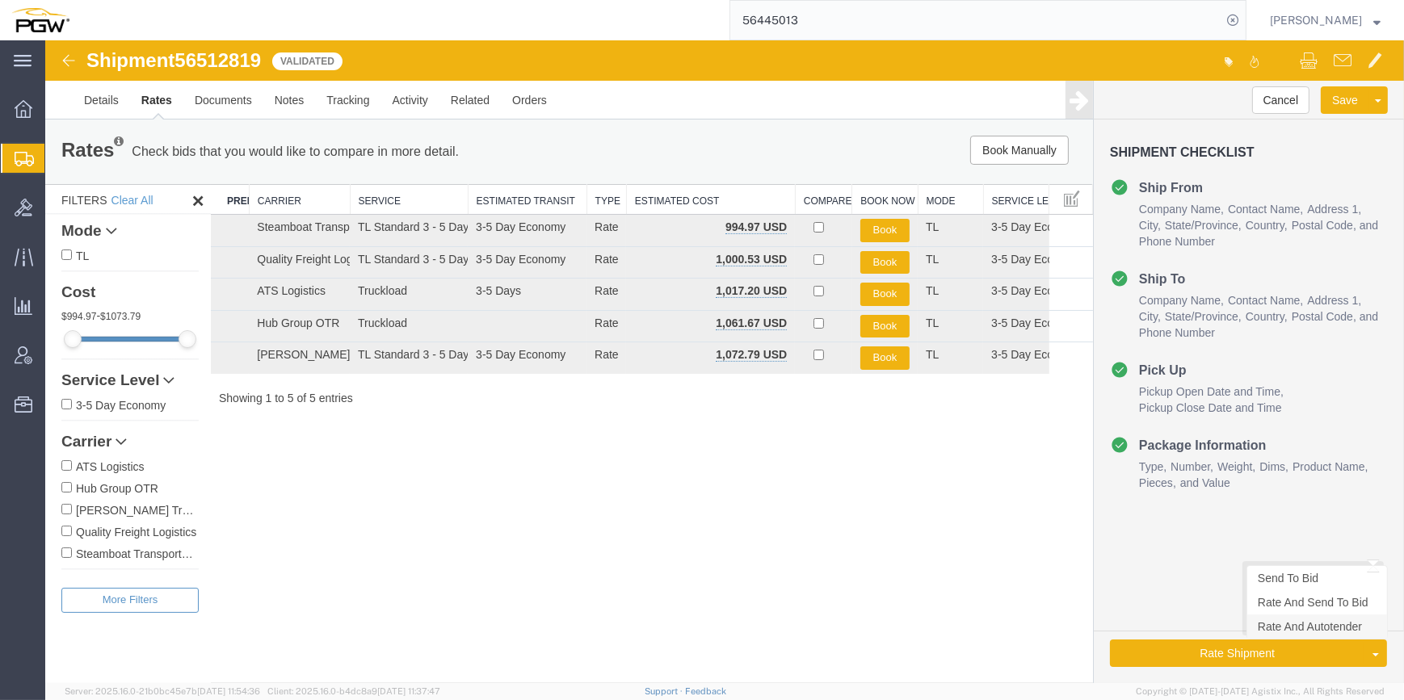
click at [1288, 630] on link "Rate And Autotender" at bounding box center [1317, 627] width 140 height 24
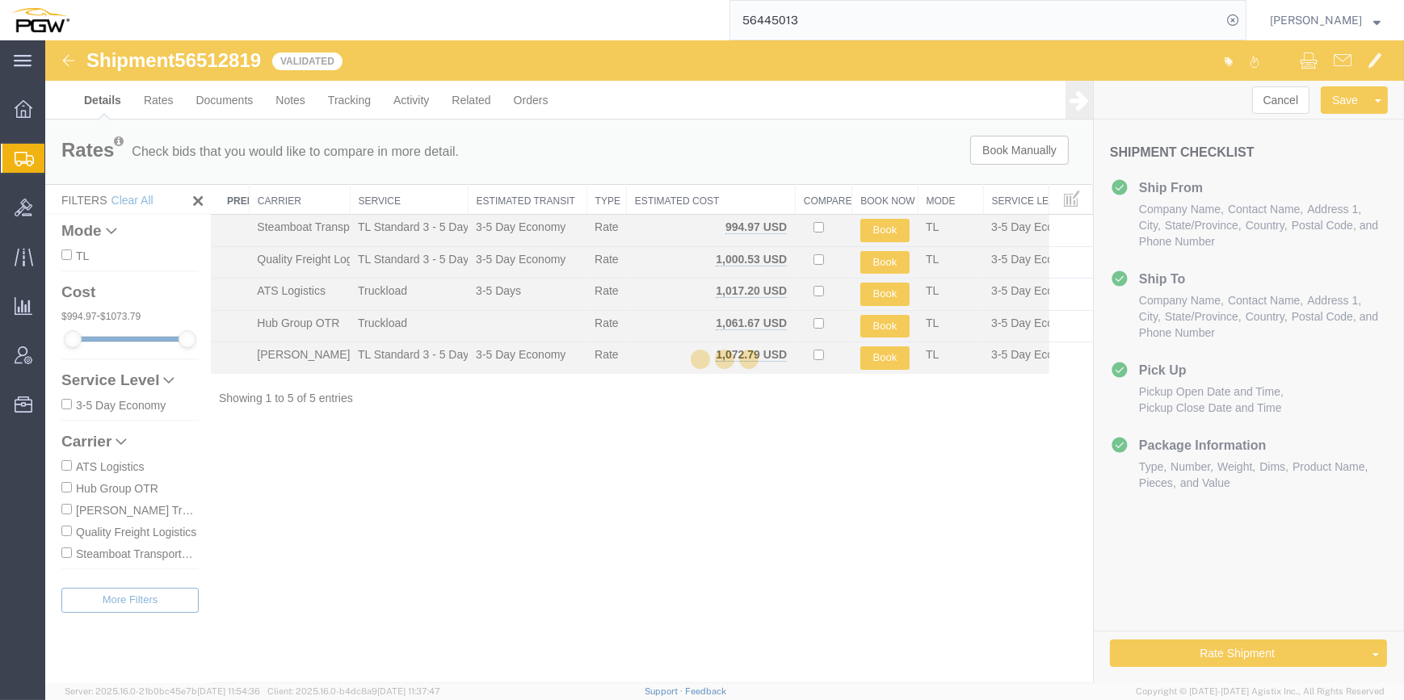
select select "62891"
select select "28385"
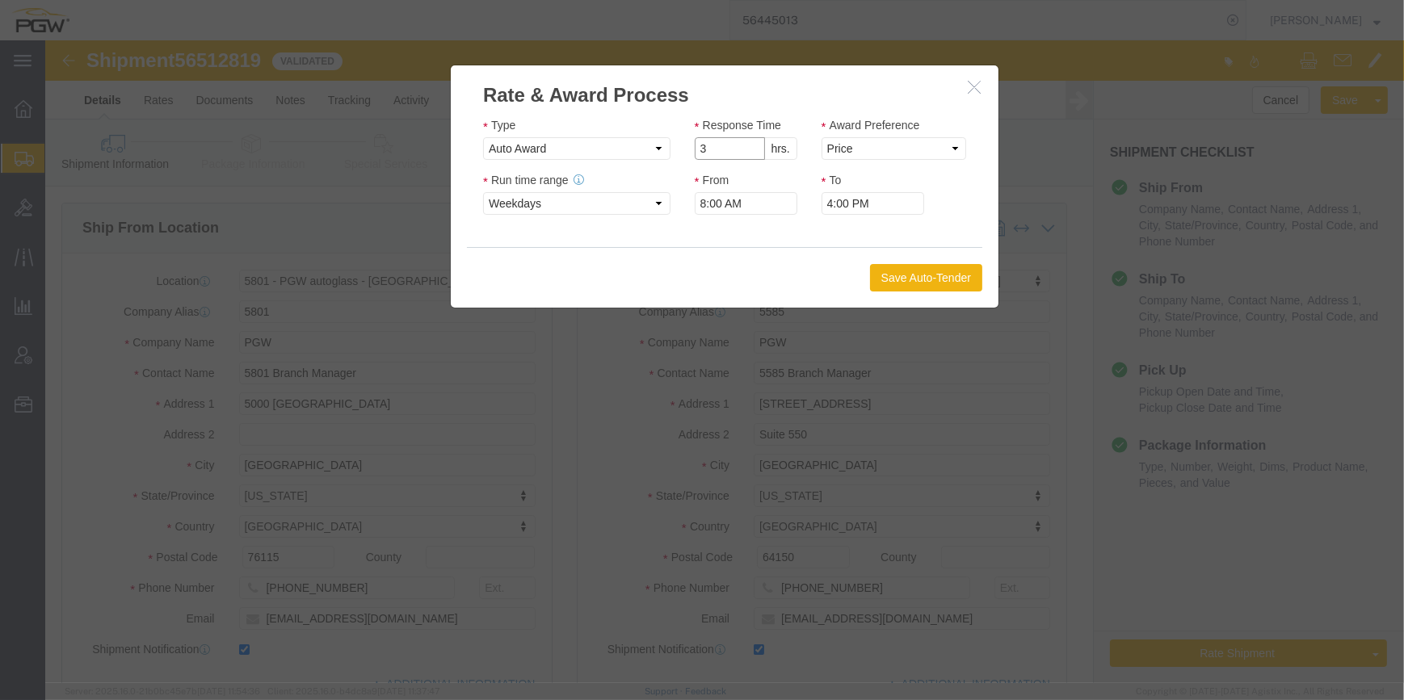
click input "3"
type input "2"
click input "2"
click select "Price Carrier Rank"
select select "LANE_RANK"
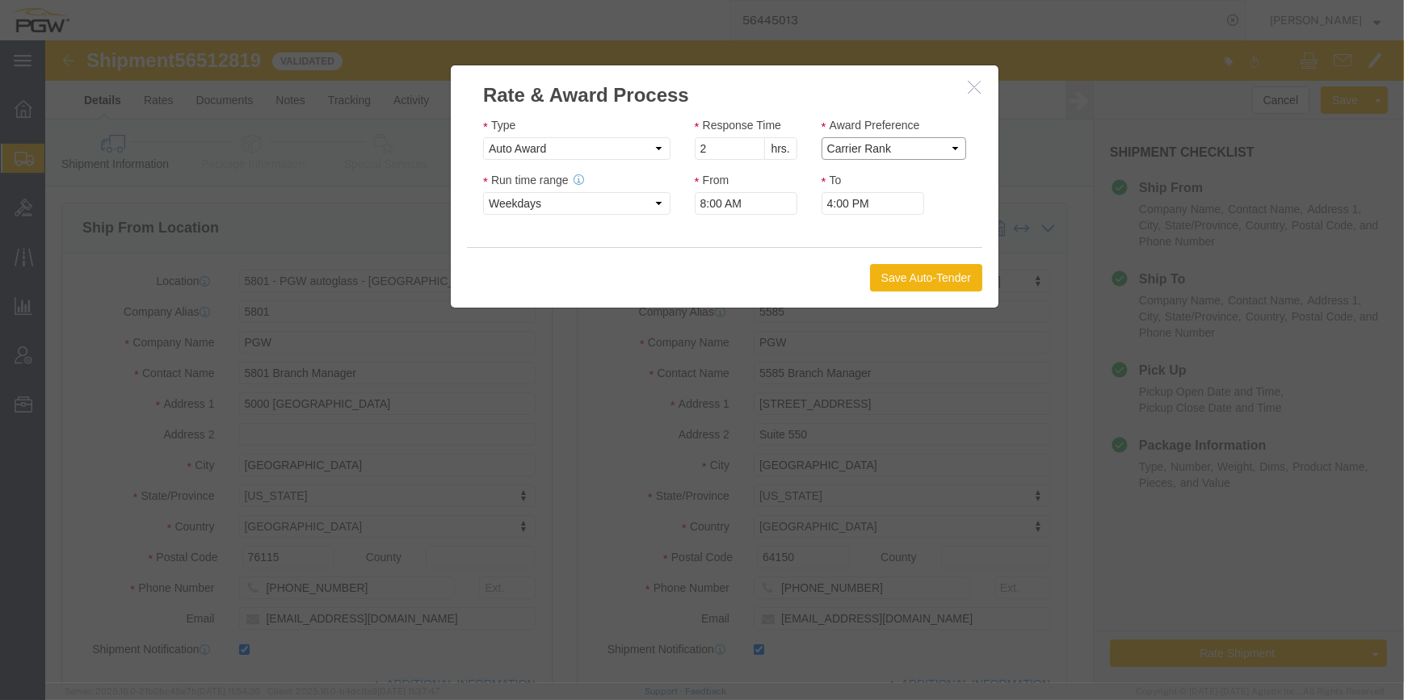
click select "Price Carrier Rank"
click button "Save Auto-Tender"
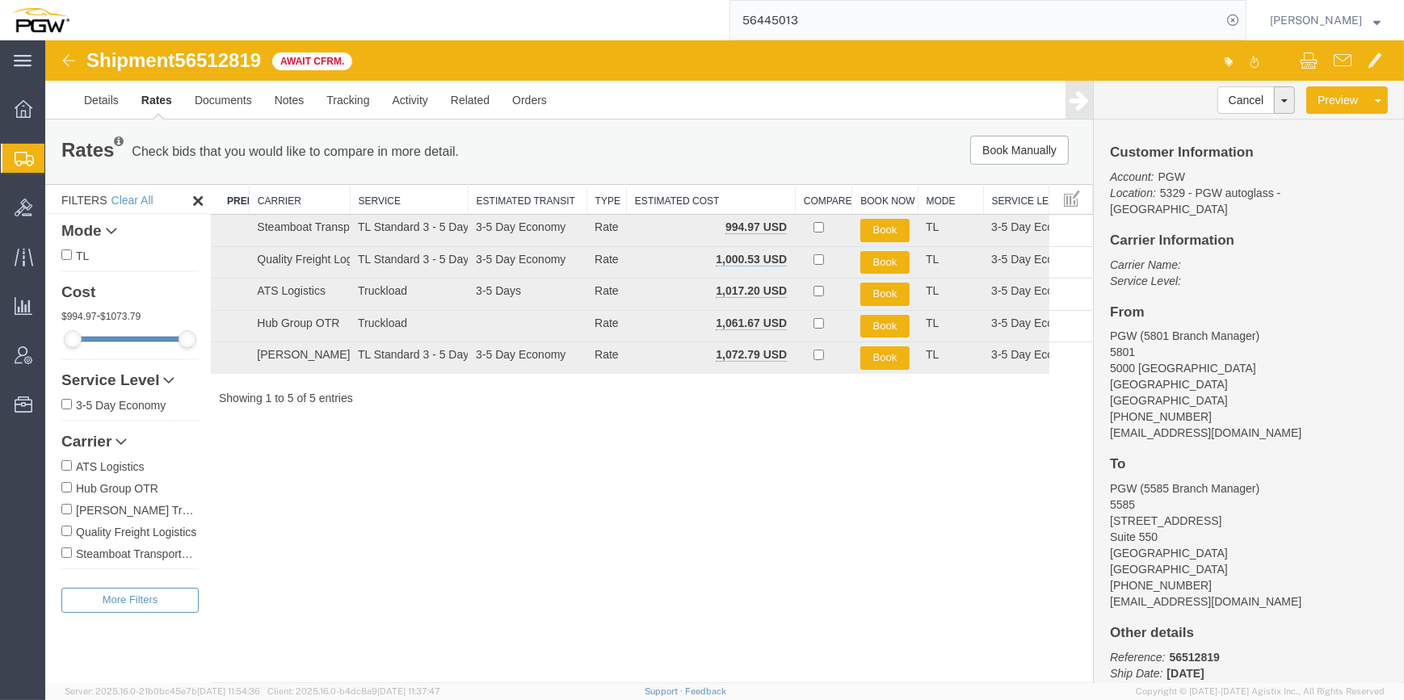
click at [261, 57] on span "56512819" at bounding box center [218, 60] width 86 height 22
drag, startPoint x: 267, startPoint y: 57, endPoint x: 185, endPoint y: 63, distance: 81.8
click at [185, 63] on div "Shipment 56512819 5 of 5 Await Cfrm." at bounding box center [386, 65] width 678 height 31
copy span "56512819"
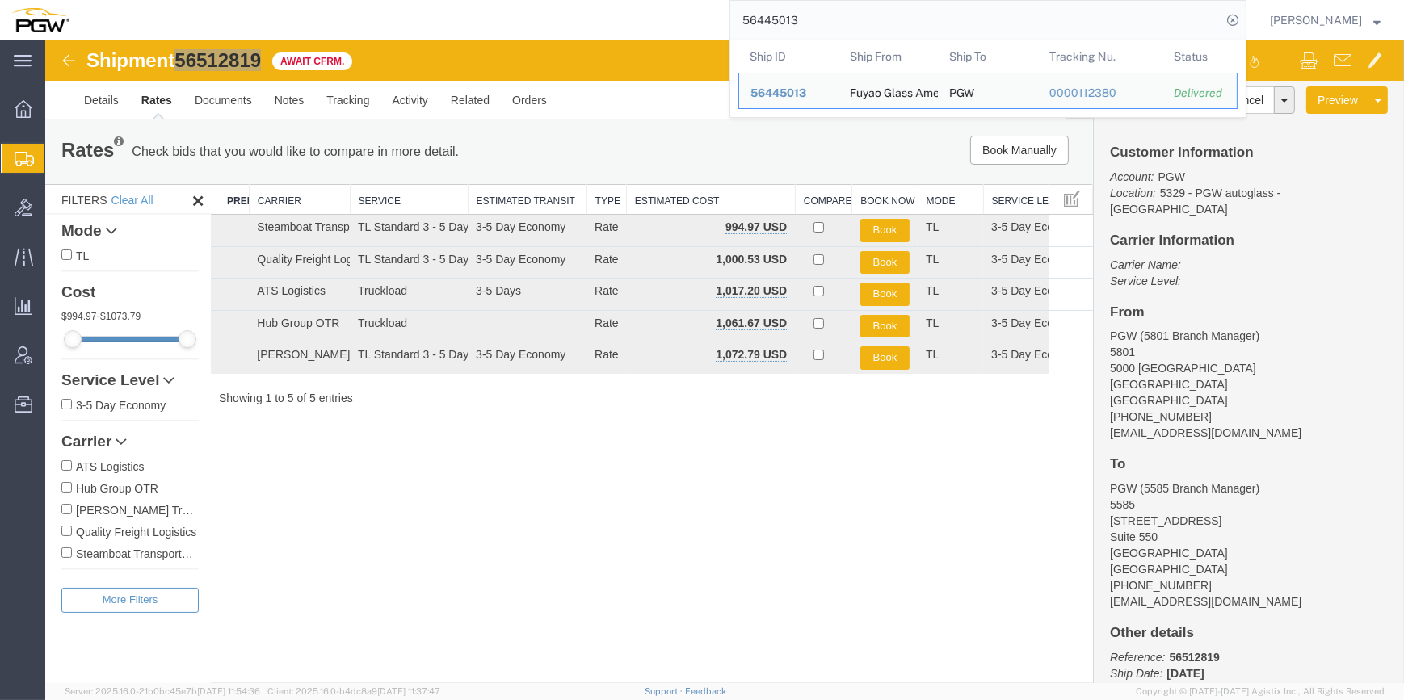
drag, startPoint x: 810, startPoint y: 23, endPoint x: 557, endPoint y: 3, distance: 252.9
click at [578, 24] on div "56445013 Ship ID Ship From Ship To Tracking Nu. Status Ship ID 56445013 Ship Fr…" at bounding box center [664, 20] width 1166 height 40
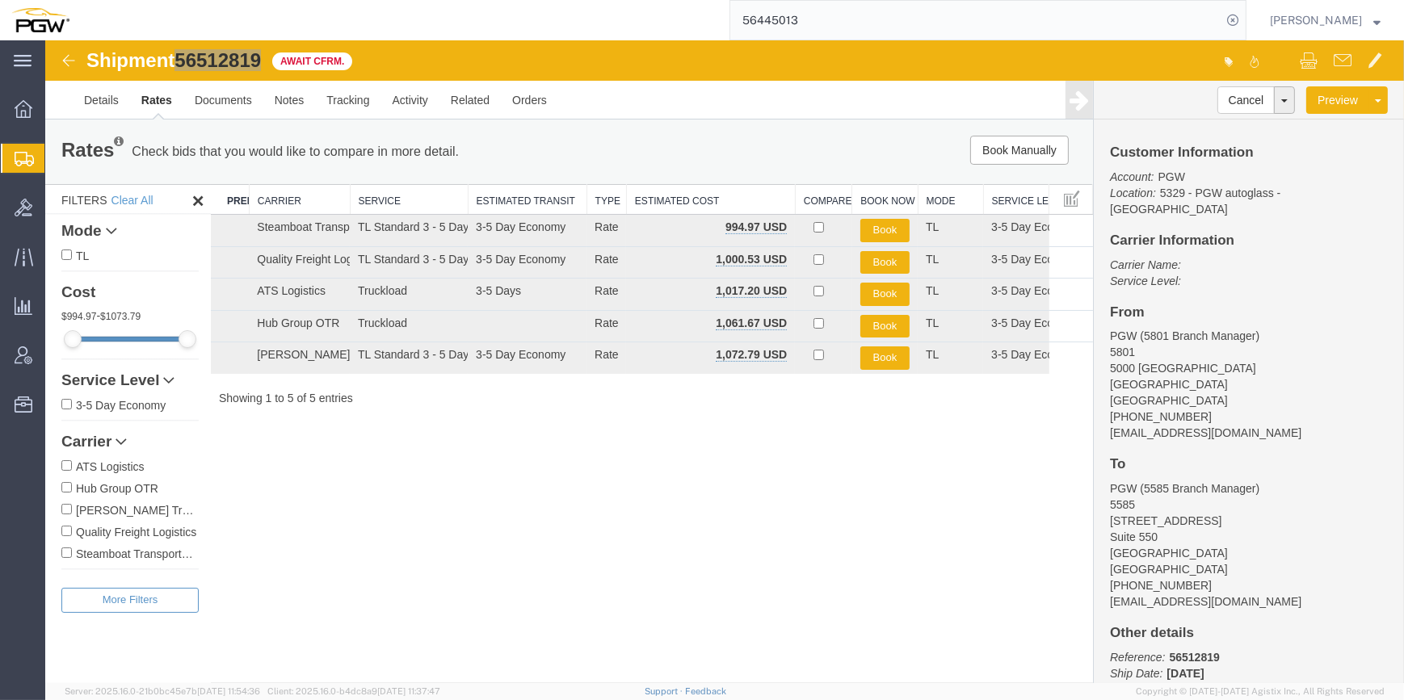
paste input "512781"
type input "56512781"
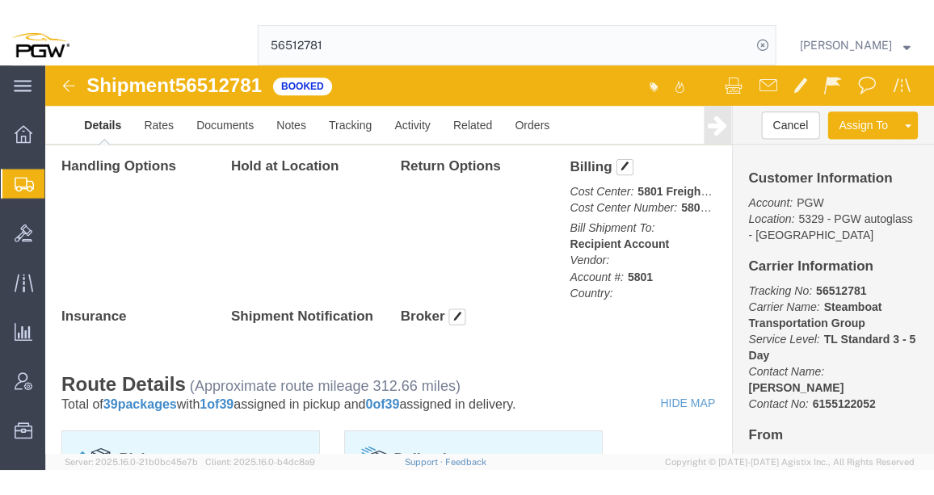
scroll to position [807, 0]
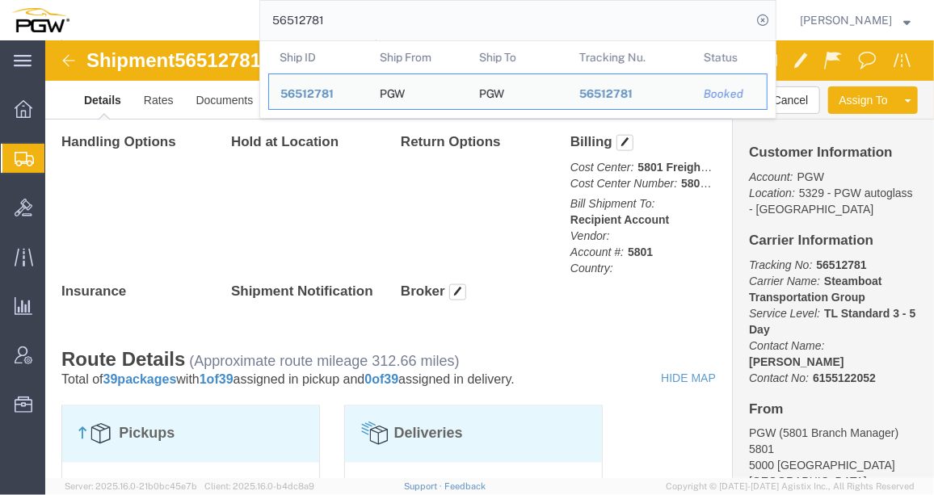
click at [0, 0] on span "Shipment Manager" at bounding box center [0, 0] width 0 height 0
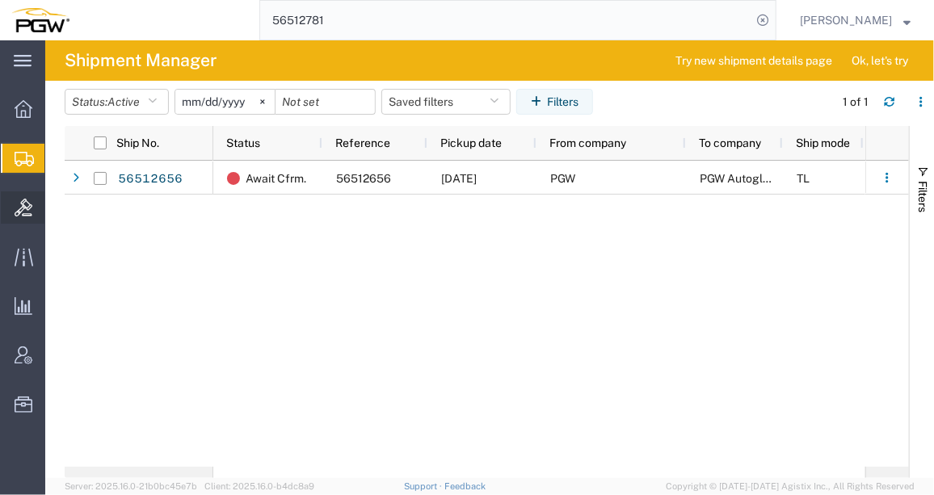
click at [56, 206] on span "Bids" at bounding box center [49, 207] width 11 height 32
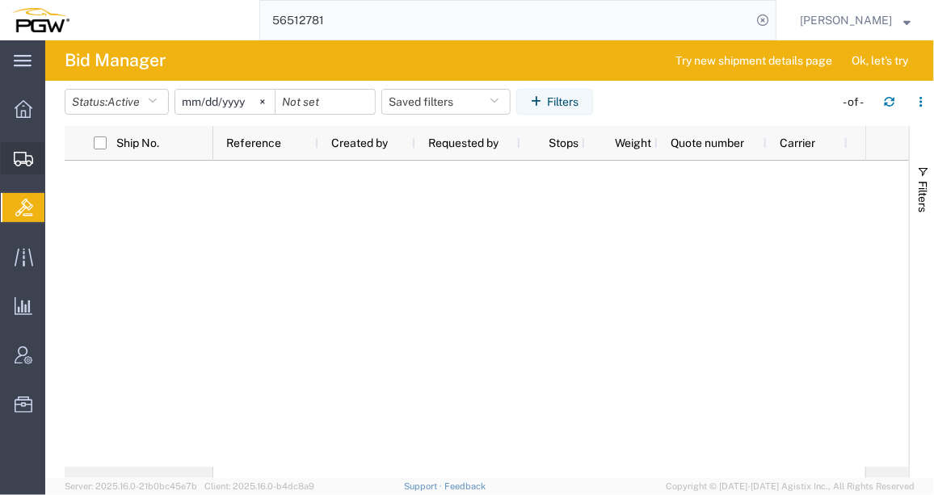
click at [0, 0] on span "Shipment Manager" at bounding box center [0, 0] width 0 height 0
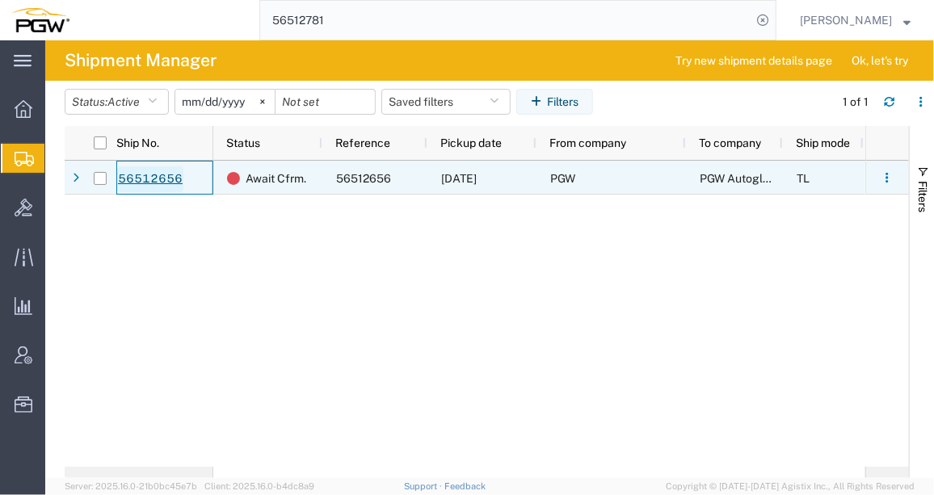
click at [171, 182] on link "56512656" at bounding box center [150, 179] width 66 height 26
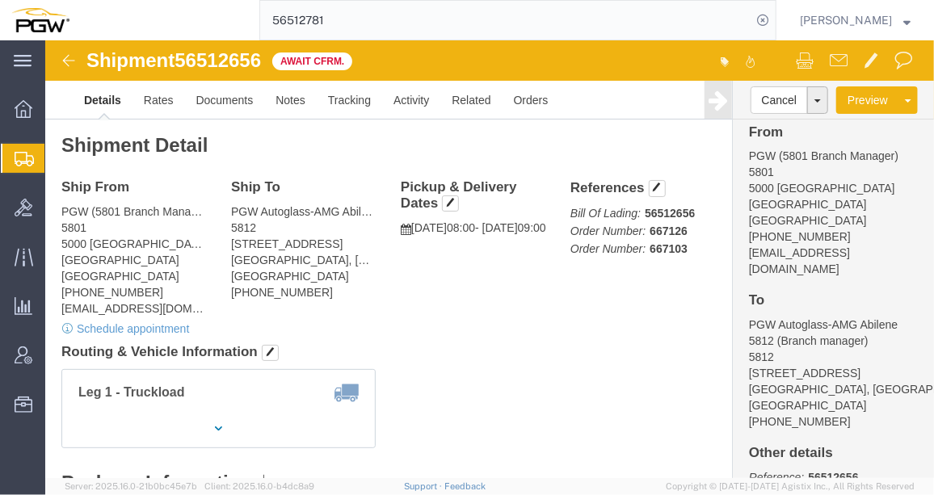
scroll to position [358, 0]
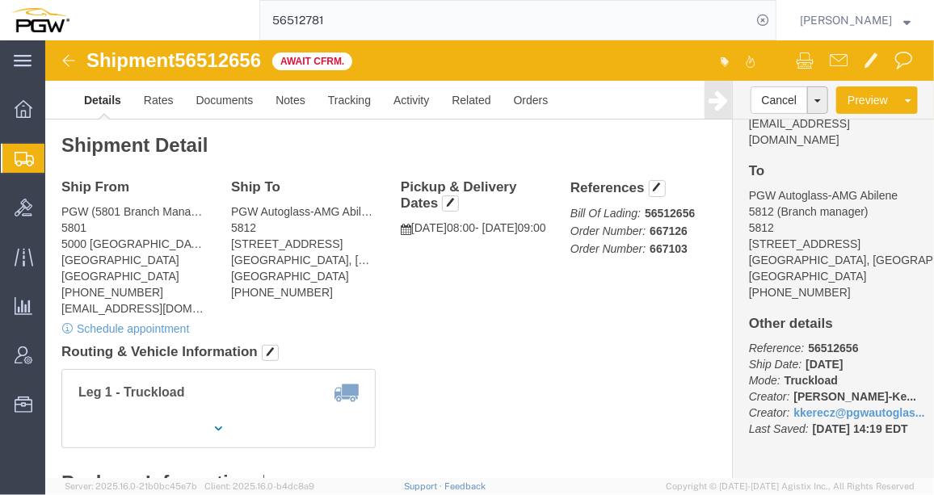
click div "Ship From PGW (5801 Branch Manager) [STREET_ADDRESS] [PHONE_NUMBER] [EMAIL_ADDR…"
click link "Rates"
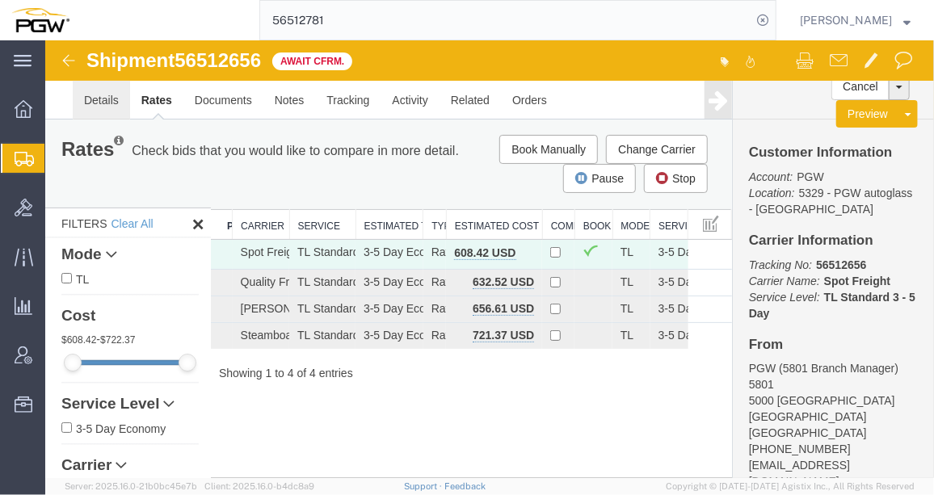
click at [101, 107] on link "Details" at bounding box center [100, 99] width 57 height 39
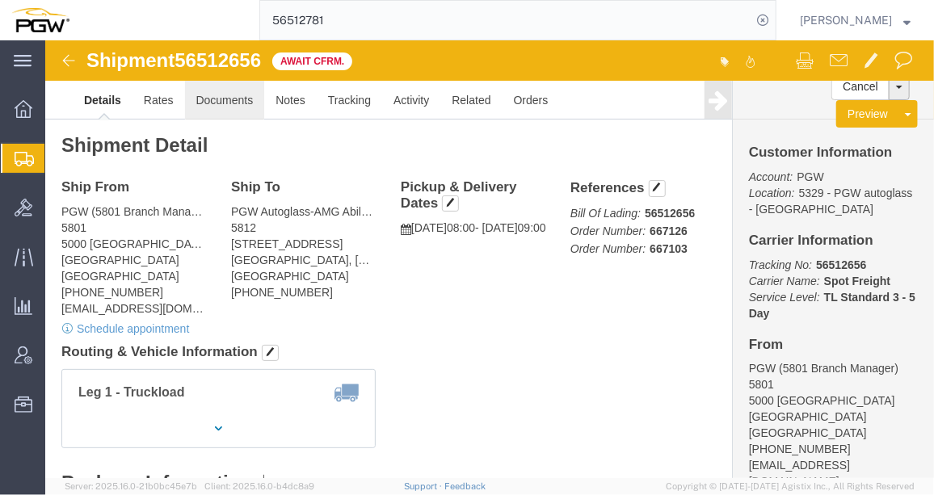
click link "Documents"
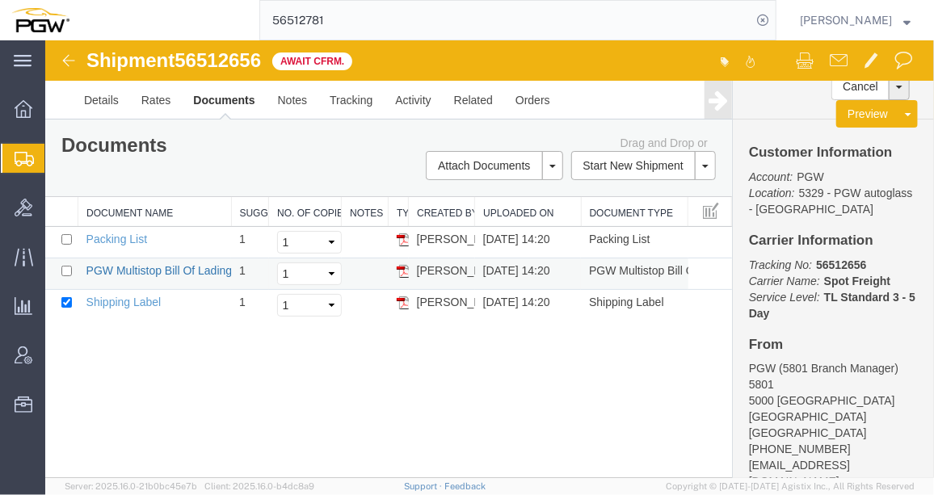
click at [161, 271] on link "PGW Multistop Bill Of Lading" at bounding box center [159, 269] width 146 height 13
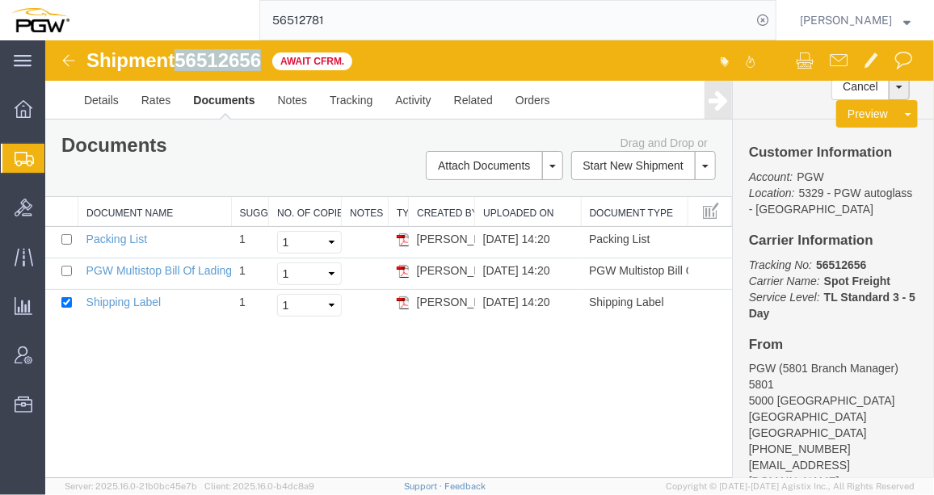
drag, startPoint x: 263, startPoint y: 60, endPoint x: 180, endPoint y: 57, distance: 82.4
click at [180, 57] on span "56512656" at bounding box center [217, 59] width 86 height 22
copy span "56512656"
click at [101, 104] on link "Details" at bounding box center [100, 99] width 57 height 39
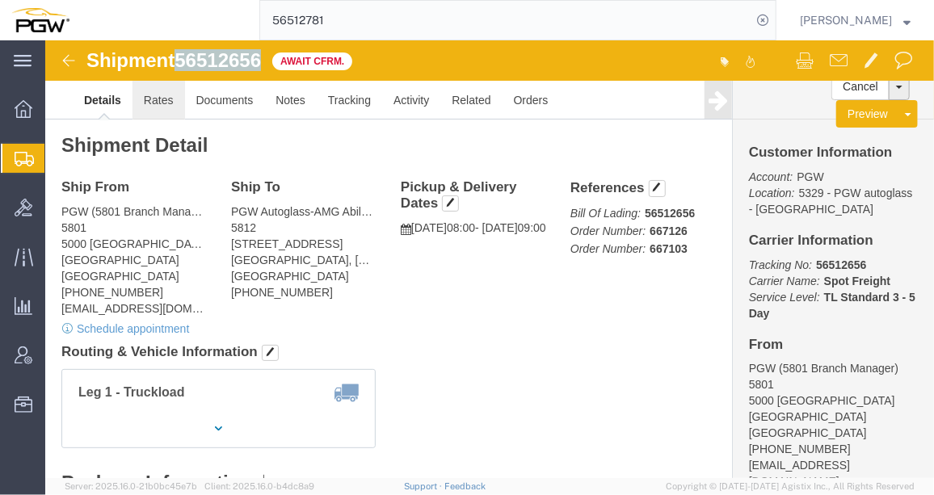
click link "Rates"
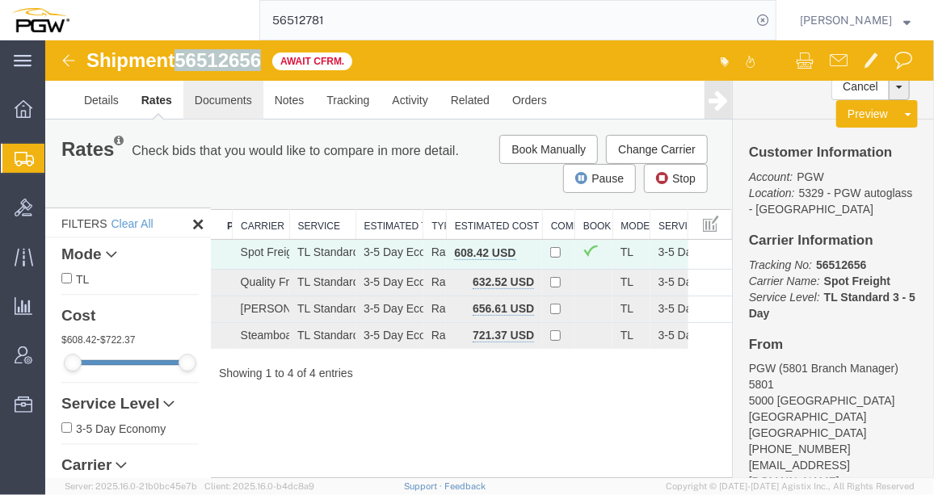
click at [224, 101] on link "Documents" at bounding box center [223, 99] width 80 height 39
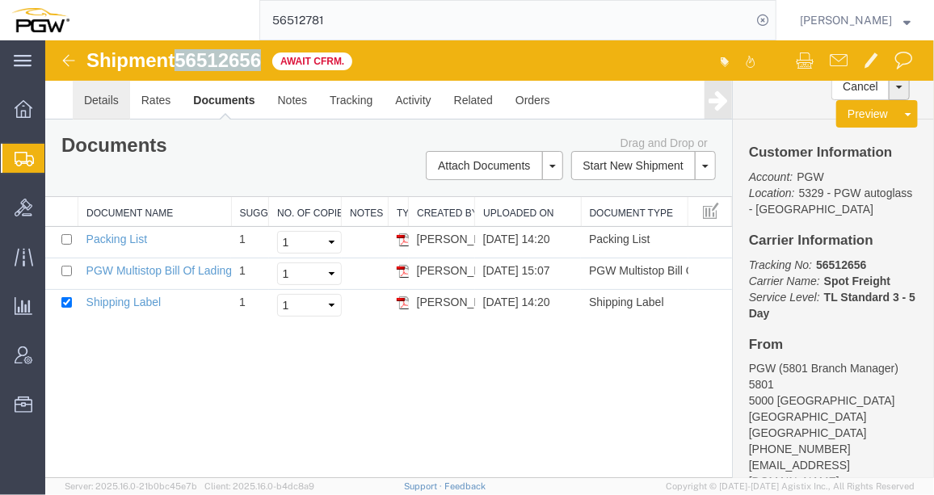
click at [108, 101] on link "Details" at bounding box center [100, 99] width 57 height 39
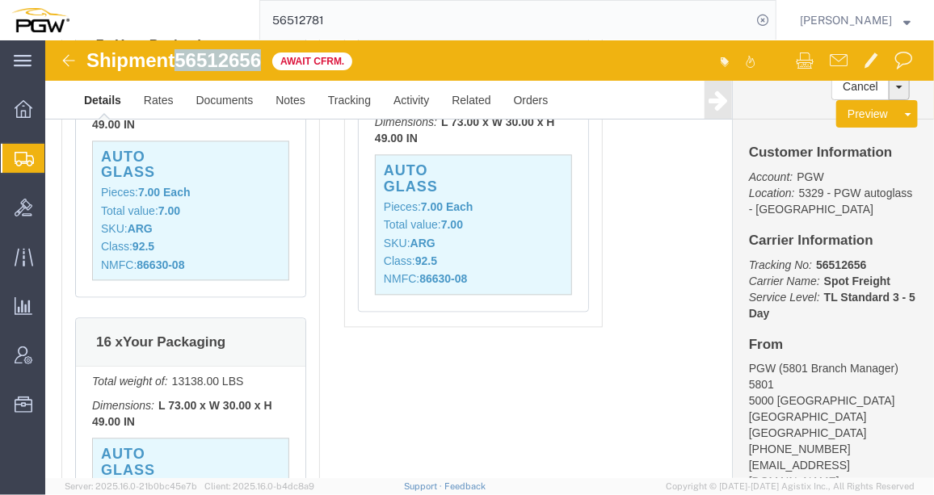
scroll to position [1485, 0]
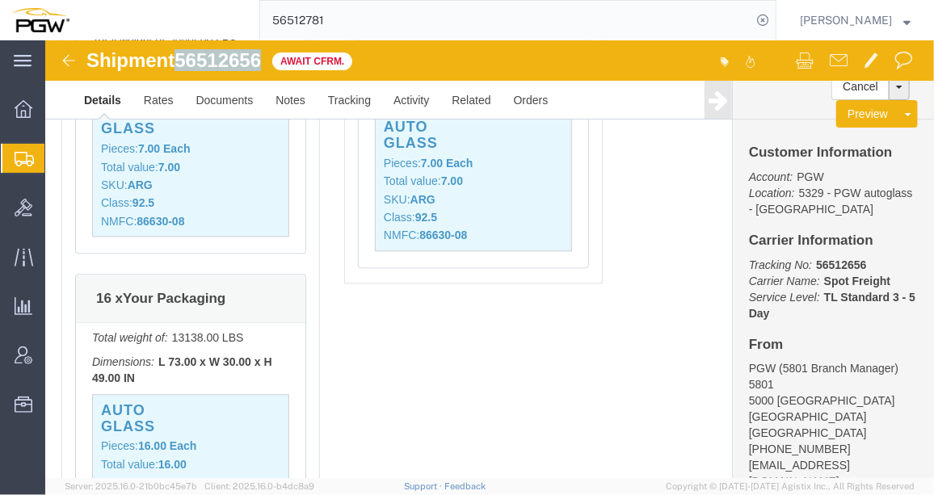
click img
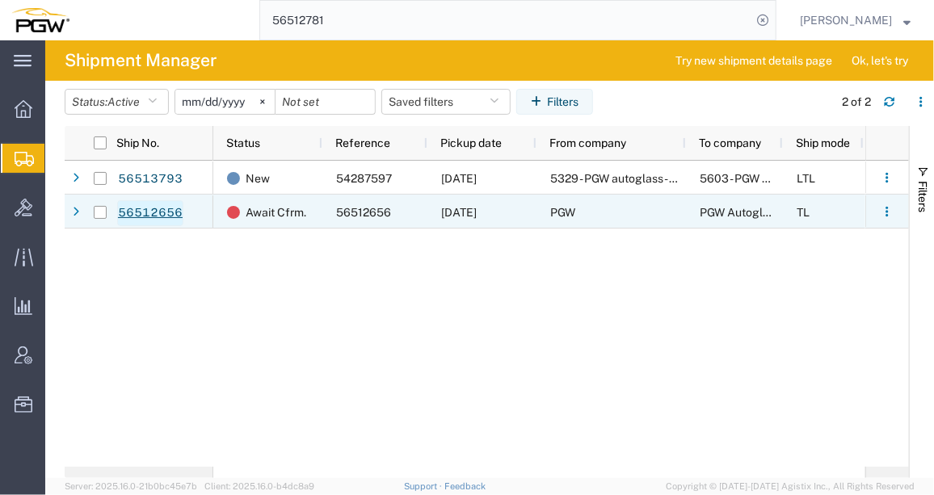
click at [166, 204] on link "56512656" at bounding box center [150, 213] width 66 height 26
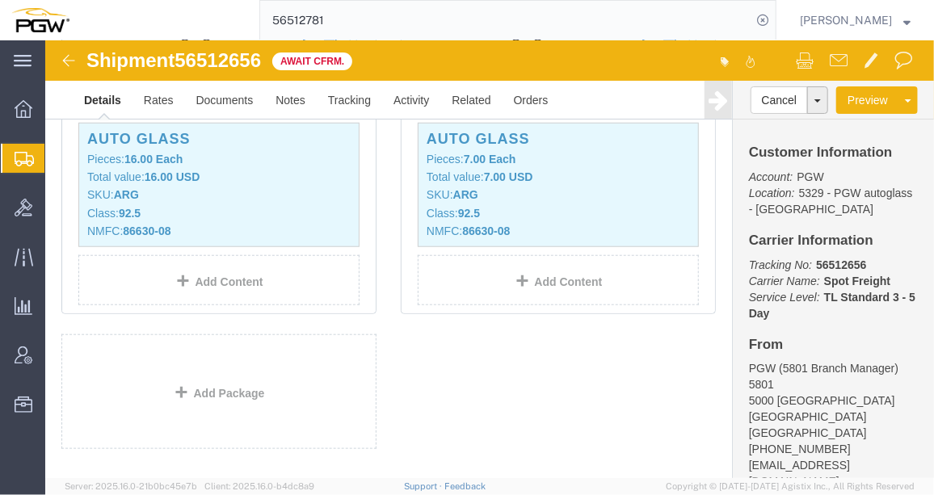
scroll to position [515, 0]
